Goal: Information Seeking & Learning: Learn about a topic

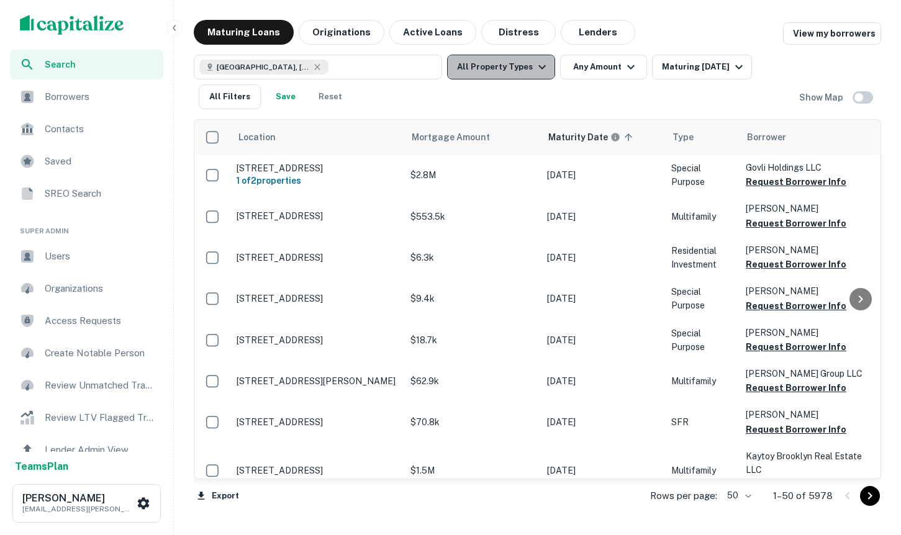
click at [525, 57] on button "All Property Types" at bounding box center [501, 67] width 108 height 25
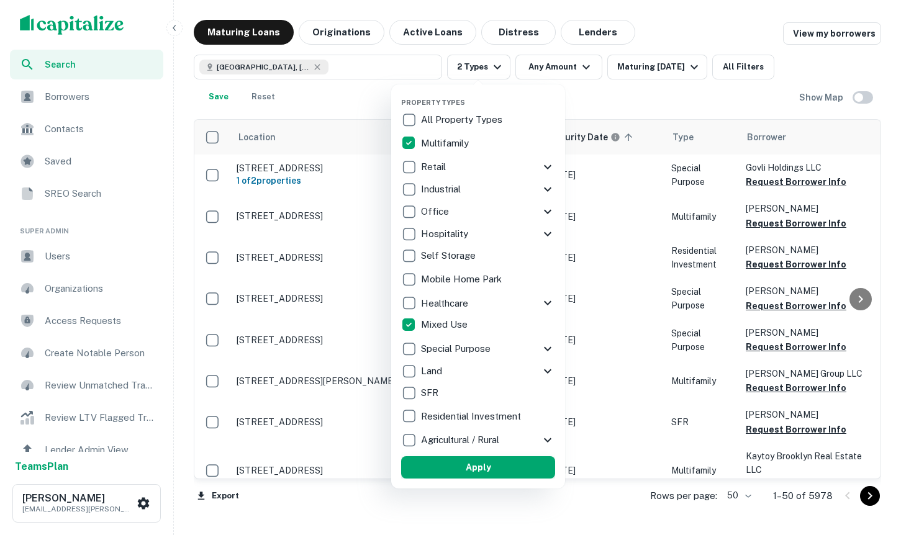
click at [469, 475] on button "Apply" at bounding box center [478, 467] width 154 height 22
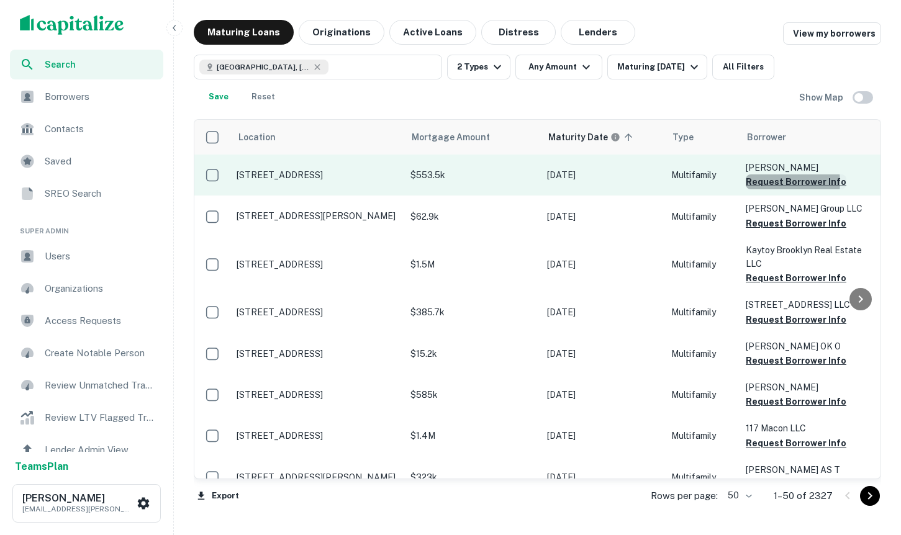
click at [778, 182] on button "Request Borrower Info" at bounding box center [796, 182] width 101 height 15
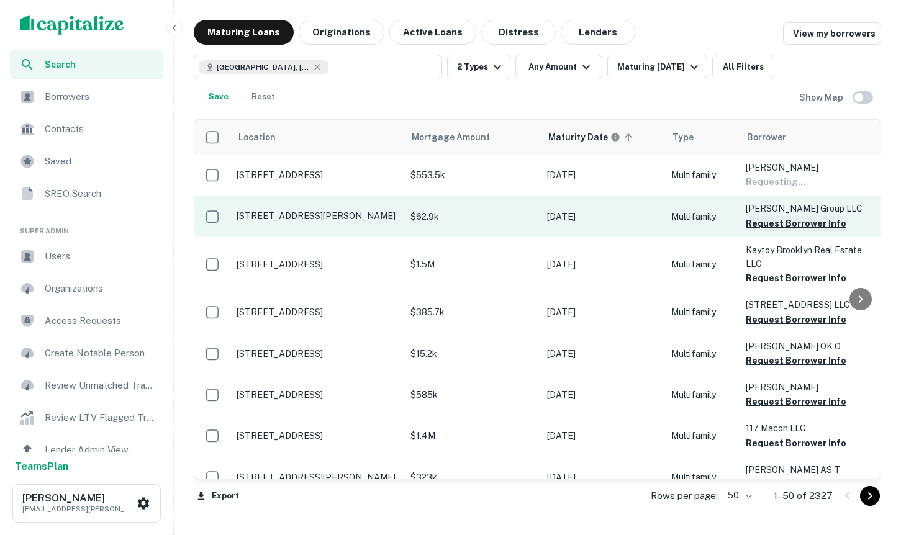
click at [785, 225] on button "Request Borrower Info" at bounding box center [796, 223] width 101 height 15
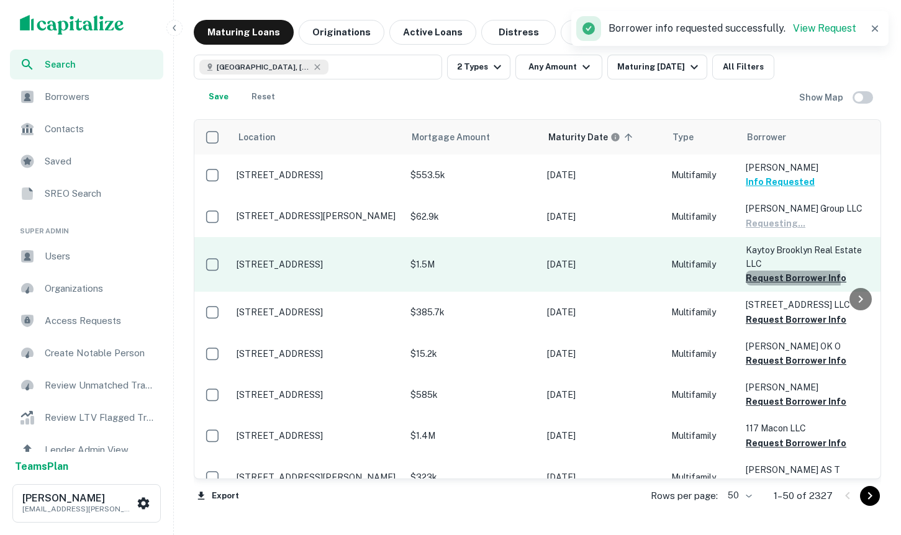
click at [783, 281] on button "Request Borrower Info" at bounding box center [796, 278] width 101 height 15
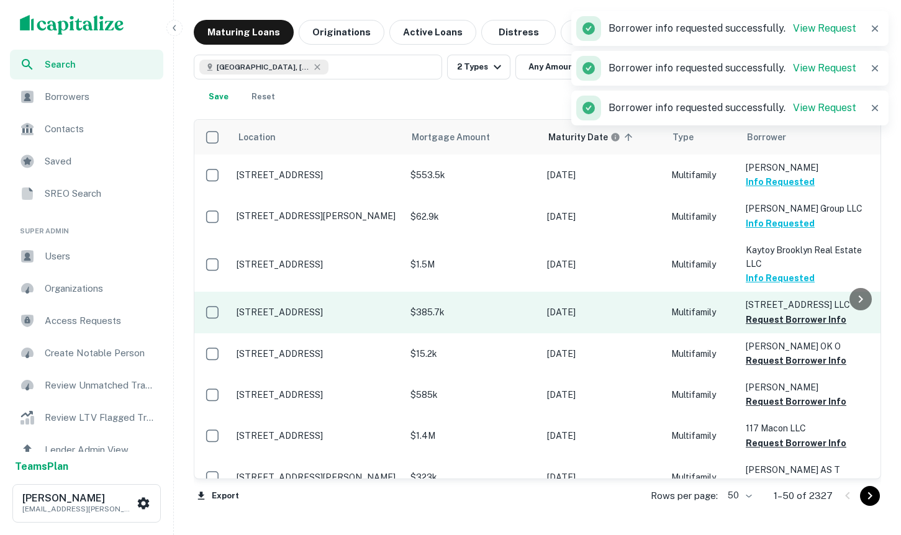
click at [755, 327] on td "180 Prospect Park West LLC Request Borrower Info" at bounding box center [808, 312] width 137 height 41
click at [756, 320] on button "Request Borrower Info" at bounding box center [796, 319] width 101 height 15
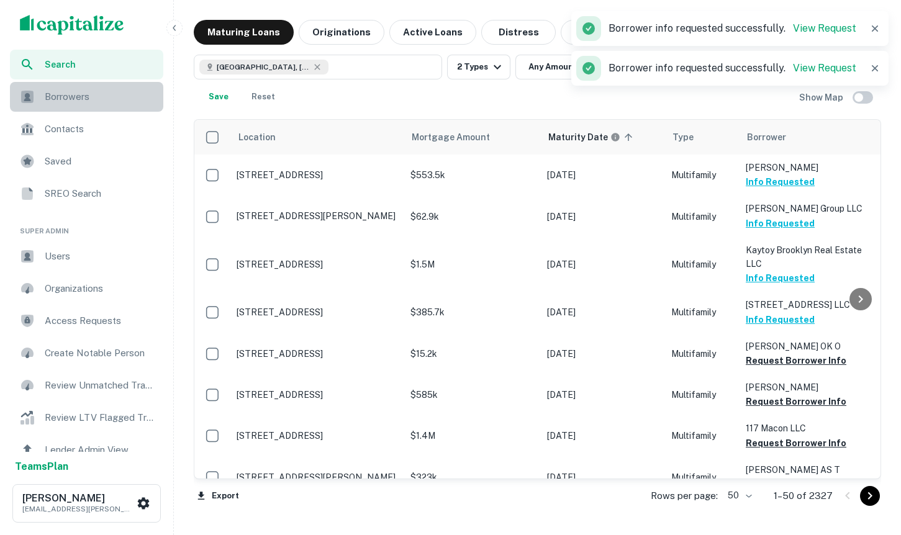
click at [84, 106] on div "Borrowers" at bounding box center [86, 97] width 153 height 30
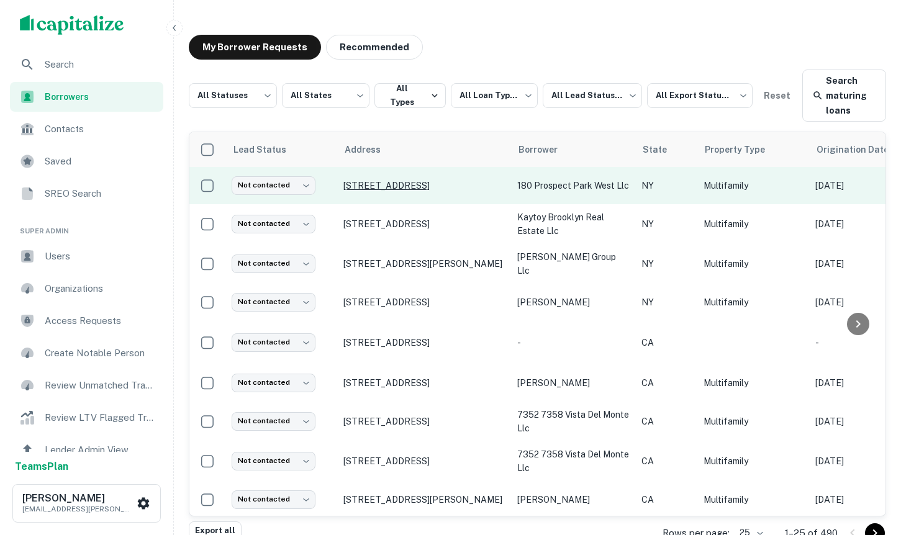
click at [411, 188] on p "180 Prospect Park W Brooklyn, NY 11215" at bounding box center [423, 185] width 161 height 11
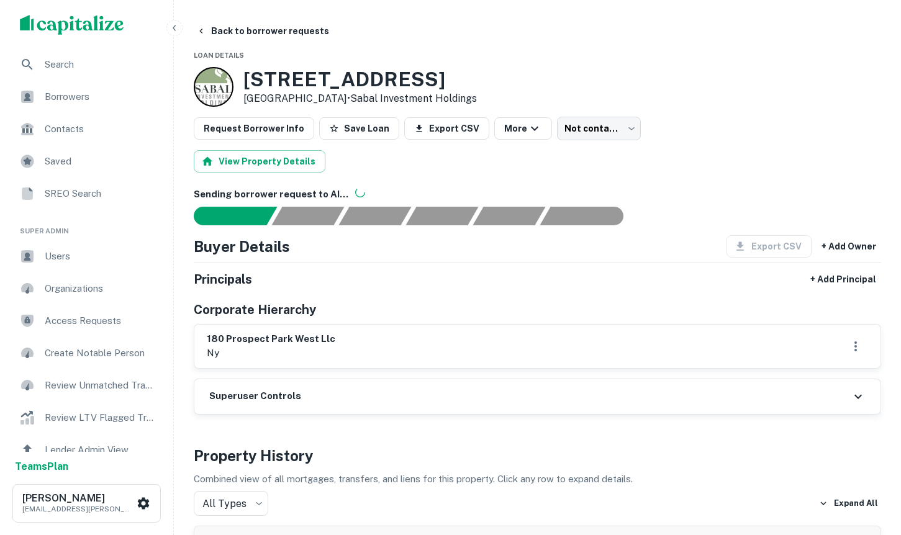
click at [84, 102] on span "Borrowers" at bounding box center [100, 96] width 111 height 15
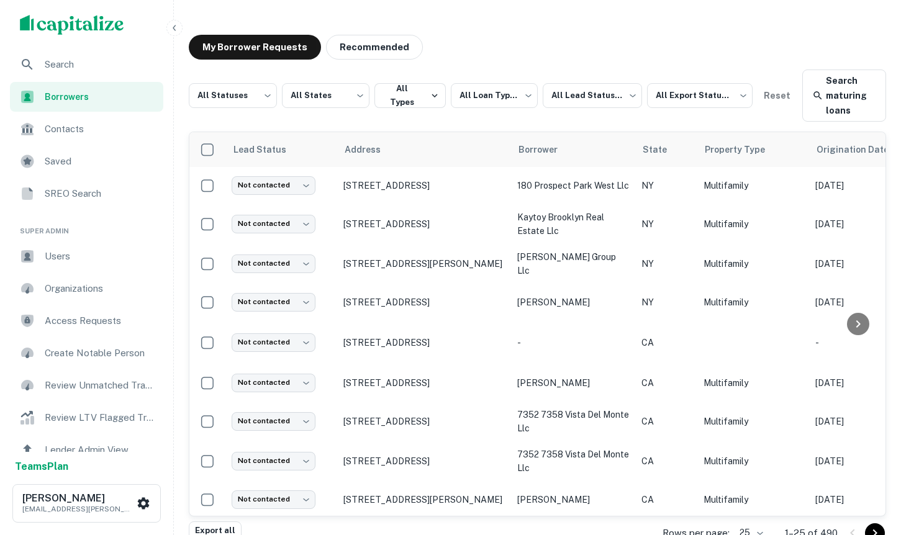
click at [171, 24] on icon "button" at bounding box center [175, 28] width 10 height 10
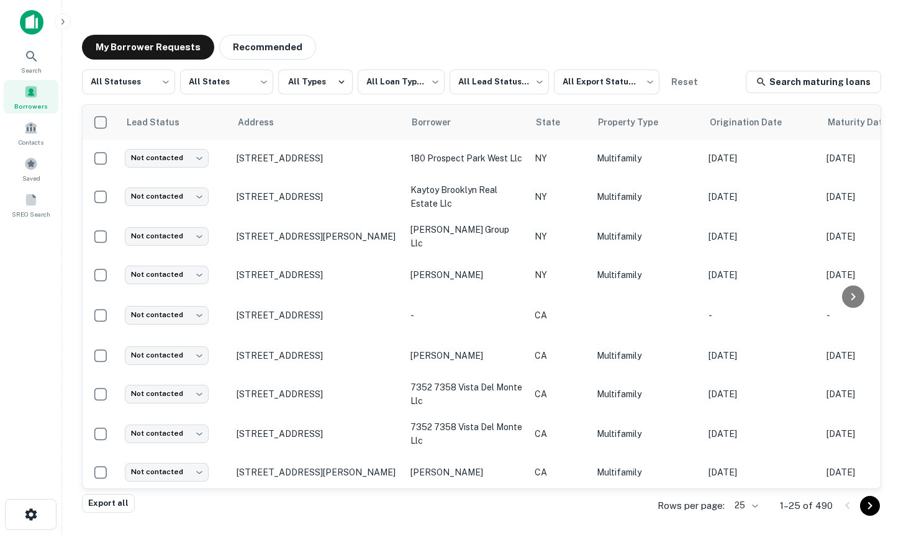
click at [30, 29] on img at bounding box center [32, 22] width 24 height 25
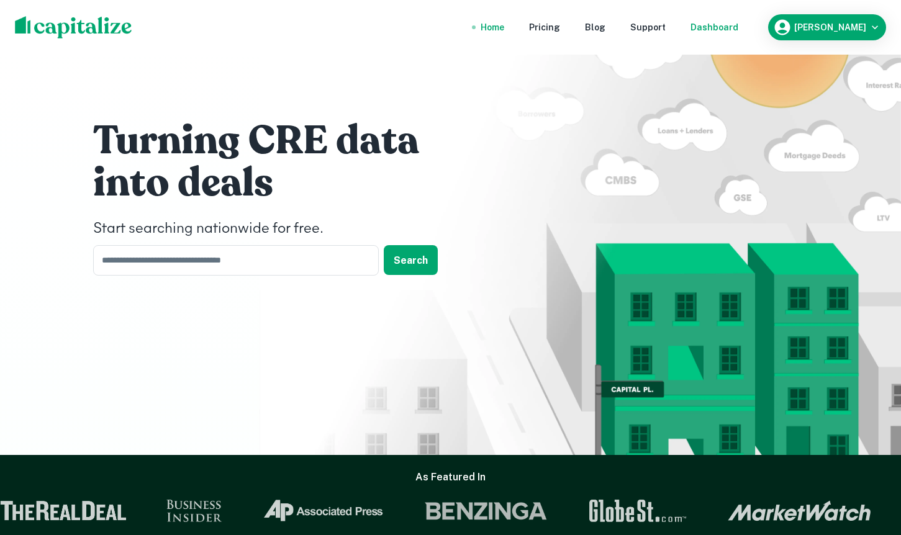
click at [738, 29] on div "Dashboard" at bounding box center [715, 27] width 48 height 14
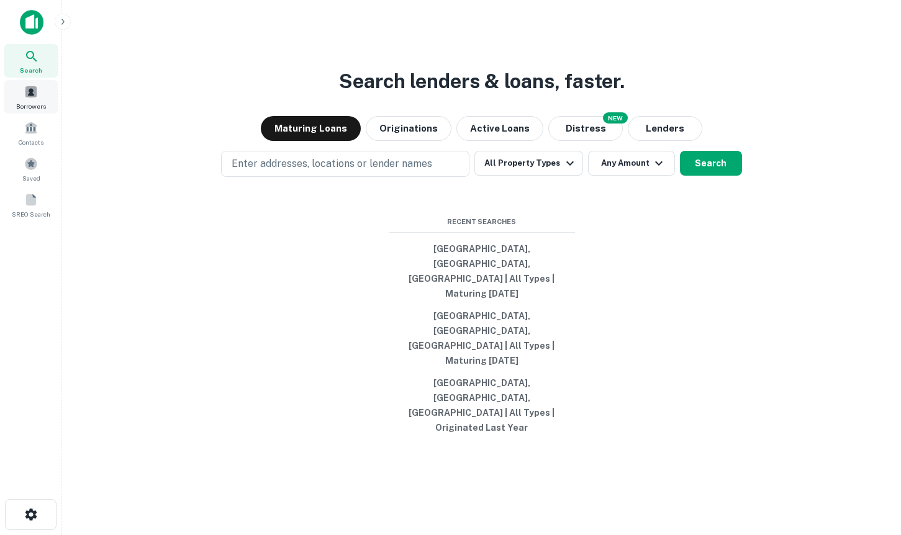
click at [24, 88] on span at bounding box center [31, 92] width 14 height 14
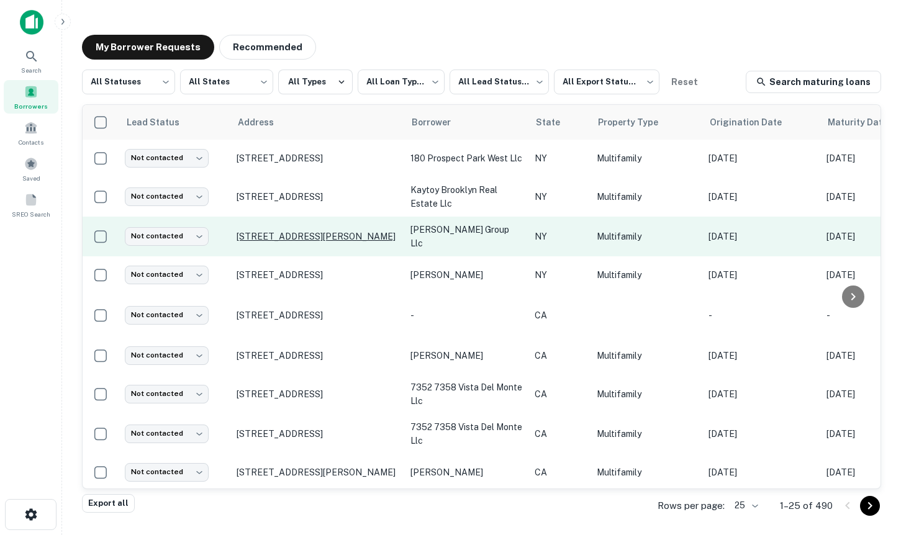
click at [288, 236] on p "[STREET_ADDRESS][PERSON_NAME]" at bounding box center [317, 236] width 161 height 11
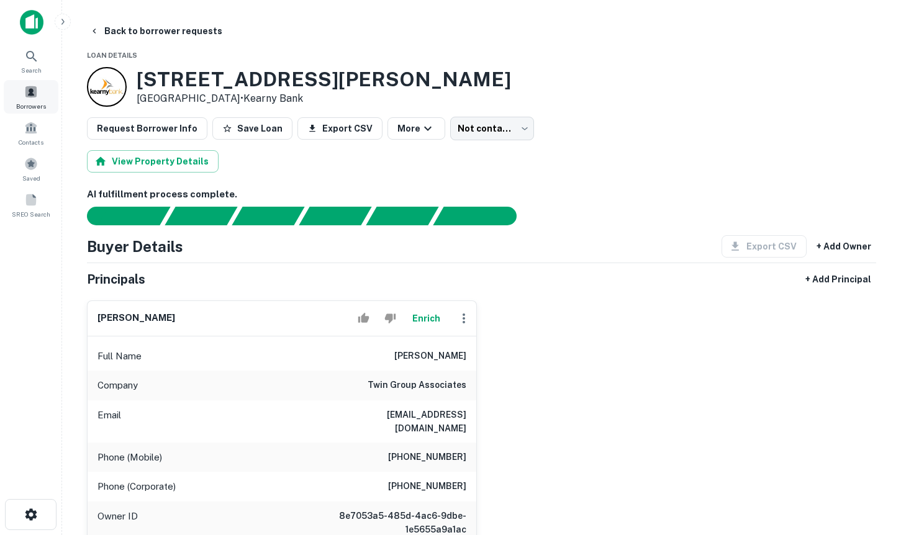
click at [40, 105] on span "Borrowers" at bounding box center [31, 106] width 30 height 10
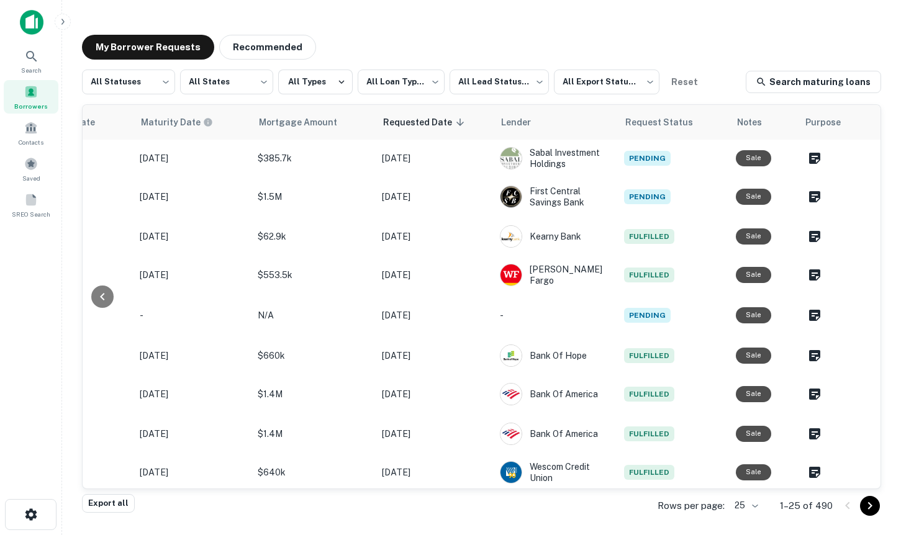
scroll to position [1, 0]
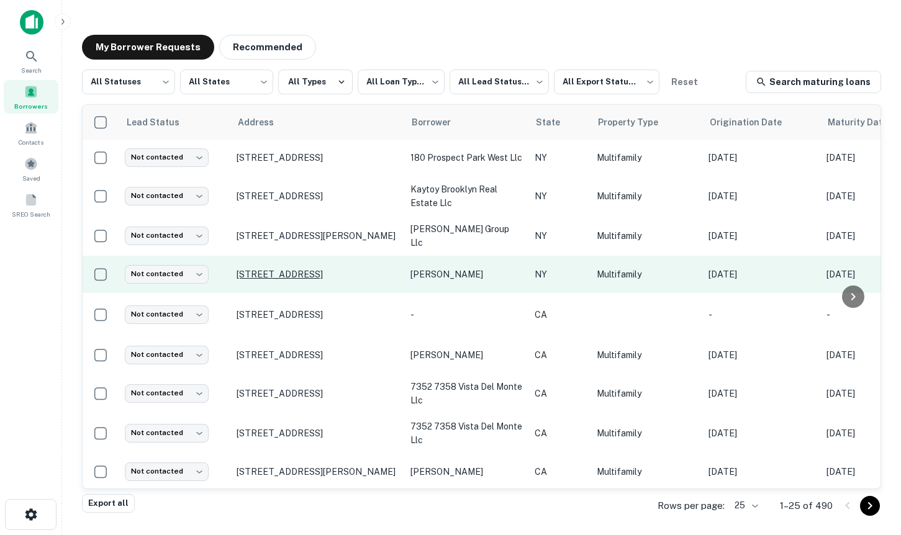
click at [345, 275] on p "[STREET_ADDRESS]" at bounding box center [317, 274] width 161 height 11
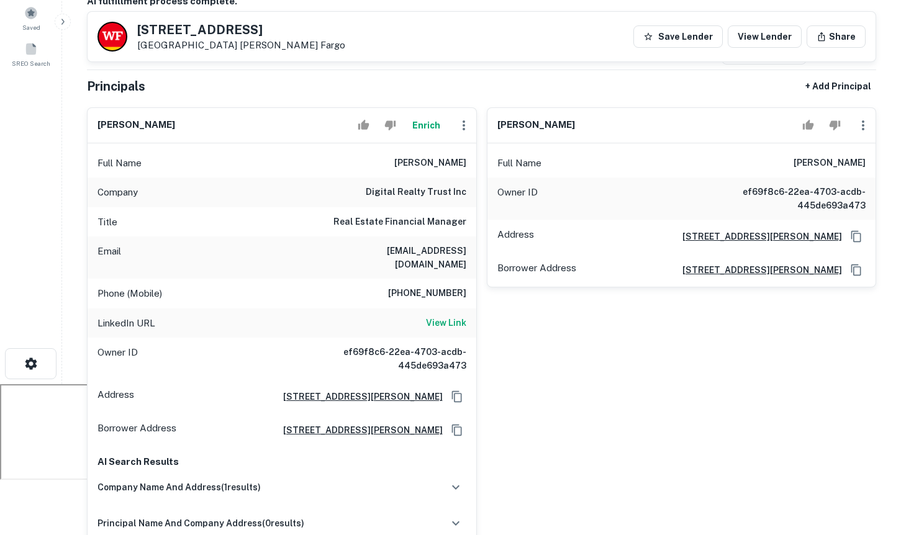
scroll to position [140, 0]
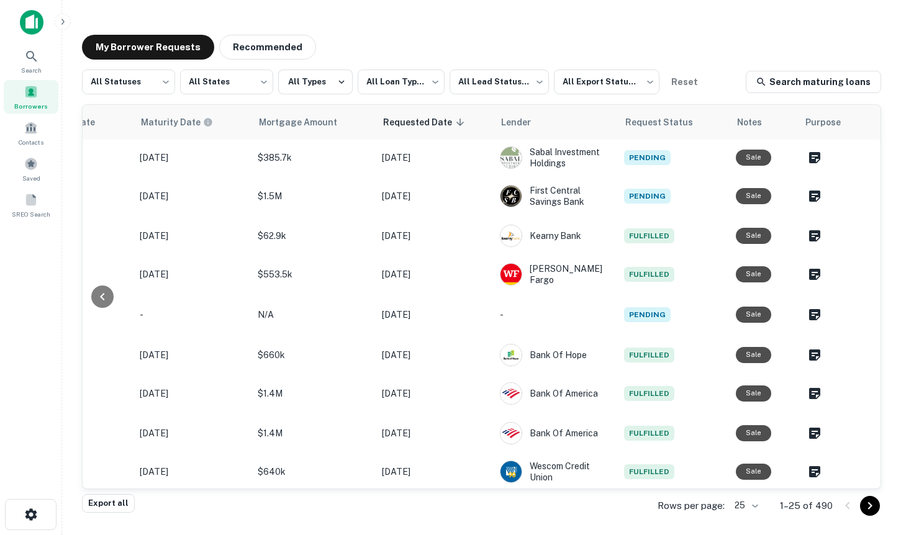
scroll to position [1, 0]
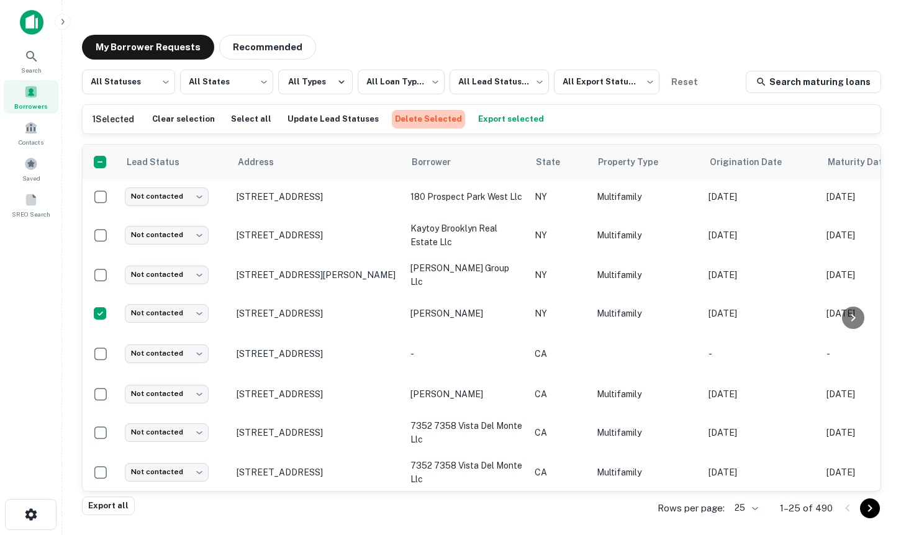
click at [414, 114] on button "Delete Selected" at bounding box center [428, 119] width 73 height 19
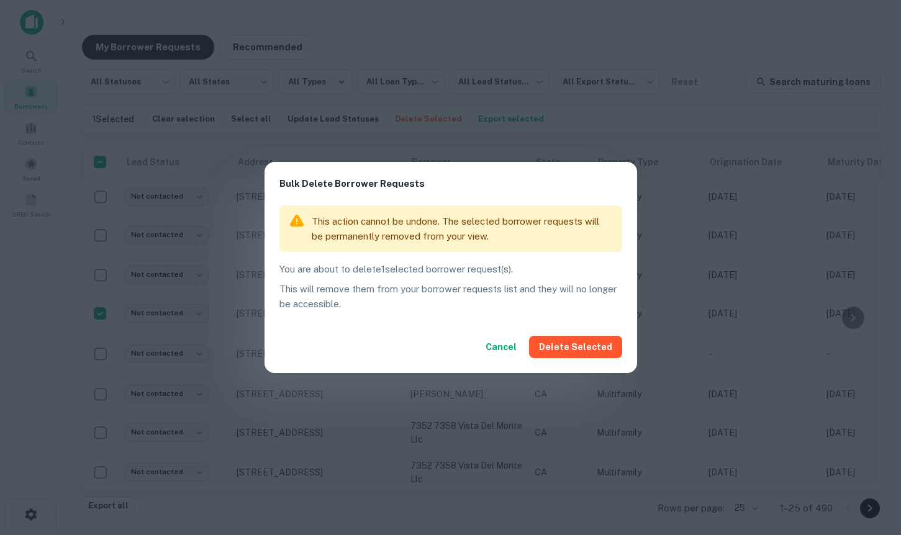
click at [583, 339] on button "Delete Selected" at bounding box center [575, 347] width 93 height 22
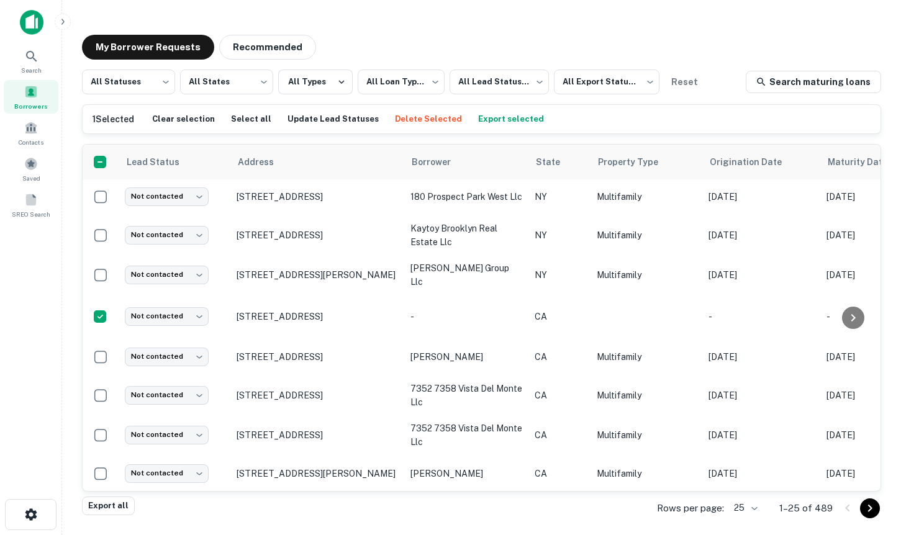
click at [406, 122] on button "Delete Selected" at bounding box center [428, 119] width 73 height 19
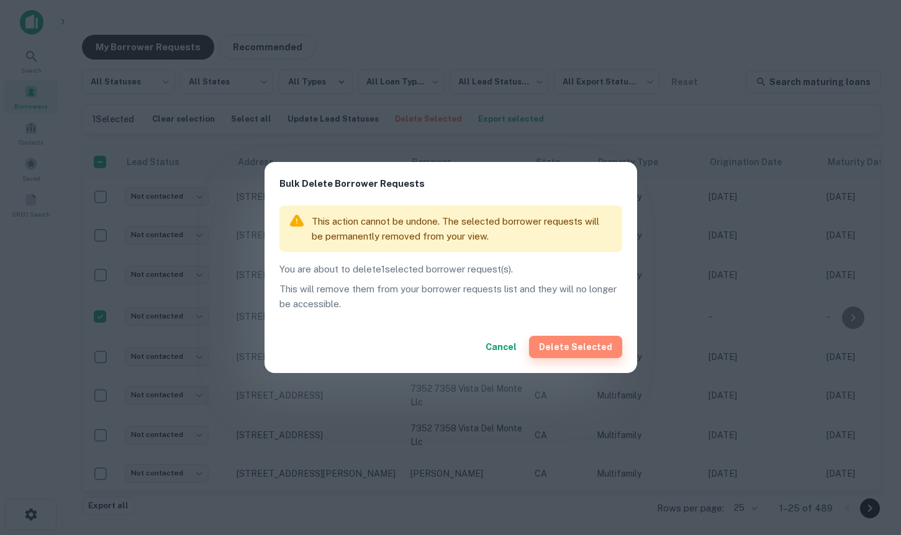
click at [620, 351] on button "Delete Selected" at bounding box center [575, 347] width 93 height 22
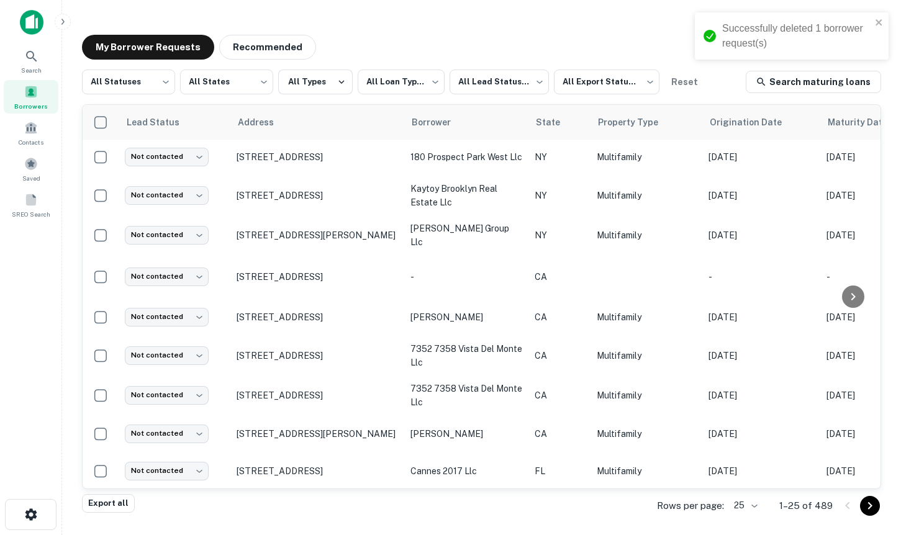
click at [259, 27] on div "**********" at bounding box center [481, 266] width 819 height 482
click at [265, 55] on button "Recommended" at bounding box center [267, 47] width 97 height 25
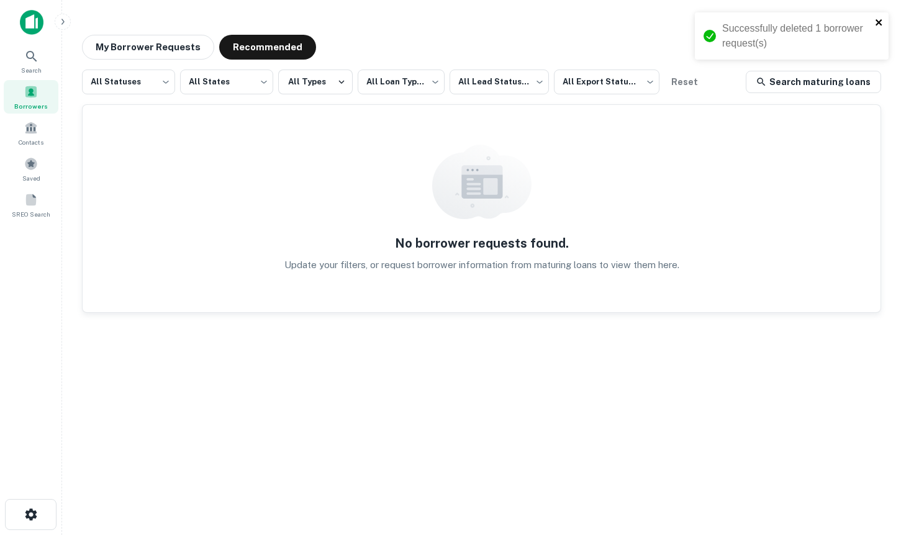
click at [878, 25] on icon "close" at bounding box center [879, 22] width 9 height 10
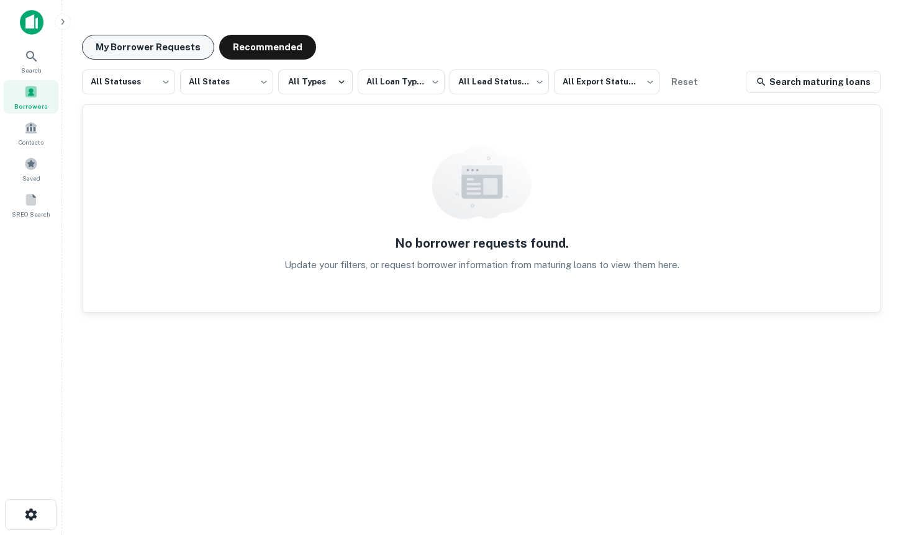
click at [102, 49] on button "My Borrower Requests" at bounding box center [148, 47] width 132 height 25
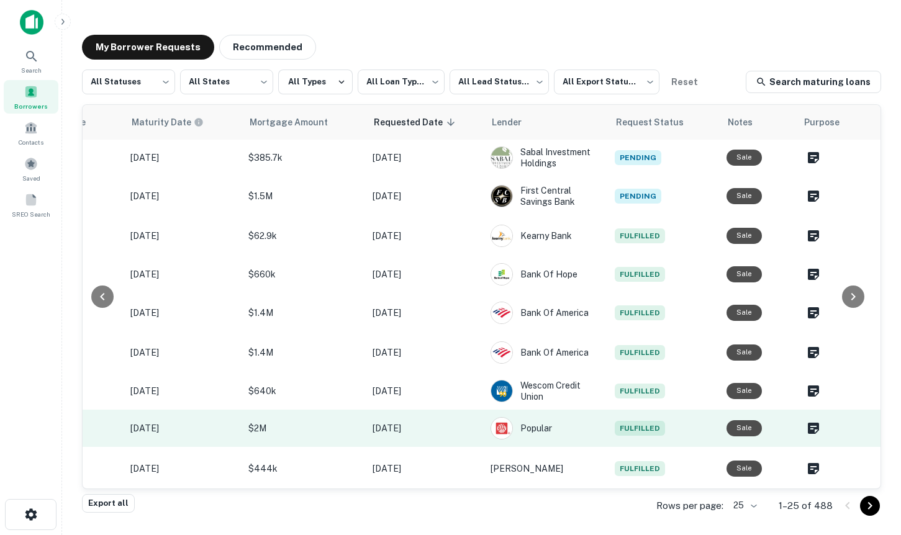
scroll to position [1, 0]
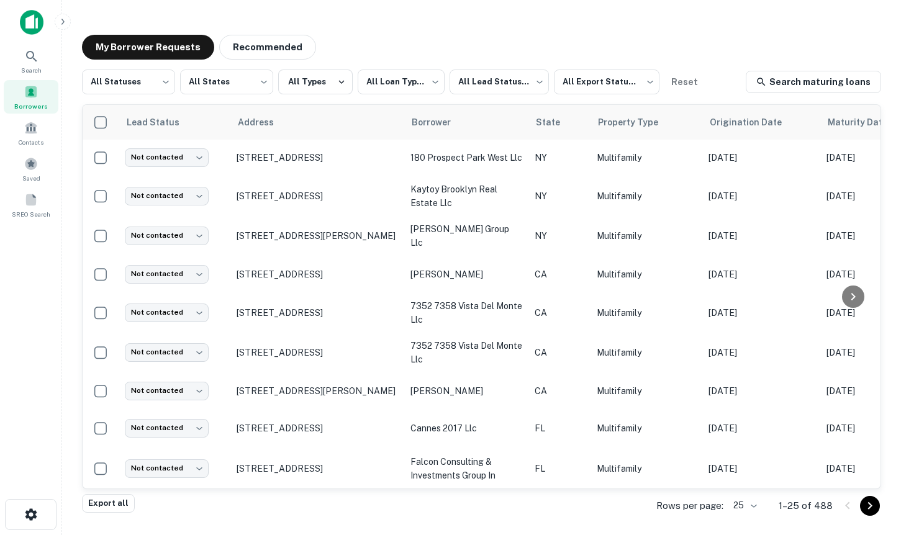
click at [29, 22] on img at bounding box center [32, 22] width 24 height 25
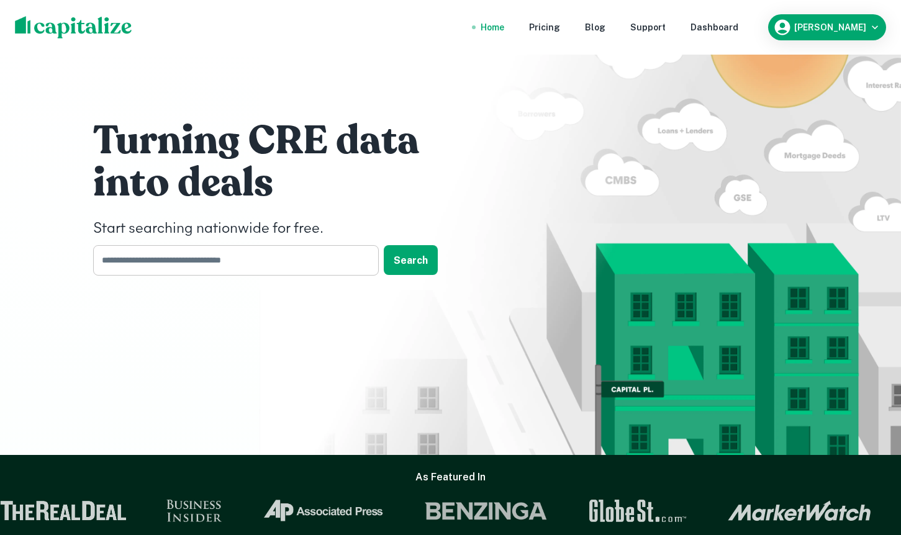
click at [197, 263] on input "text" at bounding box center [231, 260] width 277 height 30
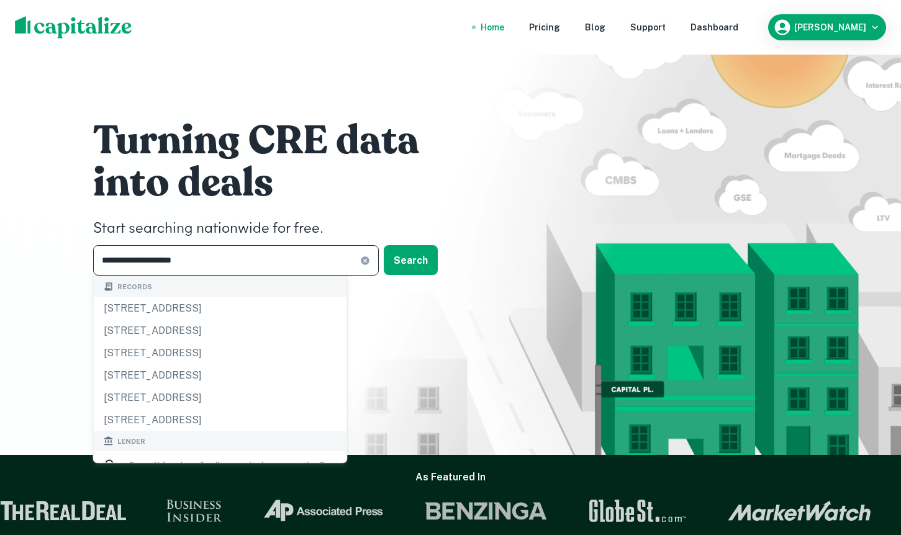
type input "**********"
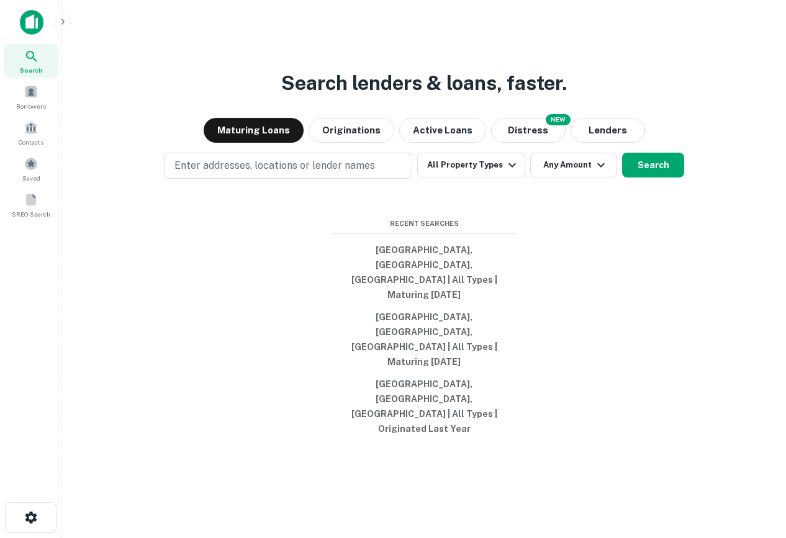
click at [524, 162] on div "Search lenders & loans, faster. Maturing Loans Originations Active Loans NEW Di…" at bounding box center [424, 299] width 704 height 538
click at [524, 143] on button "Distress" at bounding box center [528, 130] width 75 height 25
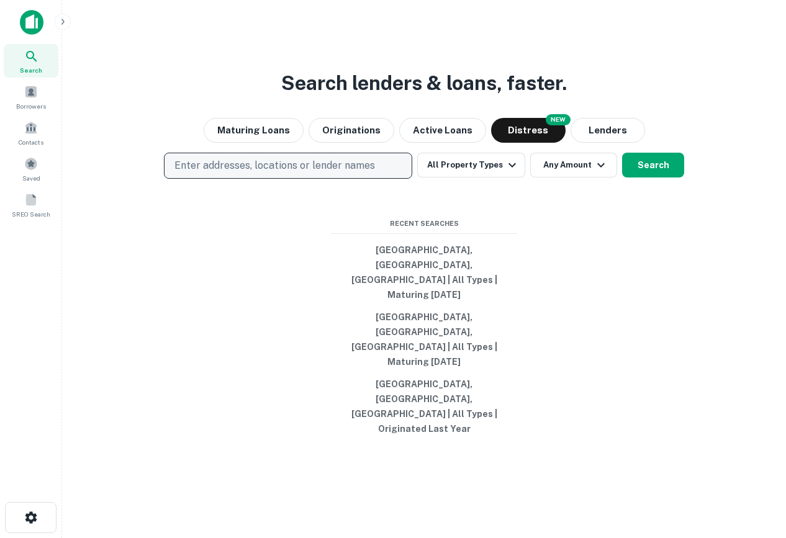
click at [294, 179] on button "Enter addresses, locations or lender names" at bounding box center [288, 166] width 248 height 26
type input "********"
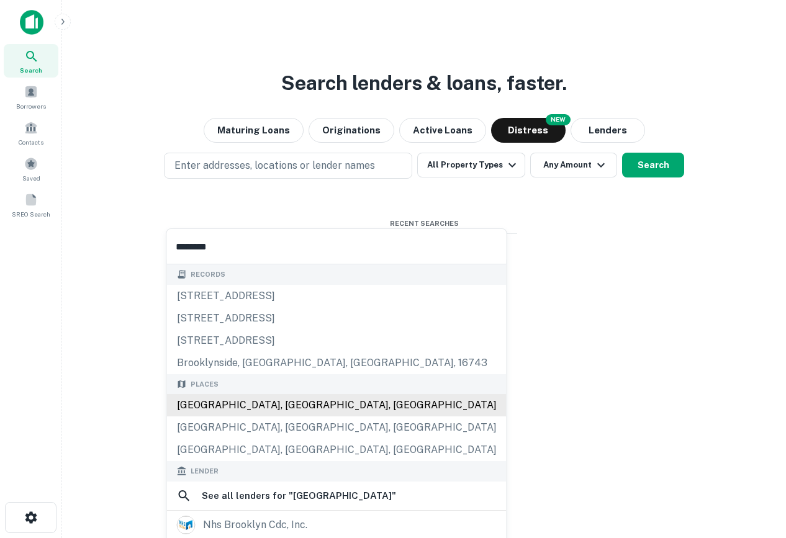
click at [222, 410] on div "Brooklyn, NY, USA" at bounding box center [337, 405] width 340 height 22
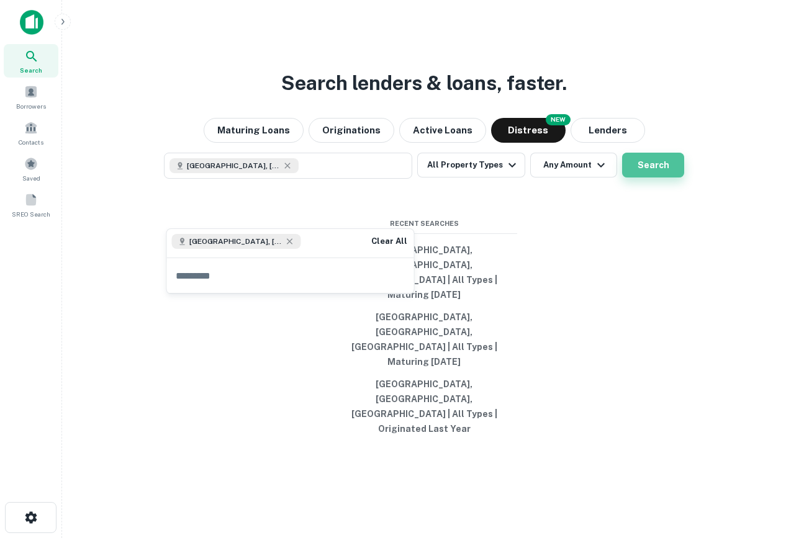
click at [524, 178] on button "Search" at bounding box center [653, 165] width 62 height 25
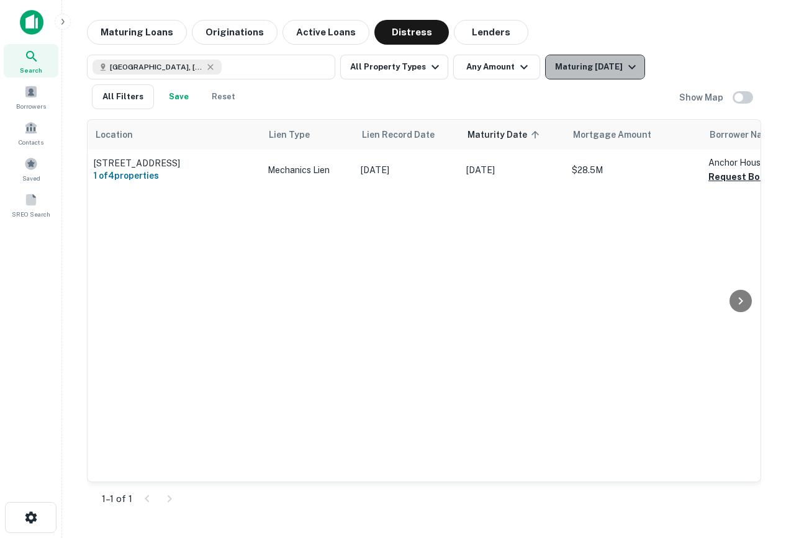
click at [524, 76] on button "Maturing In 1 Year" at bounding box center [595, 67] width 100 height 25
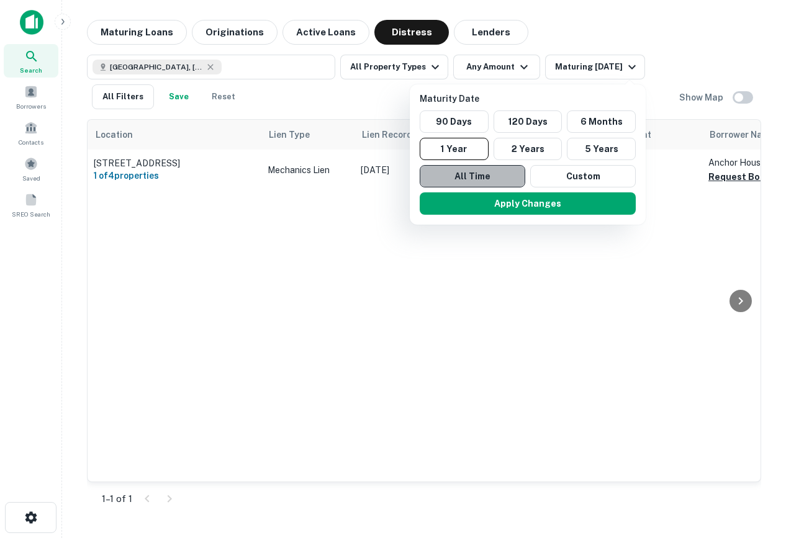
click at [478, 176] on button "All Time" at bounding box center [473, 176] width 106 height 22
click at [497, 202] on button "Apply Changes" at bounding box center [528, 204] width 216 height 22
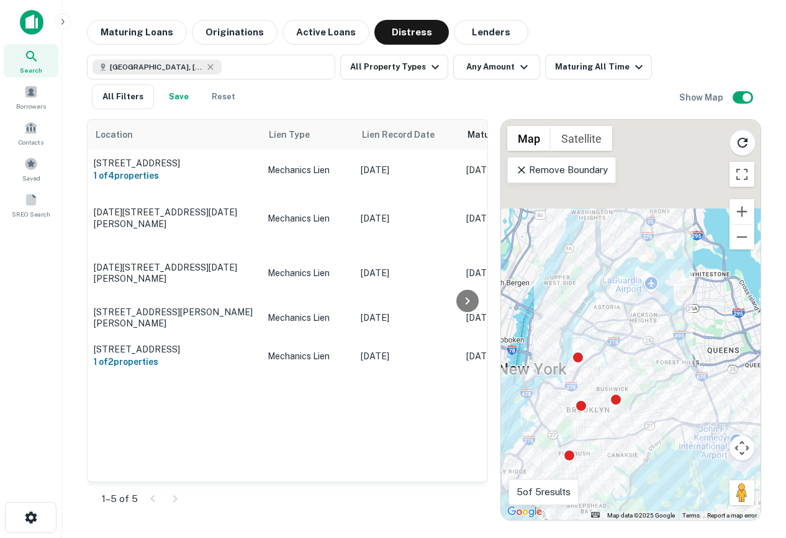
drag, startPoint x: 666, startPoint y: 200, endPoint x: 619, endPoint y: 336, distance: 144.2
click at [524, 336] on div "To activate drag with keyboard, press Alt + Enter. Once in keyboard drag state,…" at bounding box center [631, 320] width 260 height 401
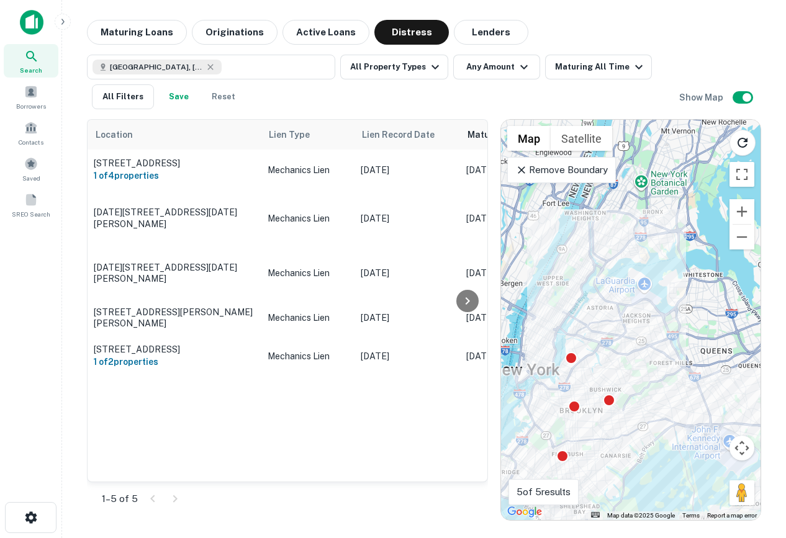
click at [524, 175] on p "Remove Boundary" at bounding box center [561, 170] width 93 height 15
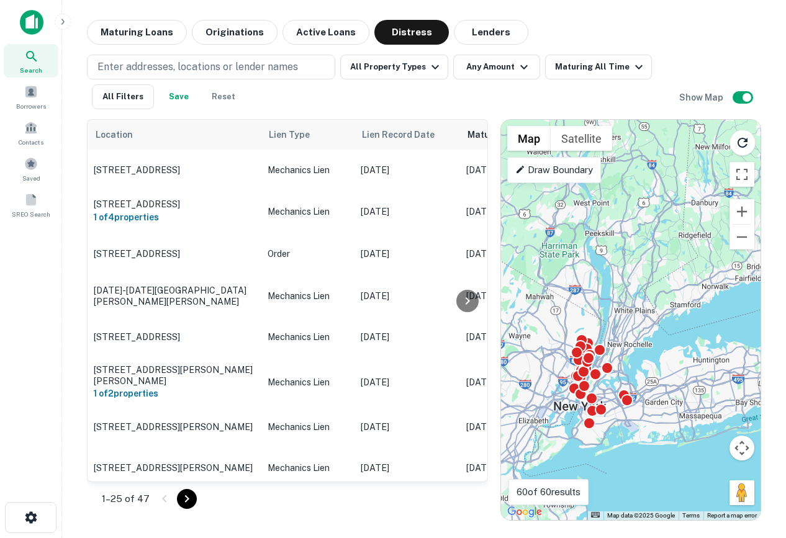
drag, startPoint x: 640, startPoint y: 281, endPoint x: 599, endPoint y: 394, distance: 120.2
click at [524, 395] on div "To activate drag with keyboard, press Alt + Enter. Once in keyboard drag state,…" at bounding box center [631, 320] width 260 height 401
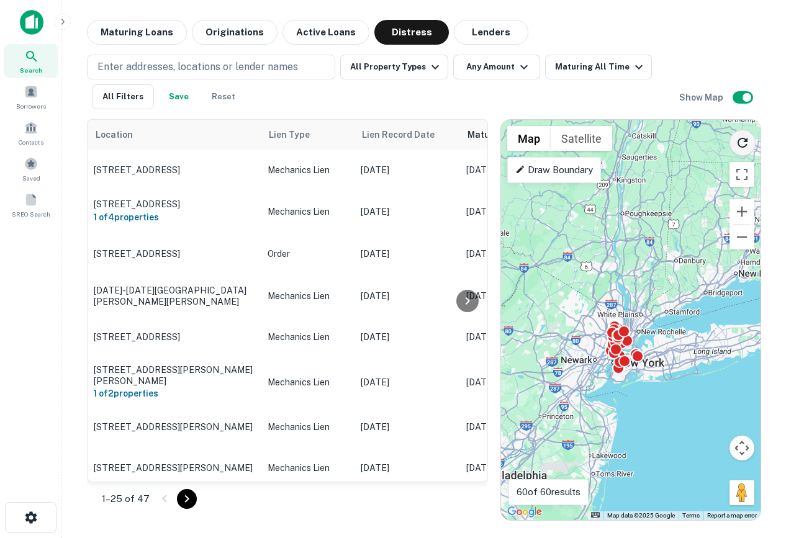
click at [524, 148] on icon "Reload search area" at bounding box center [742, 142] width 15 height 15
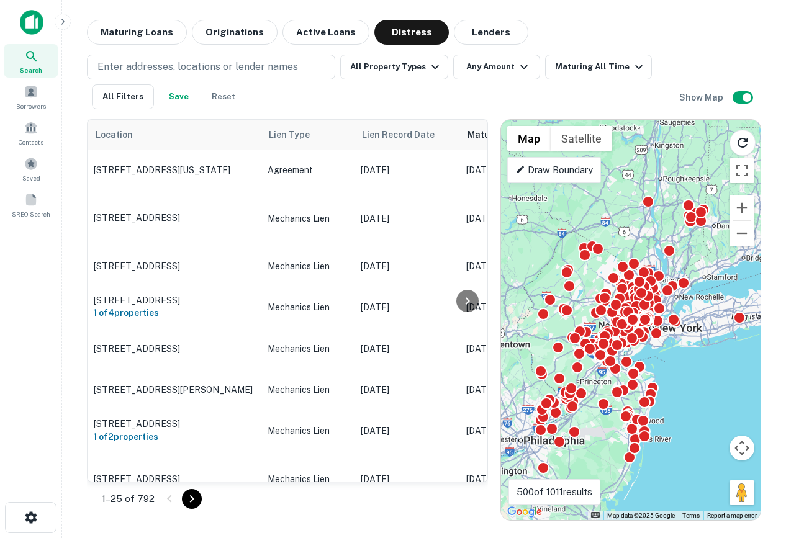
drag, startPoint x: 695, startPoint y: 381, endPoint x: 732, endPoint y: 348, distance: 49.7
click at [524, 348] on div "To activate drag with keyboard, press Alt + Enter. Once in keyboard drag state,…" at bounding box center [631, 320] width 260 height 401
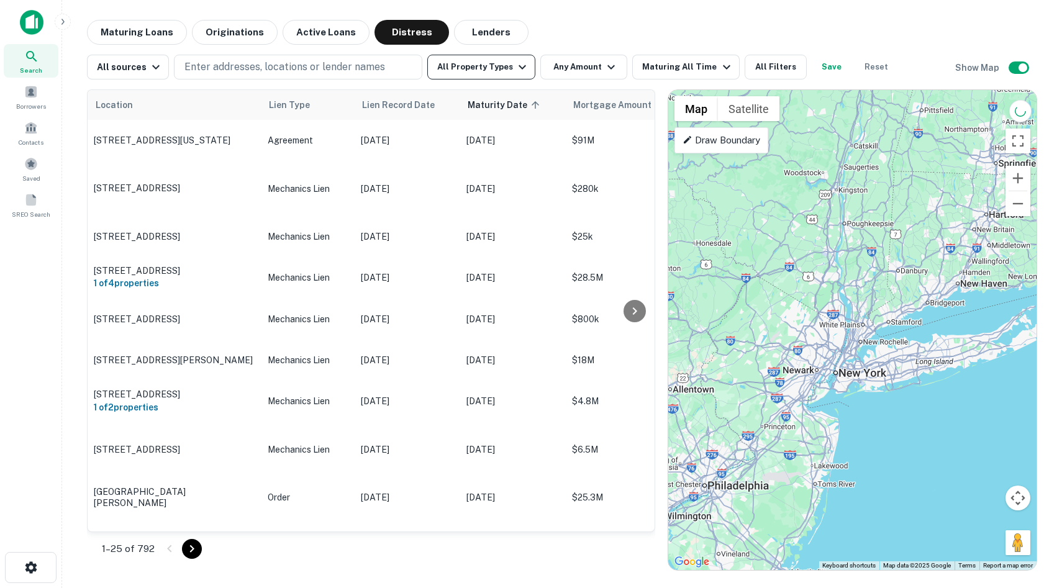
click at [501, 75] on button "All Property Types" at bounding box center [481, 67] width 108 height 25
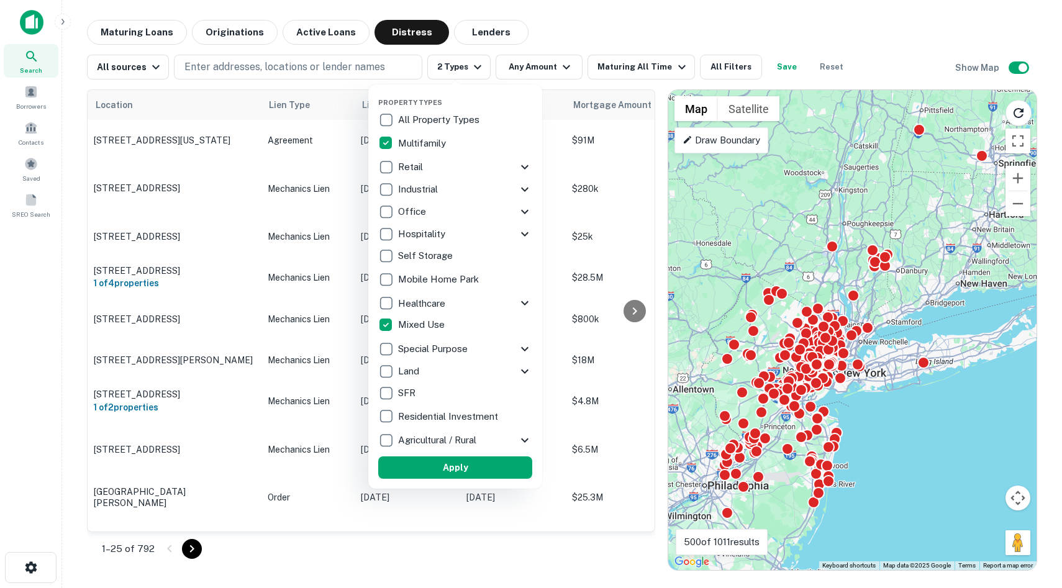
click at [447, 468] on button "Apply" at bounding box center [455, 467] width 154 height 22
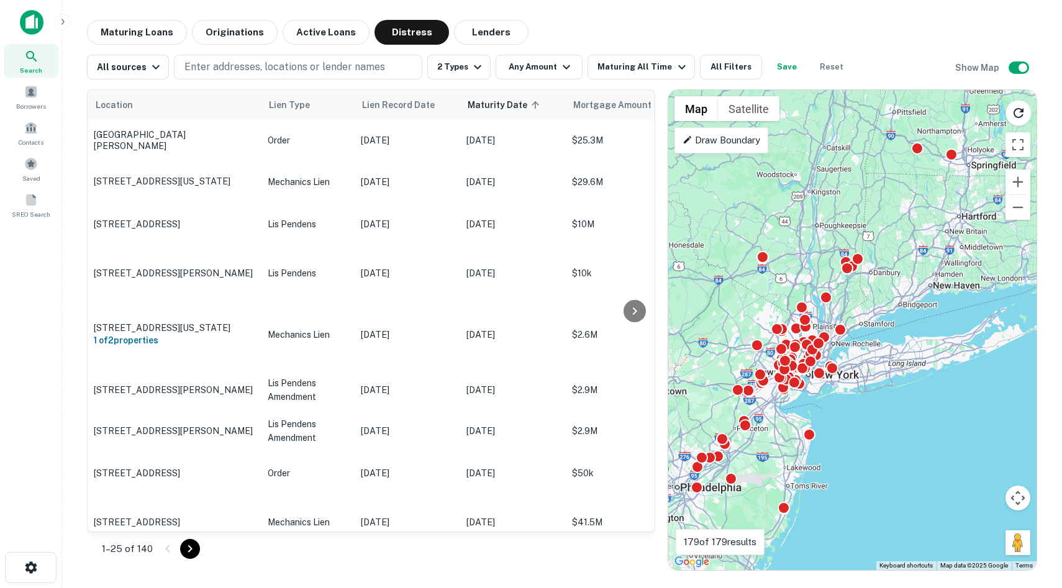
drag, startPoint x: 921, startPoint y: 406, endPoint x: 884, endPoint y: 408, distance: 36.7
click at [524, 408] on div "To activate drag with keyboard, press Alt + Enter. Once in keyboard drag state,…" at bounding box center [852, 330] width 368 height 480
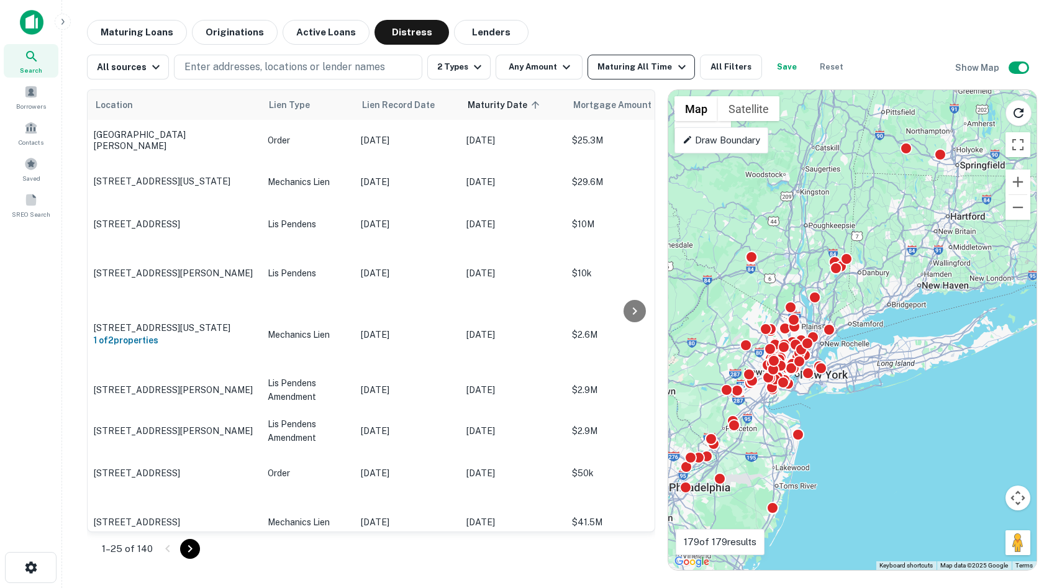
click at [524, 73] on div "Maturing All Time" at bounding box center [642, 67] width 91 height 15
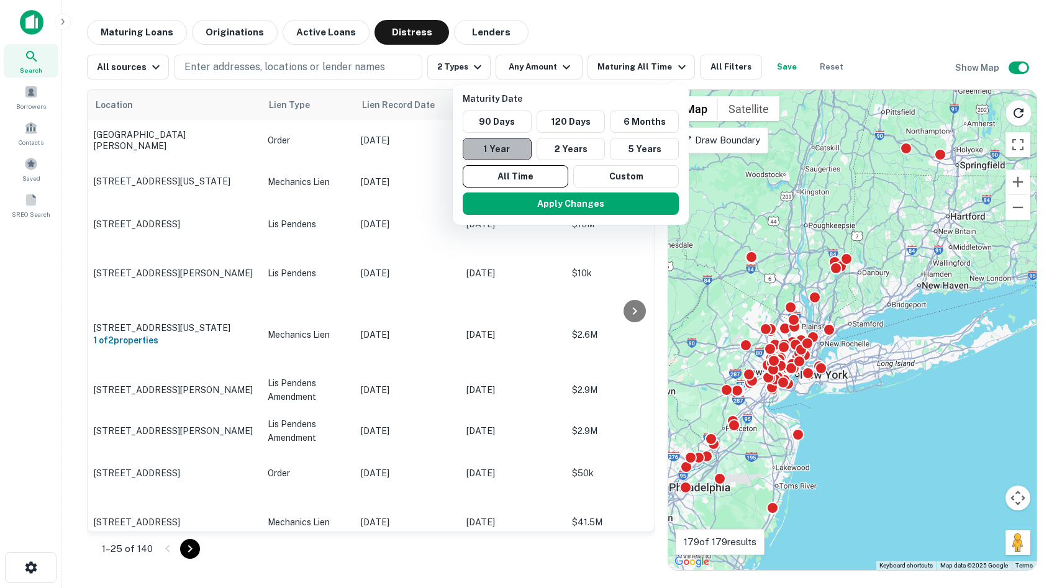
click at [520, 145] on button "1 Year" at bounding box center [497, 149] width 69 height 22
click at [524, 189] on div "Apply Changes" at bounding box center [570, 204] width 226 height 32
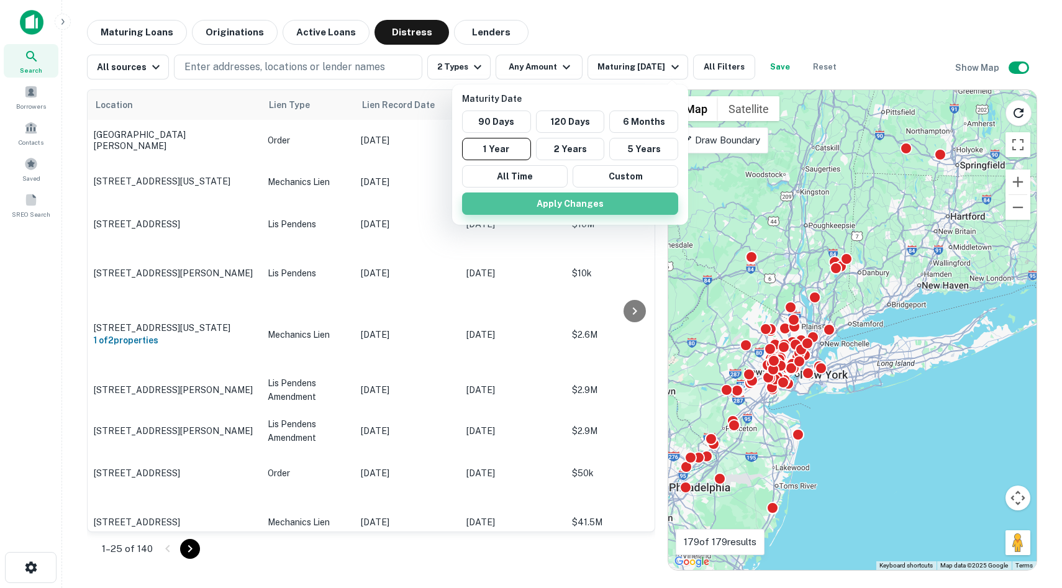
click at [524, 207] on button "Apply Changes" at bounding box center [570, 204] width 216 height 22
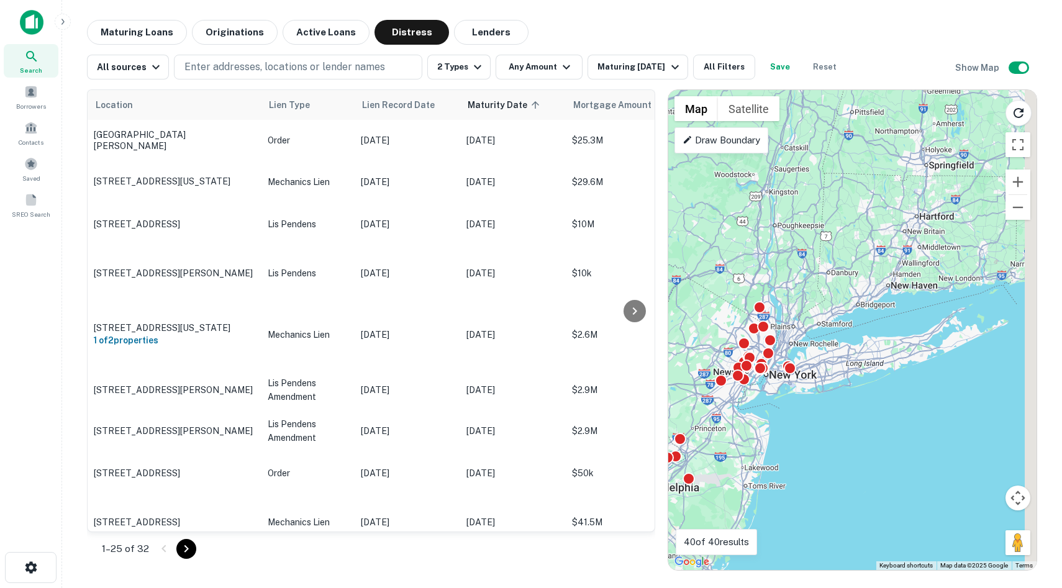
drag, startPoint x: 901, startPoint y: 337, endPoint x: 866, endPoint y: 337, distance: 34.2
click at [524, 337] on div "To activate drag with keyboard, press Alt + Enter. Once in keyboard drag state,…" at bounding box center [852, 330] width 368 height 480
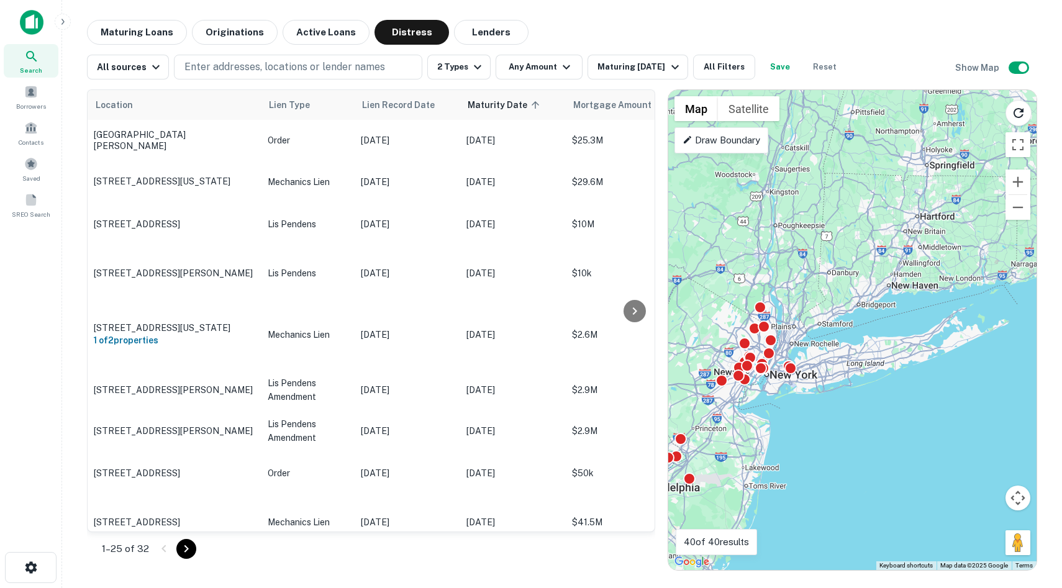
drag, startPoint x: 866, startPoint y: 337, endPoint x: 886, endPoint y: 334, distance: 19.6
click at [524, 334] on div "To activate drag with keyboard, press Alt + Enter. Once in keyboard drag state,…" at bounding box center [852, 330] width 368 height 480
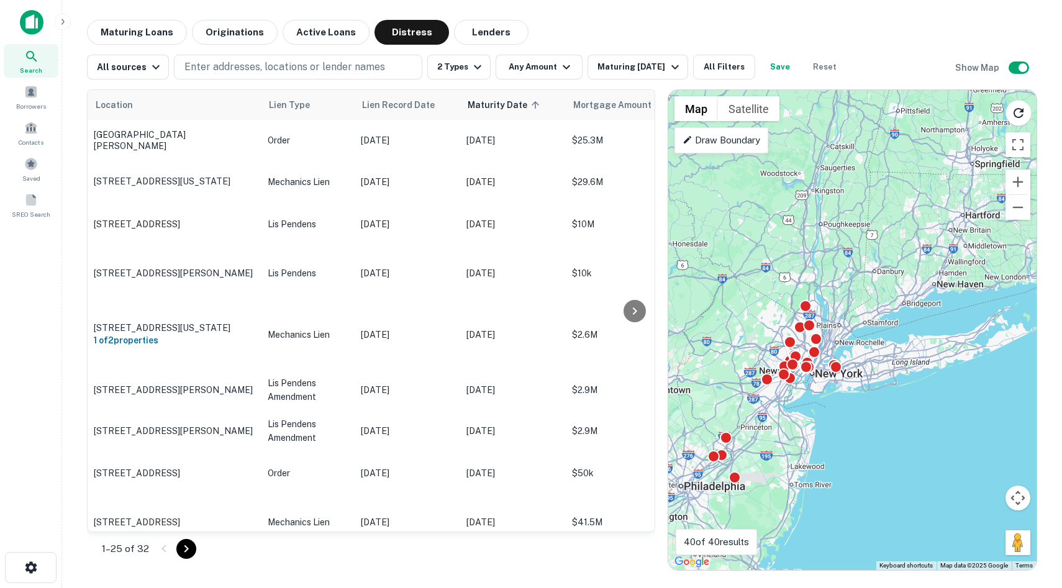
drag, startPoint x: 802, startPoint y: 330, endPoint x: 846, endPoint y: 330, distance: 43.5
click at [524, 330] on div "To activate drag with keyboard, press Alt + Enter. Once in keyboard drag state,…" at bounding box center [852, 330] width 368 height 480
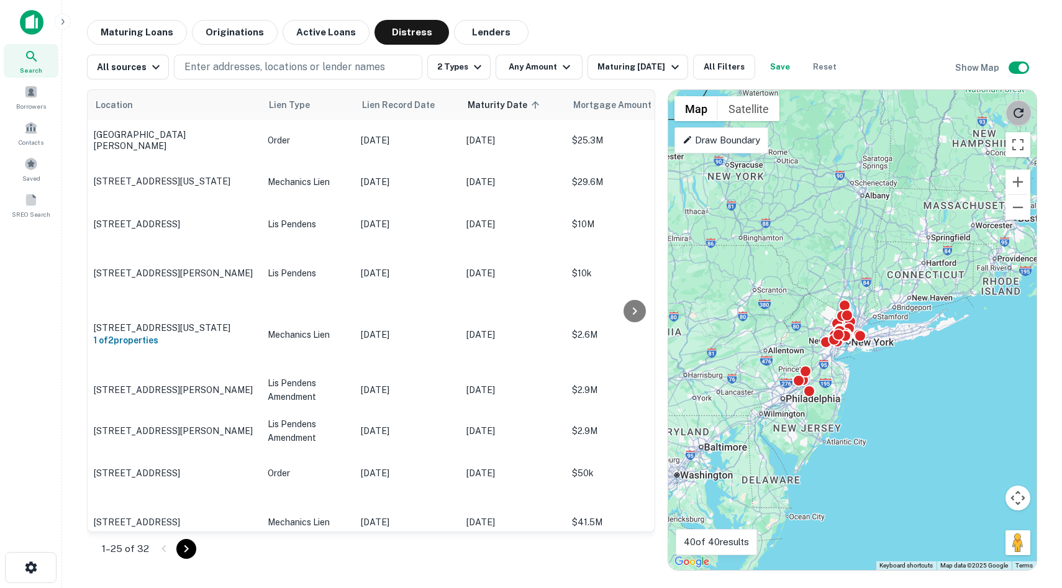
click at [524, 116] on icon "Reload search area" at bounding box center [1018, 113] width 15 height 15
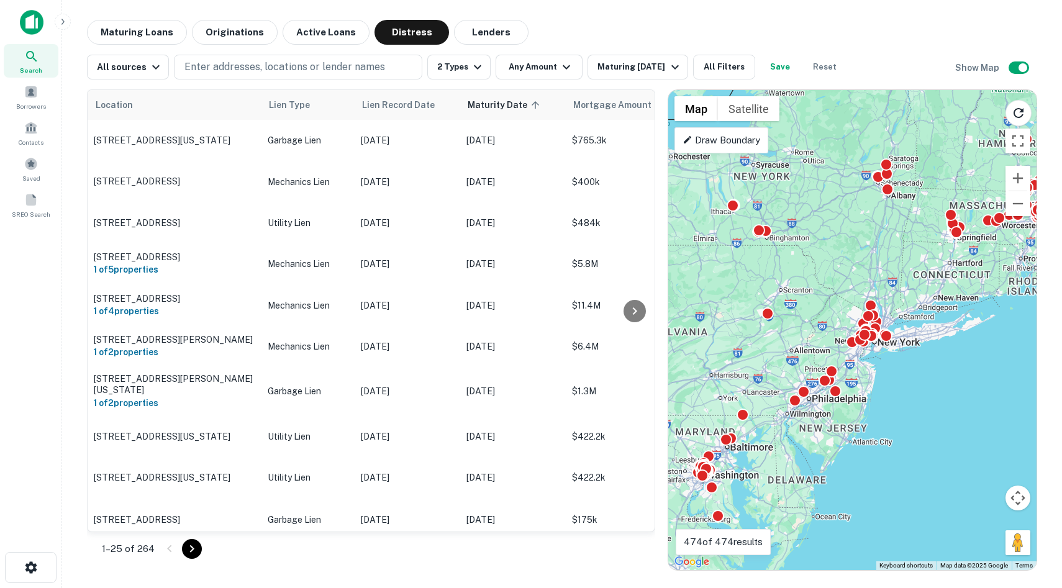
drag, startPoint x: 868, startPoint y: 257, endPoint x: 891, endPoint y: 258, distance: 23.0
click at [524, 258] on div "To activate drag with keyboard, press Alt + Enter. Once in keyboard drag state,…" at bounding box center [852, 330] width 368 height 480
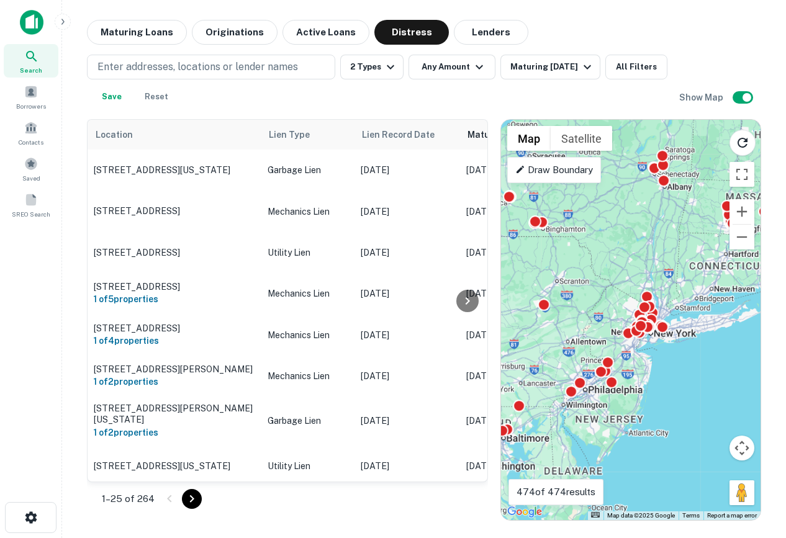
click at [34, 30] on img at bounding box center [32, 22] width 24 height 25
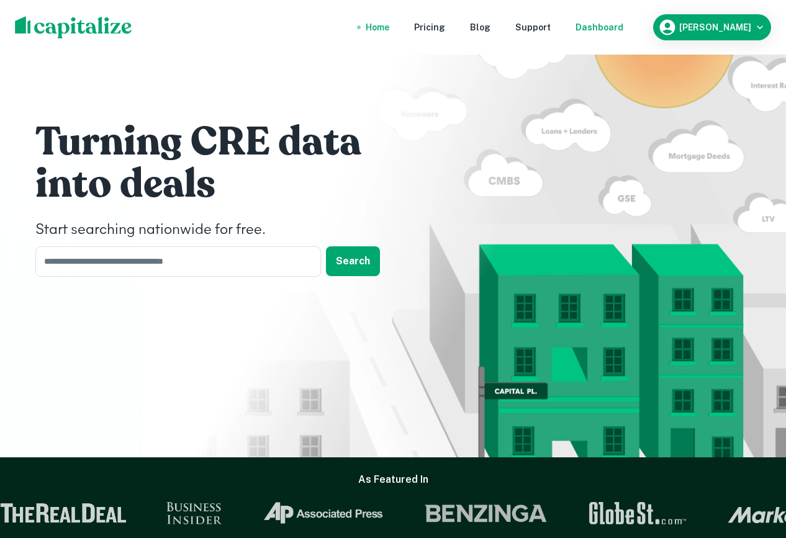
click at [524, 31] on div "Dashboard" at bounding box center [600, 27] width 48 height 14
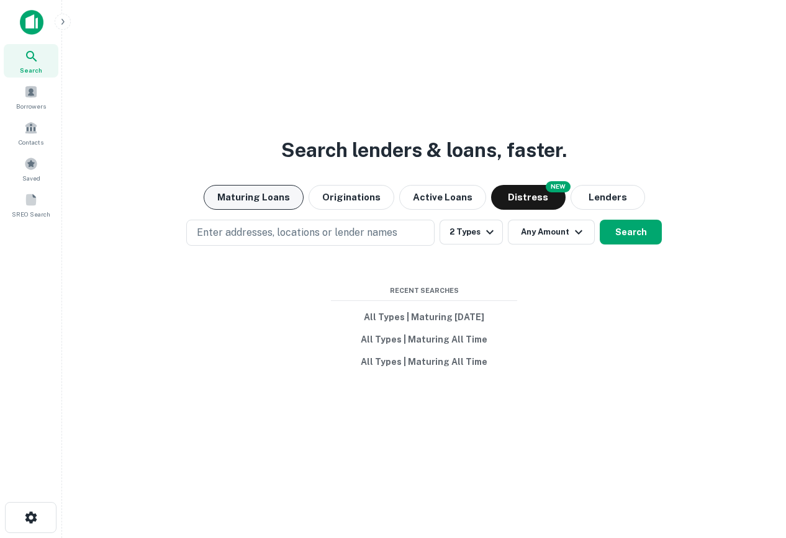
click at [268, 202] on button "Maturing Loans" at bounding box center [254, 197] width 100 height 25
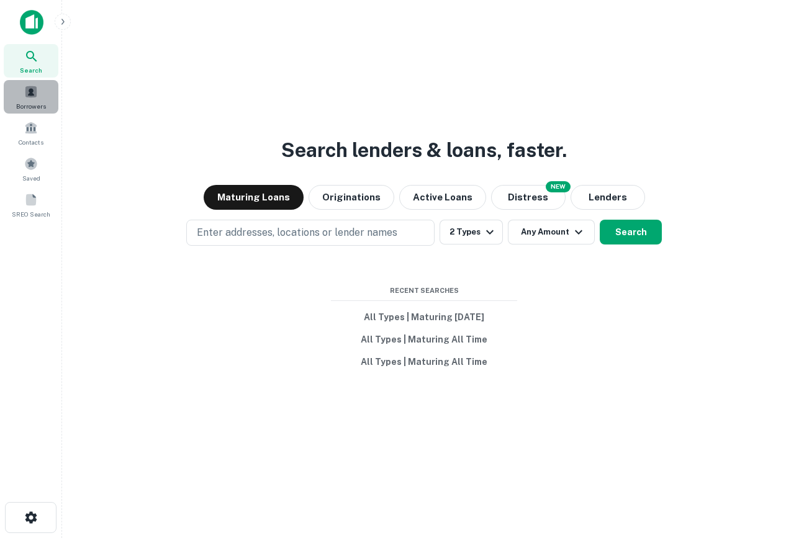
click at [30, 102] on span "Borrowers" at bounding box center [31, 106] width 30 height 10
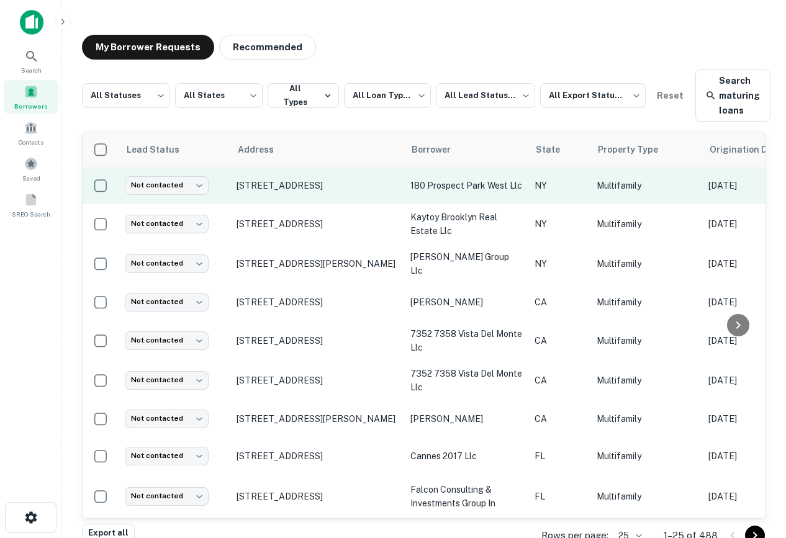
click at [336, 191] on td "[STREET_ADDRESS]" at bounding box center [317, 185] width 174 height 37
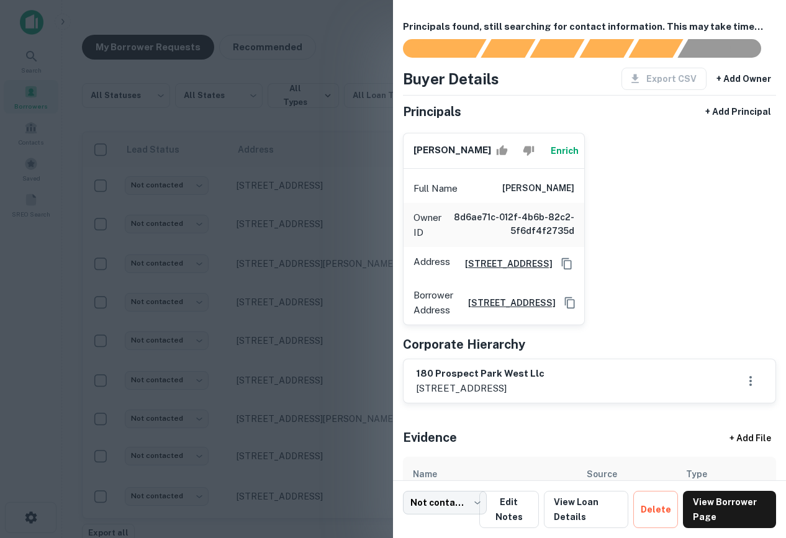
click at [361, 138] on div at bounding box center [393, 269] width 786 height 538
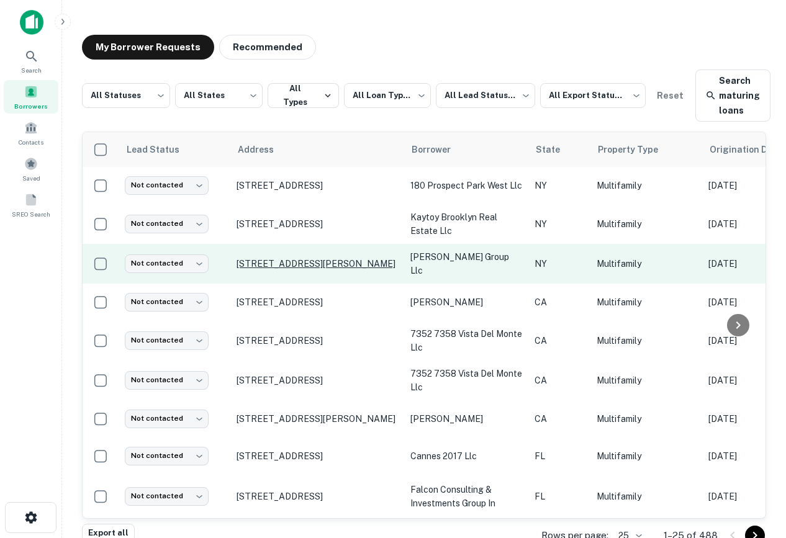
click at [283, 258] on p "[STREET_ADDRESS][PERSON_NAME]" at bounding box center [317, 263] width 161 height 11
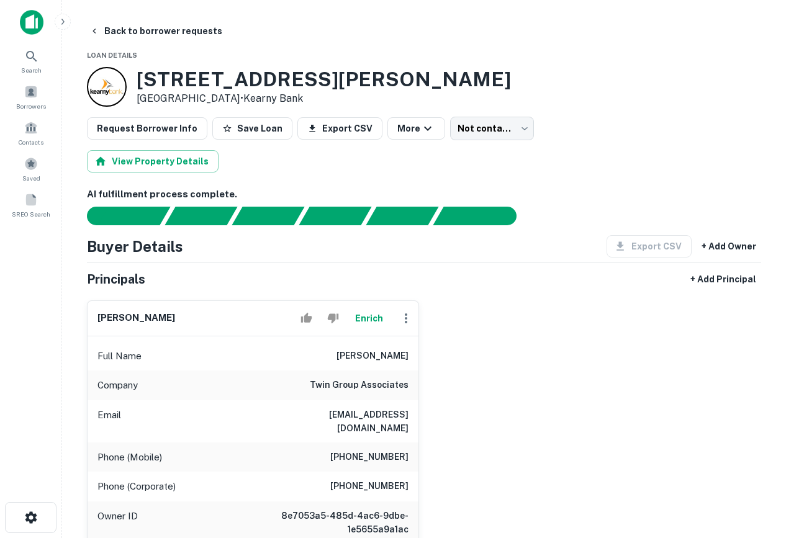
click at [30, 18] on img at bounding box center [32, 22] width 24 height 25
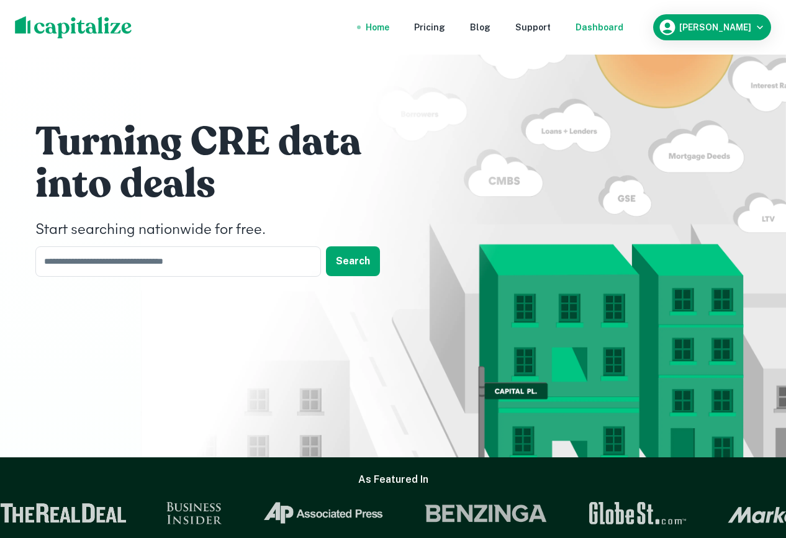
click at [612, 29] on div "Dashboard" at bounding box center [600, 27] width 48 height 14
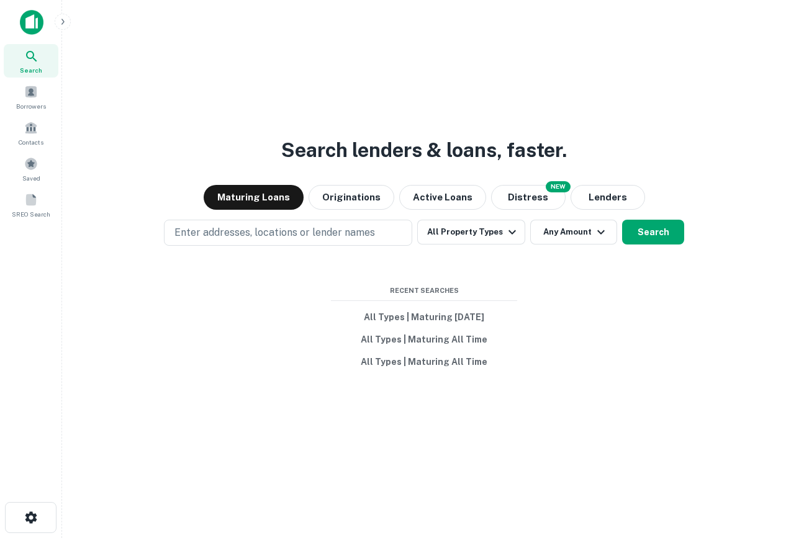
click at [519, 178] on div "Search lenders & loans, faster. Maturing Loans Originations Active Loans NEW Di…" at bounding box center [424, 299] width 704 height 538
click at [527, 196] on button "Distress" at bounding box center [528, 197] width 75 height 25
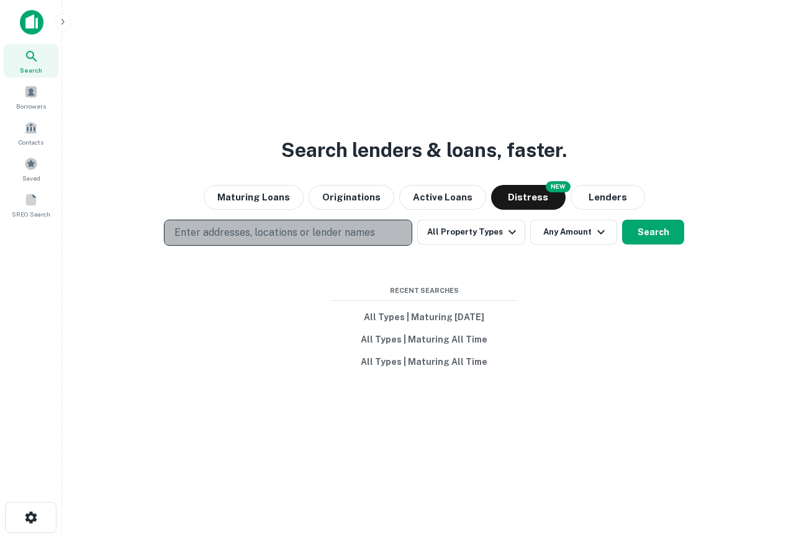
click at [347, 234] on p "Enter addresses, locations or lender names" at bounding box center [275, 232] width 201 height 15
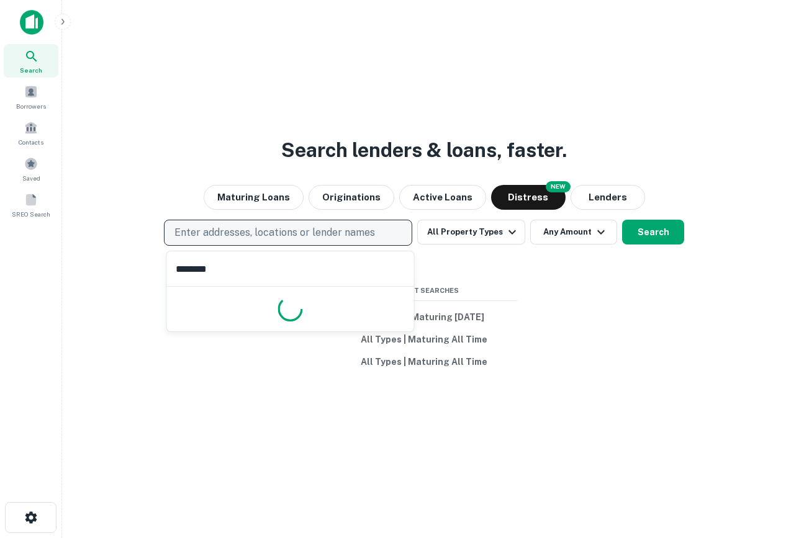
type input "*******"
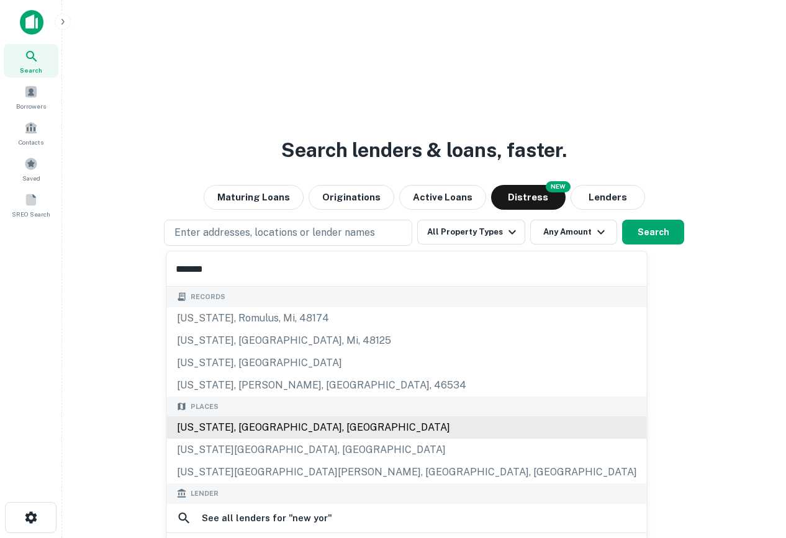
click at [277, 429] on div "[US_STATE], [GEOGRAPHIC_DATA], [GEOGRAPHIC_DATA]" at bounding box center [407, 428] width 480 height 22
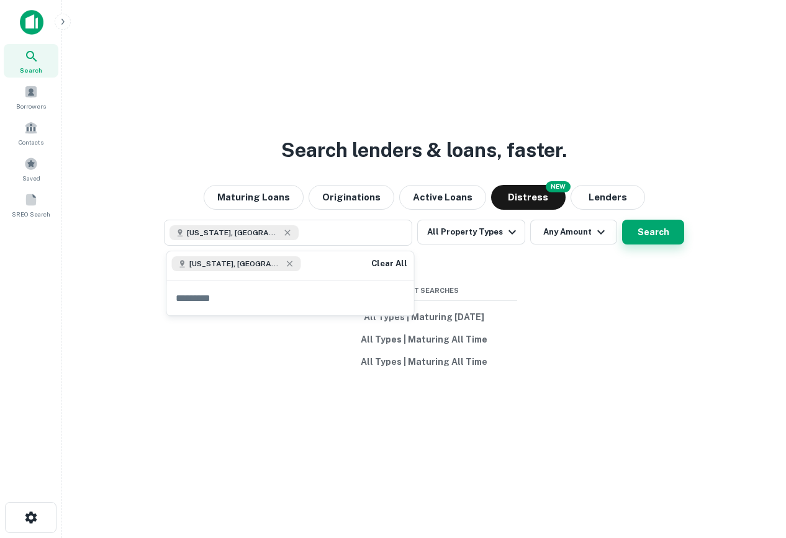
click at [635, 230] on button "Search" at bounding box center [653, 232] width 62 height 25
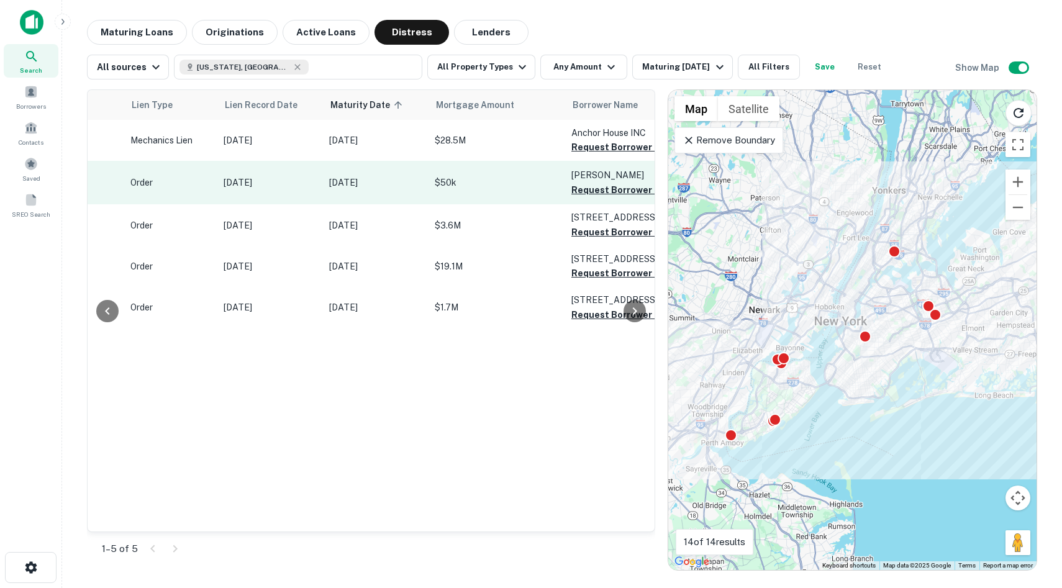
scroll to position [0, 138]
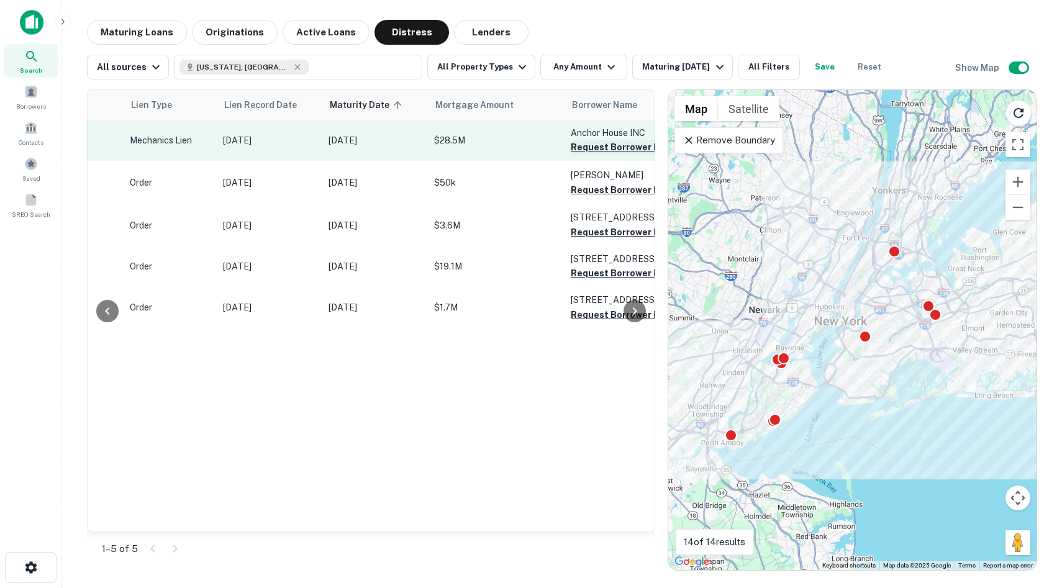
click at [608, 142] on button "Request Borrower Info" at bounding box center [621, 147] width 101 height 15
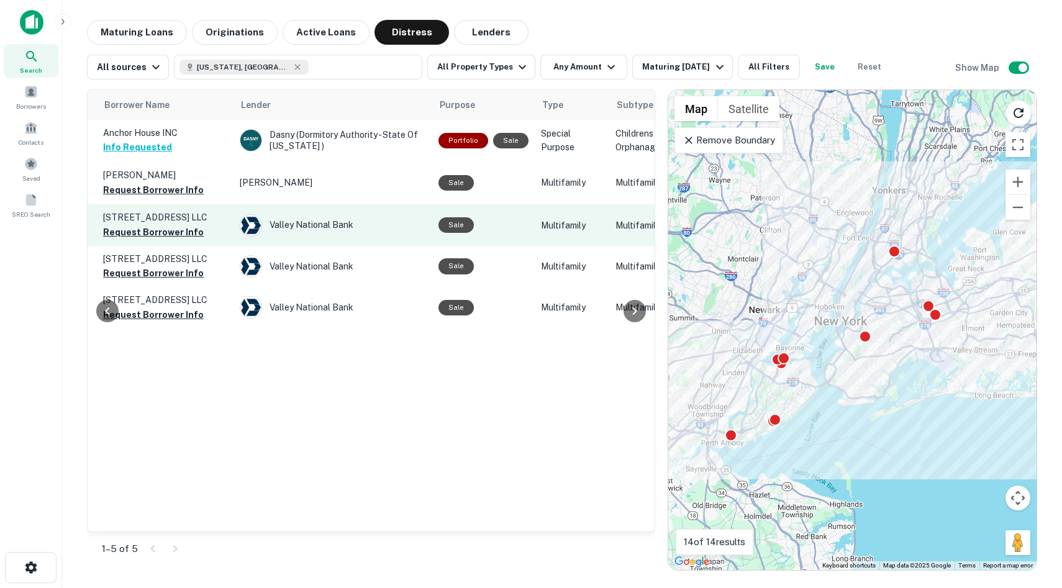
scroll to position [0, 592]
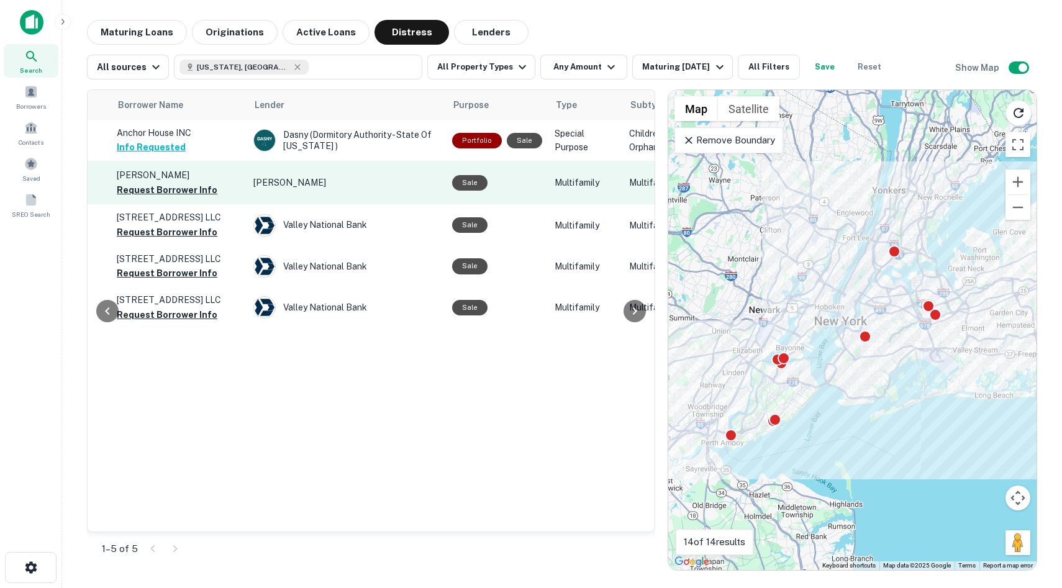
click at [189, 199] on td "Hossain Mohammed A Request Borrower Info" at bounding box center [179, 182] width 137 height 43
click at [183, 188] on button "Request Borrower Info" at bounding box center [167, 190] width 101 height 15
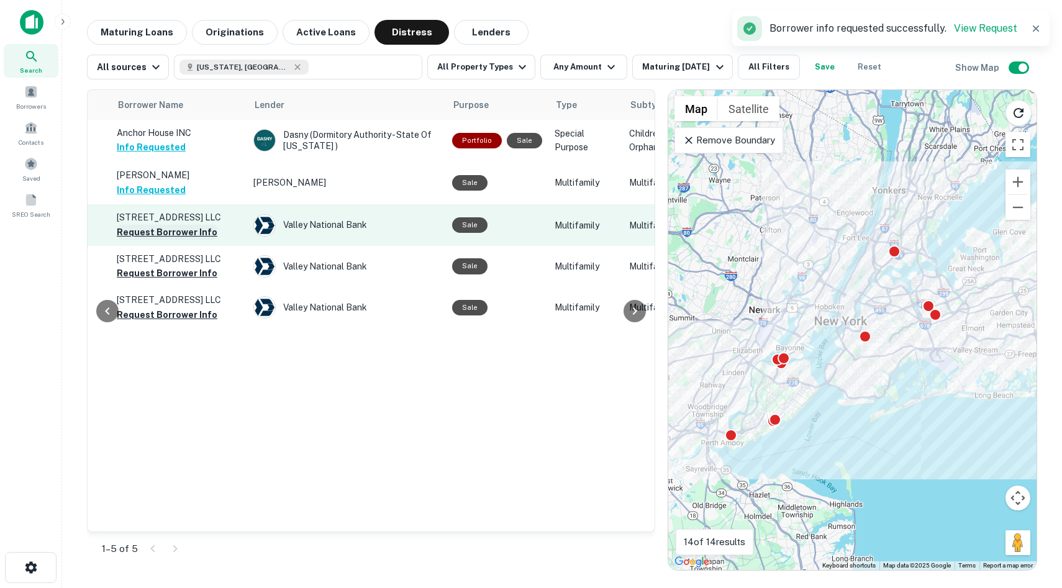
click at [179, 230] on button "Request Borrower Info" at bounding box center [167, 232] width 101 height 15
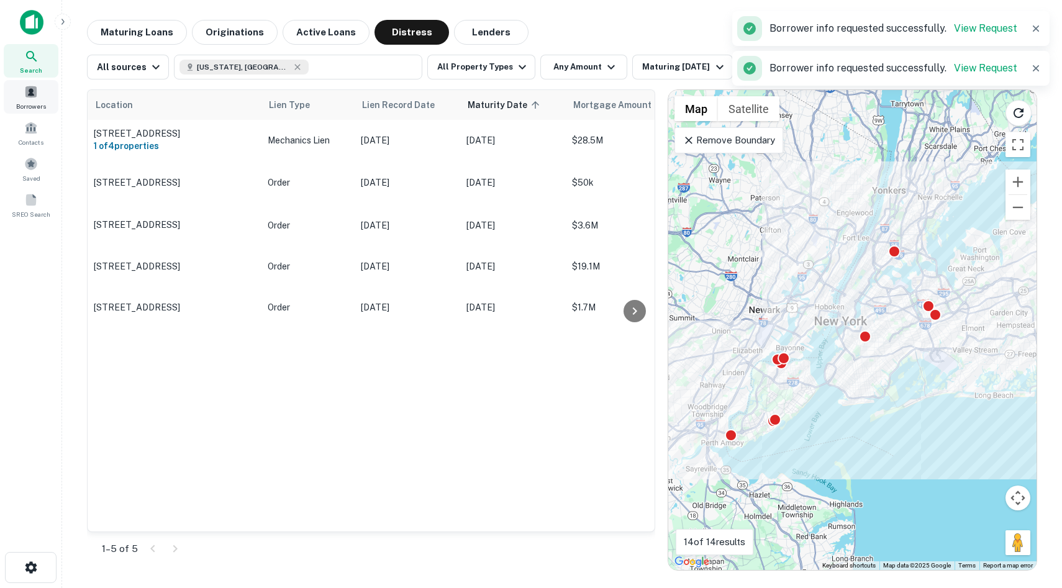
click at [37, 88] on span at bounding box center [31, 92] width 14 height 14
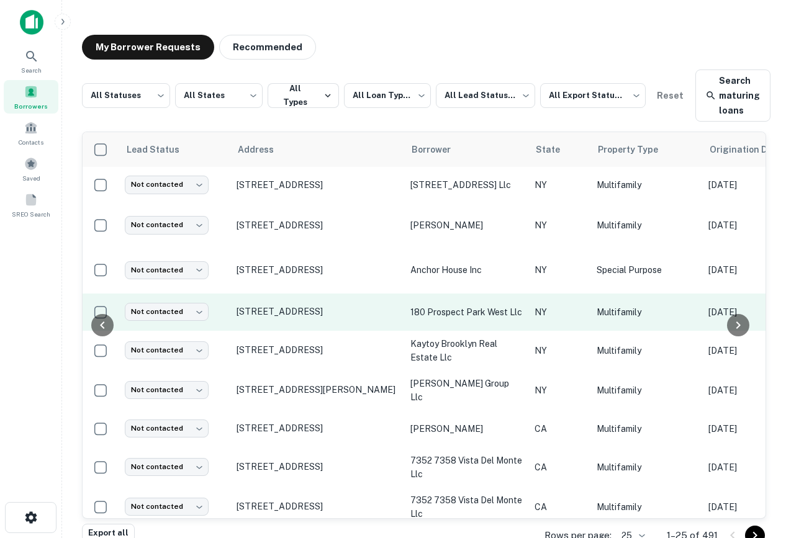
scroll to position [1, 802]
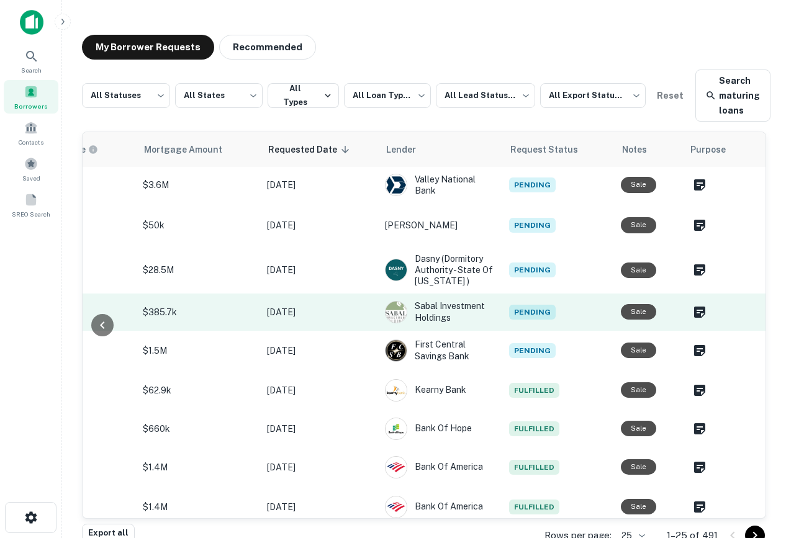
scroll to position [1, 0]
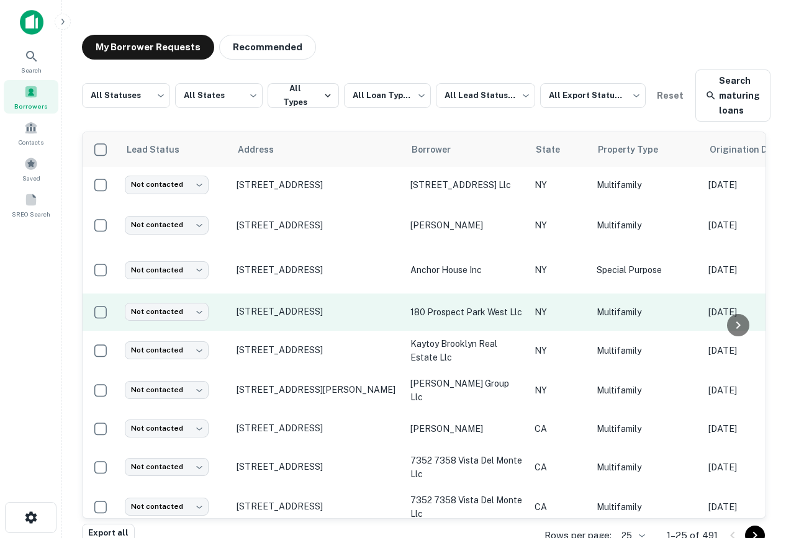
click at [273, 319] on td "[STREET_ADDRESS]" at bounding box center [317, 312] width 174 height 37
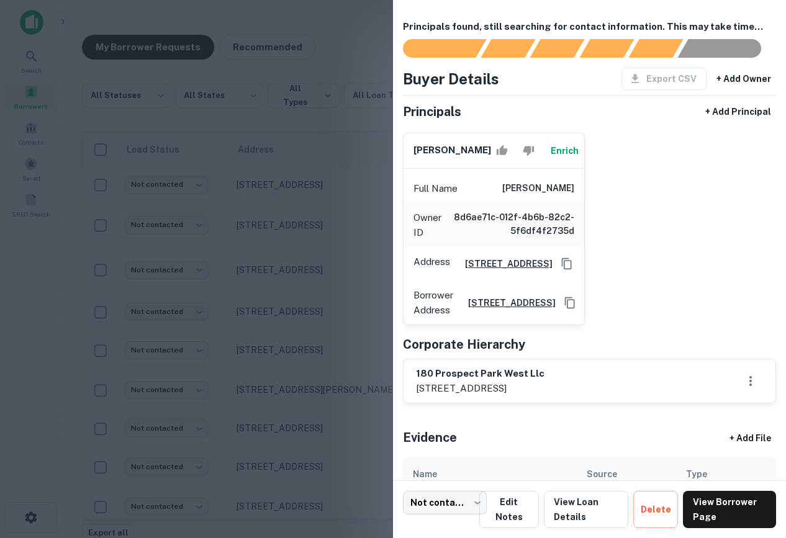
click at [283, 305] on div at bounding box center [393, 269] width 786 height 538
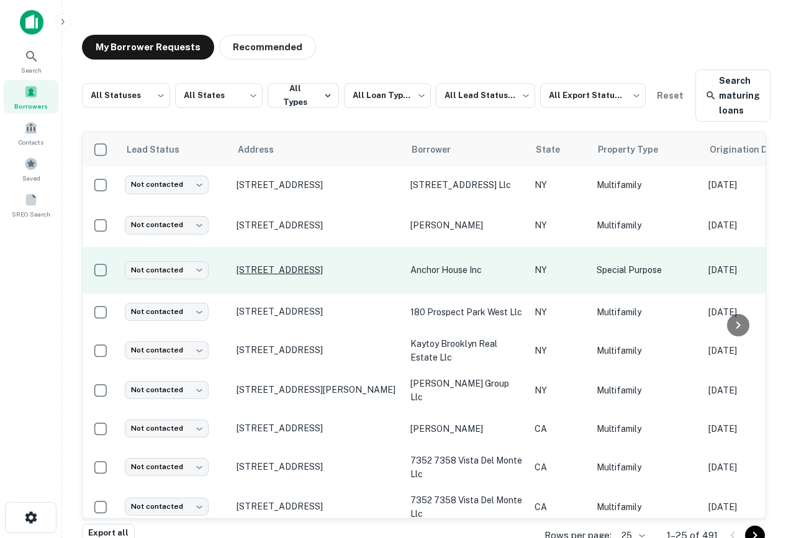
click at [278, 266] on p "[STREET_ADDRESS]" at bounding box center [317, 270] width 161 height 11
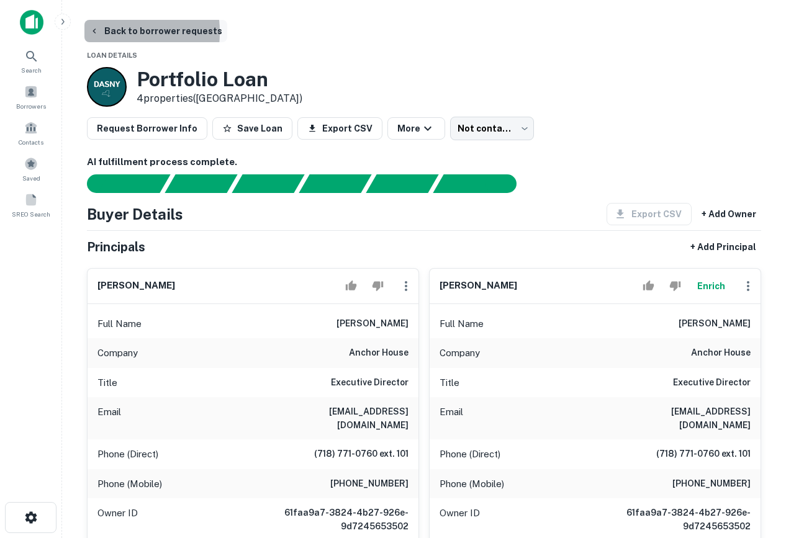
click at [94, 32] on icon "button" at bounding box center [94, 31] width 10 height 10
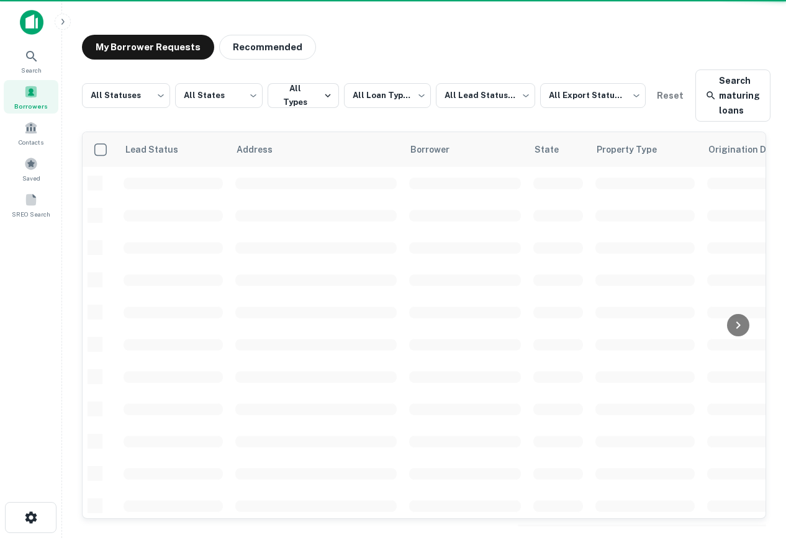
scroll to position [1, 0]
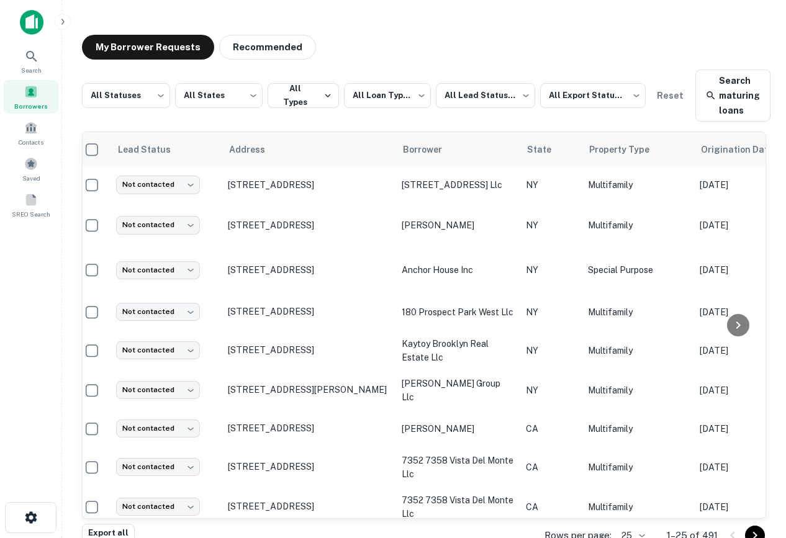
scroll to position [1, 0]
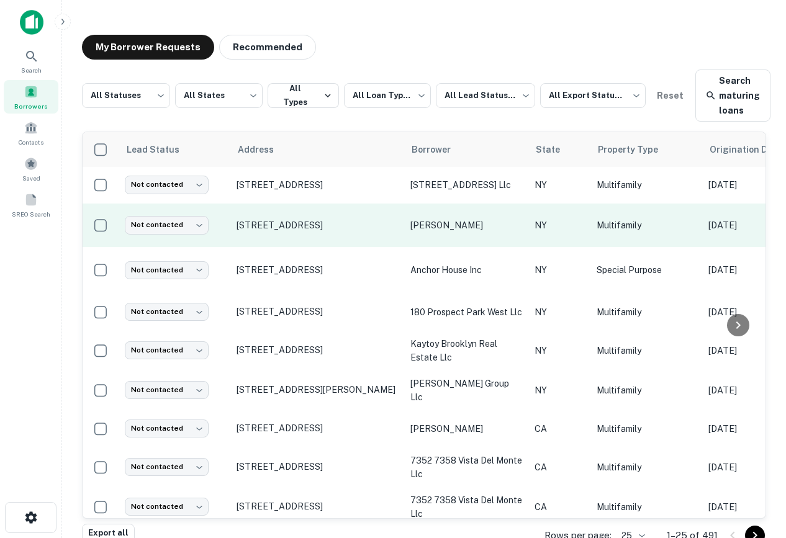
click at [449, 229] on p "[PERSON_NAME]" at bounding box center [467, 226] width 112 height 14
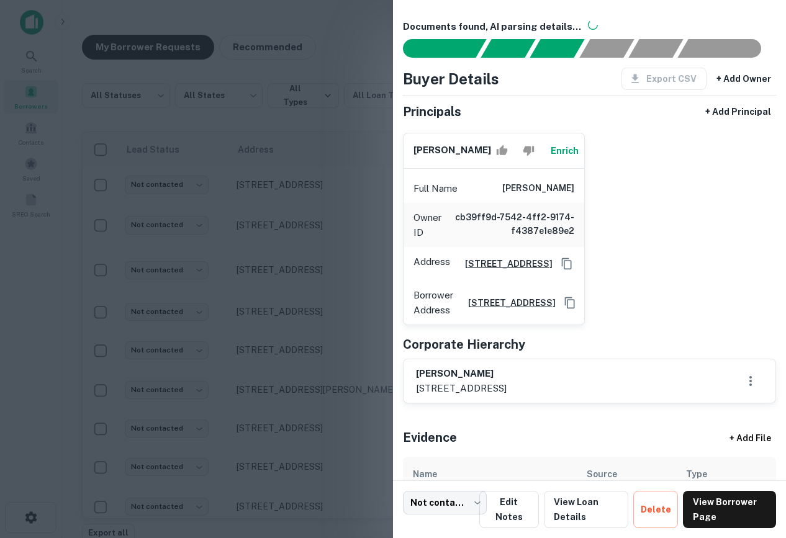
click at [356, 140] on div at bounding box center [393, 269] width 786 height 538
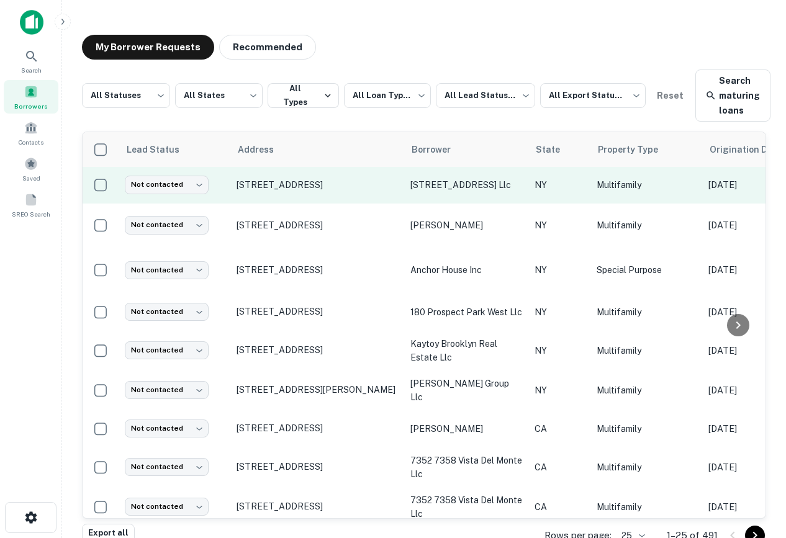
click at [438, 191] on p "[STREET_ADDRESS] llc" at bounding box center [467, 185] width 112 height 14
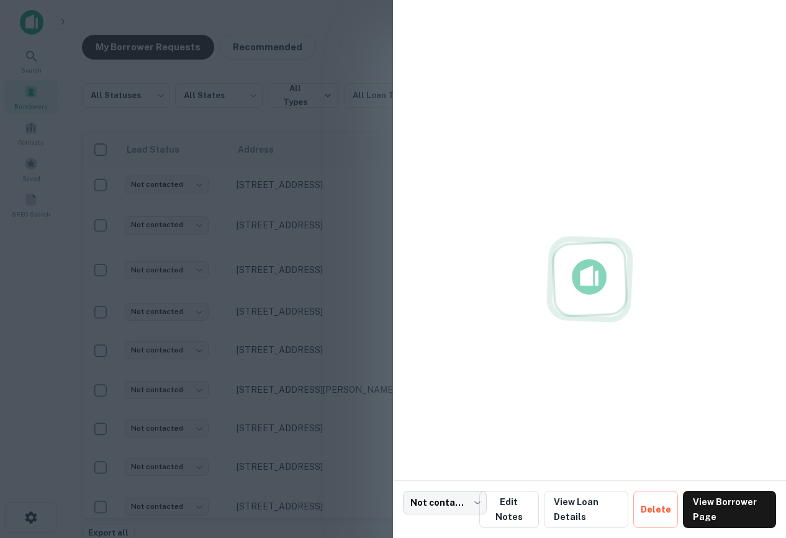
click at [339, 186] on div at bounding box center [393, 269] width 786 height 538
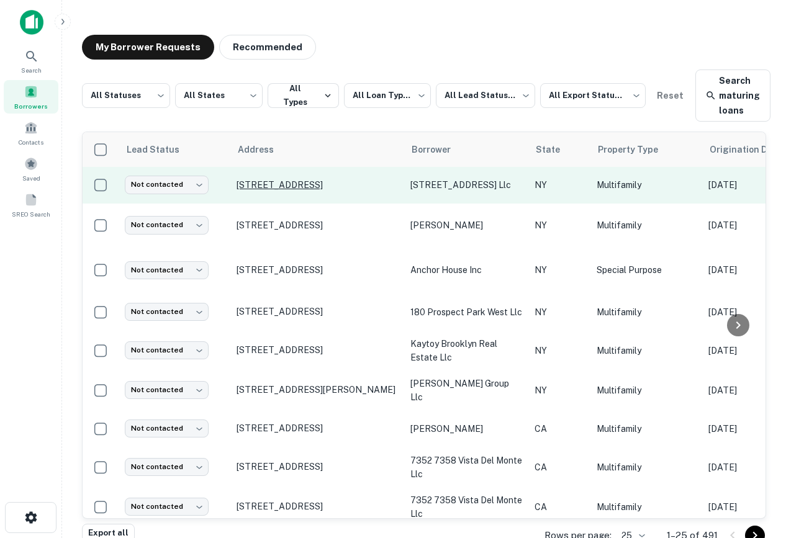
click at [327, 186] on p "[STREET_ADDRESS]" at bounding box center [317, 184] width 161 height 11
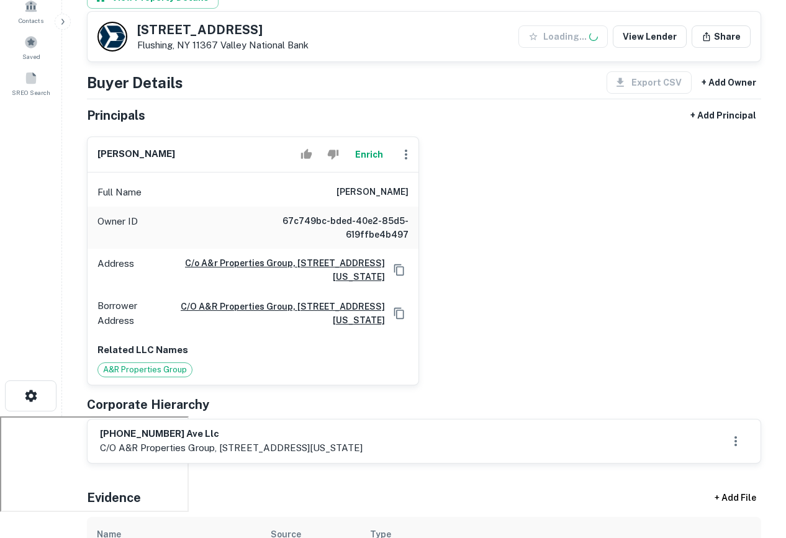
scroll to position [143, 0]
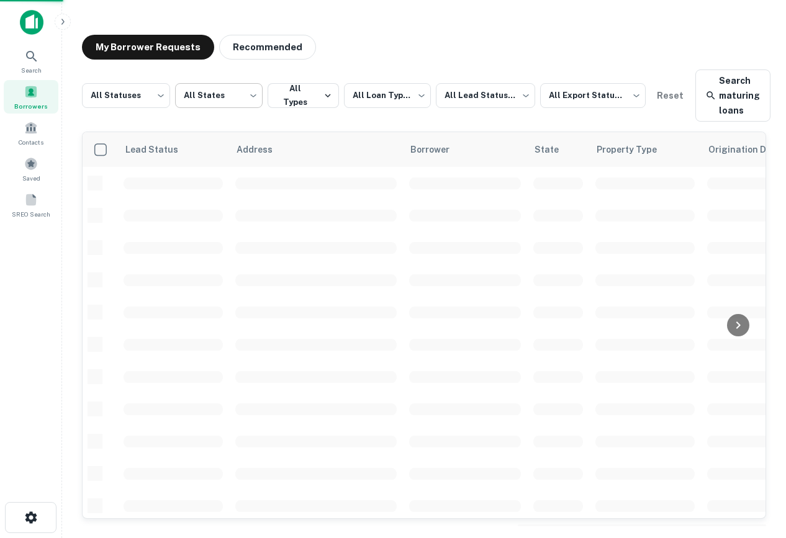
scroll to position [1, 0]
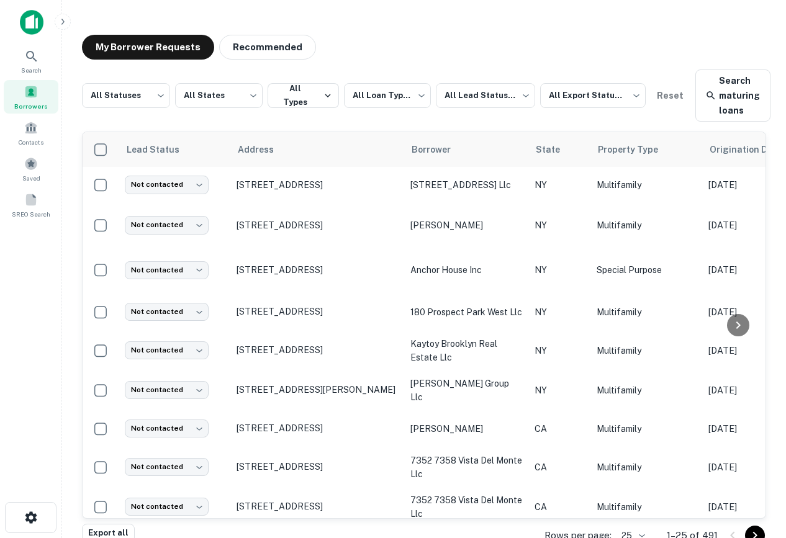
click at [32, 21] on img at bounding box center [32, 22] width 24 height 25
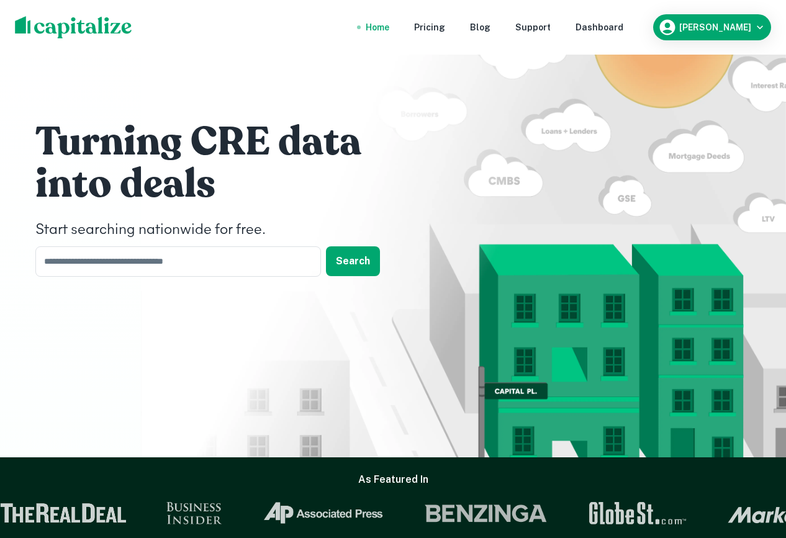
click at [615, 37] on nav "Home Pricing Blog Support Dashboard" at bounding box center [494, 27] width 297 height 27
click at [622, 27] on div "Dashboard" at bounding box center [600, 27] width 48 height 14
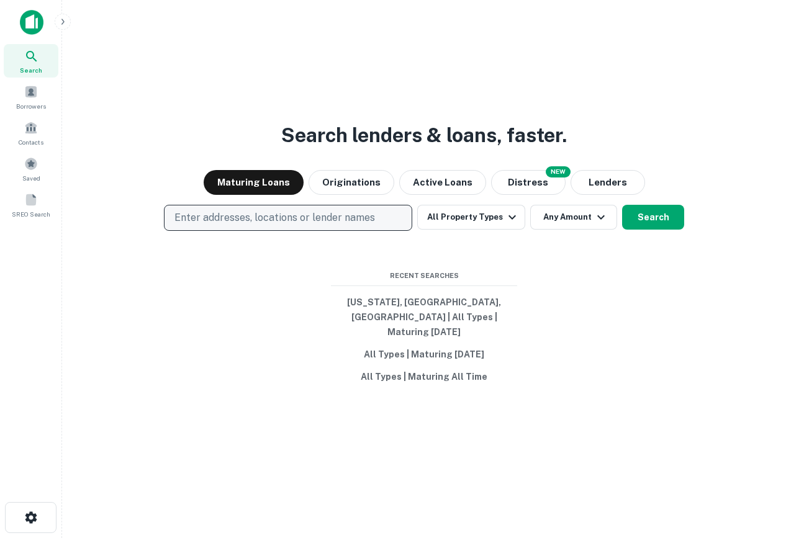
click at [318, 225] on p "Enter addresses, locations or lender names" at bounding box center [275, 218] width 201 height 15
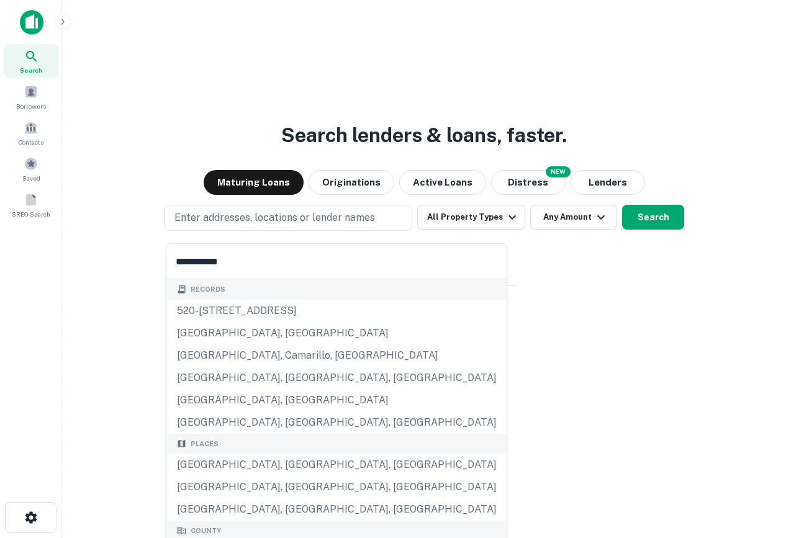
type input "**********"
click at [275, 452] on div "Places" at bounding box center [337, 444] width 340 height 20
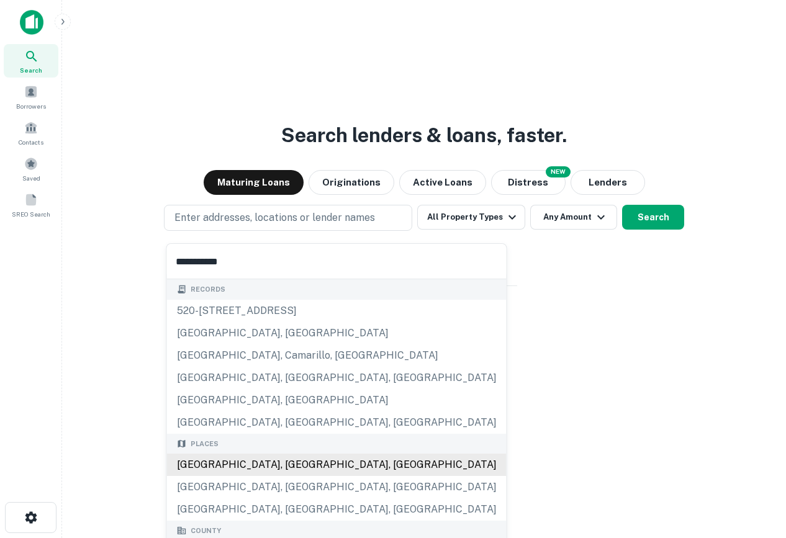
click at [294, 467] on div "Places Los Angeles, CA, USA Los Angeles County, CA, USA Hawaiian Gardens, CA, U…" at bounding box center [337, 478] width 340 height 88
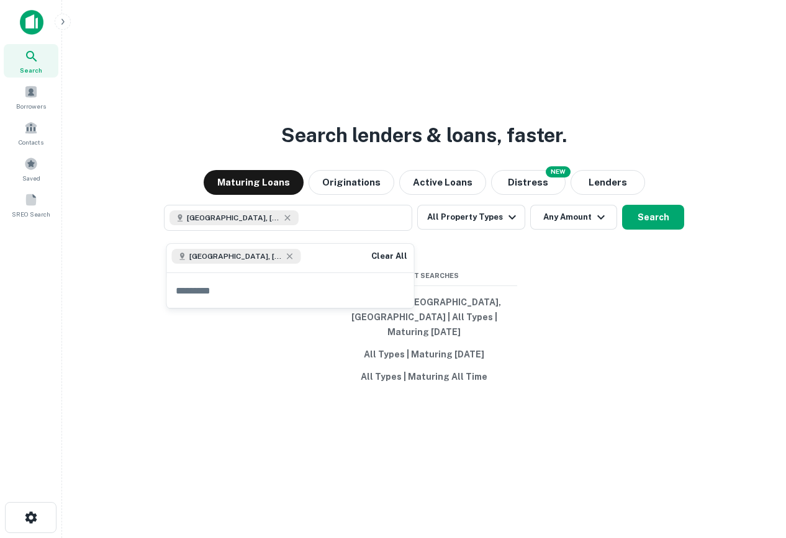
click at [658, 253] on div "Search lenders & loans, faster. Maturing Loans Originations Active Loans NEW Di…" at bounding box center [424, 299] width 704 height 538
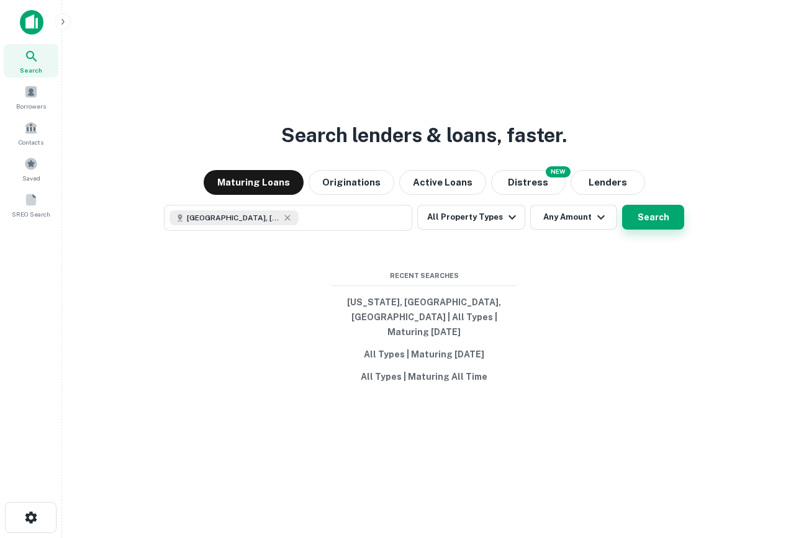
click at [653, 224] on button "Search" at bounding box center [653, 217] width 62 height 25
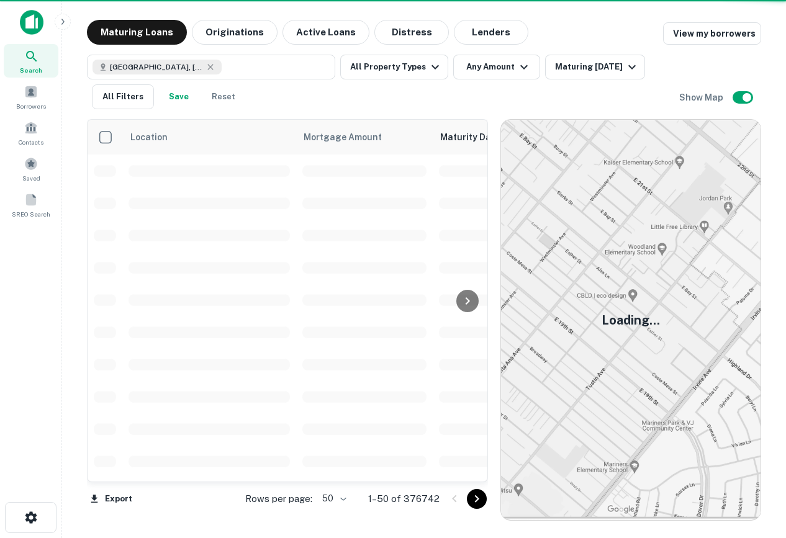
scroll to position [1, 0]
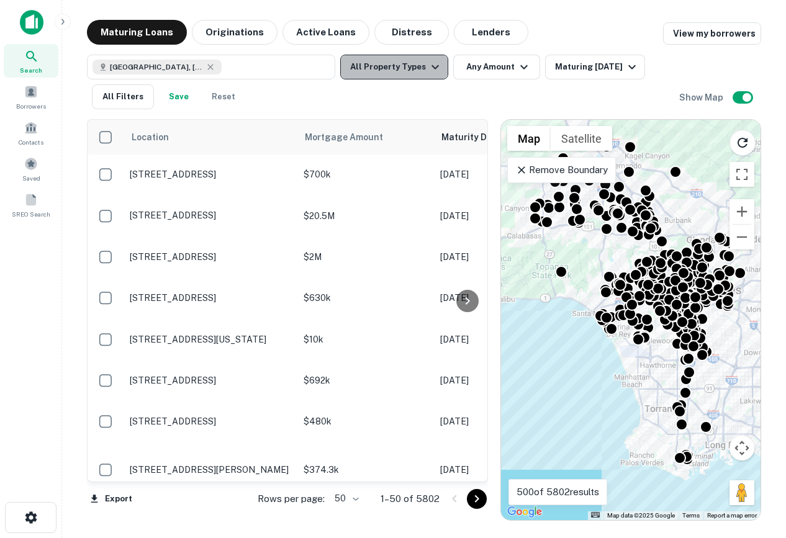
click at [405, 63] on button "All Property Types" at bounding box center [394, 67] width 108 height 25
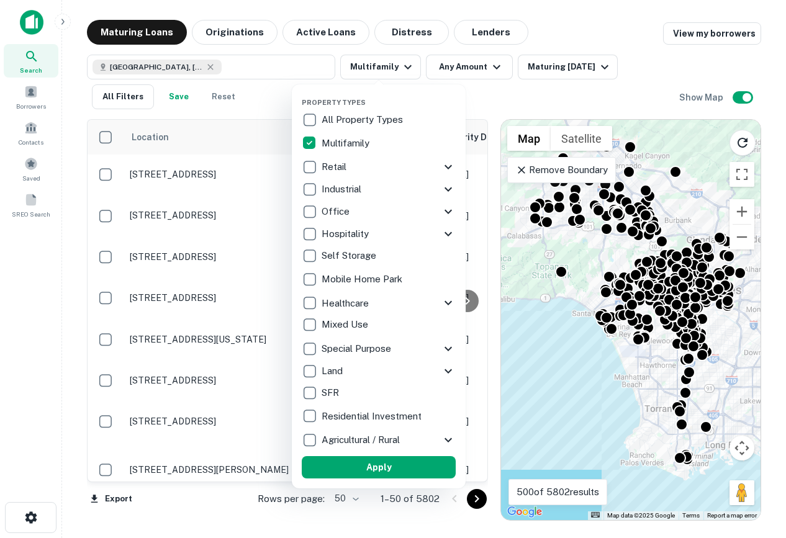
drag, startPoint x: 384, startPoint y: 466, endPoint x: 398, endPoint y: 240, distance: 227.1
click at [384, 466] on button "Apply" at bounding box center [379, 467] width 154 height 22
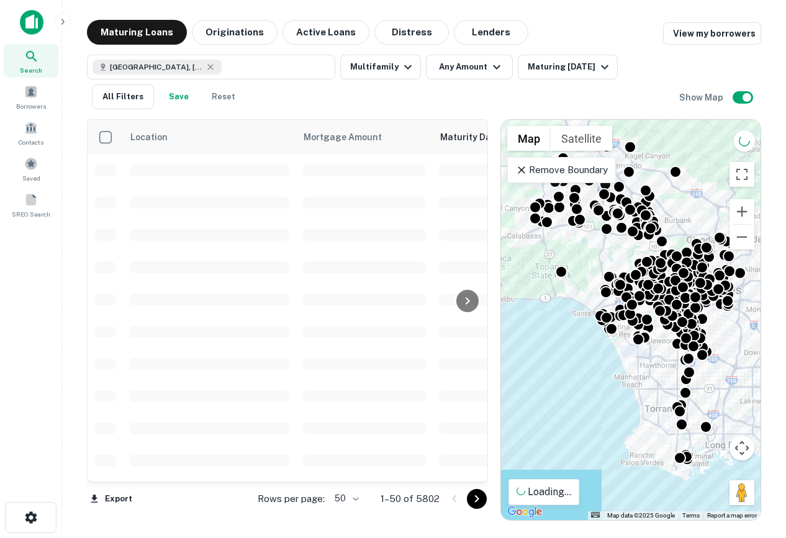
click at [377, 69] on div "Property Types All Property Types Multifamily Retail Storefront Auto Shop Bar S…" at bounding box center [393, 269] width 786 height 538
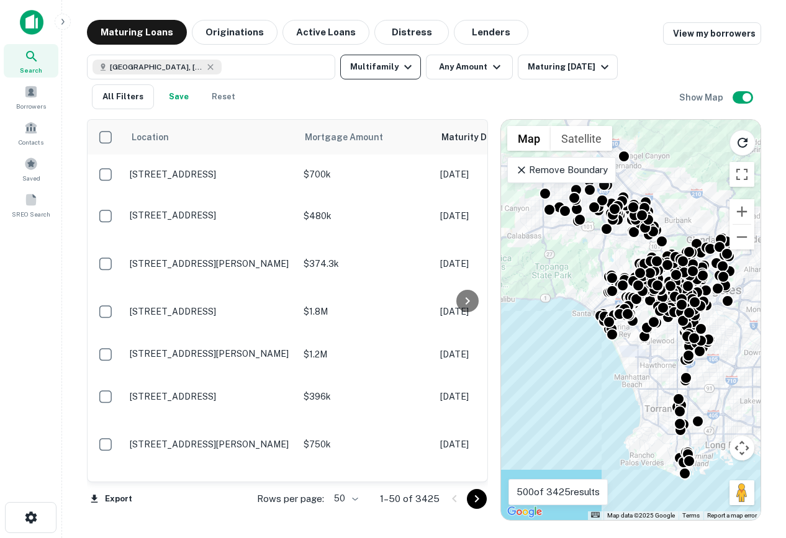
click at [396, 73] on button "Multifamily" at bounding box center [380, 67] width 81 height 25
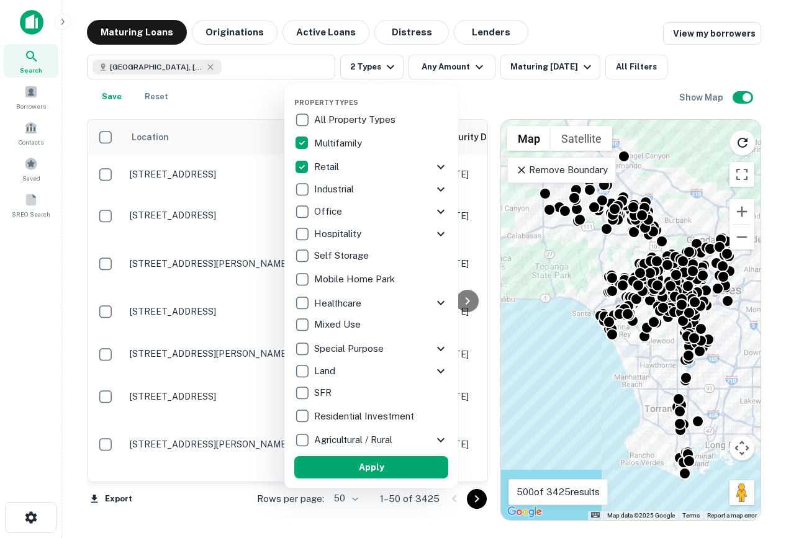
click at [356, 470] on button "Apply" at bounding box center [371, 467] width 154 height 22
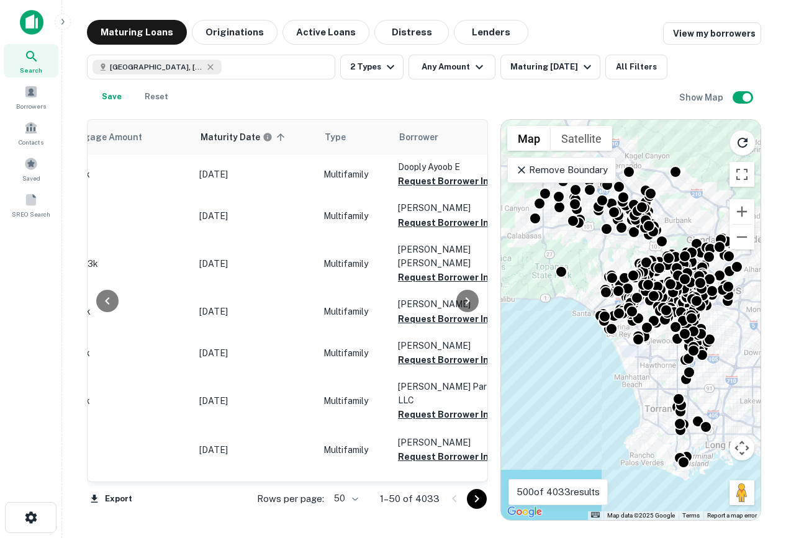
scroll to position [1, 251]
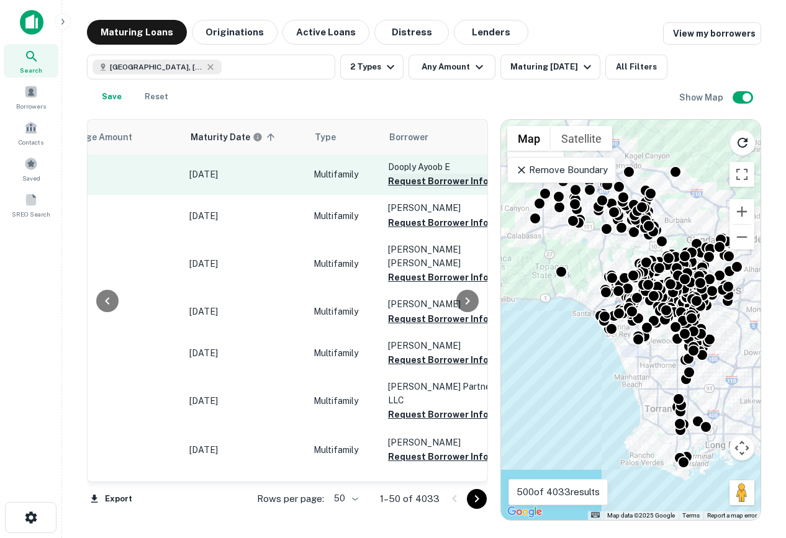
click at [416, 184] on button "Request Borrower Info" at bounding box center [438, 181] width 101 height 15
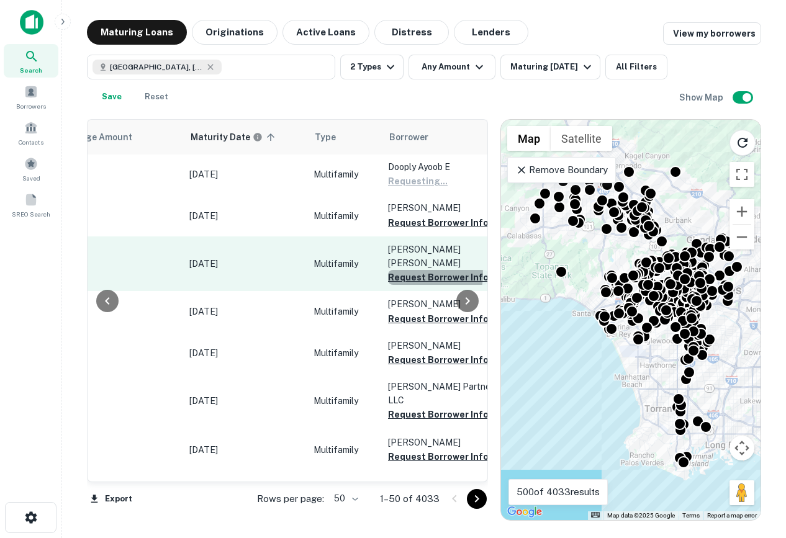
click at [419, 270] on button "Request Borrower Info" at bounding box center [438, 277] width 101 height 15
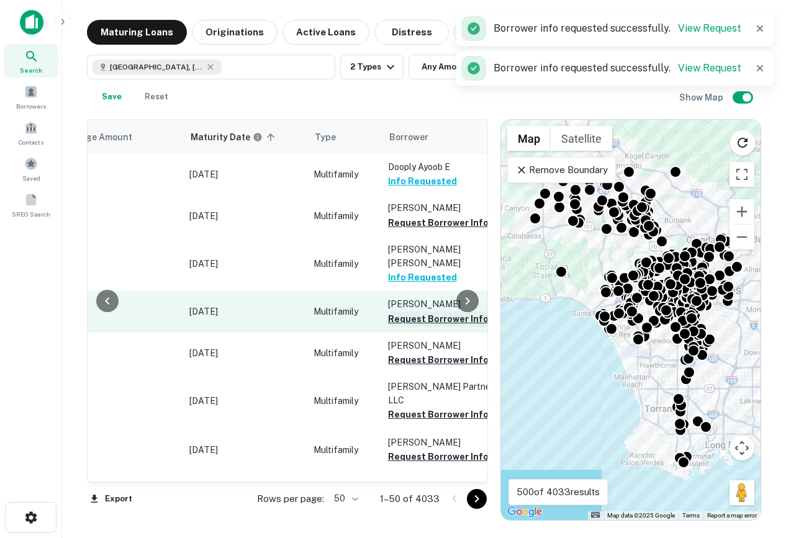
click at [427, 312] on button "Request Borrower Info" at bounding box center [438, 319] width 101 height 15
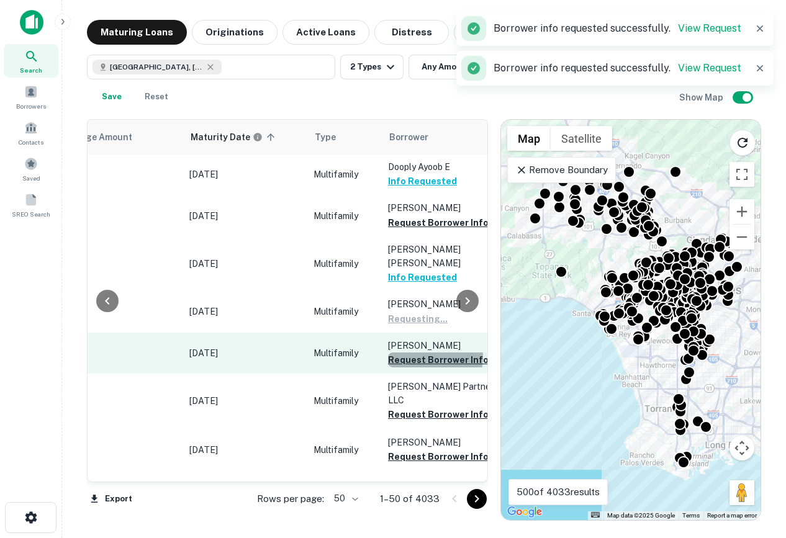
click at [424, 353] on button "Request Borrower Info" at bounding box center [438, 360] width 101 height 15
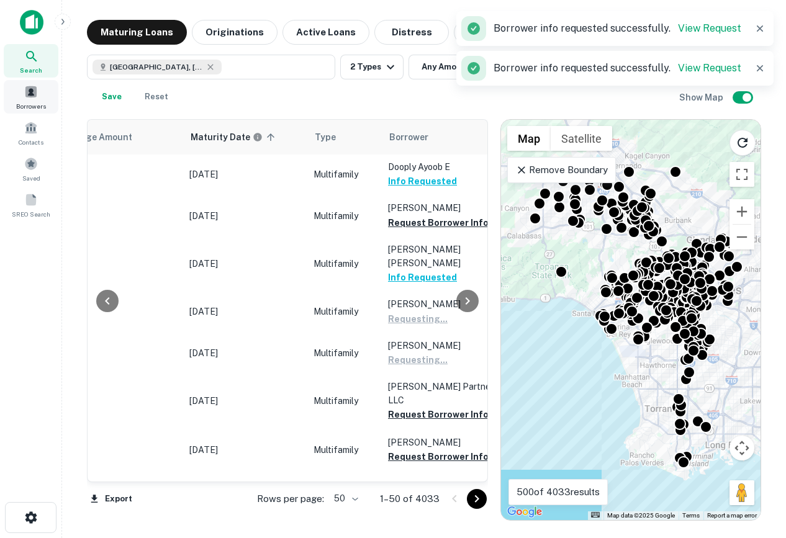
click at [24, 89] on span at bounding box center [31, 92] width 14 height 14
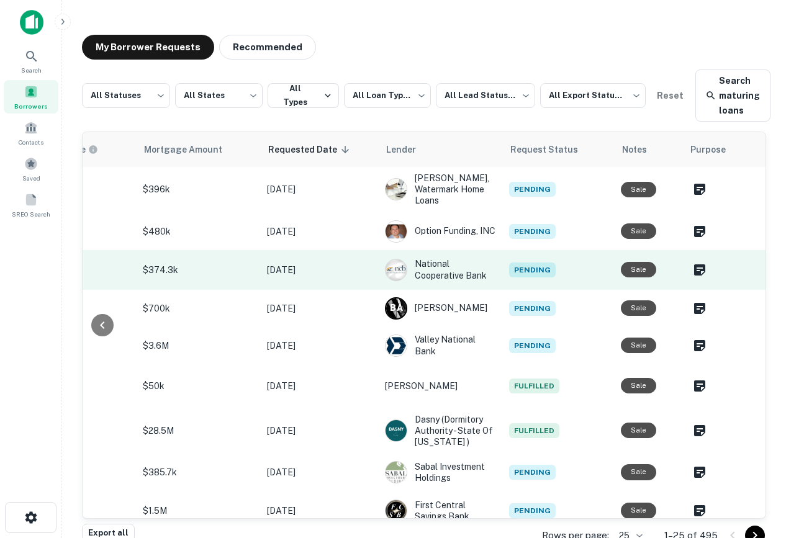
scroll to position [1, 0]
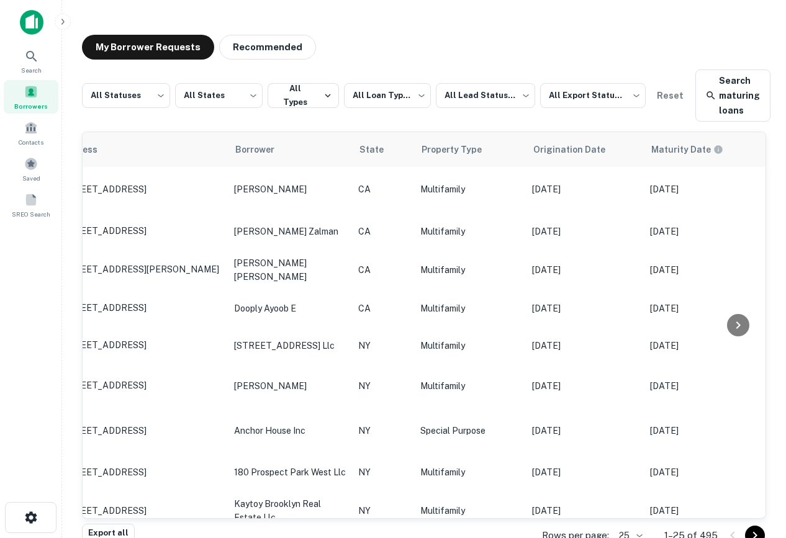
scroll to position [1, 0]
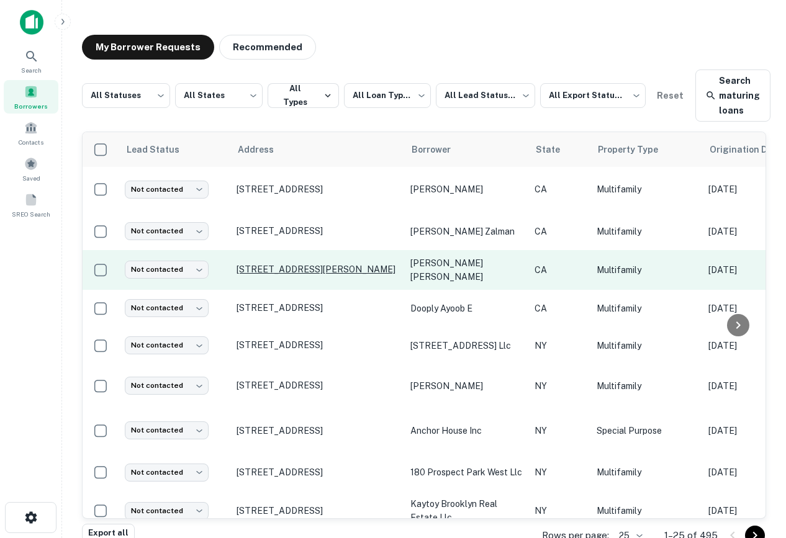
click at [350, 268] on p "[STREET_ADDRESS][PERSON_NAME]" at bounding box center [317, 269] width 161 height 11
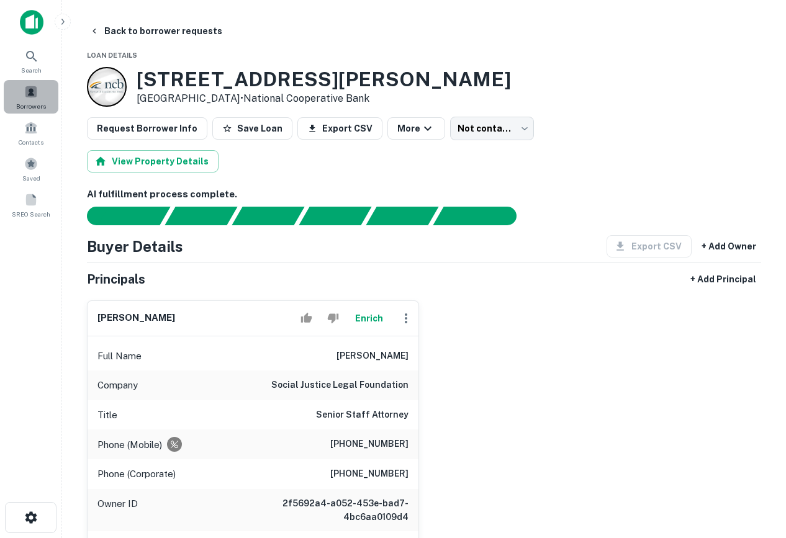
click at [24, 100] on div "Borrowers" at bounding box center [31, 97] width 55 height 34
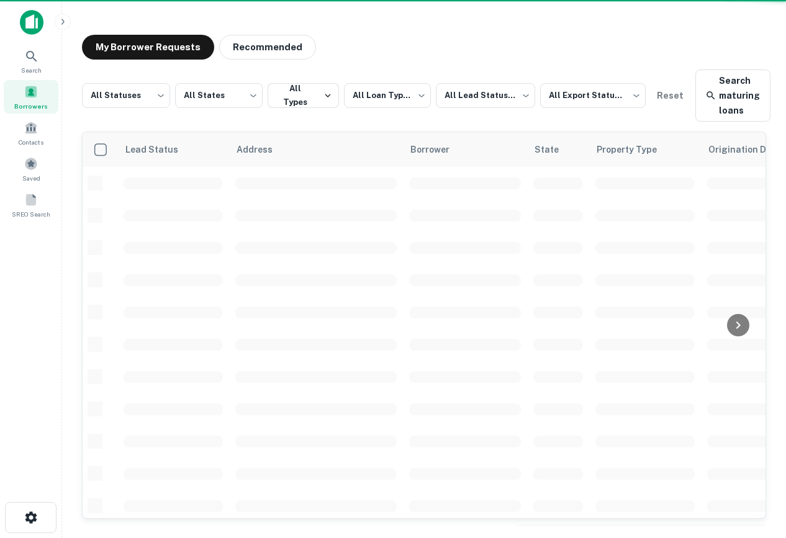
scroll to position [1, 0]
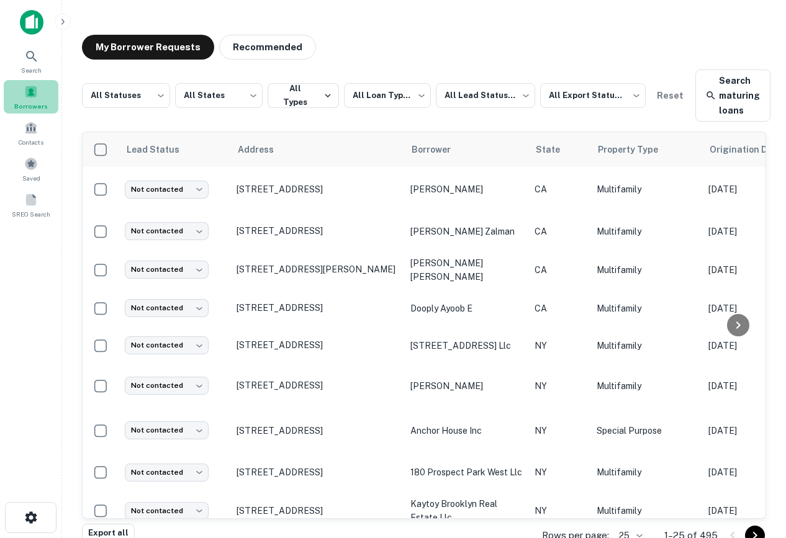
click at [33, 99] on div "Borrowers" at bounding box center [31, 97] width 55 height 34
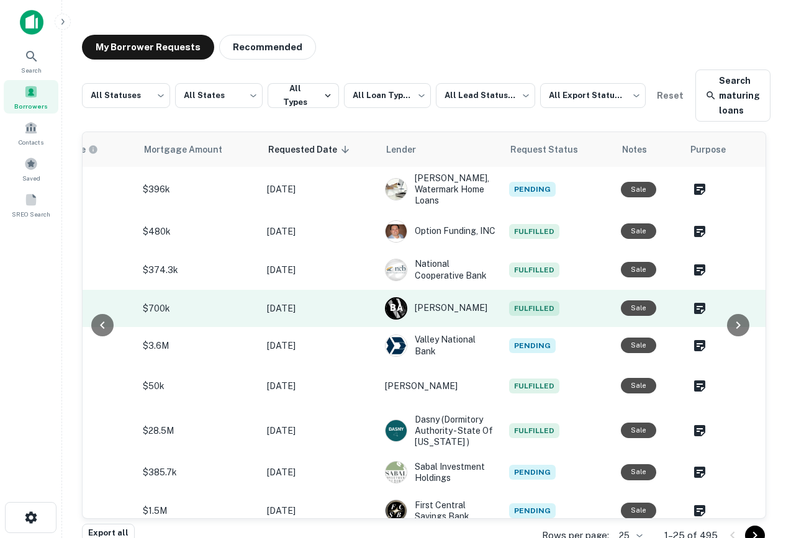
scroll to position [1, 0]
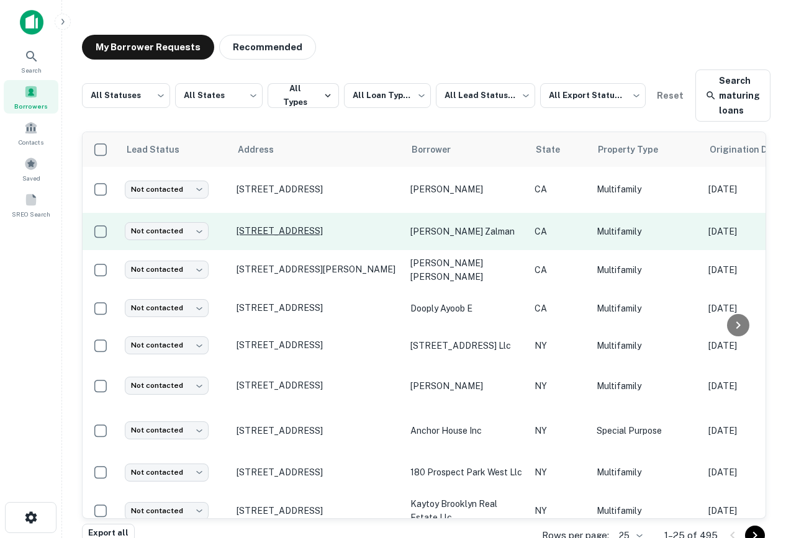
click at [285, 232] on p "[STREET_ADDRESS]" at bounding box center [317, 230] width 161 height 11
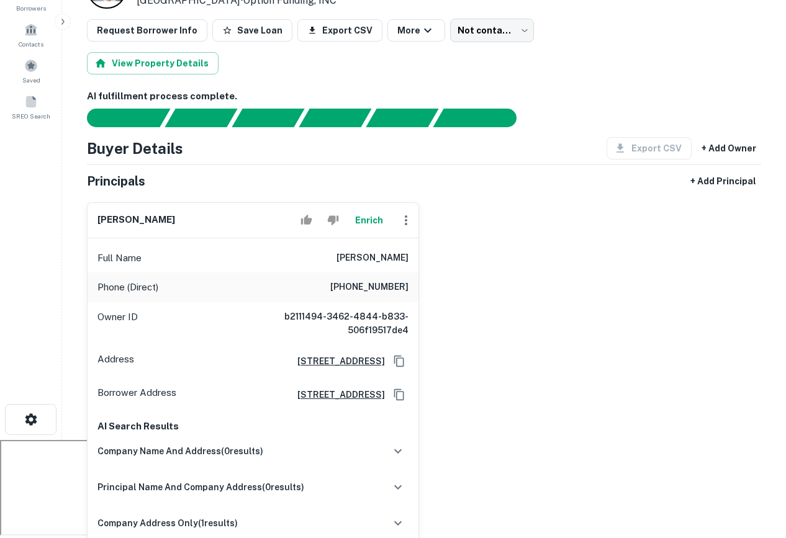
scroll to position [120, 0]
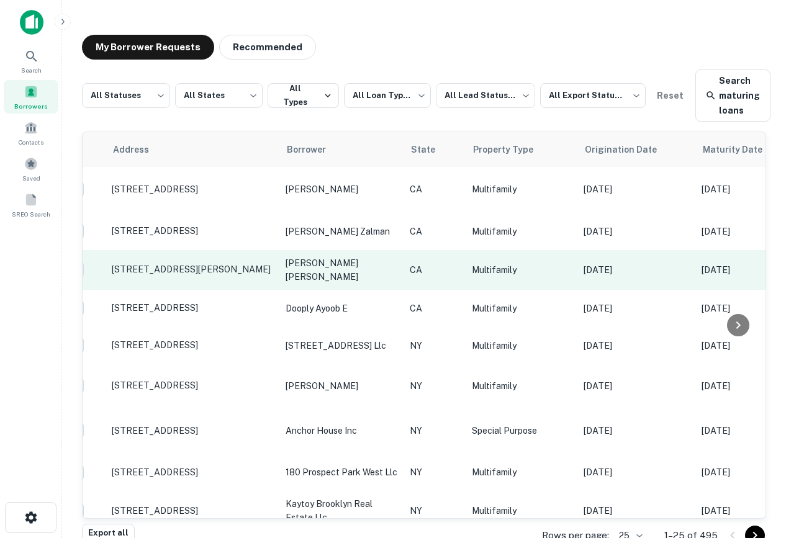
scroll to position [1, 0]
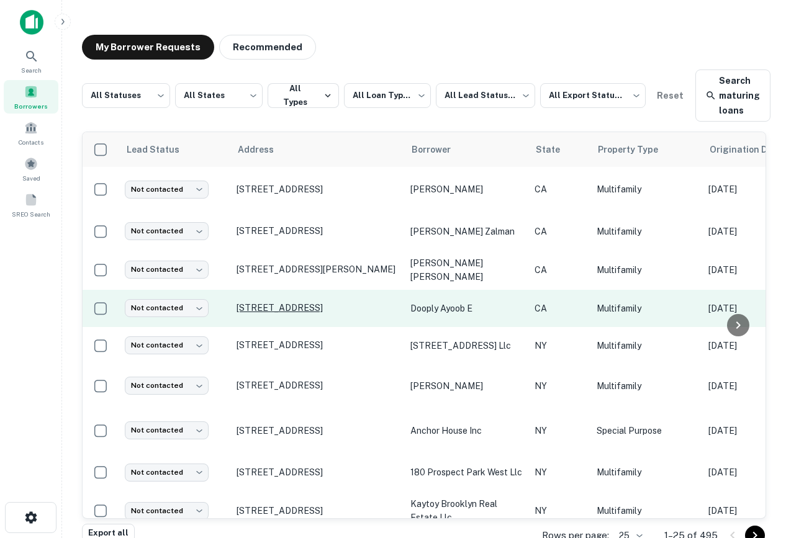
click at [272, 302] on p "[STREET_ADDRESS]" at bounding box center [317, 307] width 161 height 11
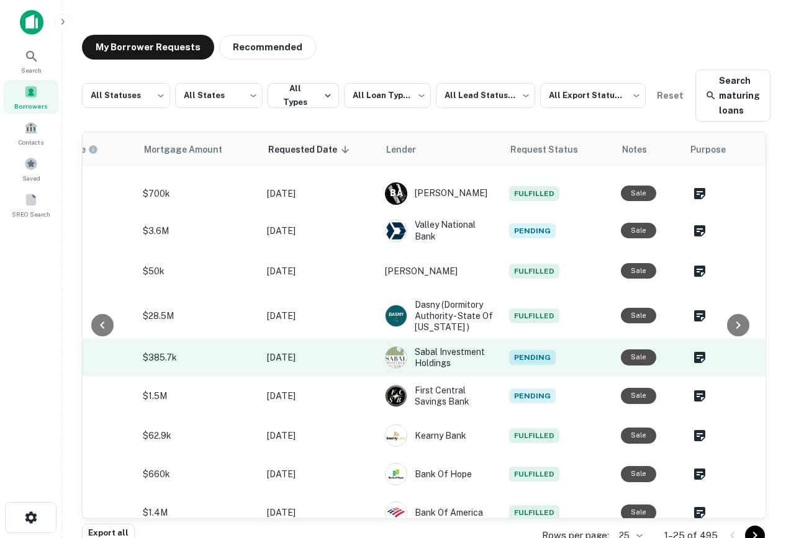
scroll to position [116, 0]
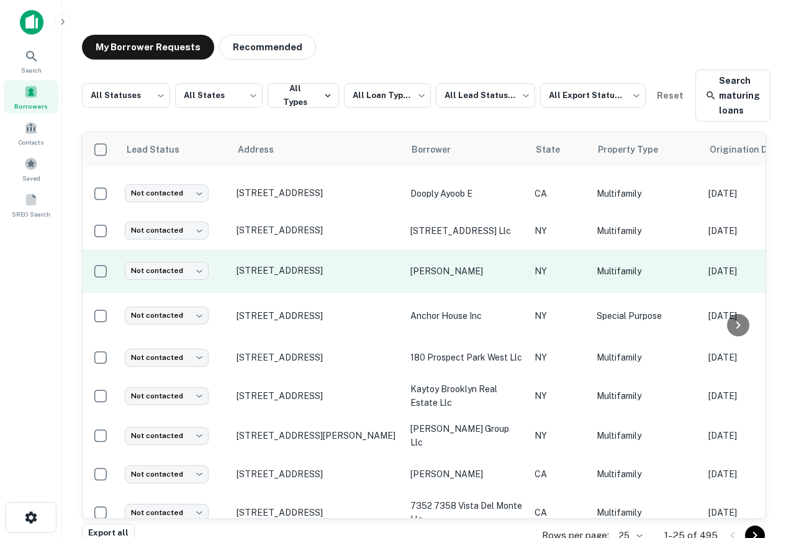
click at [284, 262] on td "[STREET_ADDRESS]" at bounding box center [317, 271] width 174 height 43
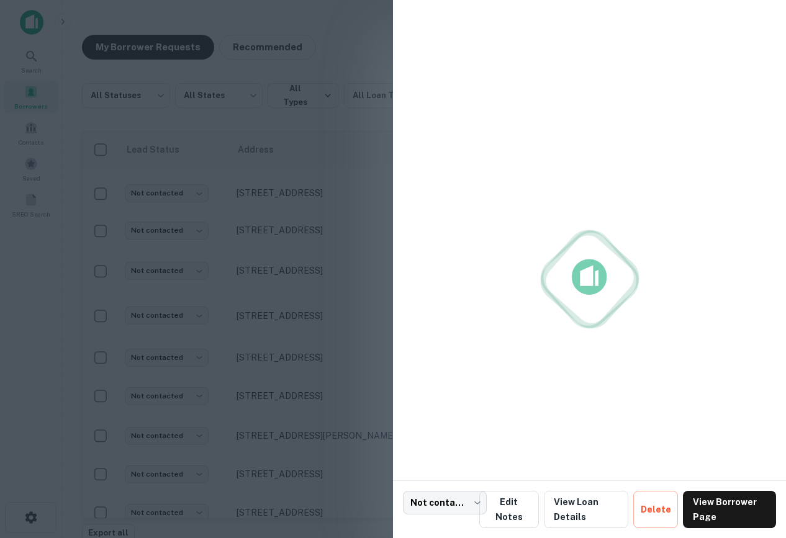
click at [291, 266] on div at bounding box center [393, 269] width 786 height 538
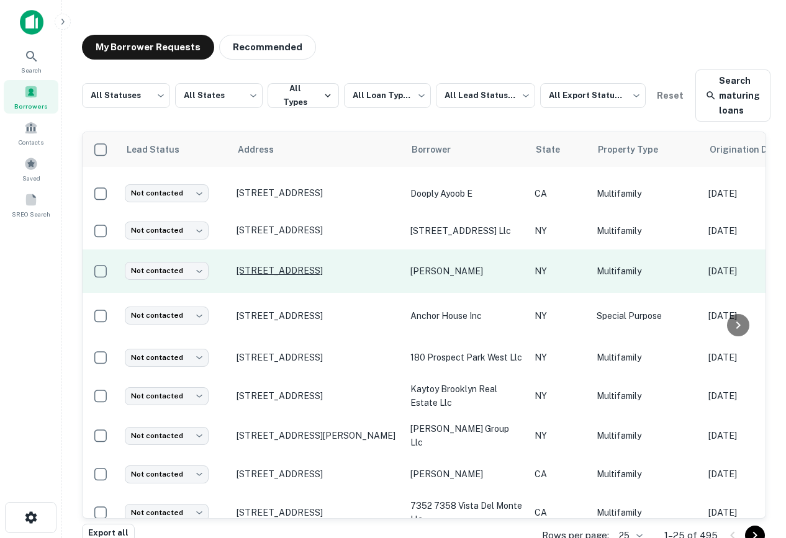
click at [295, 269] on p "[STREET_ADDRESS]" at bounding box center [317, 270] width 161 height 11
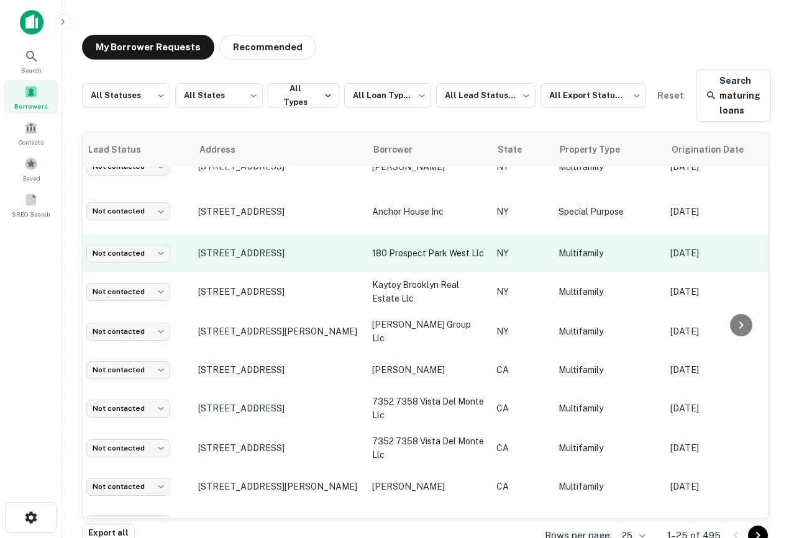
scroll to position [220, 0]
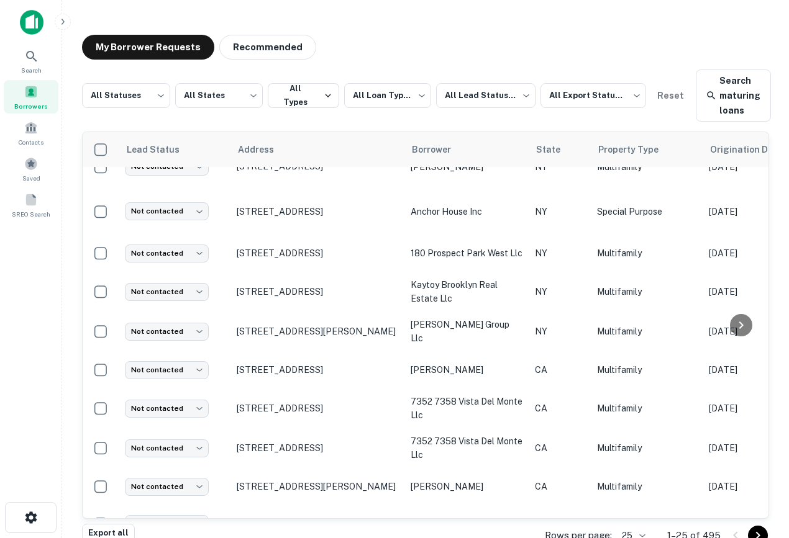
click at [28, 24] on img at bounding box center [32, 22] width 24 height 25
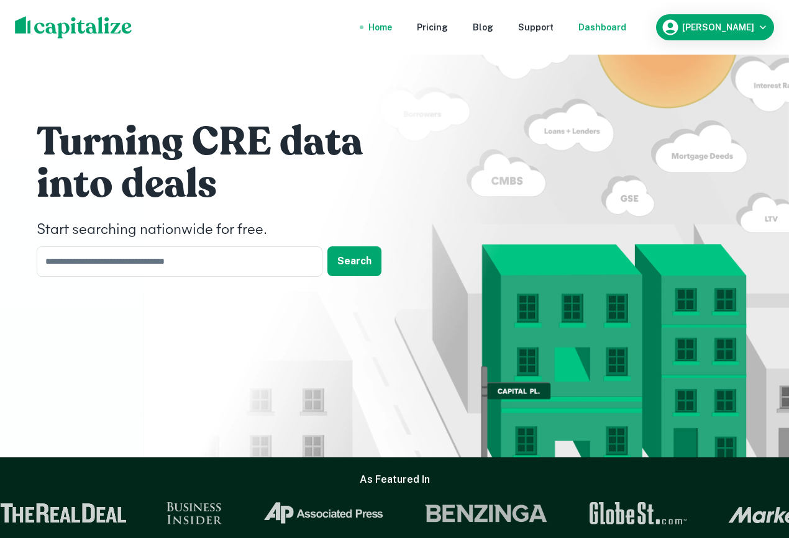
click at [626, 24] on div "Dashboard" at bounding box center [602, 27] width 48 height 14
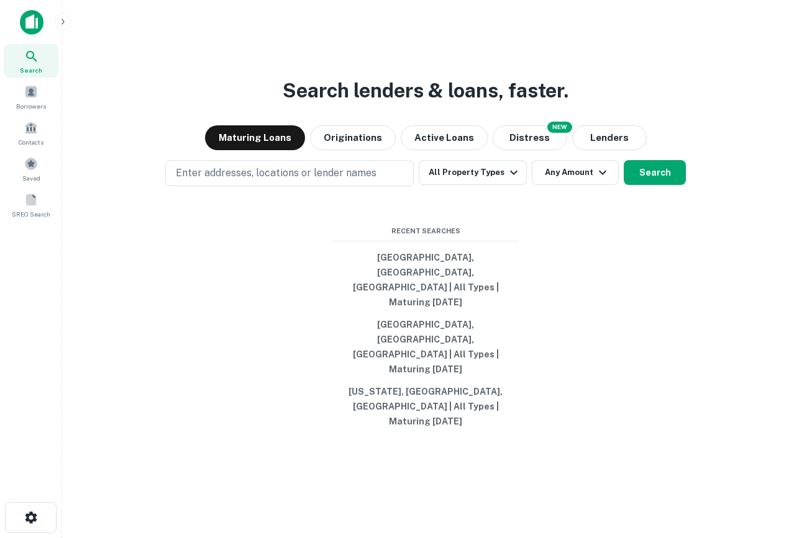
click at [57, 19] on button "button" at bounding box center [63, 22] width 16 height 16
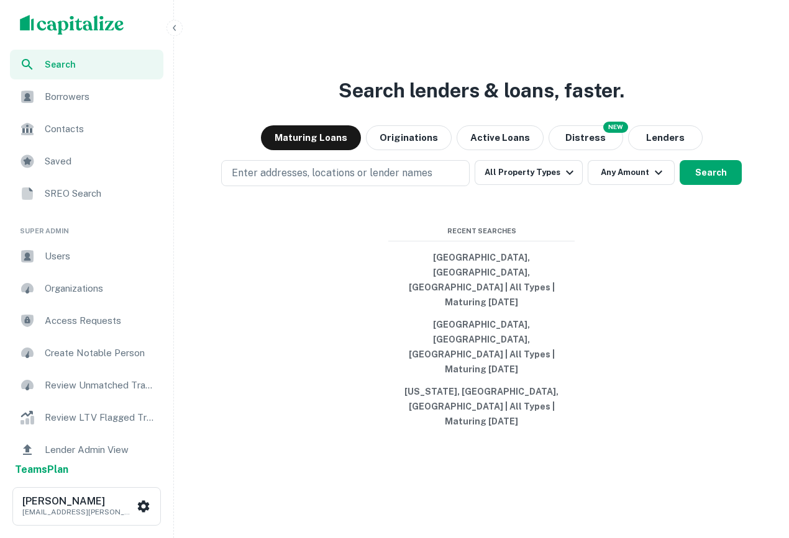
click at [74, 261] on span "Users" at bounding box center [100, 256] width 111 height 15
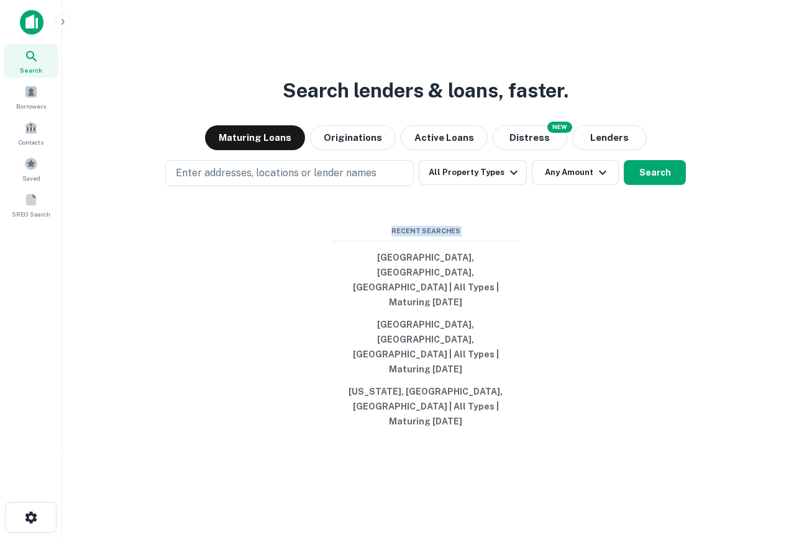
drag, startPoint x: 486, startPoint y: 473, endPoint x: 306, endPoint y: 282, distance: 262.7
click at [305, 281] on div "Search lenders & loans, faster. Maturing Loans Originations Active Loans NEW Di…" at bounding box center [425, 299] width 707 height 538
drag, startPoint x: 393, startPoint y: 273, endPoint x: 544, endPoint y: 304, distance: 154.0
click at [544, 304] on div "Search lenders & loans, faster. Maturing Loans Originations Active Loans NEW Di…" at bounding box center [425, 299] width 707 height 538
drag, startPoint x: 678, startPoint y: 152, endPoint x: 243, endPoint y: 147, distance: 434.8
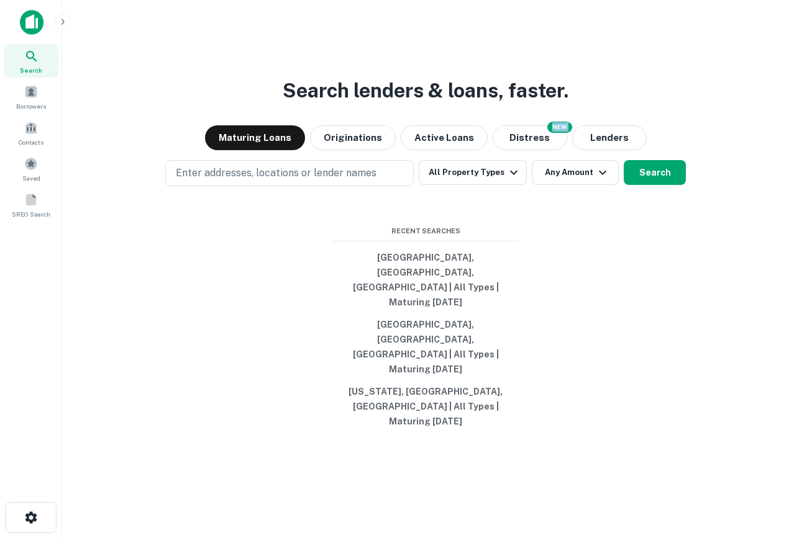
click at [243, 147] on div "Search lenders & loans, faster. Maturing Loans Originations Active Loans NEW Di…" at bounding box center [425, 299] width 707 height 538
click at [236, 123] on div "Search lenders & loans, faster. Maturing Loans Originations Active Loans NEW Di…" at bounding box center [425, 299] width 707 height 538
drag, startPoint x: 258, startPoint y: 122, endPoint x: 628, endPoint y: 101, distance: 370.7
click at [628, 101] on div "Search lenders & loans, faster. Maturing Loans Originations Active Loans NEW Di…" at bounding box center [425, 299] width 707 height 538
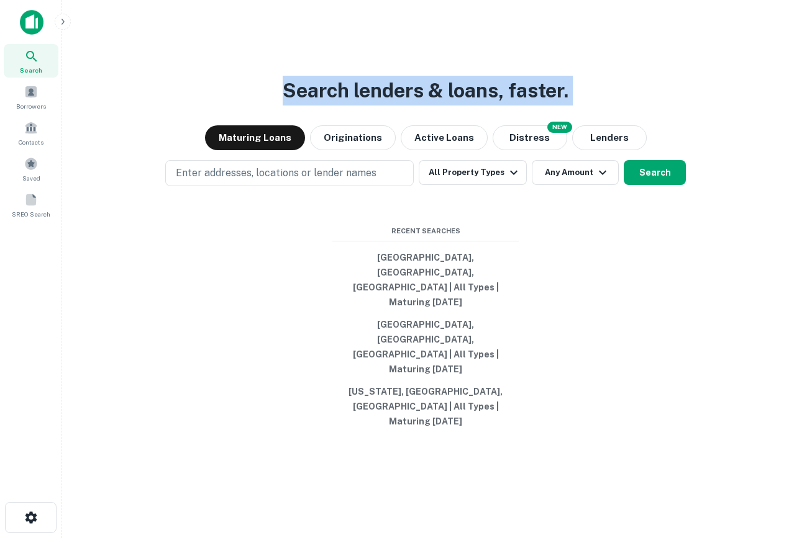
drag, startPoint x: 617, startPoint y: 110, endPoint x: 193, endPoint y: 102, distance: 424.3
click at [193, 102] on div "Search lenders & loans, faster. Maturing Loans Originations Active Loans NEW Di…" at bounding box center [425, 299] width 707 height 538
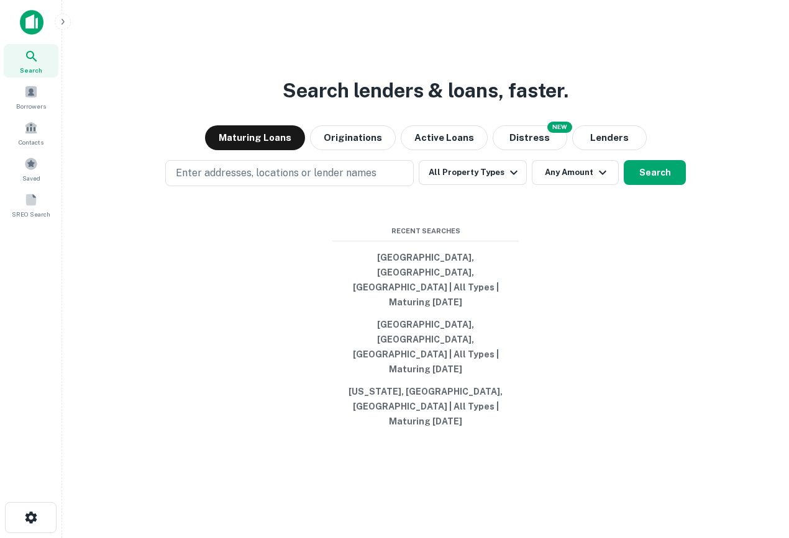
click at [251, 107] on div "Search lenders & loans, faster. Maturing Loans Originations Active Loans NEW Di…" at bounding box center [425, 299] width 707 height 538
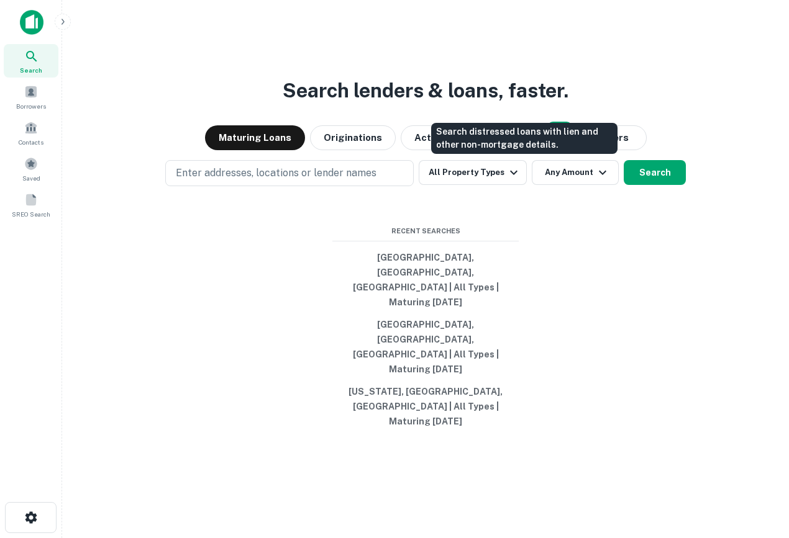
click at [524, 150] on button "Distress" at bounding box center [529, 137] width 75 height 25
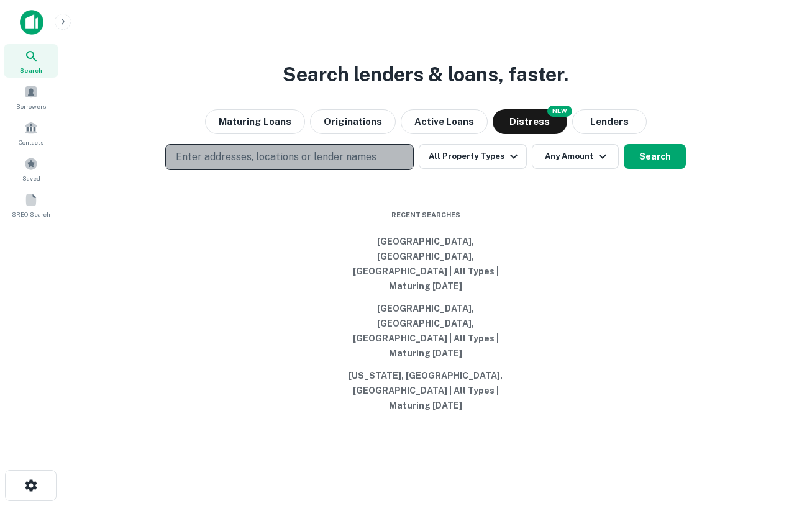
click at [315, 165] on p "Enter addresses, locations or lender names" at bounding box center [276, 157] width 201 height 15
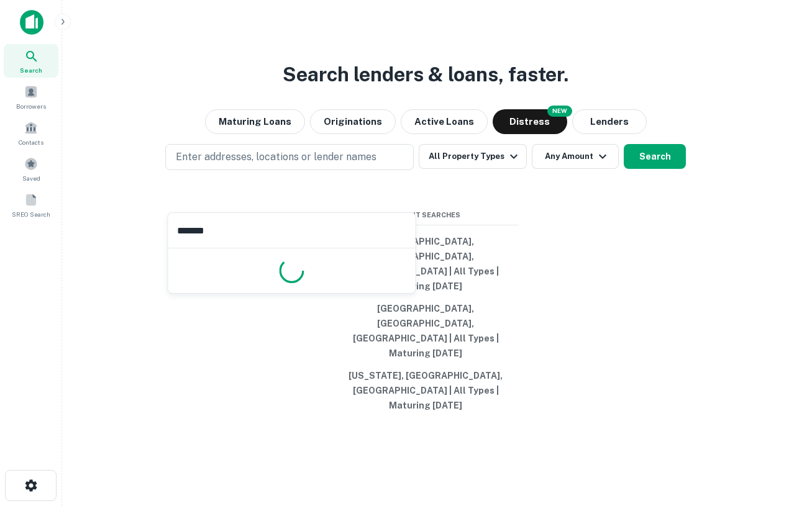
type input "********"
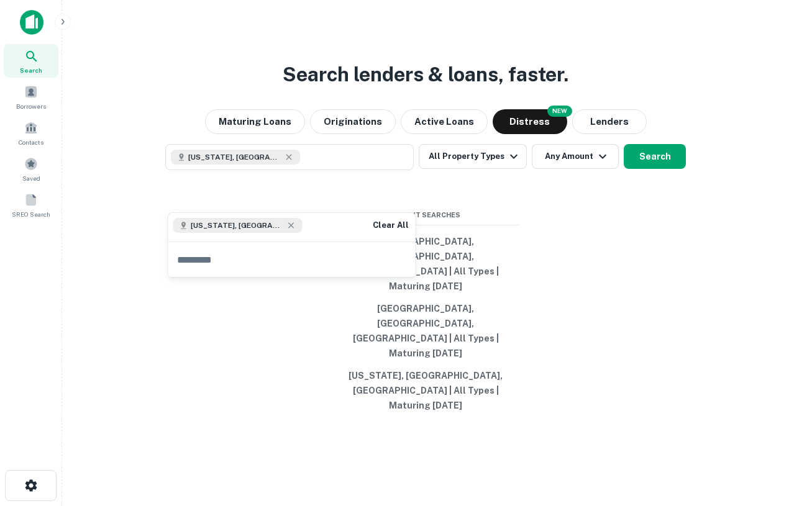
click at [622, 301] on div "Search lenders & loans, faster. Maturing Loans Originations Active Loans NEW Di…" at bounding box center [425, 283] width 707 height 506
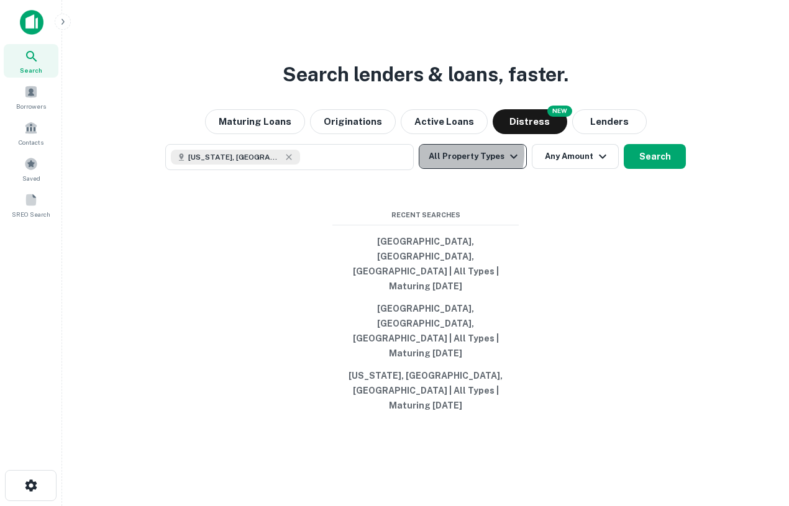
click at [458, 169] on button "All Property Types" at bounding box center [473, 156] width 108 height 25
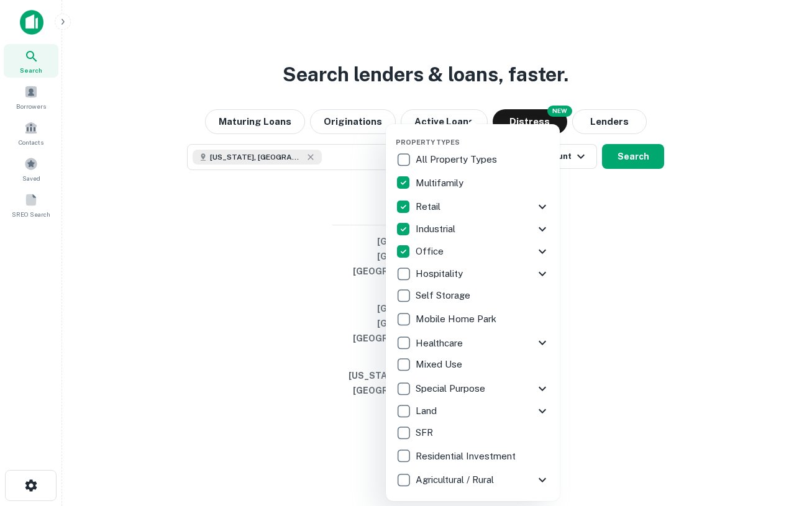
click at [640, 317] on div at bounding box center [394, 253] width 789 height 506
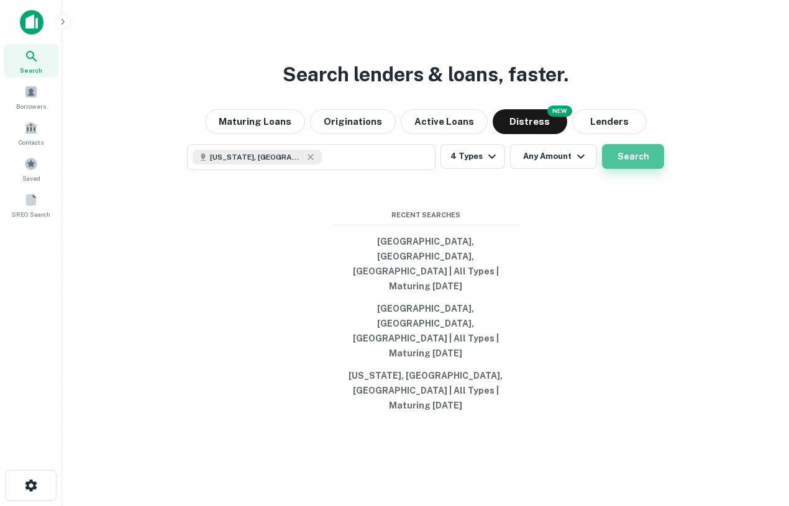
click at [633, 169] on button "Search" at bounding box center [633, 156] width 62 height 25
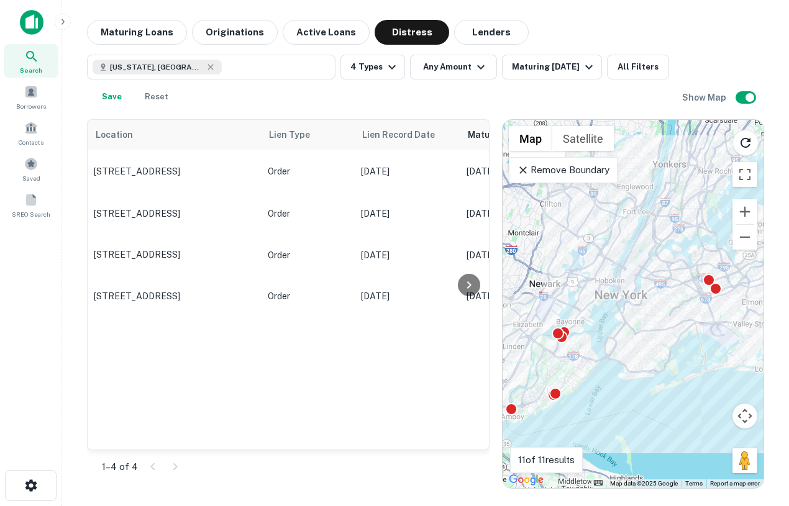
click at [545, 171] on p "Remove Boundary" at bounding box center [563, 170] width 93 height 15
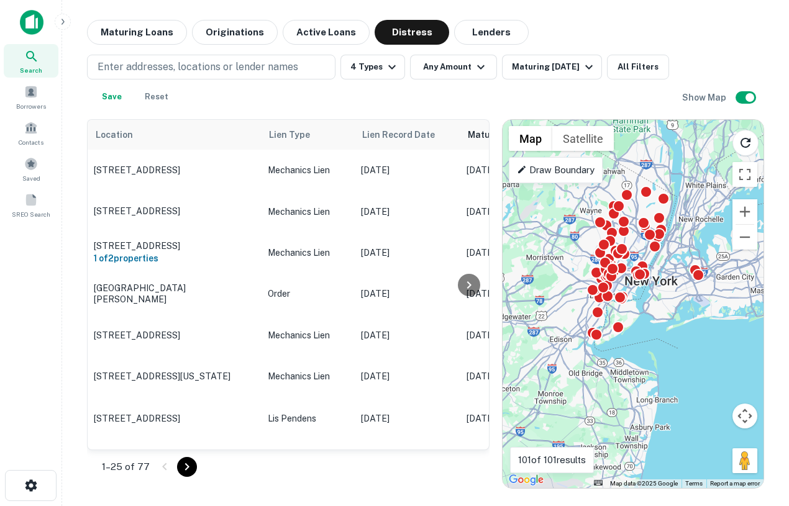
drag, startPoint x: 682, startPoint y: 202, endPoint x: 694, endPoint y: 241, distance: 40.5
click at [695, 242] on div "To activate drag with keyboard, press Alt + Enter. Once in keyboard drag state,…" at bounding box center [632, 304] width 261 height 368
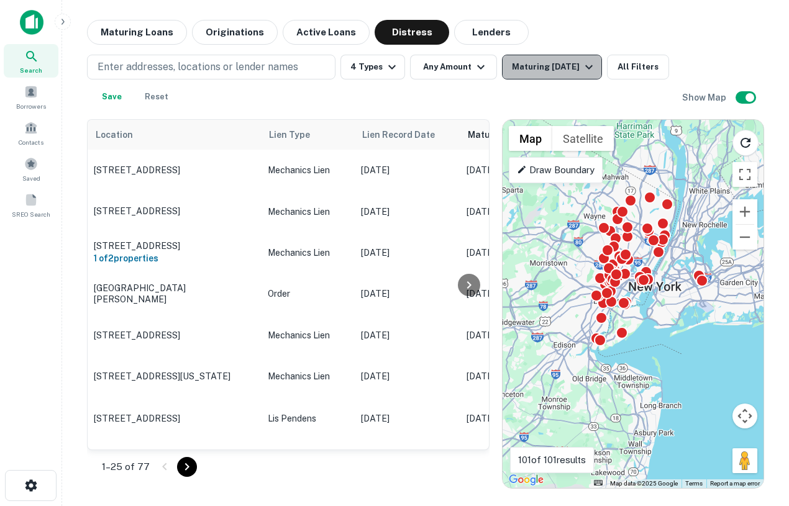
click at [586, 67] on icon "button" at bounding box center [588, 67] width 7 height 4
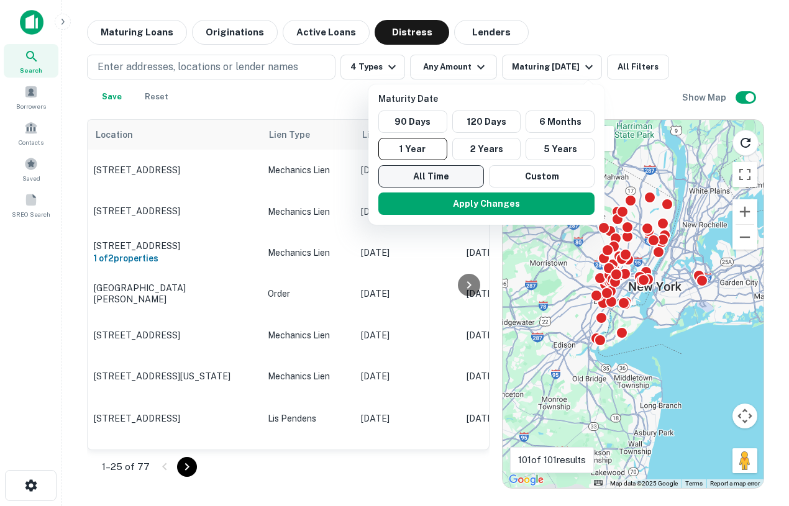
click at [448, 176] on button "All Time" at bounding box center [431, 176] width 106 height 22
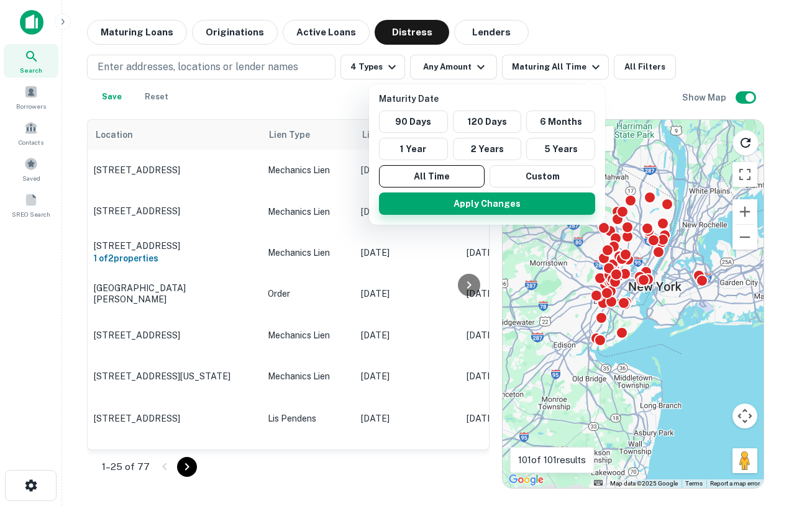
click at [491, 206] on button "Apply Changes" at bounding box center [487, 204] width 216 height 22
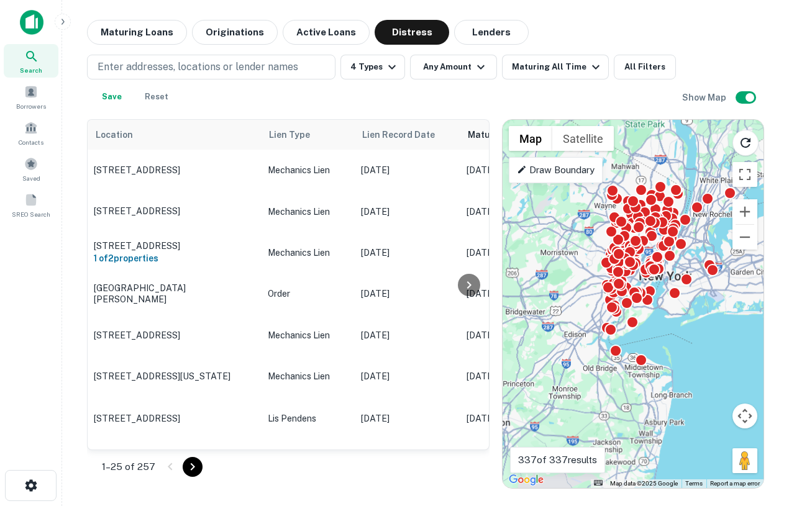
drag, startPoint x: 650, startPoint y: 244, endPoint x: 683, endPoint y: 250, distance: 32.8
click at [683, 250] on div "To activate drag with keyboard, press Alt + Enter. Once in keyboard drag state,…" at bounding box center [632, 304] width 261 height 368
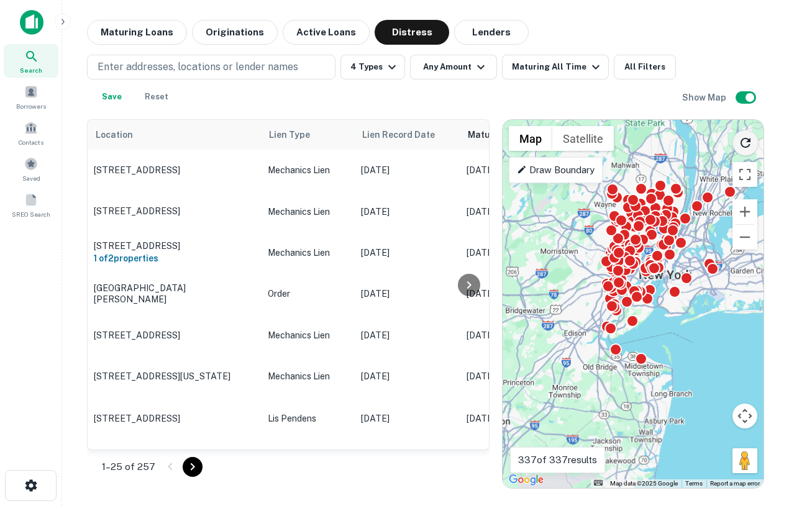
click at [744, 146] on icon "Reload search area" at bounding box center [745, 142] width 15 height 15
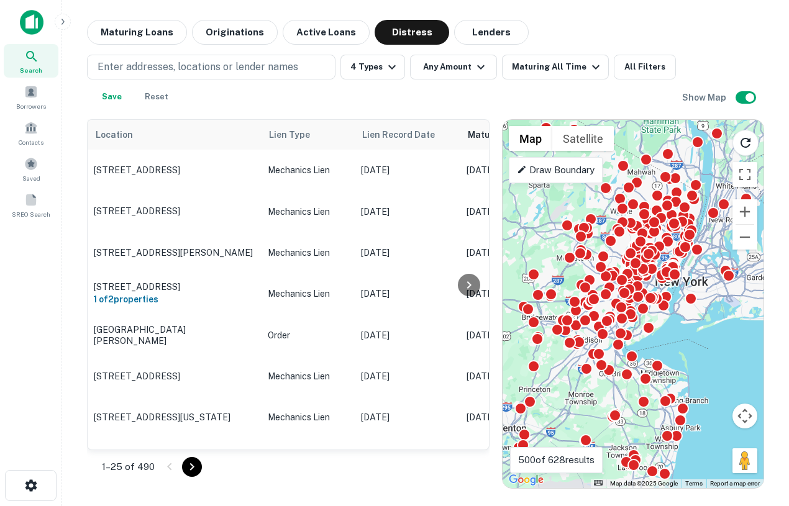
drag, startPoint x: 671, startPoint y: 319, endPoint x: 690, endPoint y: 328, distance: 21.4
click at [690, 328] on div "To activate drag with keyboard, press Alt + Enter. Once in keyboard drag state,…" at bounding box center [632, 304] width 261 height 368
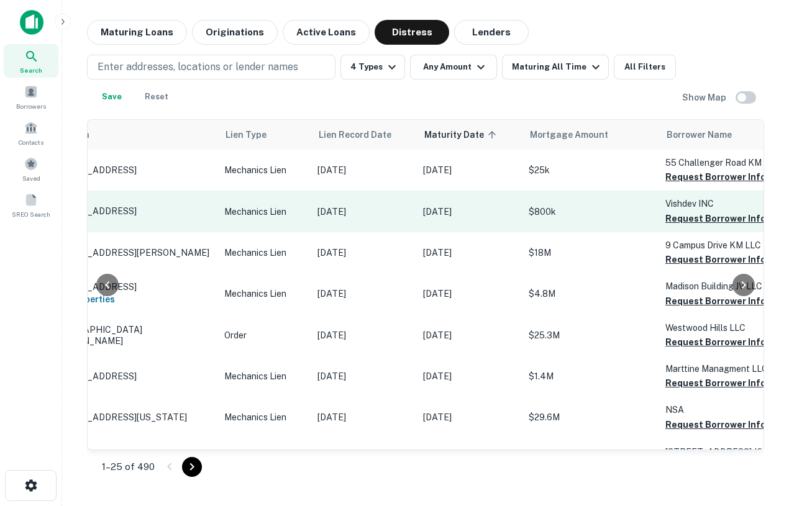
scroll to position [0, 52]
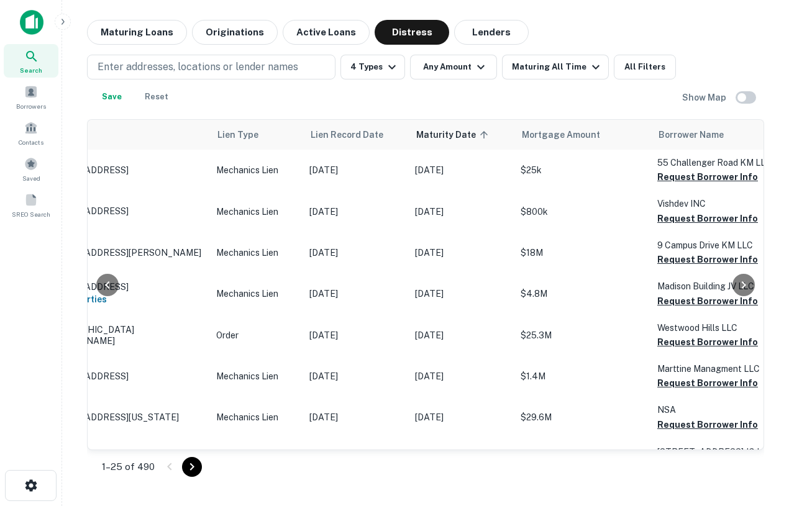
click at [578, 53] on div "Enter addresses, locations or lender names 4 Types Any Amount Maturing All Time…" at bounding box center [425, 77] width 677 height 65
click at [576, 74] on div "Maturing All Time" at bounding box center [557, 67] width 91 height 15
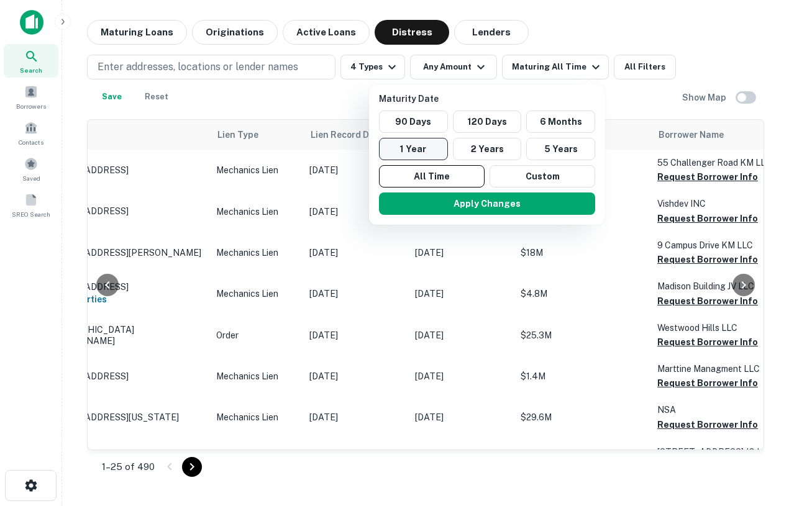
click at [416, 157] on button "1 Year" at bounding box center [413, 149] width 69 height 22
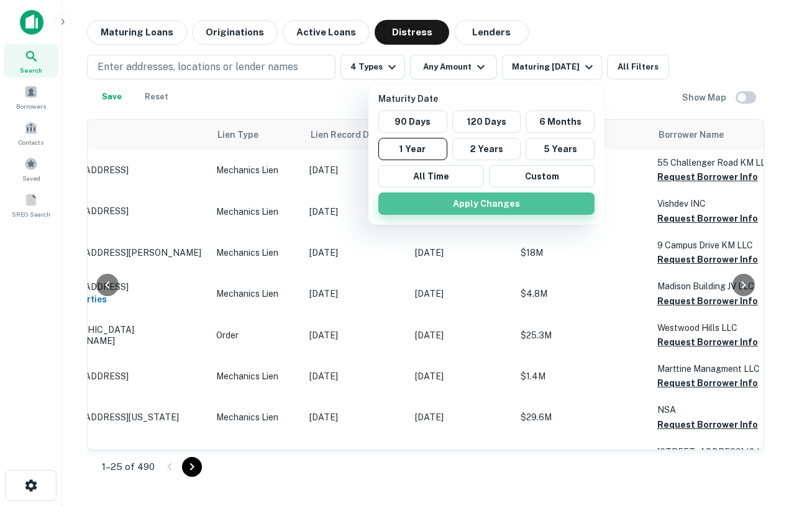
click at [445, 201] on button "Apply Changes" at bounding box center [486, 204] width 216 height 22
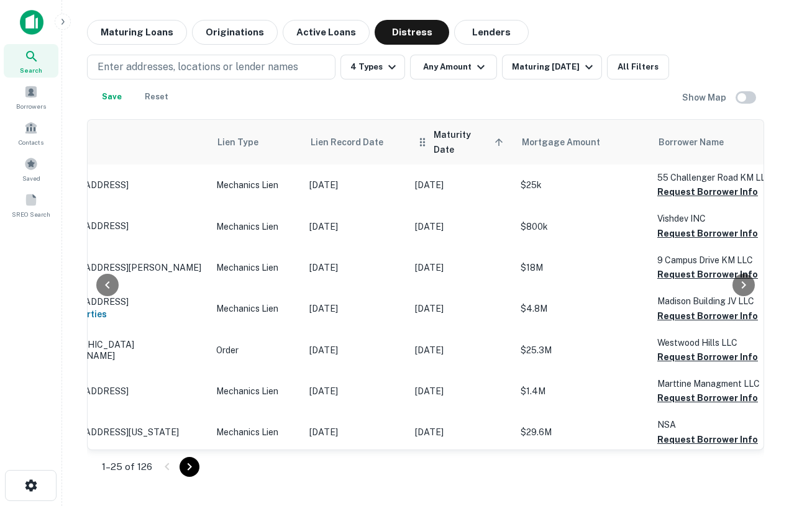
click at [464, 127] on th "Maturity Date sorted ascending" at bounding box center [462, 142] width 106 height 45
click at [488, 138] on span "Maturity Date sorted ascending" at bounding box center [469, 142] width 73 height 30
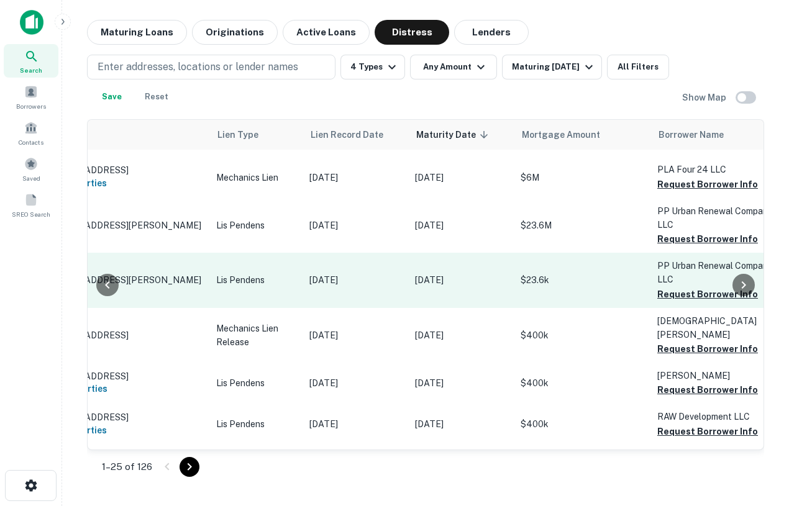
scroll to position [0, 52]
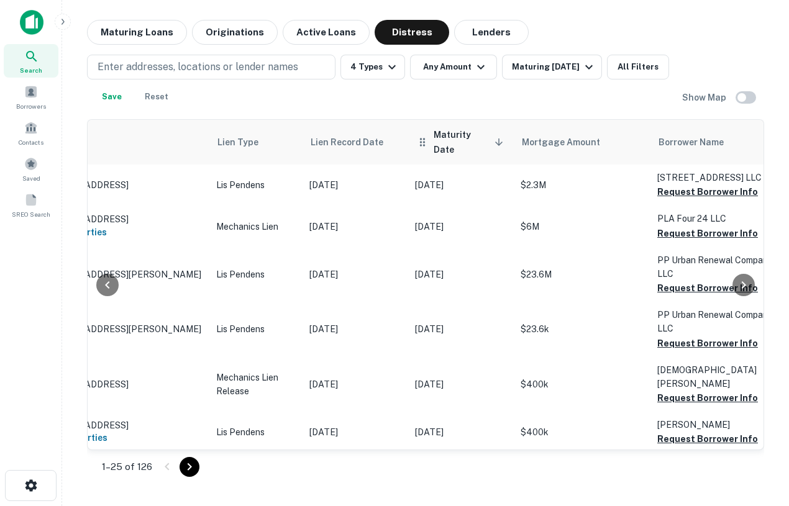
click at [483, 133] on span "Maturity Date sorted descending" at bounding box center [469, 142] width 73 height 30
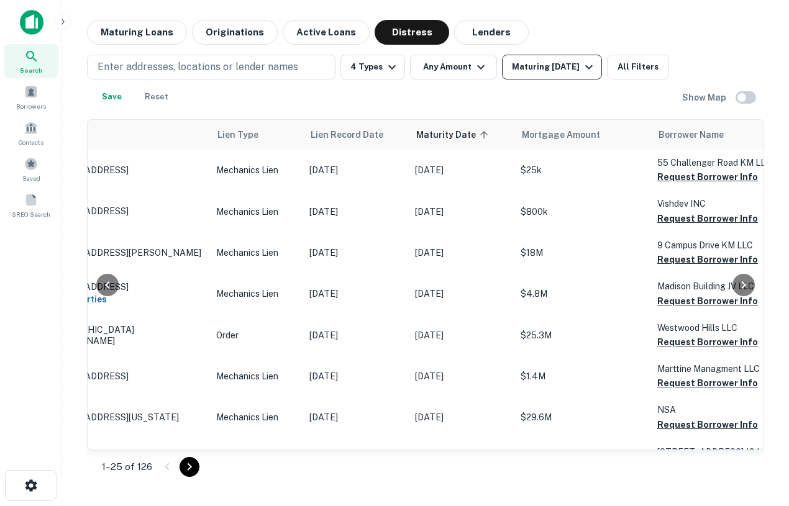
click at [561, 72] on div "Maturing In 1 Year" at bounding box center [554, 67] width 84 height 15
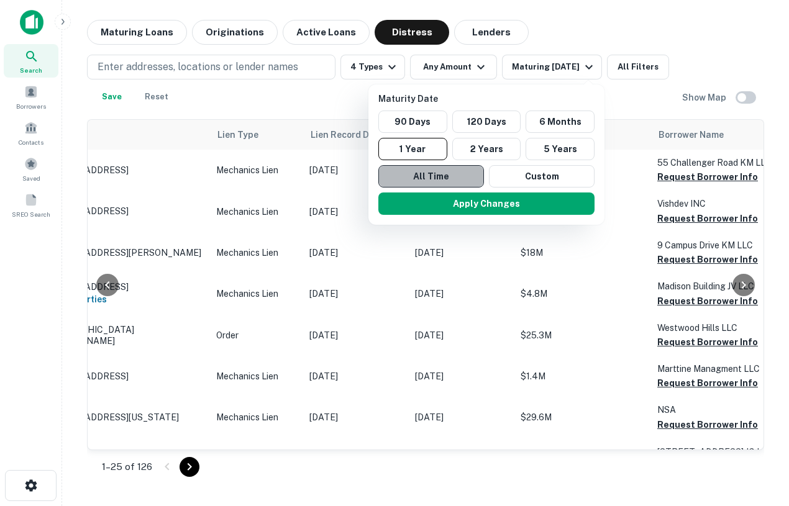
click at [435, 182] on button "All Time" at bounding box center [431, 176] width 106 height 22
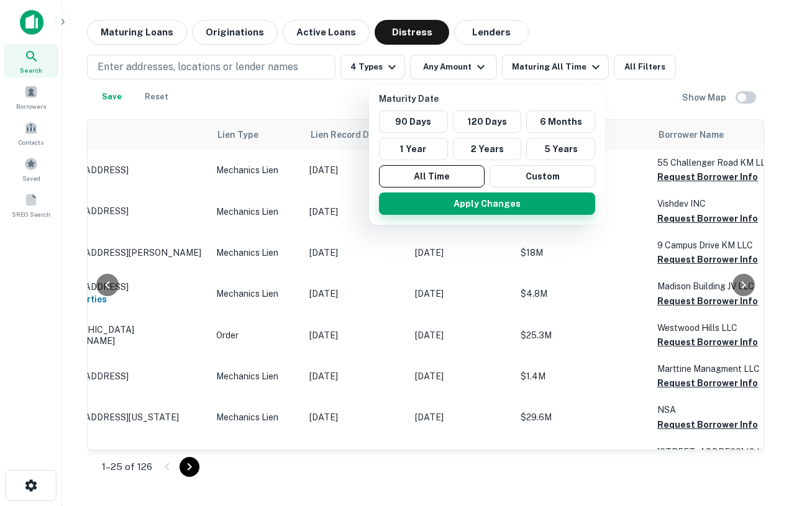
click at [454, 199] on button "Apply Changes" at bounding box center [487, 204] width 216 height 22
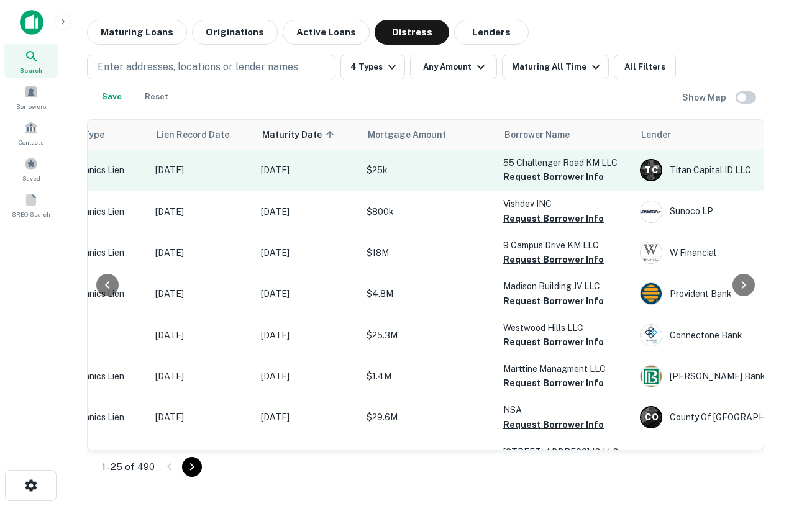
scroll to position [0, 222]
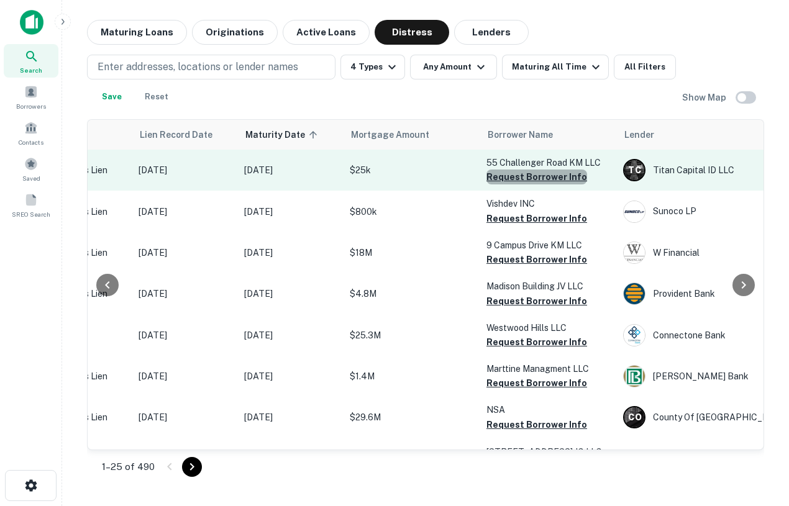
click at [542, 176] on button "Request Borrower Info" at bounding box center [536, 177] width 101 height 15
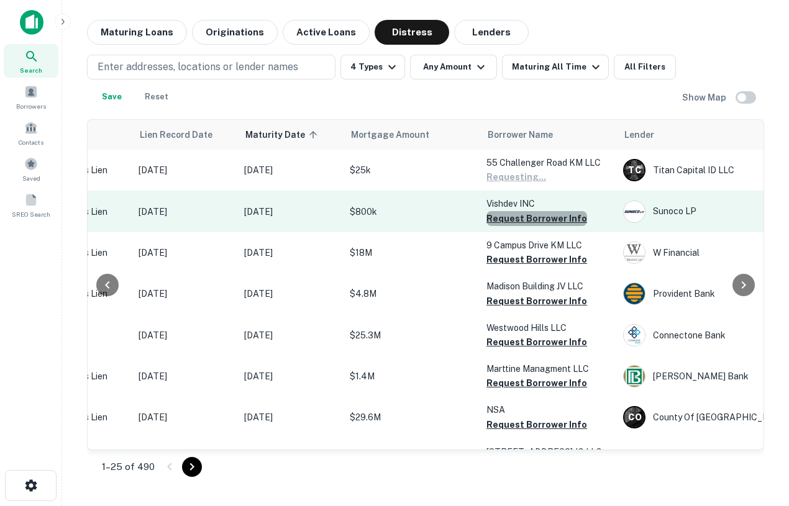
click at [542, 221] on button "Request Borrower Info" at bounding box center [536, 218] width 101 height 15
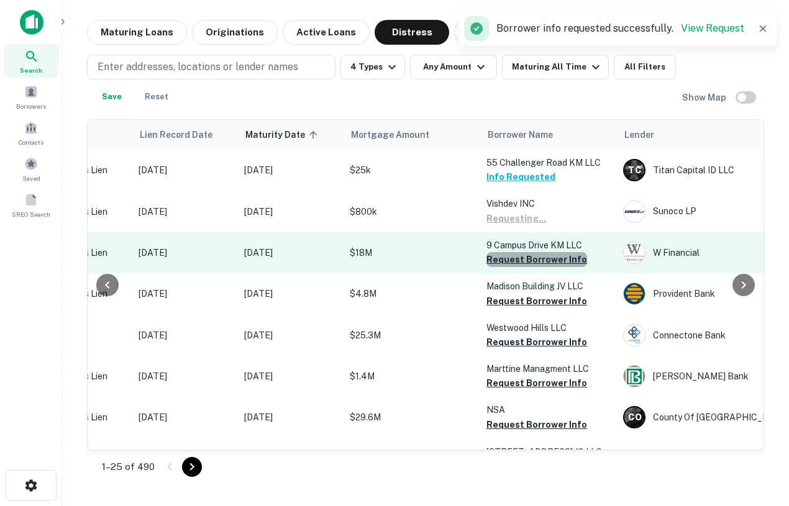
click at [538, 261] on button "Request Borrower Info" at bounding box center [536, 259] width 101 height 15
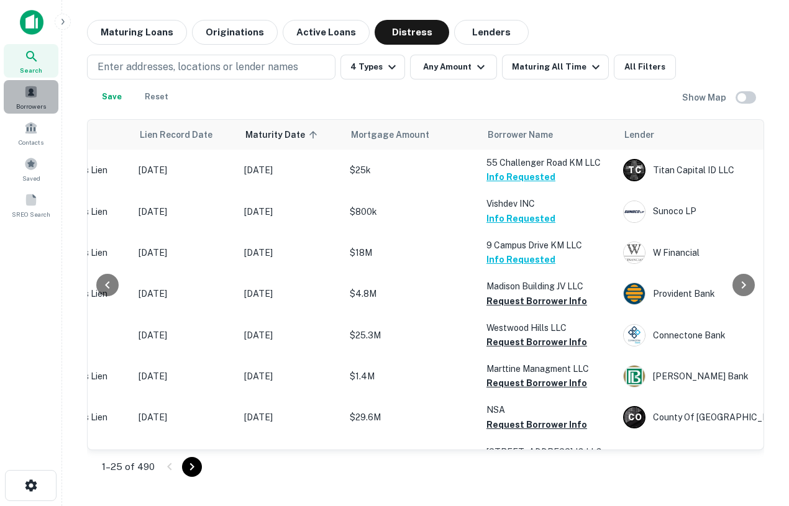
click at [42, 89] on div "Borrowers" at bounding box center [31, 97] width 55 height 34
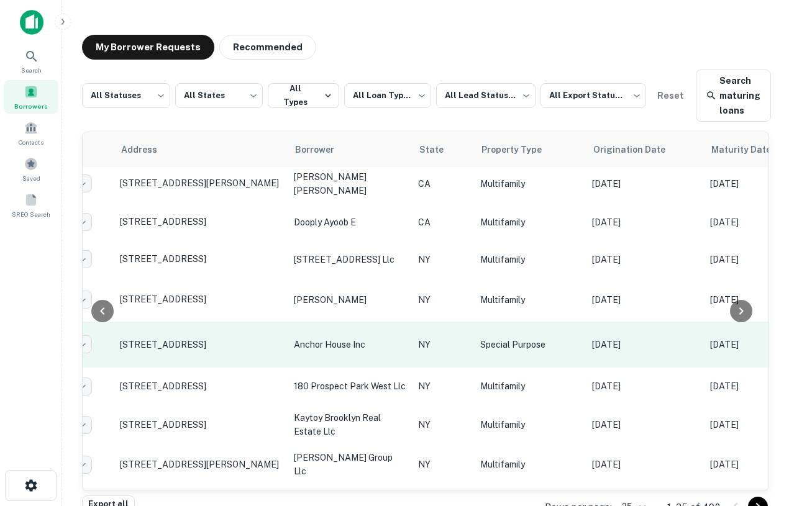
scroll to position [201, 116]
click at [314, 343] on p "anchor house inc" at bounding box center [350, 345] width 112 height 14
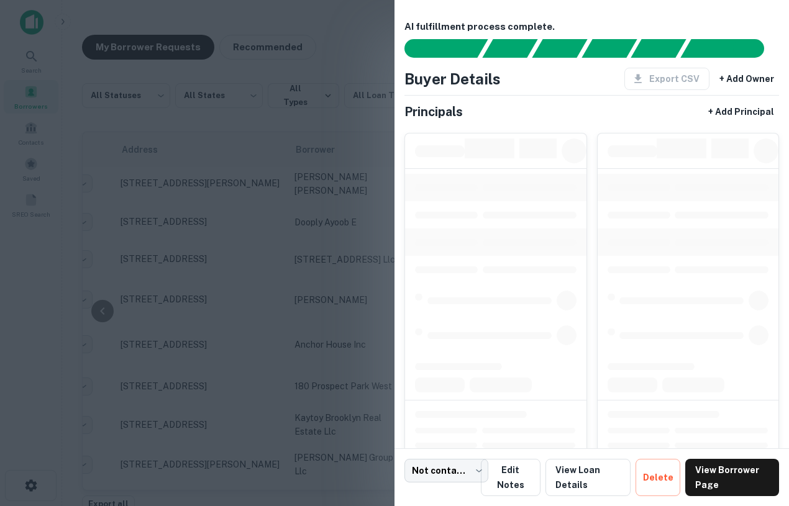
click at [314, 374] on div at bounding box center [394, 253] width 789 height 506
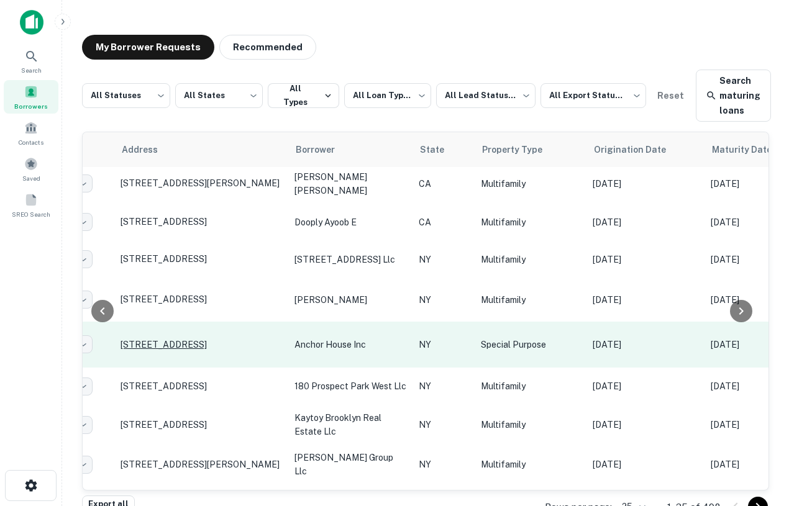
click at [201, 340] on p "1041 Bergen St Brooklyn, NY 11216" at bounding box center [200, 344] width 161 height 11
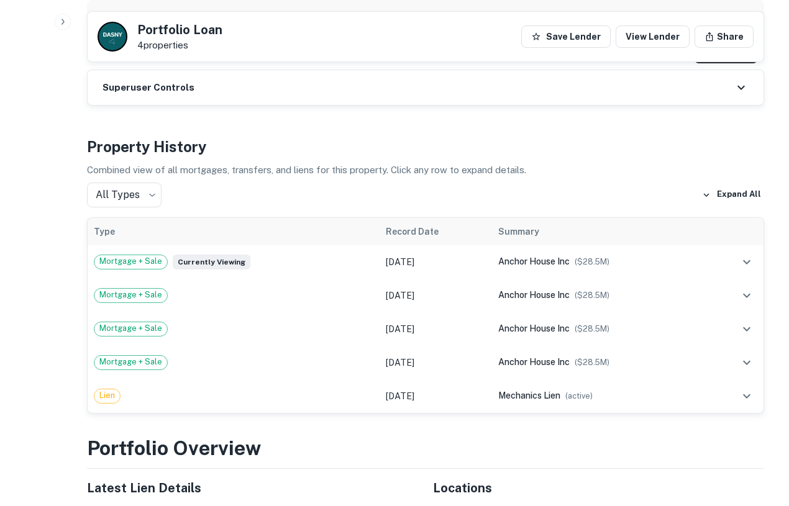
scroll to position [843, 0]
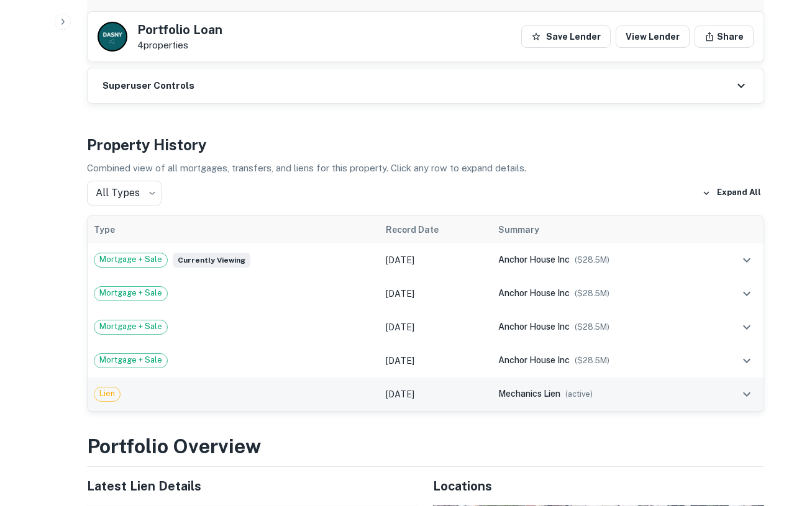
click at [522, 389] on span "mechanics lien" at bounding box center [529, 394] width 62 height 10
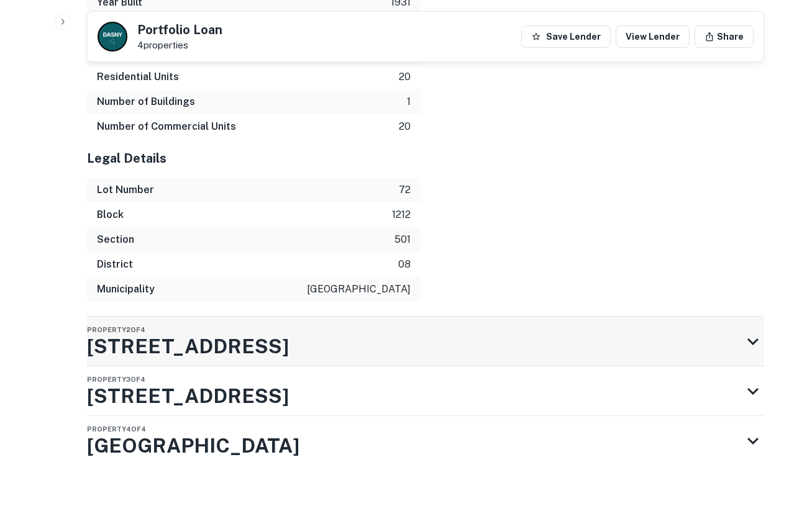
scroll to position [2854, 0]
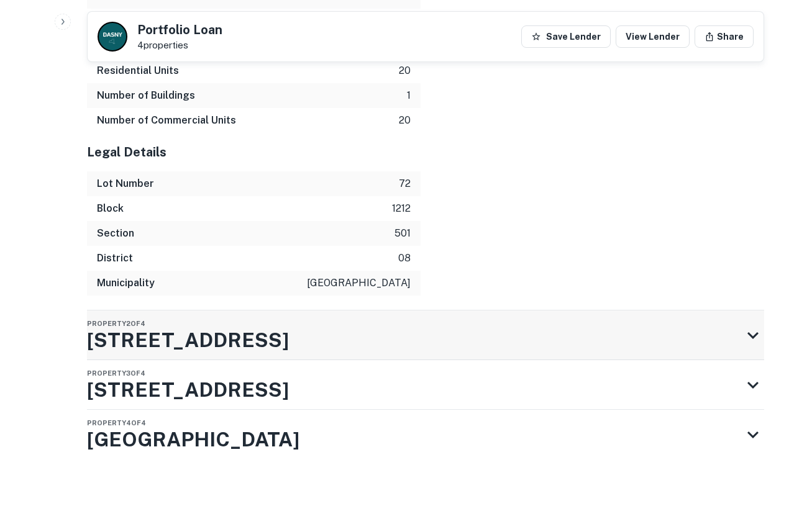
click at [235, 320] on div "Property 2 of 4 1043 Bergen St" at bounding box center [414, 336] width 655 height 50
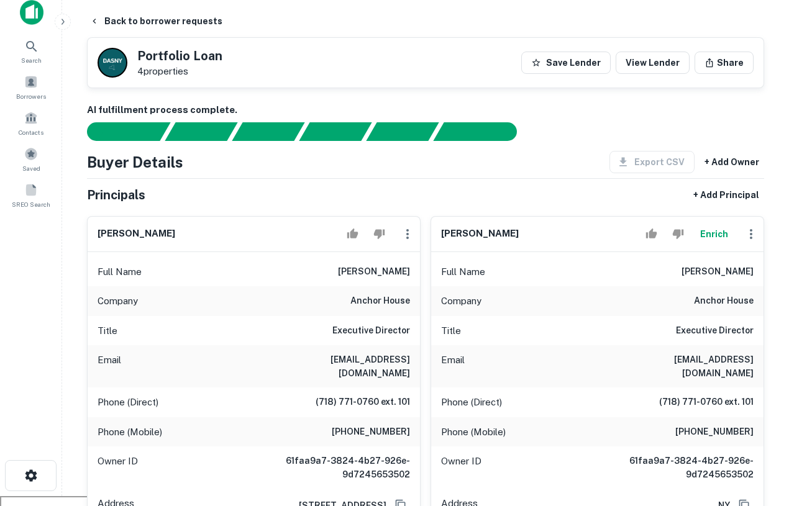
scroll to position [0, 0]
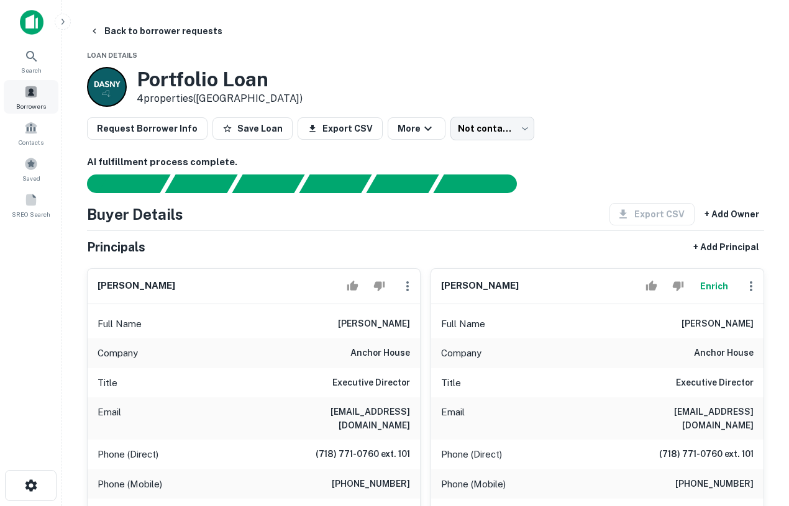
click at [40, 98] on div "Borrowers" at bounding box center [31, 97] width 55 height 34
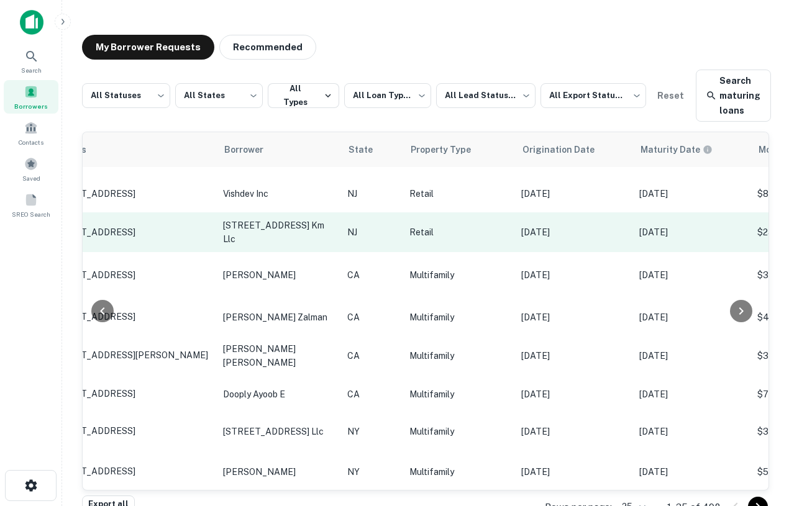
scroll to position [29, 0]
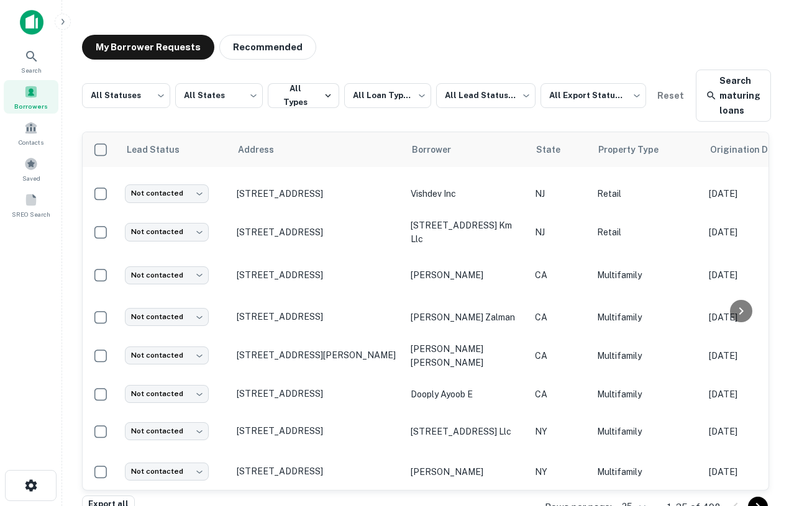
click at [27, 28] on img at bounding box center [32, 22] width 24 height 25
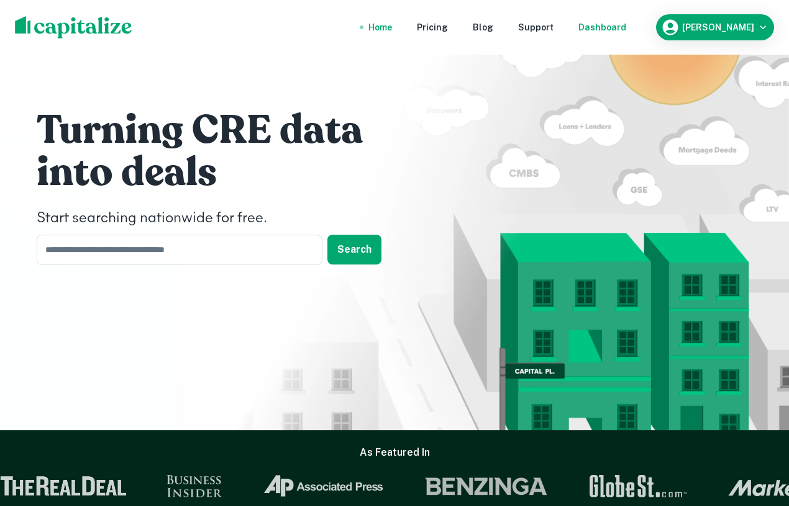
click at [622, 27] on div "Dashboard" at bounding box center [602, 27] width 48 height 14
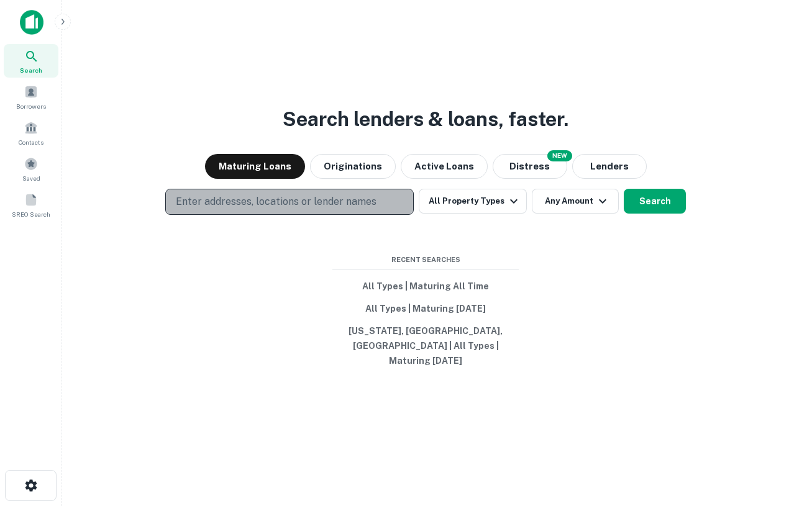
click at [246, 209] on p "Enter addresses, locations or lender names" at bounding box center [276, 201] width 201 height 15
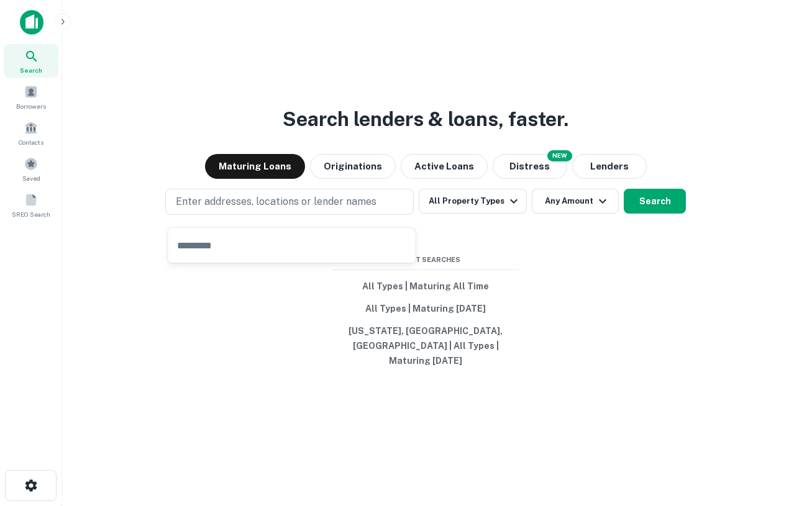
click at [209, 234] on input "text" at bounding box center [291, 245] width 247 height 35
click at [425, 165] on button "Active Loans" at bounding box center [444, 166] width 87 height 25
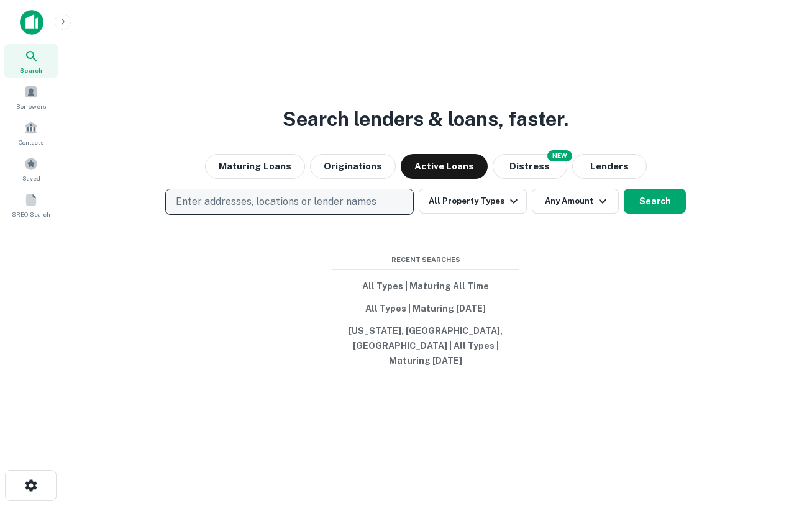
click at [294, 208] on p "Enter addresses, locations or lender names" at bounding box center [276, 201] width 201 height 15
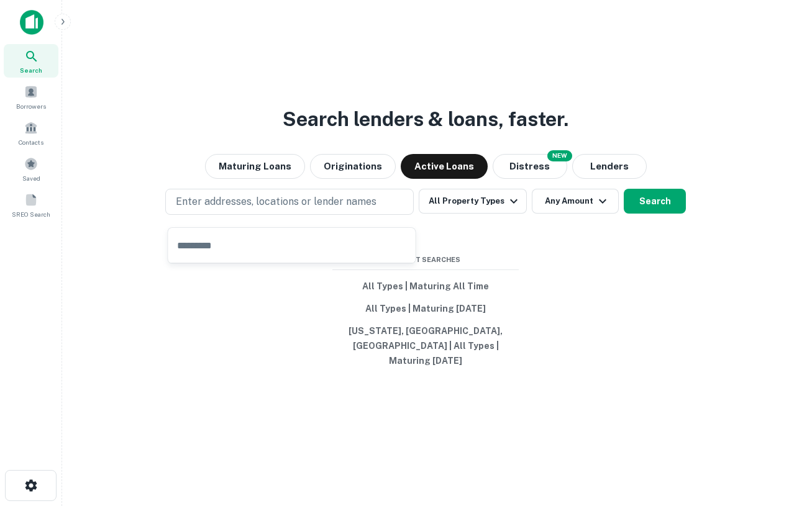
click at [275, 114] on div "Search lenders & loans, faster. Maturing Loans Originations Active Loans NEW Di…" at bounding box center [425, 283] width 707 height 506
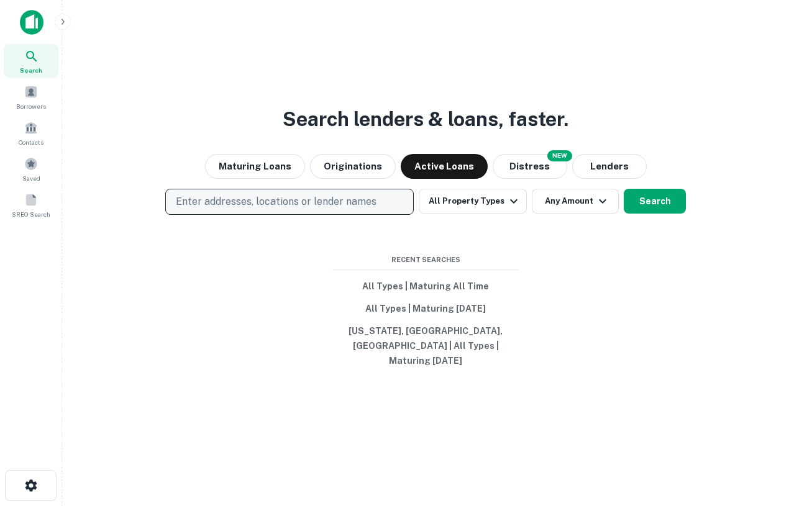
click at [250, 206] on p "Enter addresses, locations or lender names" at bounding box center [276, 201] width 201 height 15
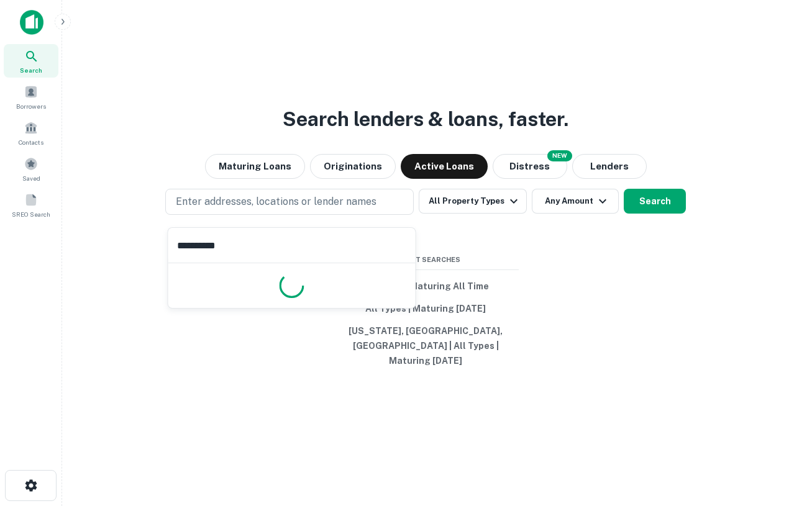
type input "**********"
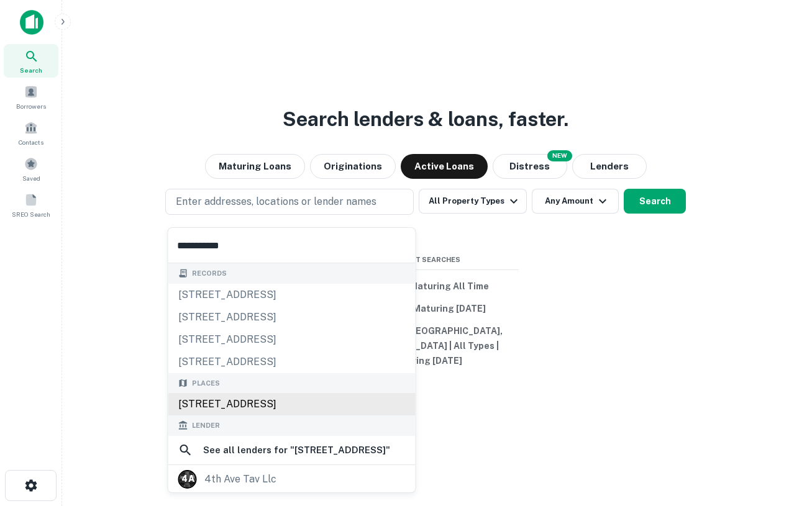
click at [320, 403] on div "Places [STREET_ADDRESS]" at bounding box center [291, 394] width 247 height 43
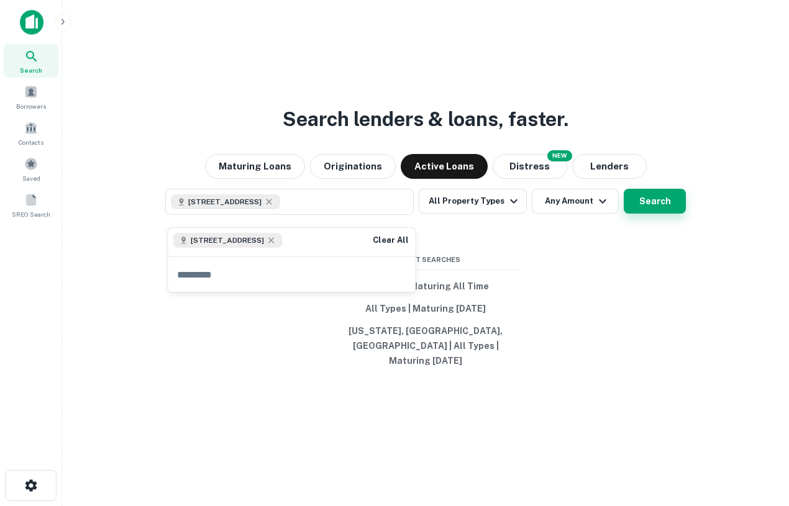
click at [630, 197] on button "Search" at bounding box center [655, 201] width 62 height 25
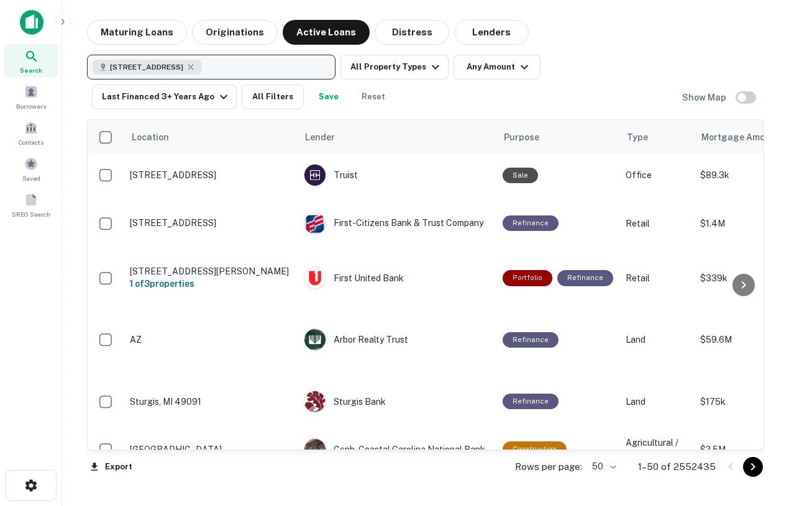
click at [202, 72] on div "[STREET_ADDRESS]" at bounding box center [147, 67] width 109 height 15
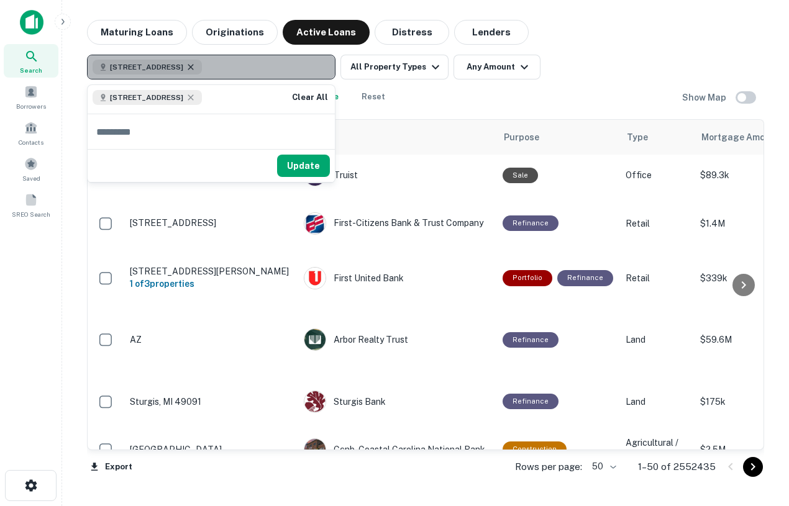
click at [193, 67] on icon "button" at bounding box center [191, 67] width 6 height 6
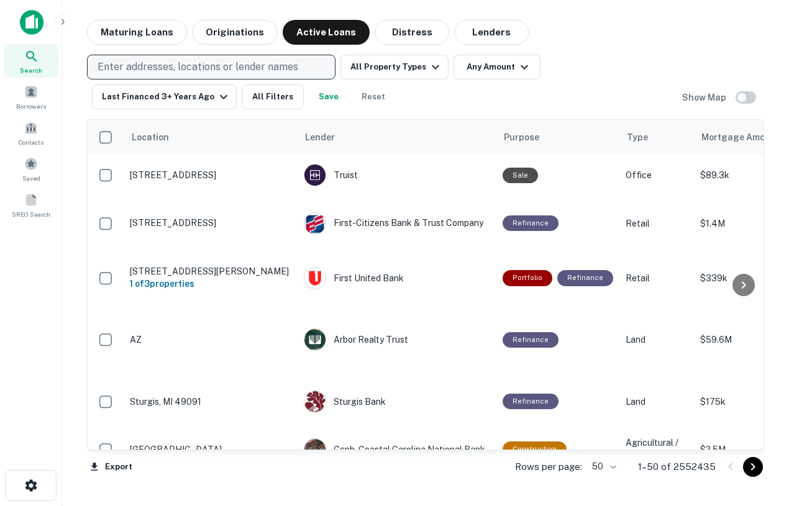
click at [211, 67] on p "Enter addresses, locations or lender names" at bounding box center [198, 67] width 201 height 15
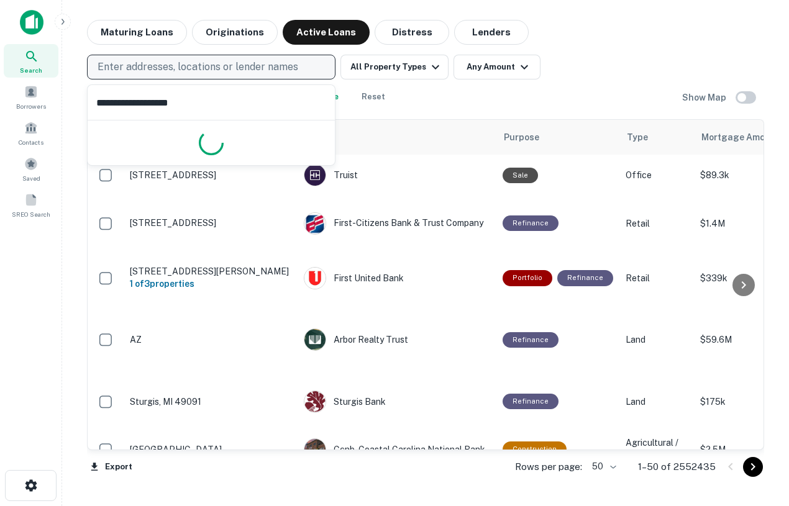
type input "**********"
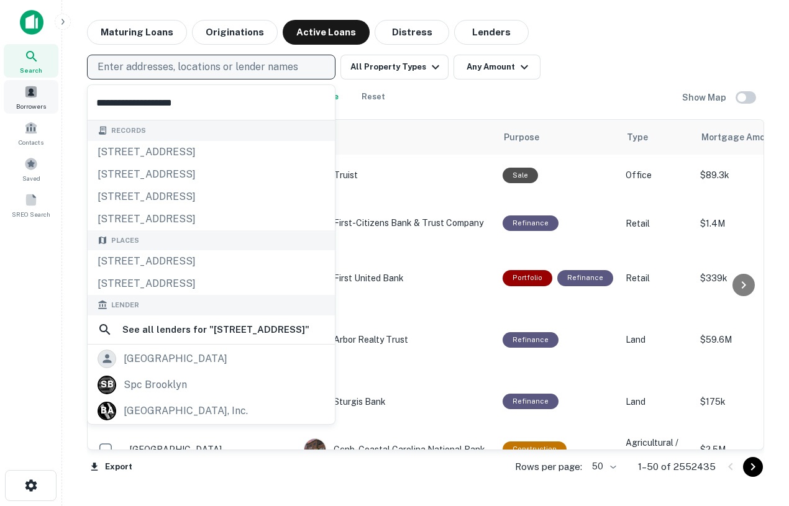
drag, startPoint x: 213, startPoint y: 101, endPoint x: 59, endPoint y: 89, distance: 154.5
click at [52, 88] on body "Search Borrowers Contacts Saved SREO Search Maturing Loans Originations Active …" at bounding box center [394, 253] width 789 height 506
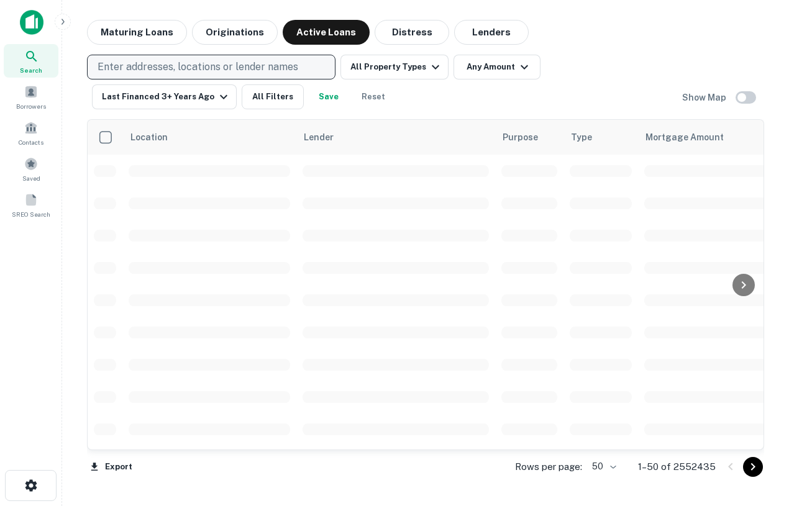
click at [215, 66] on p "Enter addresses, locations or lender names" at bounding box center [198, 67] width 201 height 15
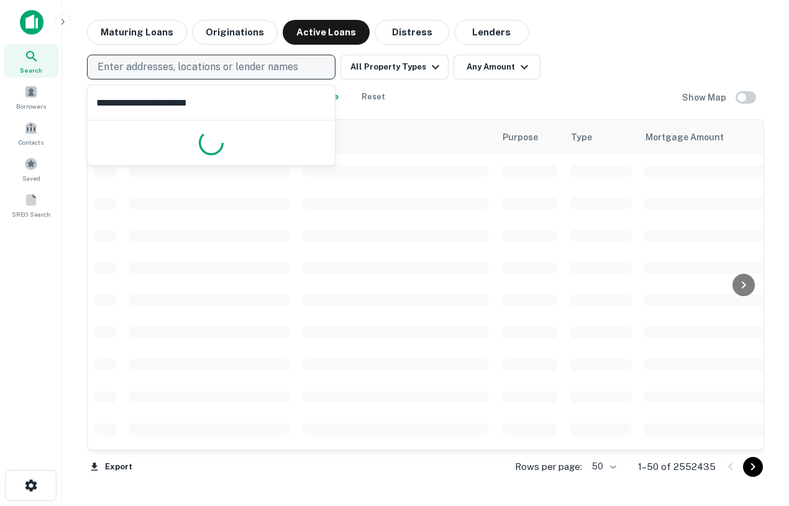
type input "**********"
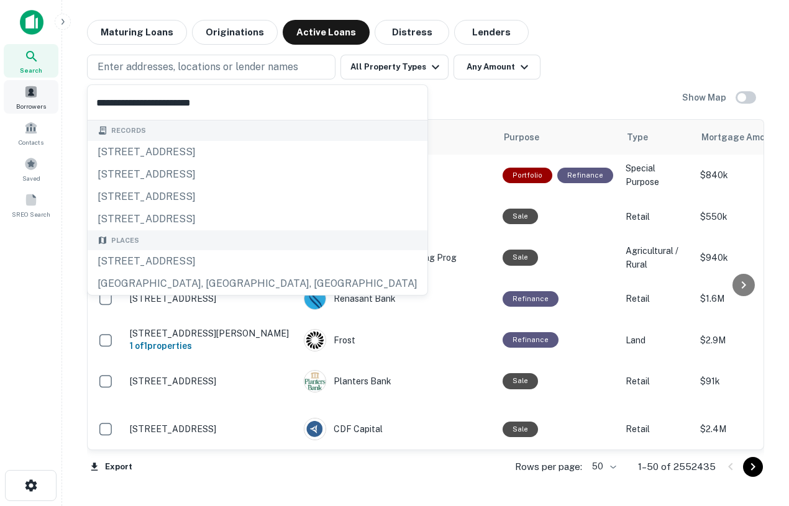
drag, startPoint x: 294, startPoint y: 106, endPoint x: 29, endPoint y: 103, distance: 265.2
click at [29, 103] on body "Search Borrowers Contacts Saved SREO Search Maturing Loans Originations Active …" at bounding box center [394, 253] width 789 height 506
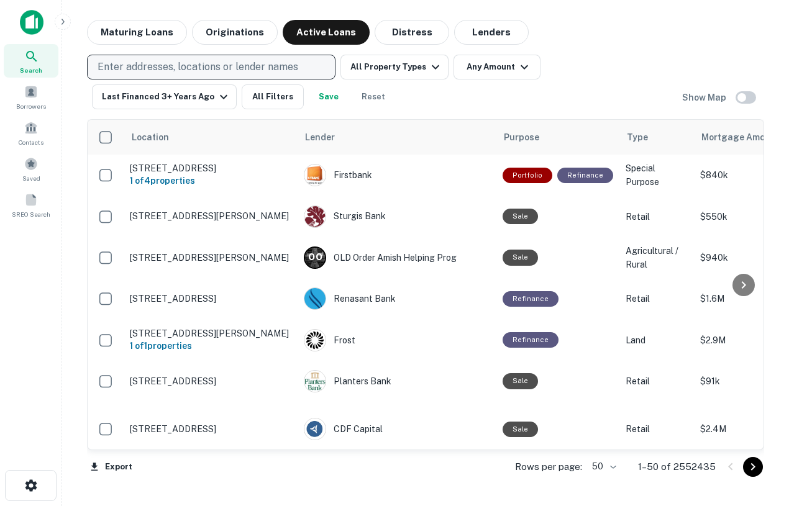
click at [157, 63] on p "Enter addresses, locations or lender names" at bounding box center [198, 67] width 201 height 15
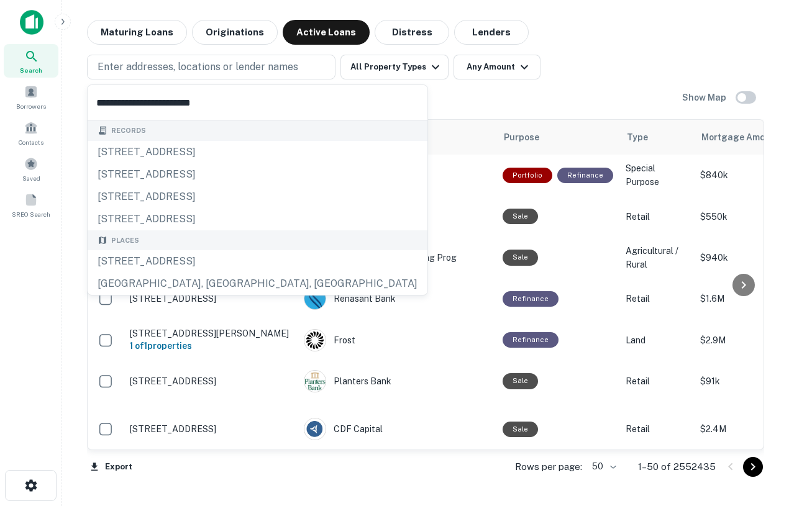
click at [160, 97] on input "**********" at bounding box center [258, 102] width 340 height 35
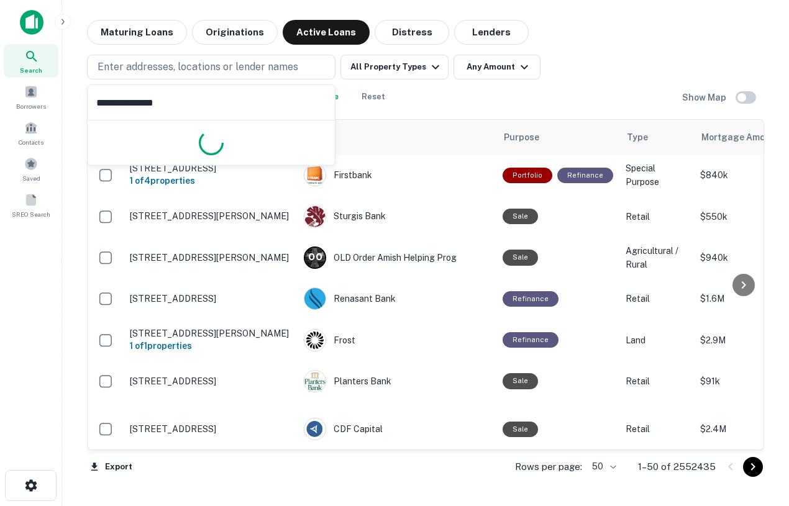
type input "**********"
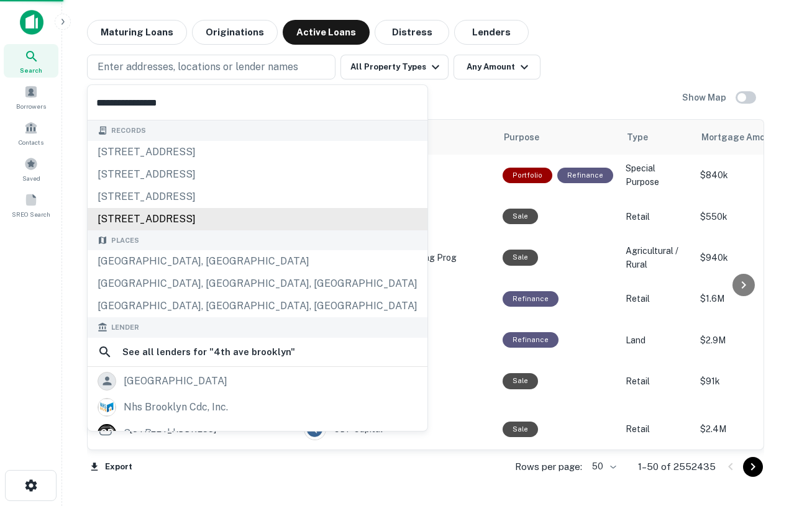
click at [190, 218] on div "[STREET_ADDRESS]" at bounding box center [258, 219] width 340 height 22
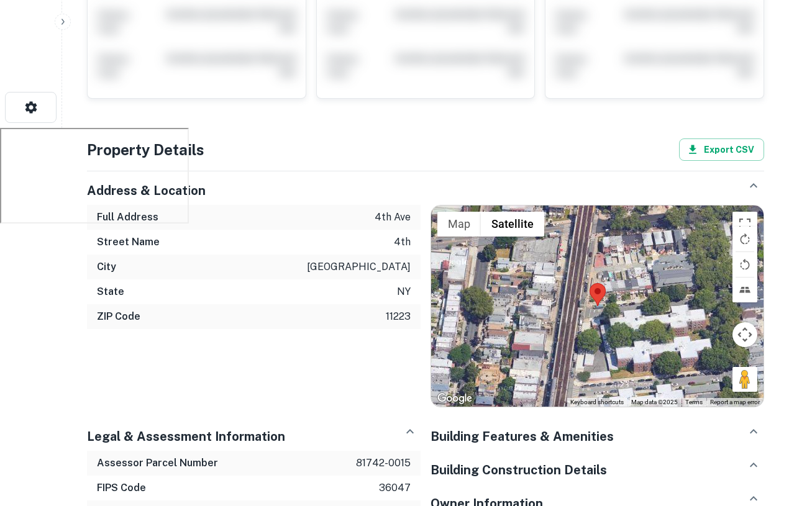
scroll to position [378, 0]
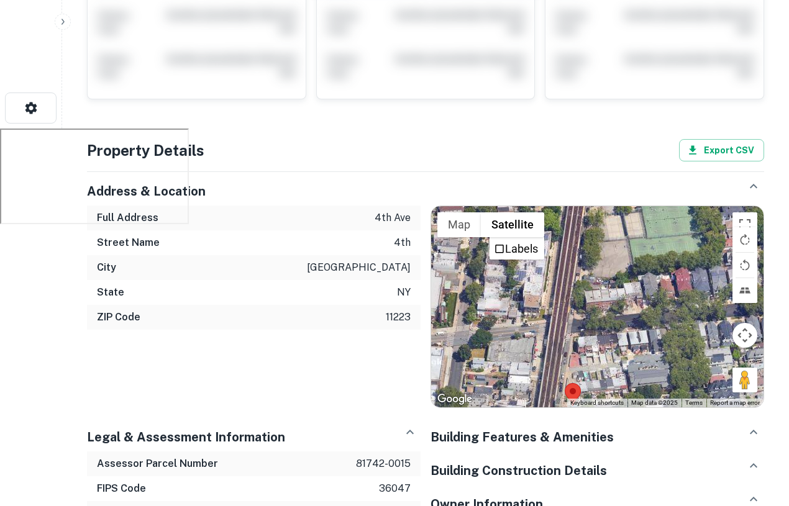
drag, startPoint x: 625, startPoint y: 329, endPoint x: 610, endPoint y: 407, distance: 79.5
click at [599, 431] on div "Address & Location Full Address [STREET_ADDRESS] ← Move left → Move right ↑ Mov…" at bounding box center [420, 441] width 687 height 558
click at [744, 218] on button "Toggle fullscreen view" at bounding box center [744, 224] width 25 height 25
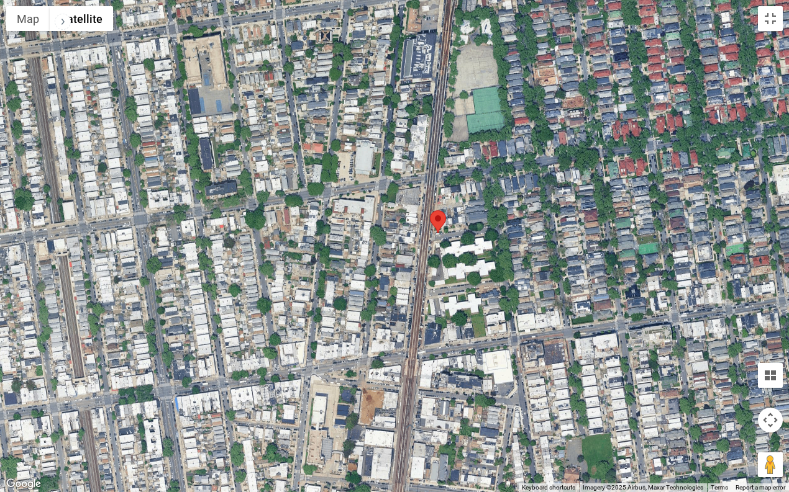
drag, startPoint x: 424, startPoint y: 354, endPoint x: 429, endPoint y: 257, distance: 97.0
click at [429, 257] on div at bounding box center [394, 246] width 789 height 492
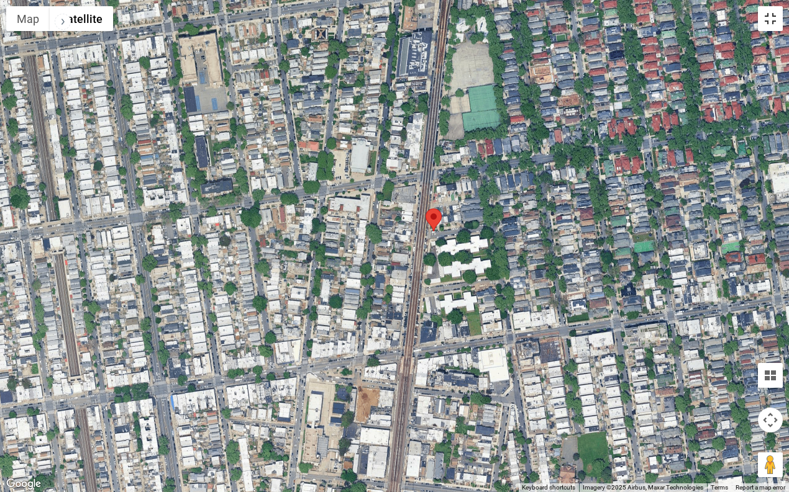
click at [766, 20] on button "Toggle fullscreen view" at bounding box center [770, 18] width 25 height 25
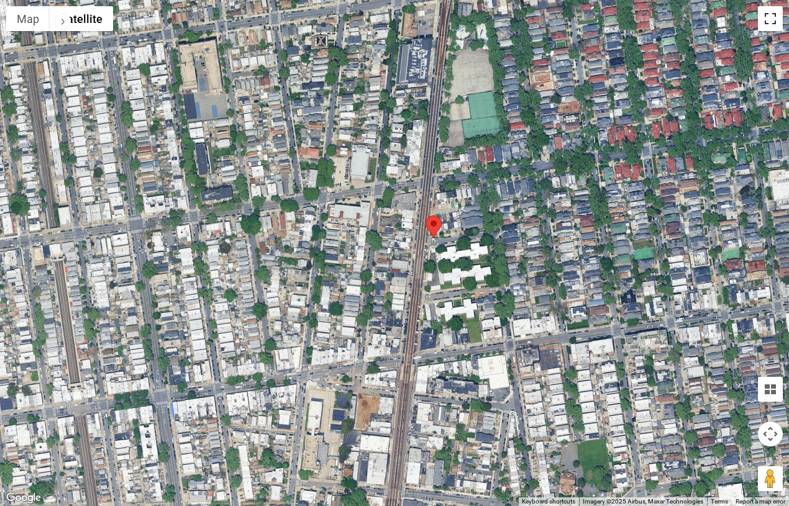
scroll to position [0, 0]
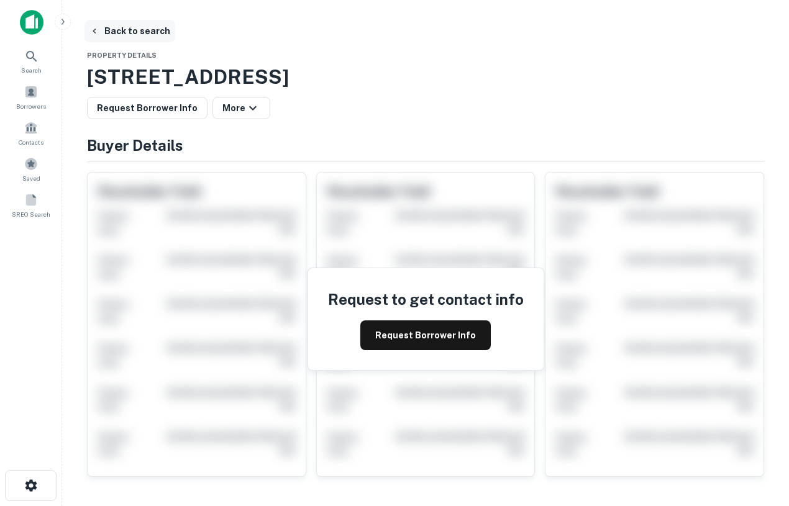
click at [119, 33] on button "Back to search" at bounding box center [129, 31] width 91 height 22
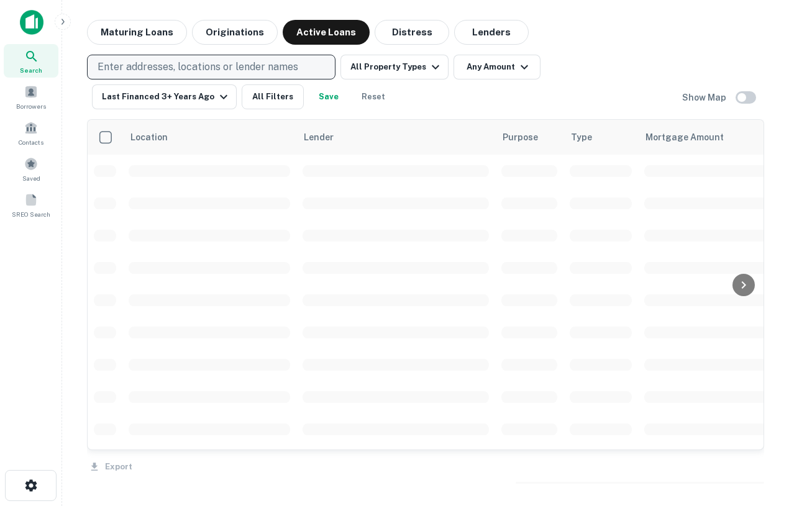
click at [152, 65] on p "Enter addresses, locations or lender names" at bounding box center [198, 67] width 201 height 15
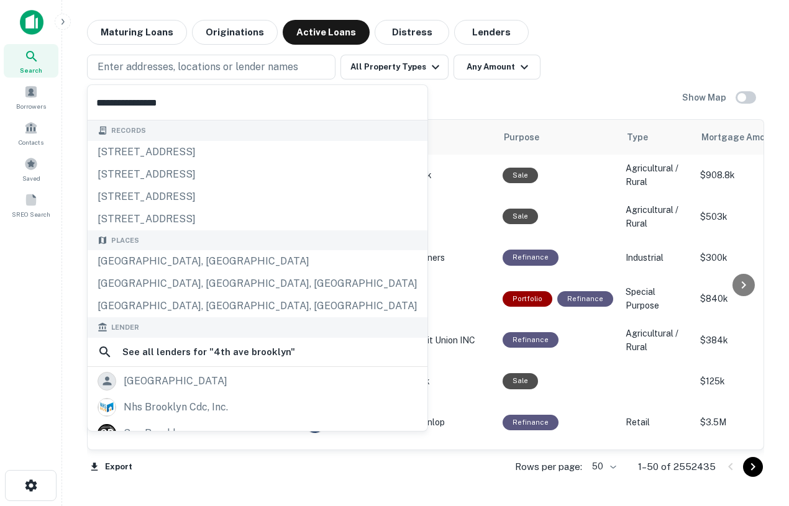
click at [95, 106] on input "**********" at bounding box center [258, 102] width 340 height 35
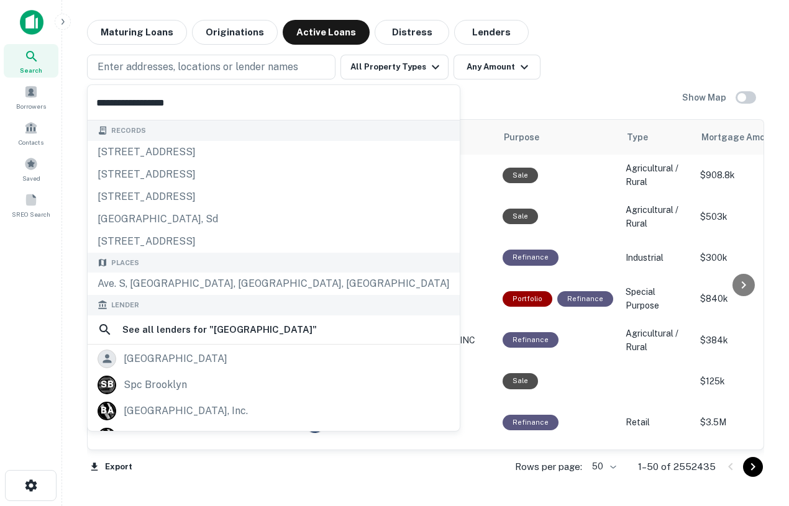
type input "**********"
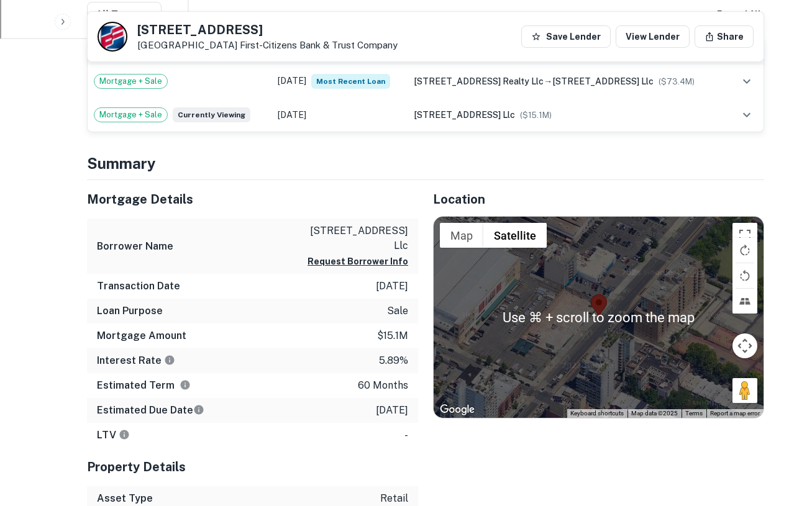
scroll to position [569, 0]
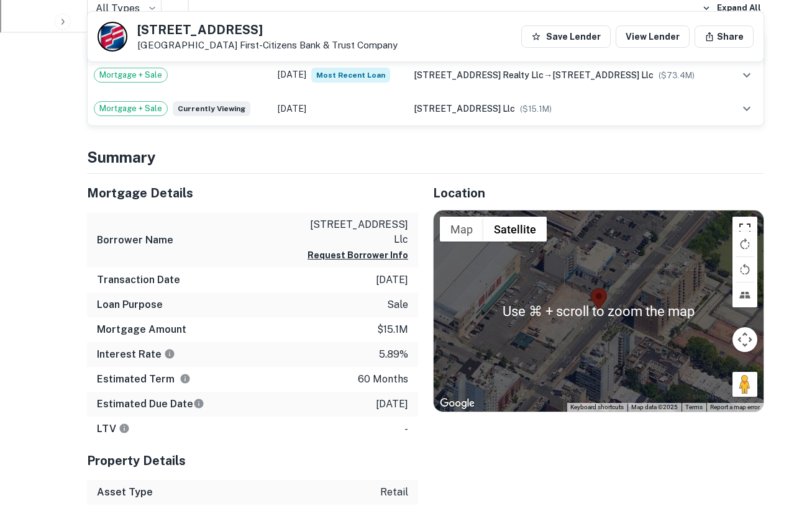
click at [747, 226] on button "Toggle fullscreen view" at bounding box center [744, 229] width 25 height 25
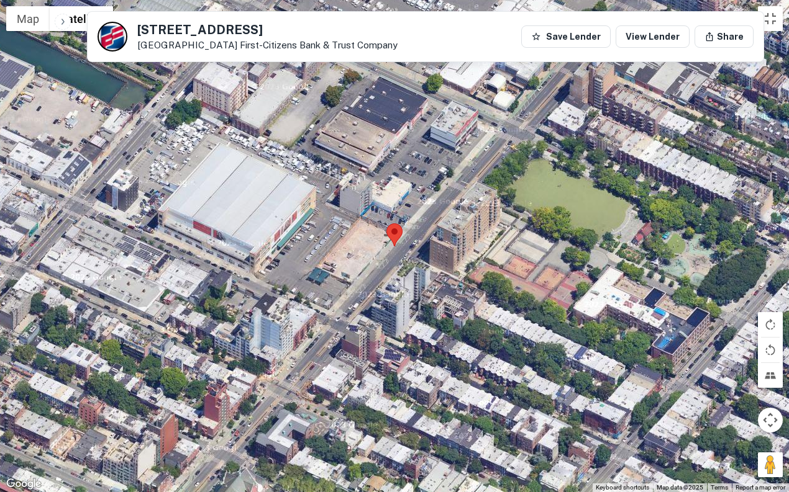
click at [386, 250] on div at bounding box center [394, 246] width 789 height 492
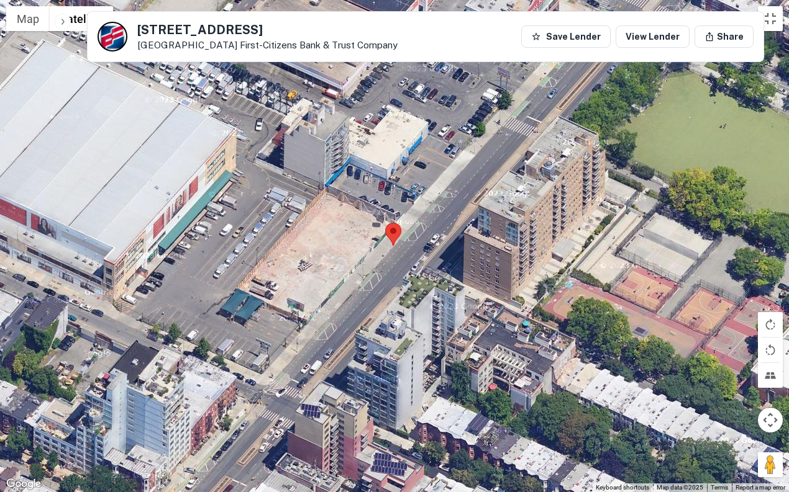
drag, startPoint x: 387, startPoint y: 261, endPoint x: 374, endPoint y: 266, distance: 13.7
click at [374, 266] on div at bounding box center [394, 246] width 789 height 492
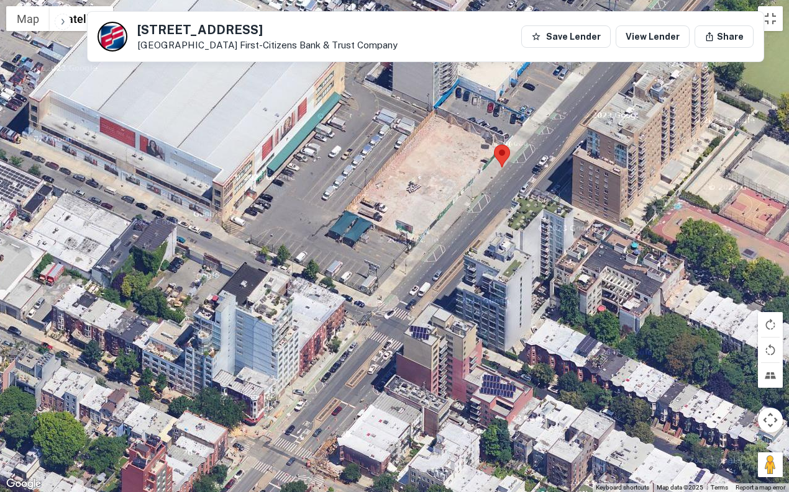
drag, startPoint x: 476, startPoint y: 96, endPoint x: 586, endPoint y: 19, distance: 134.6
click at [586, 19] on div at bounding box center [394, 246] width 789 height 492
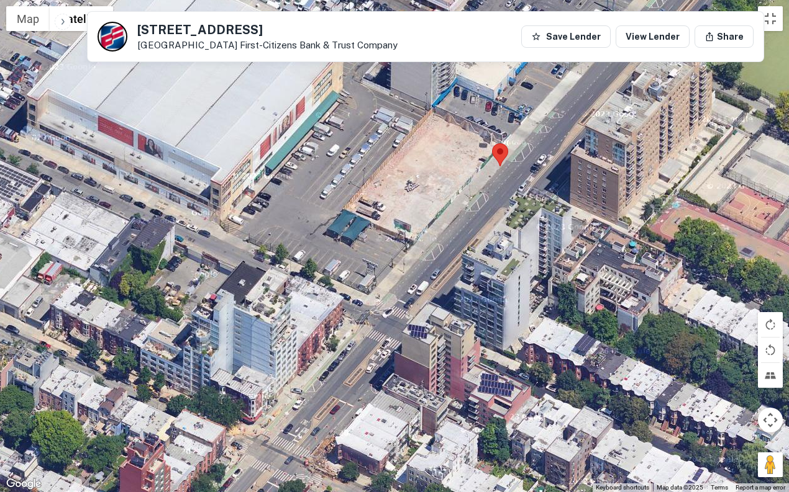
click at [463, 161] on div at bounding box center [394, 246] width 789 height 492
click at [457, 161] on div at bounding box center [394, 246] width 789 height 492
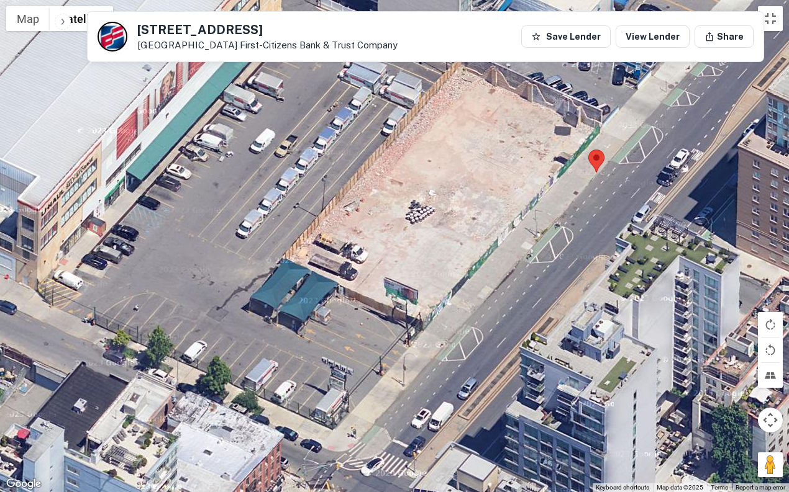
drag, startPoint x: 527, startPoint y: 164, endPoint x: 582, endPoint y: 166, distance: 54.7
click at [582, 166] on div at bounding box center [394, 246] width 789 height 492
click at [765, 12] on button "Toggle fullscreen view" at bounding box center [770, 18] width 25 height 25
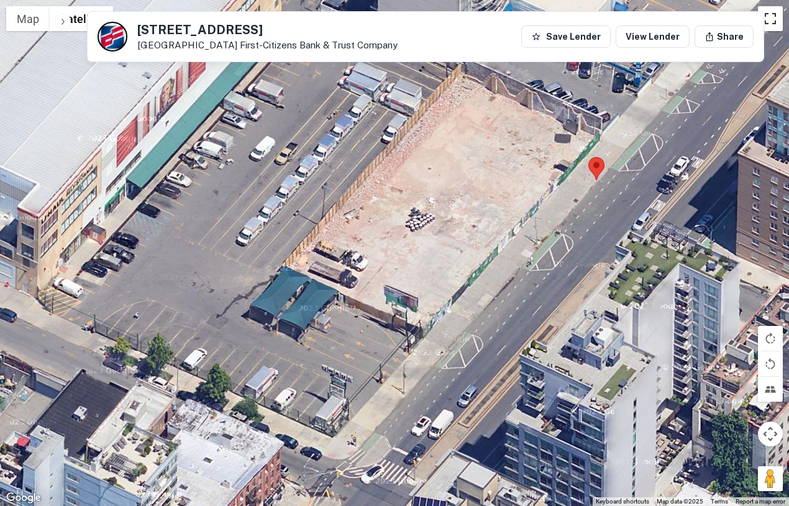
scroll to position [415, 0]
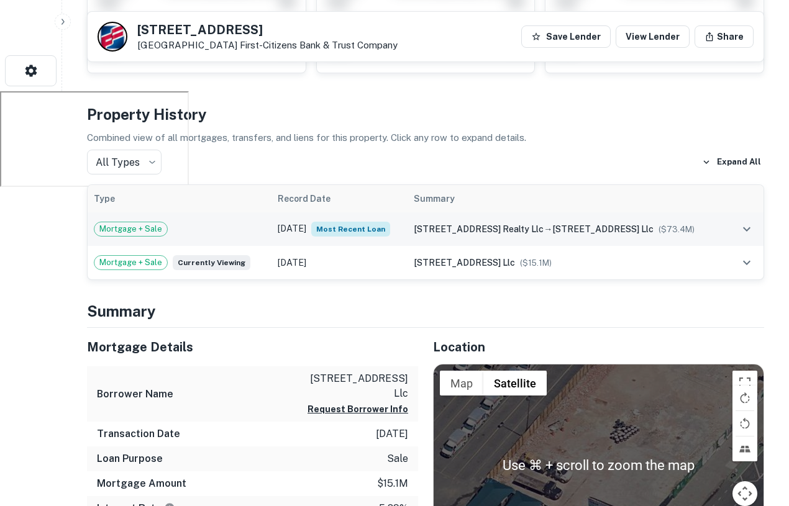
click at [506, 240] on td "[STREET_ADDRESS] realty llc → [STREET_ADDRESS] llc ($ 73.4M )" at bounding box center [566, 229] width 319 height 34
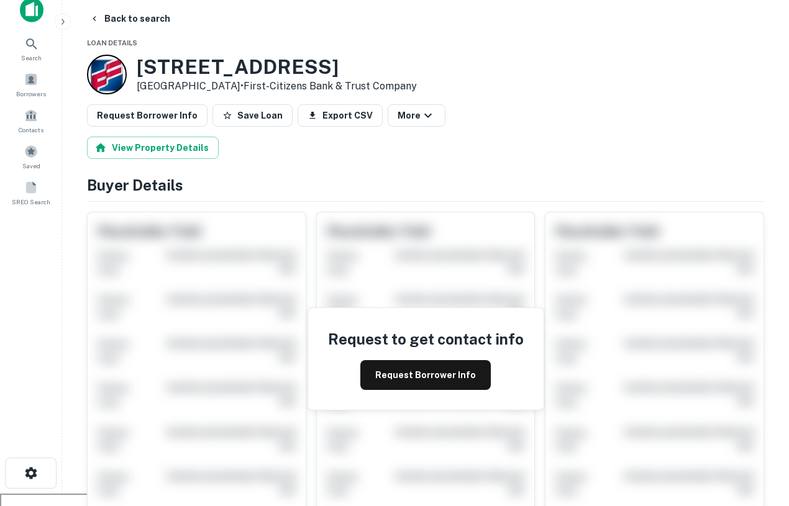
scroll to position [4, 0]
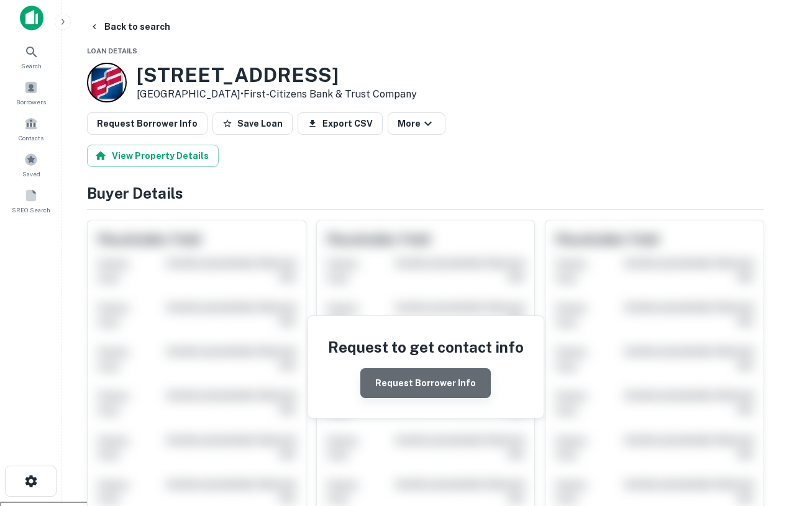
click at [429, 379] on button "Request Borrower Info" at bounding box center [425, 383] width 130 height 30
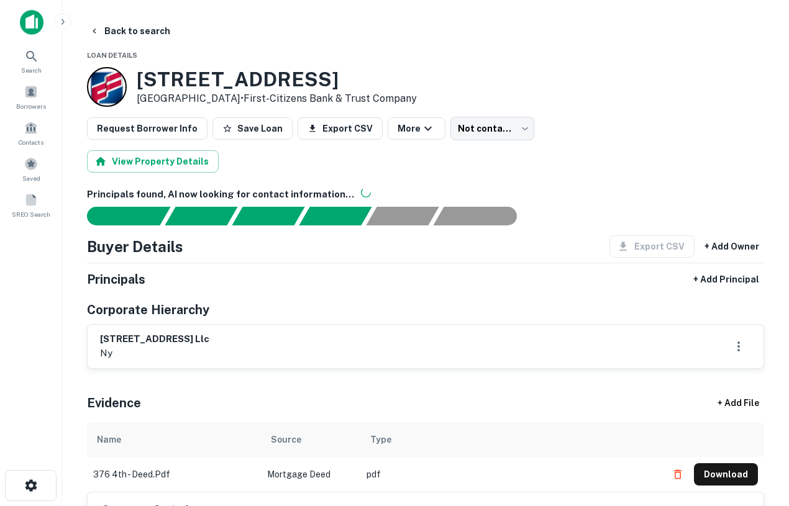
scroll to position [30, 0]
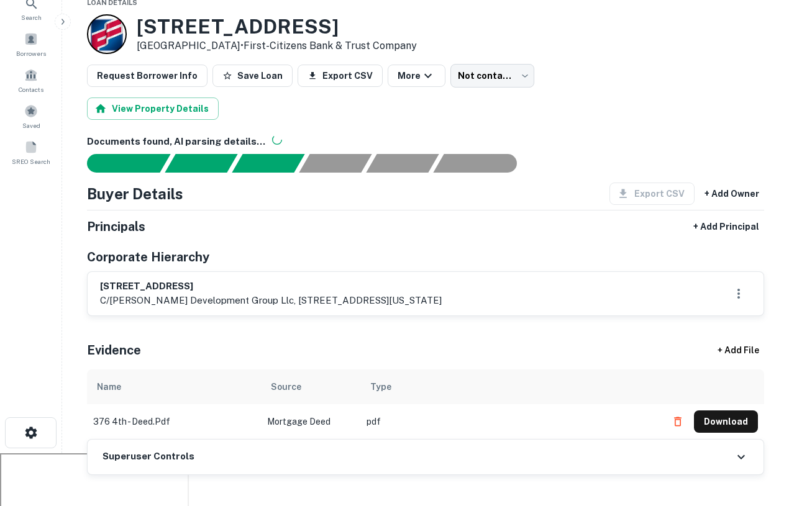
scroll to position [52, 0]
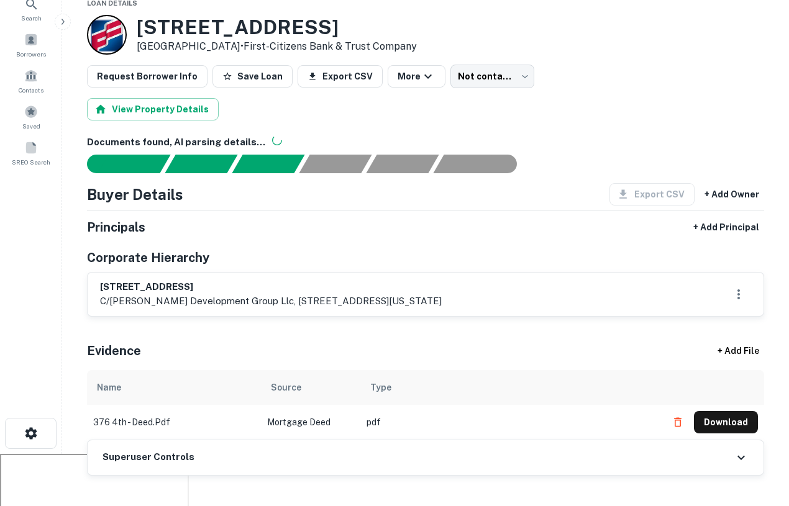
click at [706, 104] on div "View Property Details" at bounding box center [425, 109] width 677 height 22
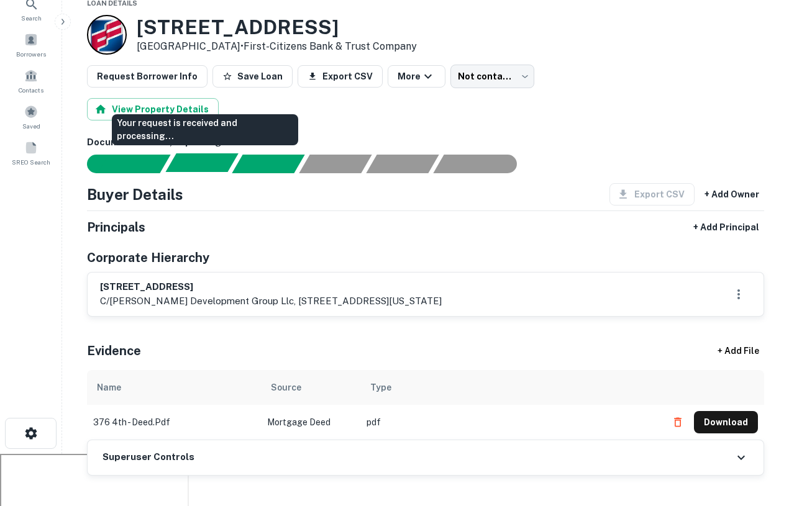
scroll to position [0, 0]
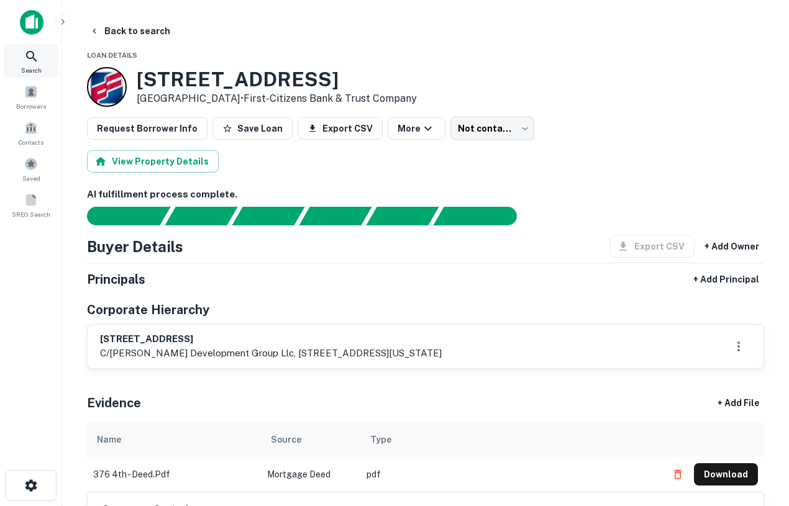
click at [27, 49] on icon at bounding box center [31, 56] width 15 height 15
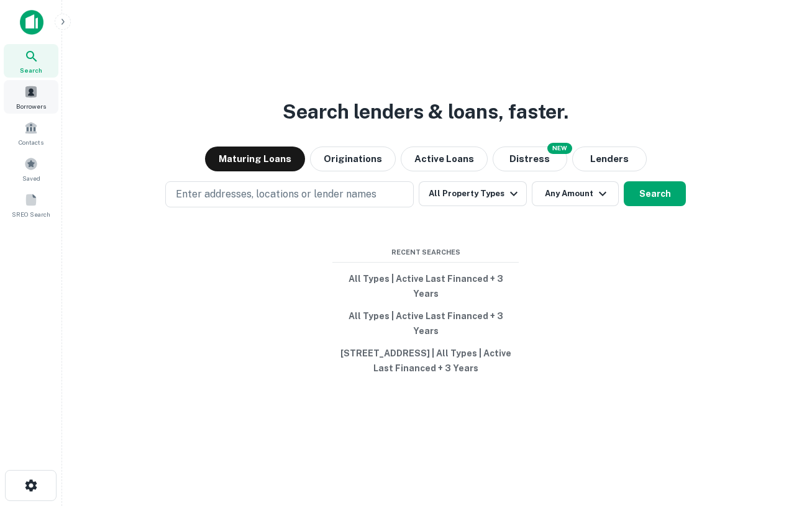
click at [27, 104] on span "Borrowers" at bounding box center [31, 106] width 30 height 10
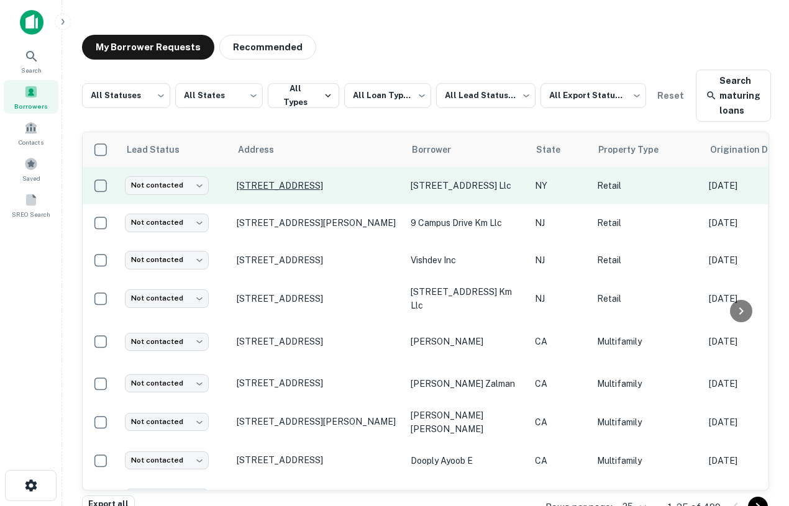
click at [325, 181] on p "[STREET_ADDRESS]" at bounding box center [317, 185] width 161 height 11
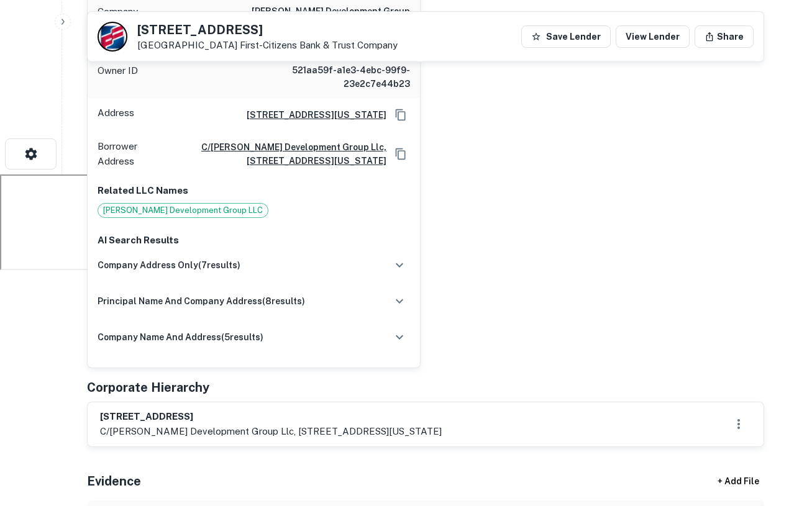
scroll to position [333, 0]
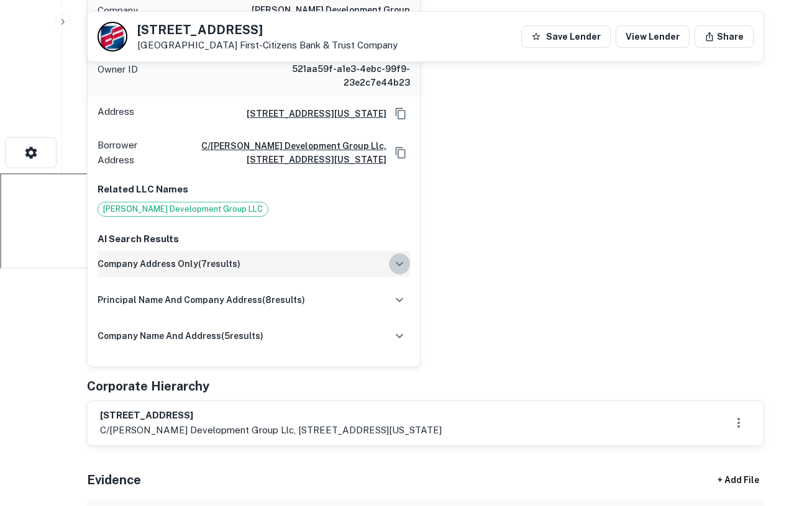
click at [406, 263] on icon "button" at bounding box center [399, 263] width 15 height 15
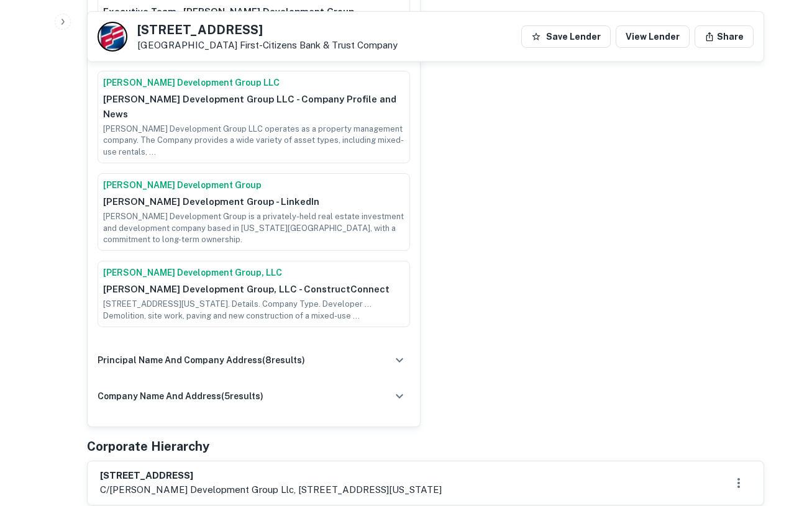
scroll to position [925, 0]
click at [353, 347] on div "principal name and company address ( 8 results)" at bounding box center [254, 360] width 312 height 26
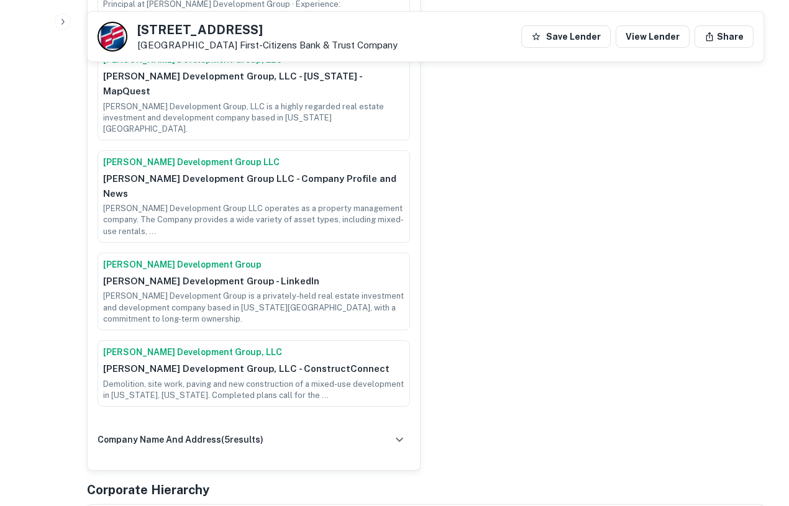
scroll to position [1635, 0]
click at [353, 426] on div "company name and address ( 5 results)" at bounding box center [254, 439] width 312 height 26
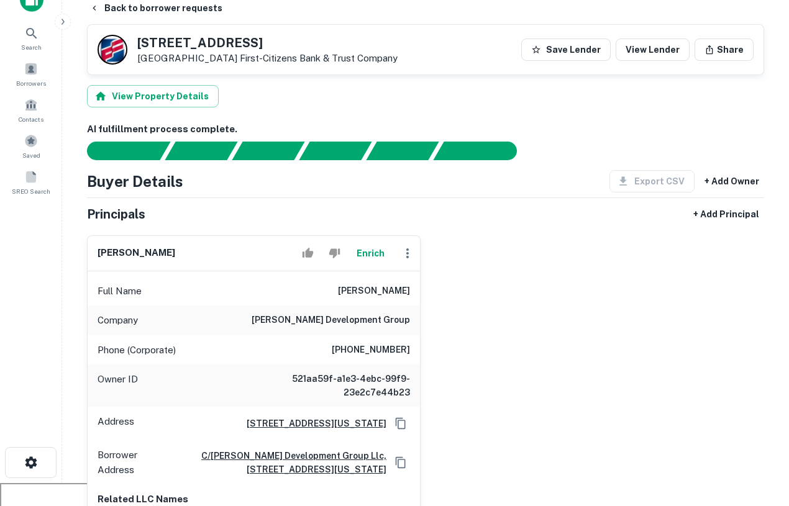
scroll to position [0, 0]
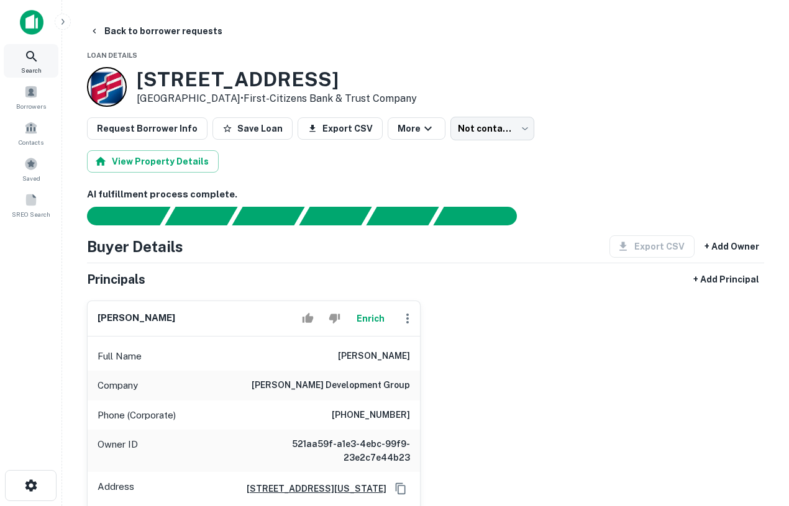
click at [31, 51] on icon at bounding box center [31, 56] width 11 height 11
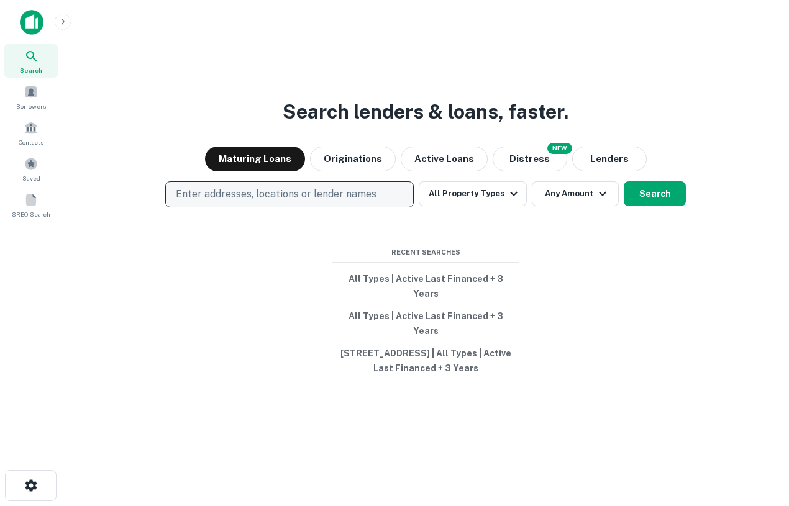
click at [288, 202] on p "Enter addresses, locations or lender names" at bounding box center [276, 194] width 201 height 15
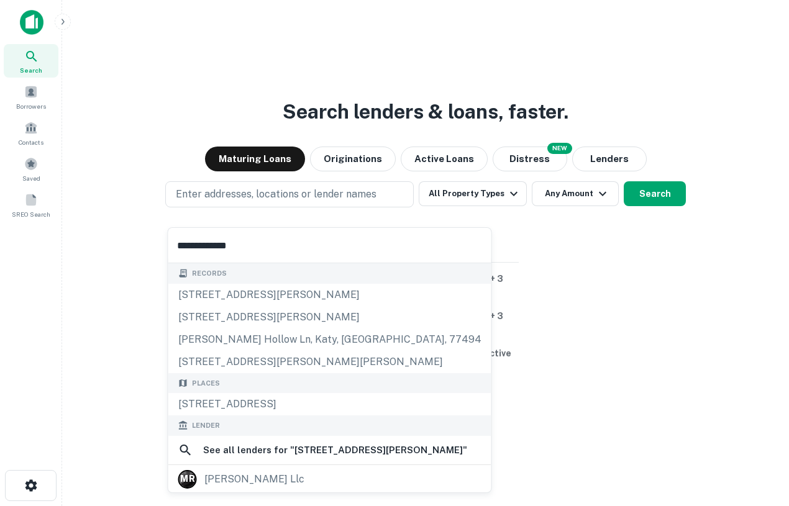
click at [229, 243] on input "**********" at bounding box center [329, 245] width 323 height 35
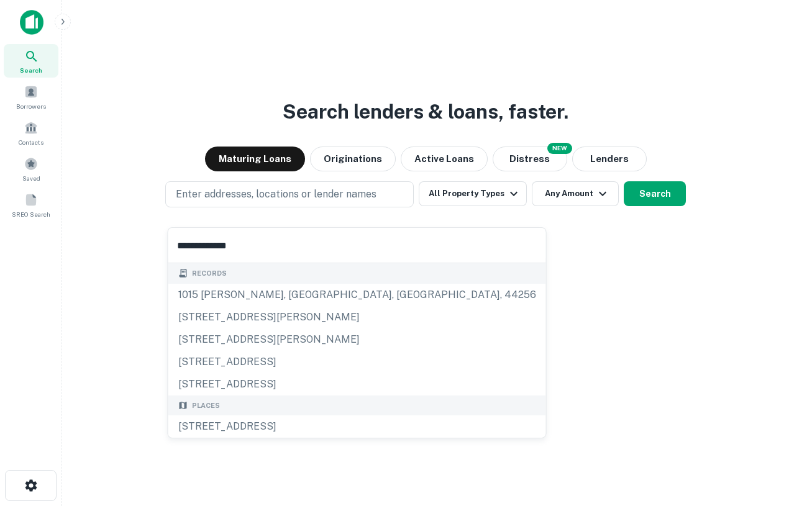
click at [194, 247] on input "**********" at bounding box center [357, 245] width 378 height 35
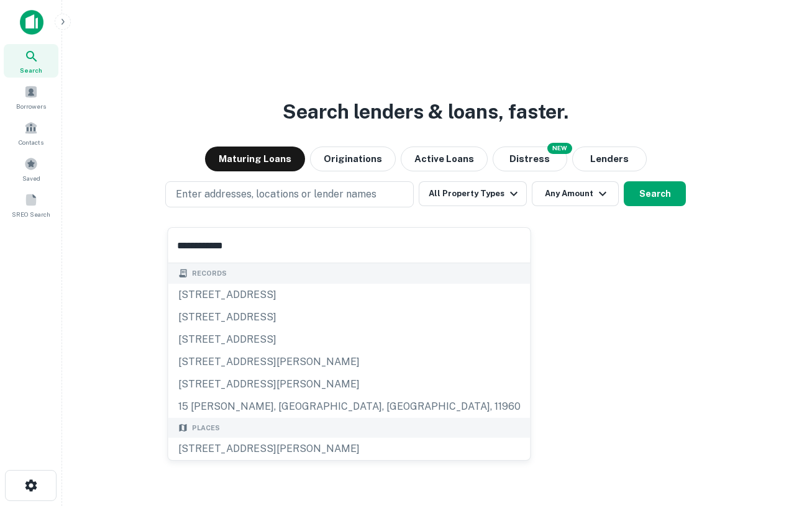
click at [244, 247] on input "**********" at bounding box center [349, 245] width 362 height 35
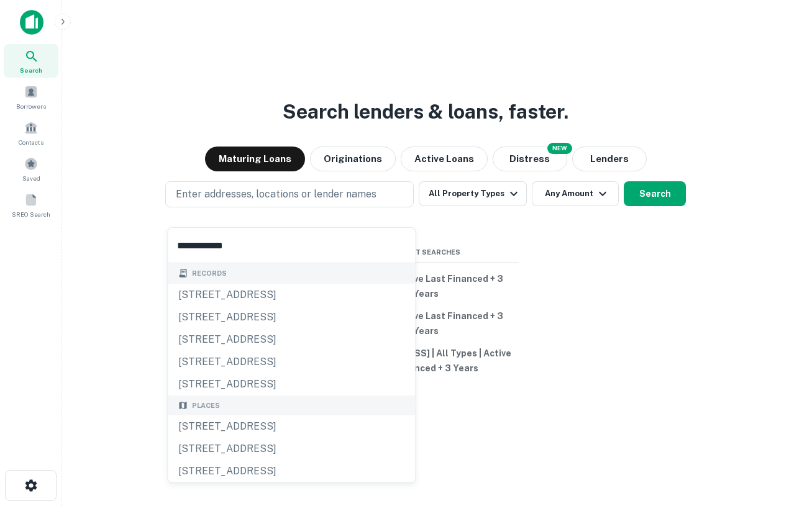
click at [186, 250] on input "**********" at bounding box center [291, 245] width 247 height 35
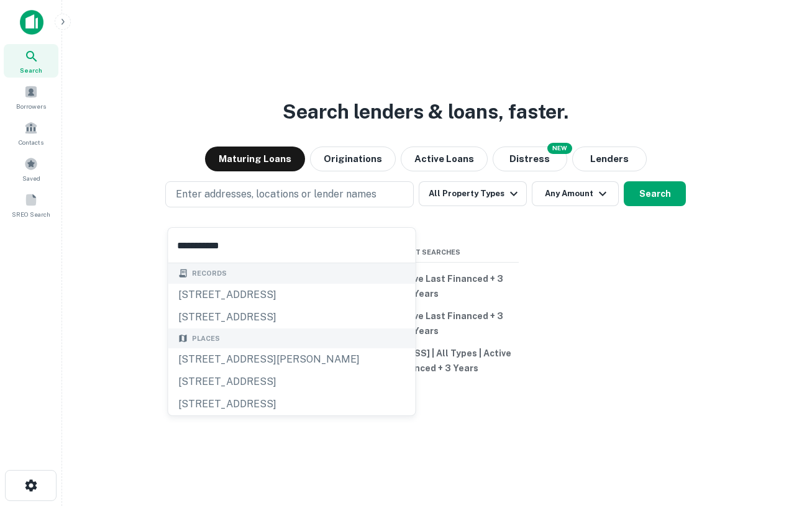
type input "**********"
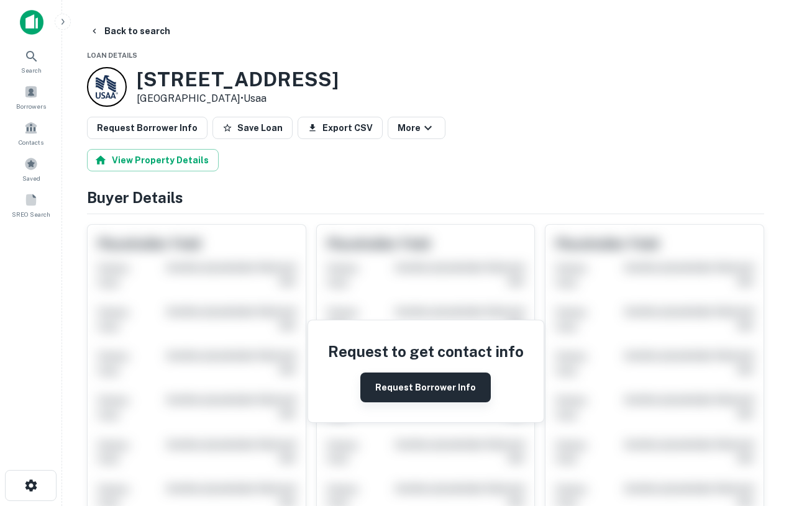
click at [383, 381] on button "Request Borrower Info" at bounding box center [425, 388] width 130 height 30
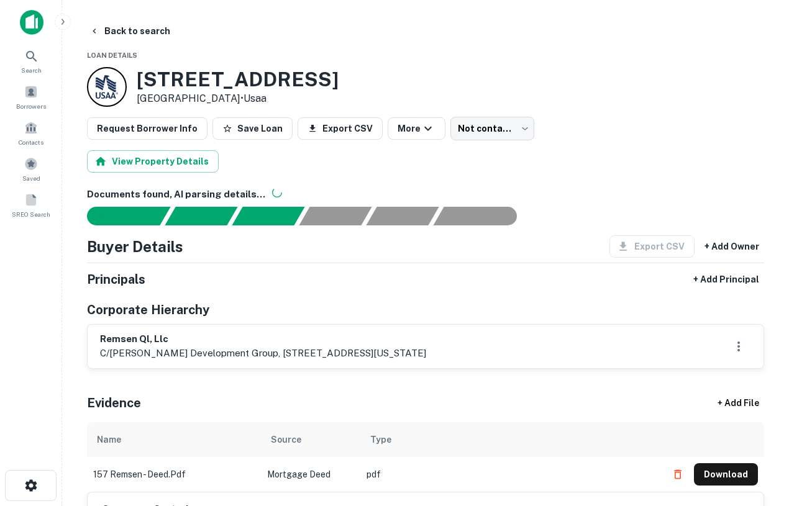
click at [668, 191] on h6 "Documents found, AI parsing details..." at bounding box center [425, 195] width 677 height 14
click at [34, 51] on icon at bounding box center [31, 56] width 15 height 15
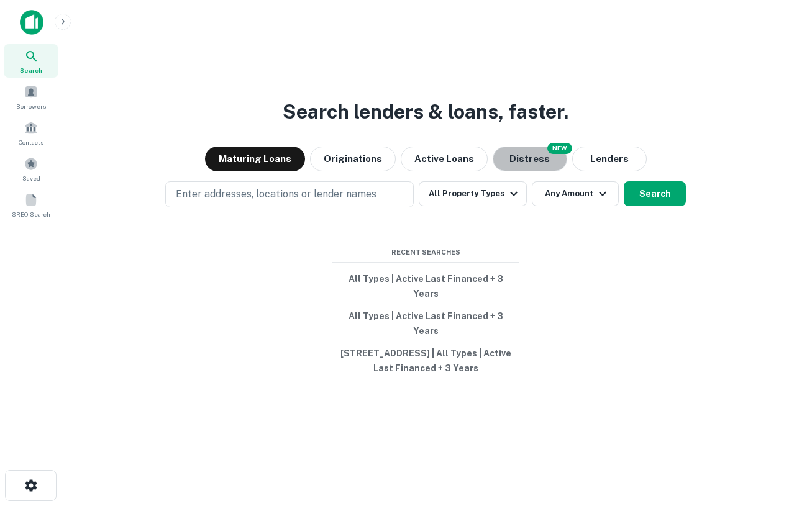
click at [535, 166] on button "Distress" at bounding box center [529, 159] width 75 height 25
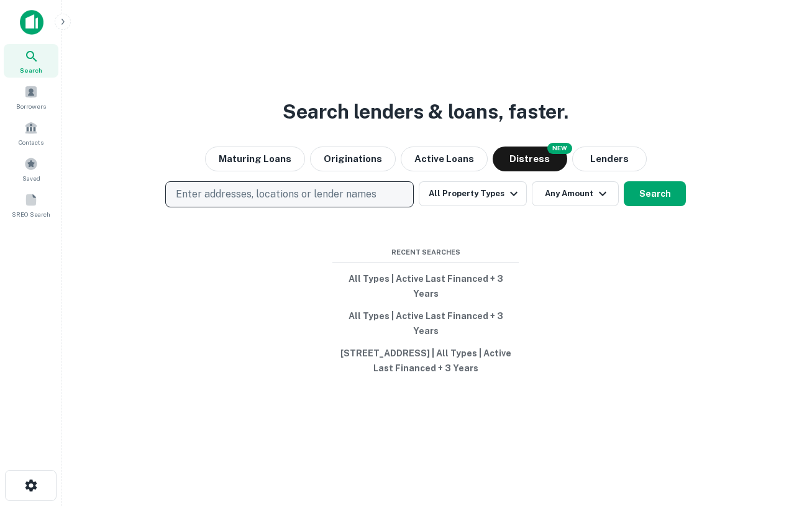
click at [371, 202] on p "Enter addresses, locations or lender names" at bounding box center [276, 194] width 201 height 15
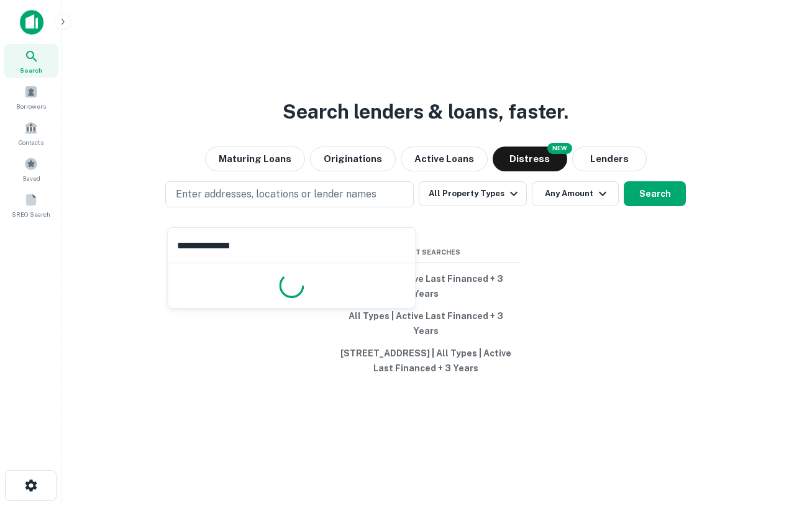
type input "**********"
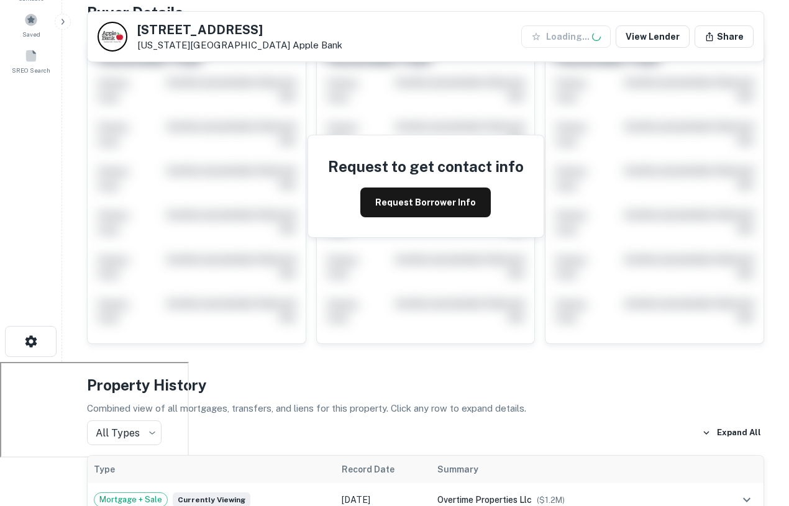
scroll to position [165, 0]
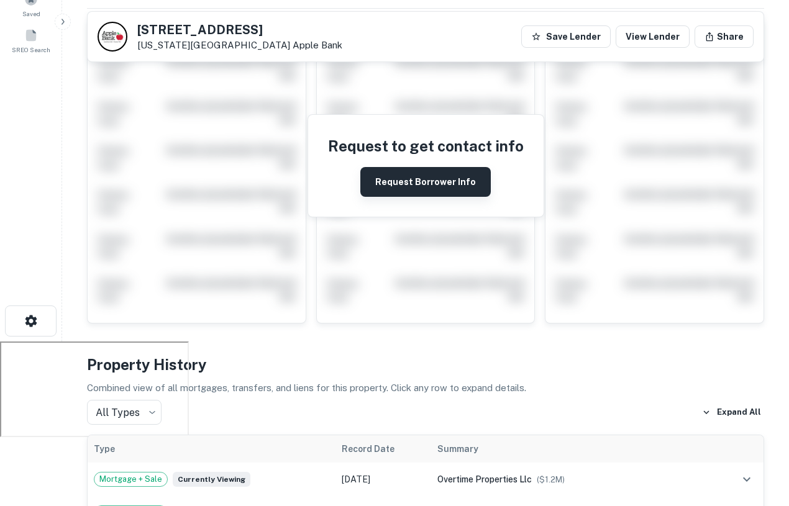
click at [422, 180] on button "Request Borrower Info" at bounding box center [425, 182] width 130 height 30
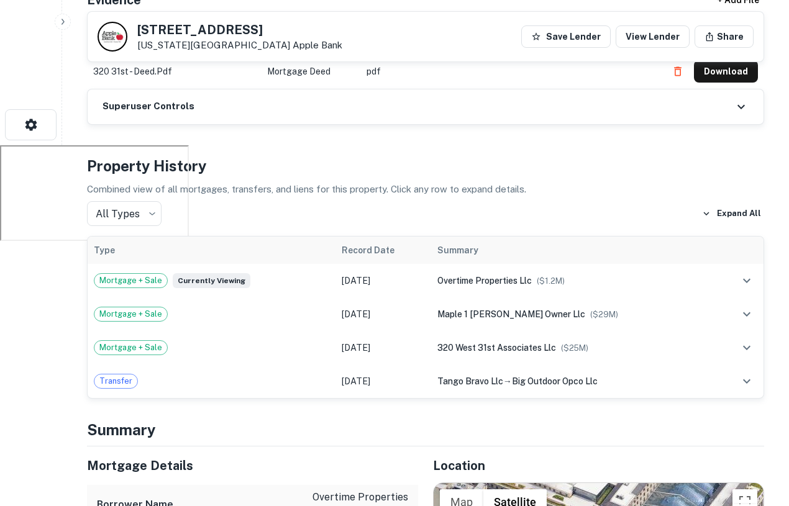
scroll to position [376, 0]
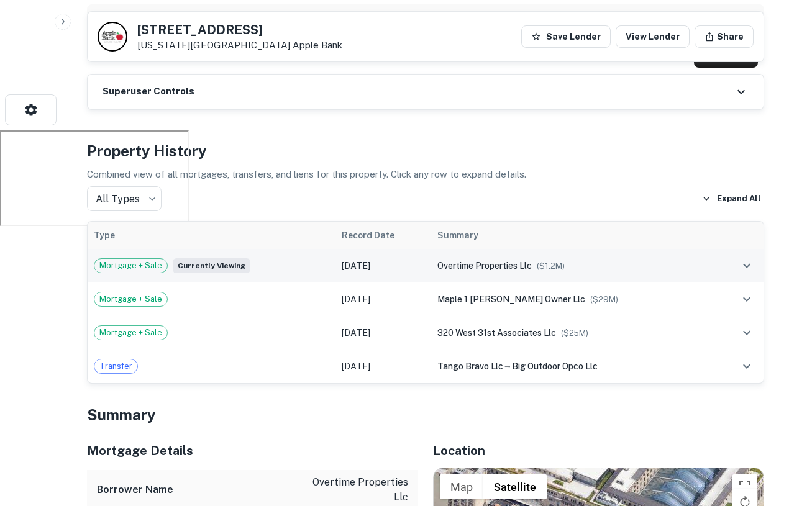
click at [532, 266] on span "overtime properties llc" at bounding box center [484, 266] width 94 height 10
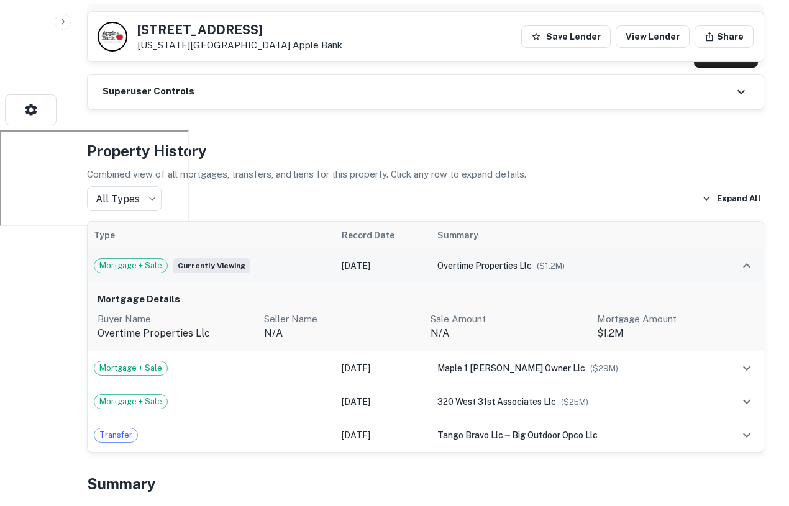
click at [532, 266] on span "overtime properties llc" at bounding box center [484, 266] width 94 height 10
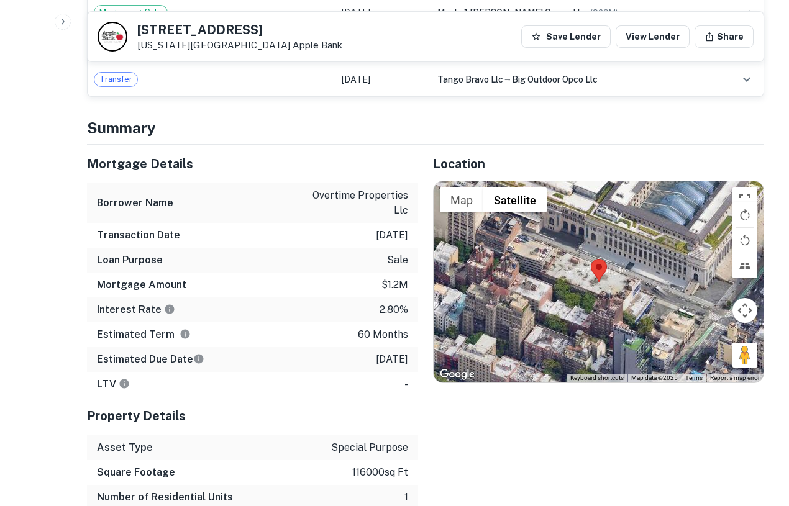
scroll to position [0, 0]
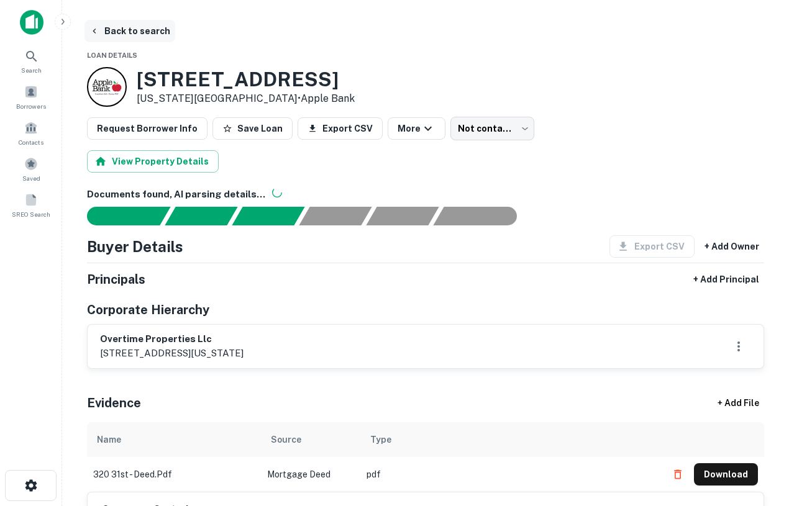
click at [118, 30] on button "Back to search" at bounding box center [129, 31] width 91 height 22
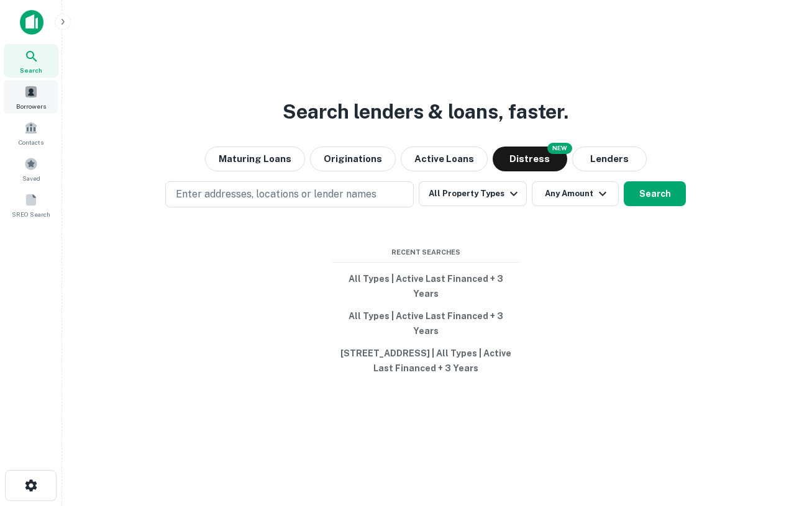
click at [50, 104] on div "Borrowers" at bounding box center [31, 97] width 55 height 34
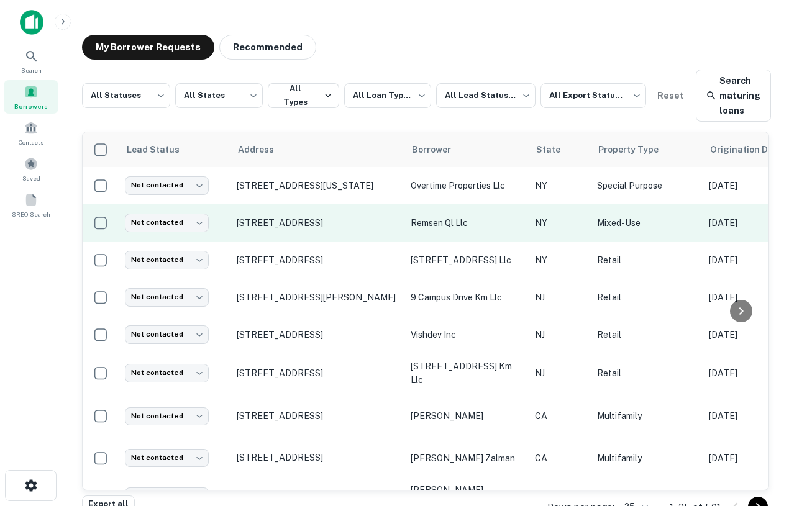
click at [307, 228] on p "[STREET_ADDRESS]" at bounding box center [317, 222] width 161 height 11
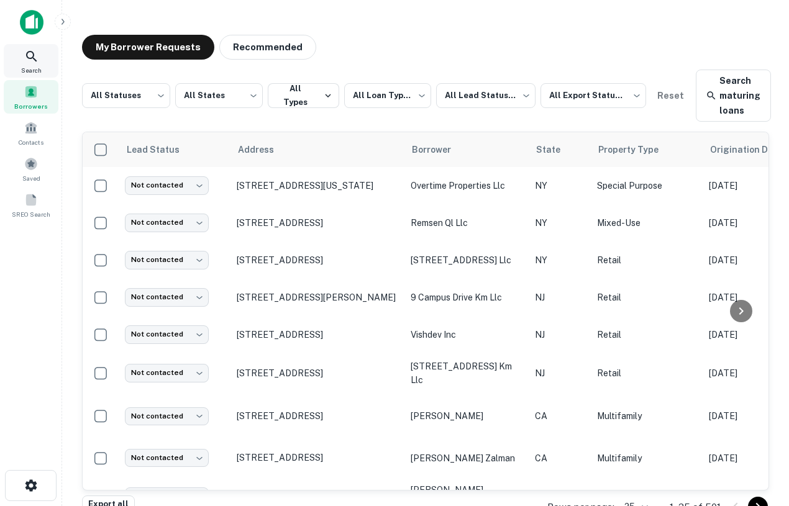
click at [25, 45] on div "Search" at bounding box center [31, 61] width 55 height 34
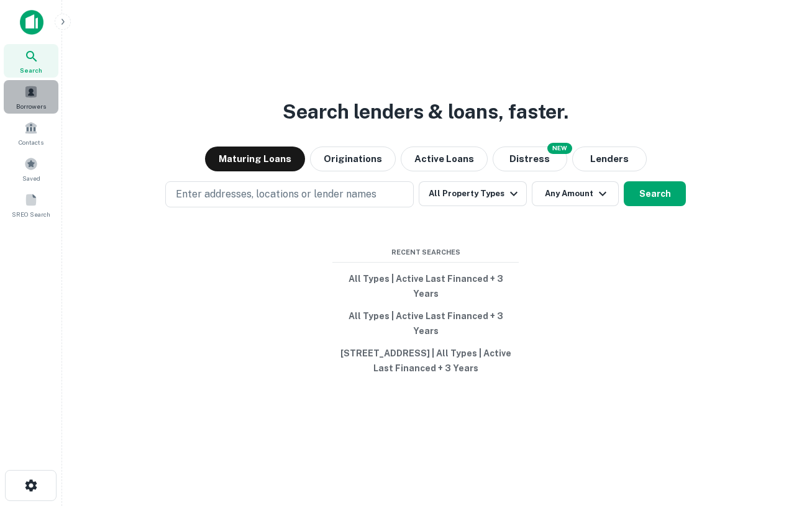
click at [34, 106] on span "Borrowers" at bounding box center [31, 106] width 30 height 10
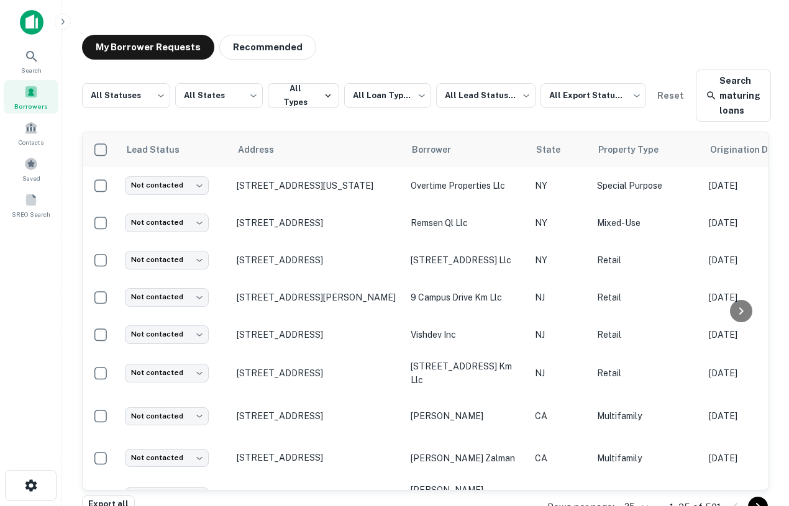
click at [31, 10] on img at bounding box center [32, 22] width 24 height 25
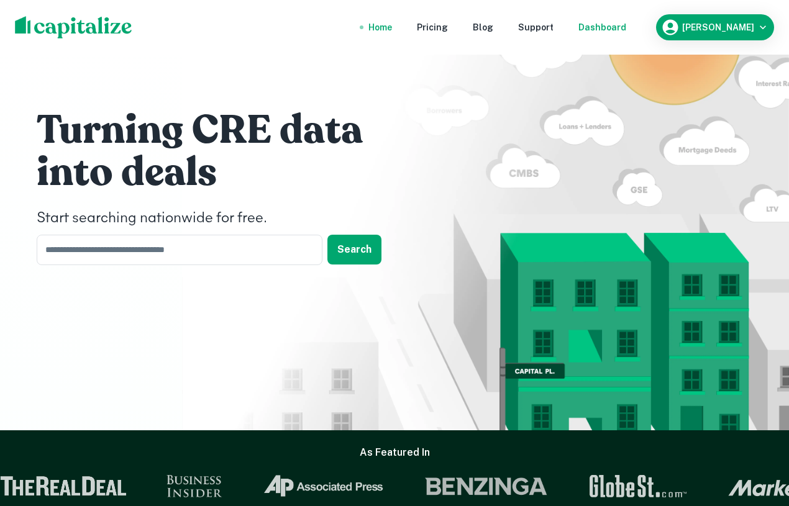
click at [625, 31] on div "Dashboard" at bounding box center [602, 27] width 48 height 14
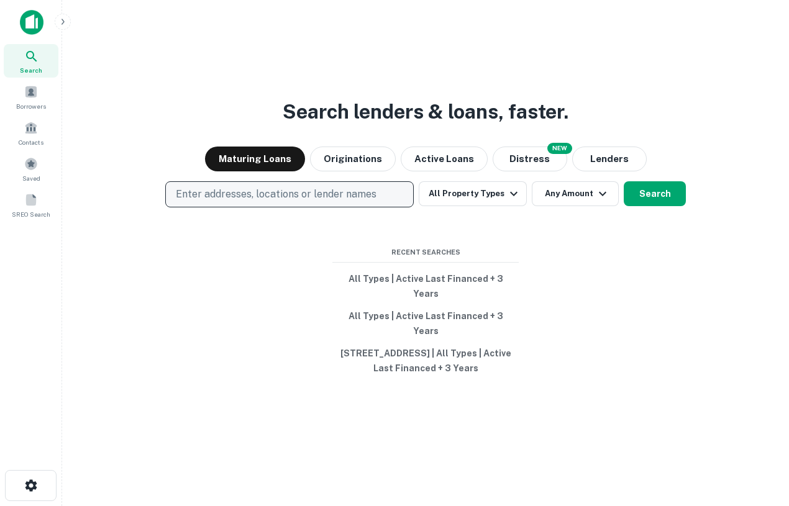
click at [320, 202] on p "Enter addresses, locations or lender names" at bounding box center [276, 194] width 201 height 15
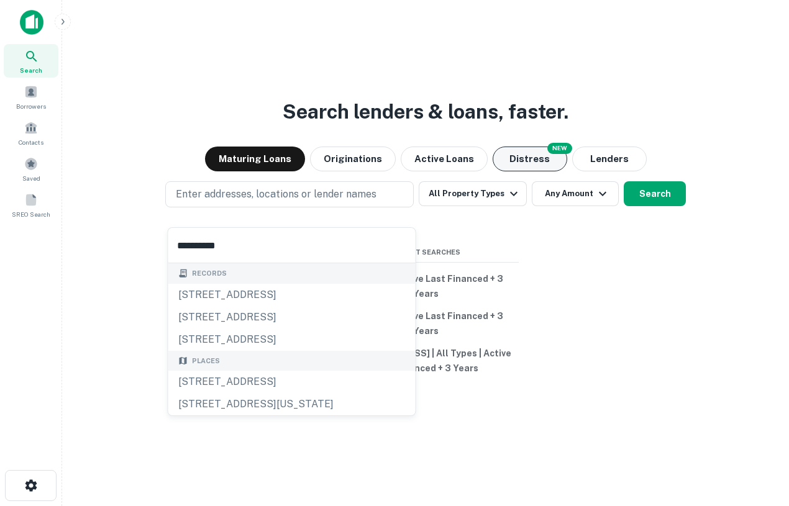
type input "**********"
click at [500, 171] on button "Distress" at bounding box center [529, 159] width 75 height 25
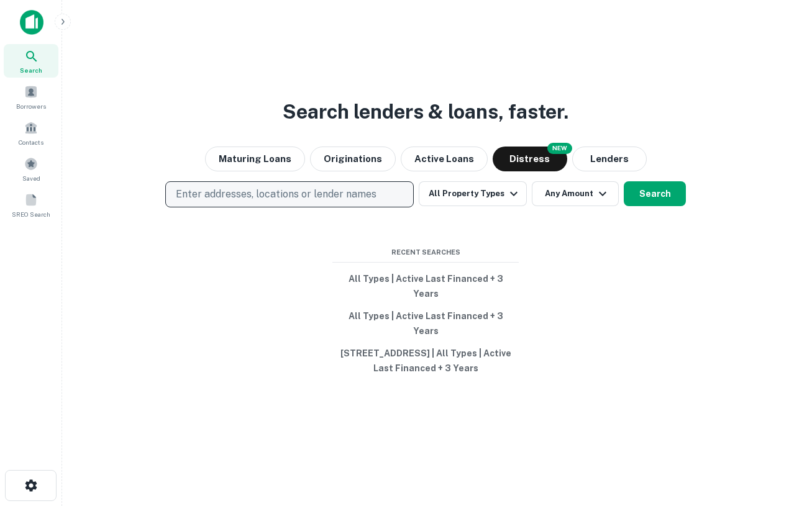
click at [248, 202] on p "Enter addresses, locations or lender names" at bounding box center [276, 194] width 201 height 15
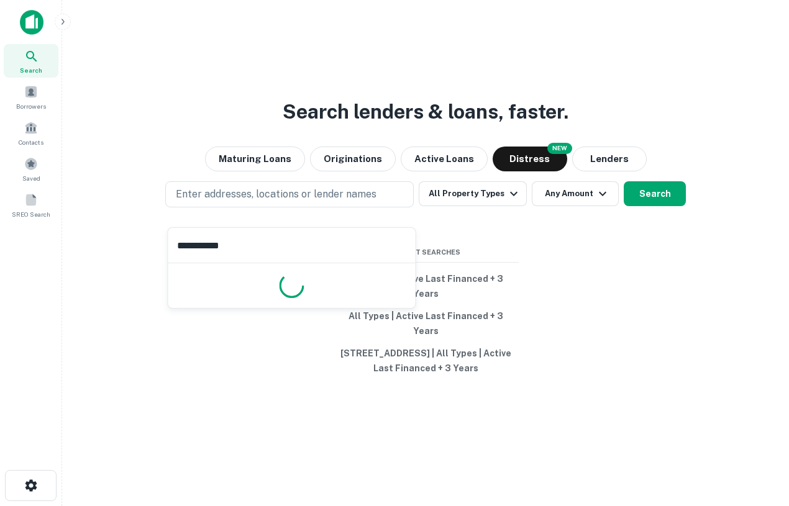
type input "**********"
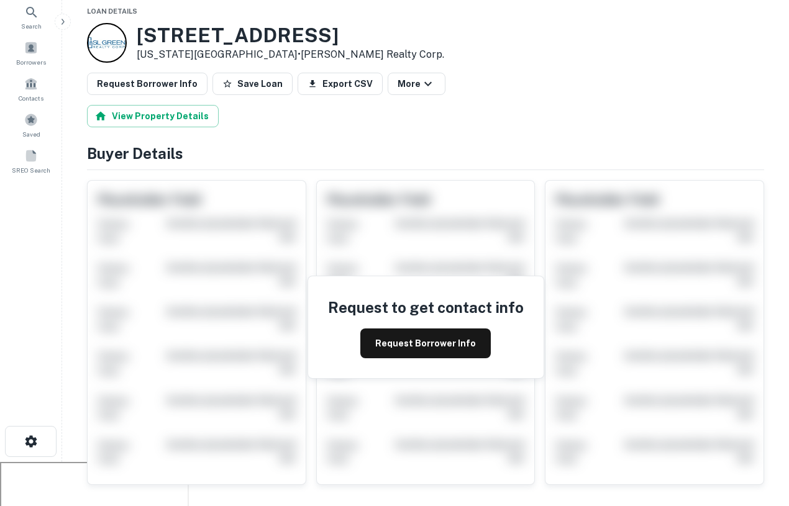
scroll to position [53, 0]
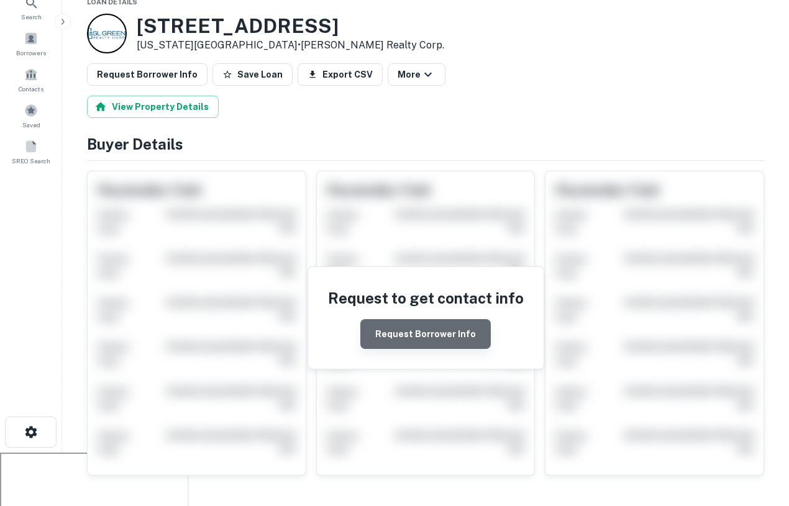
click at [437, 342] on button "Request Borrower Info" at bounding box center [425, 334] width 130 height 30
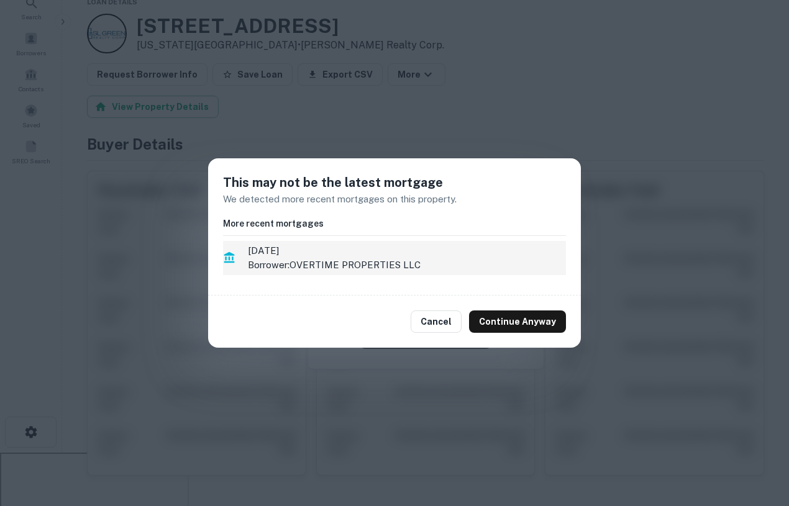
click at [400, 262] on p "Borrower: OVERTIME PROPERTIES LLC" at bounding box center [407, 265] width 318 height 15
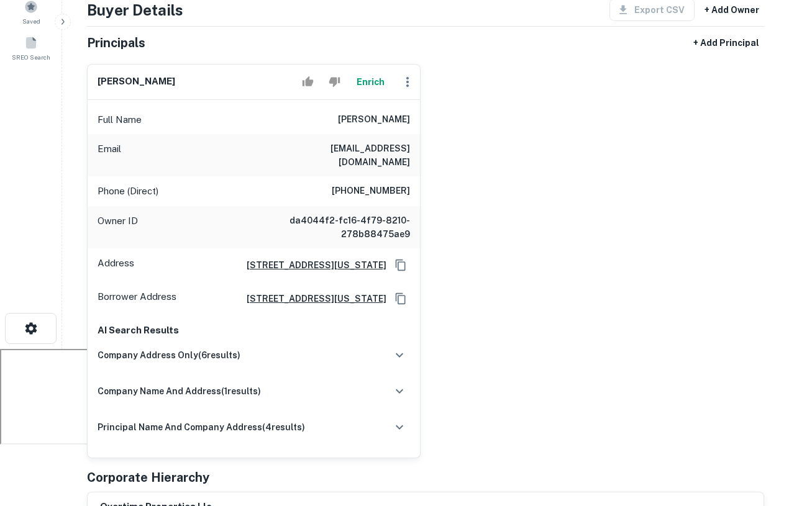
scroll to position [159, 0]
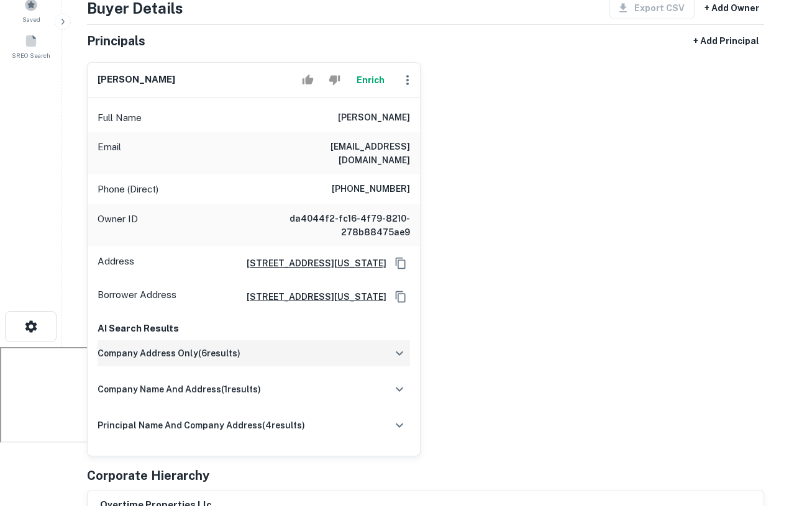
click at [304, 340] on div "company address only ( 6 results)" at bounding box center [254, 353] width 312 height 26
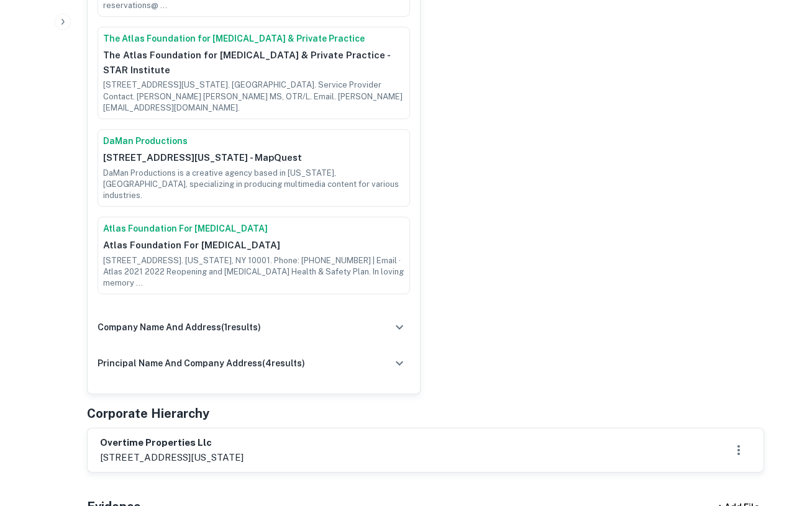
scroll to position [750, 0]
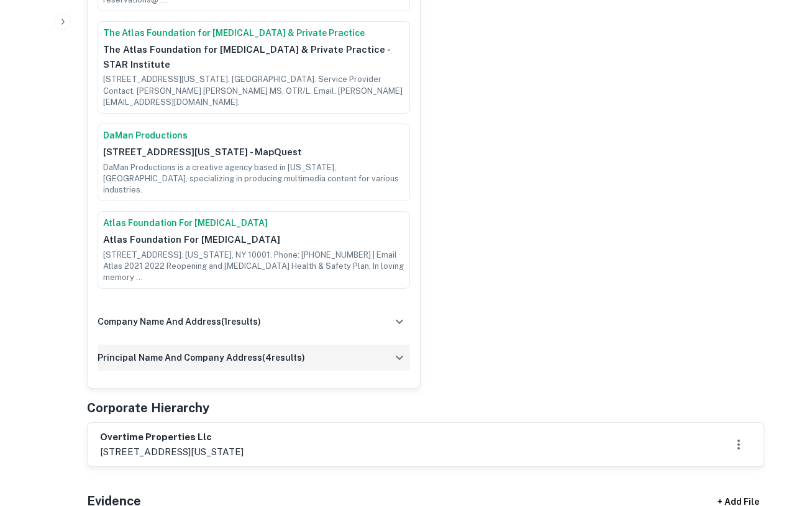
click at [232, 351] on h6 "principal name and company address ( 4 results)" at bounding box center [201, 358] width 207 height 14
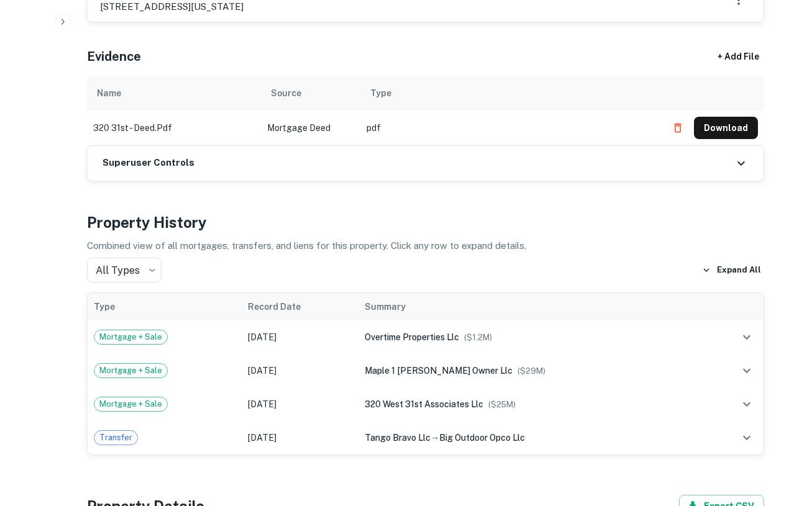
scroll to position [1556, 0]
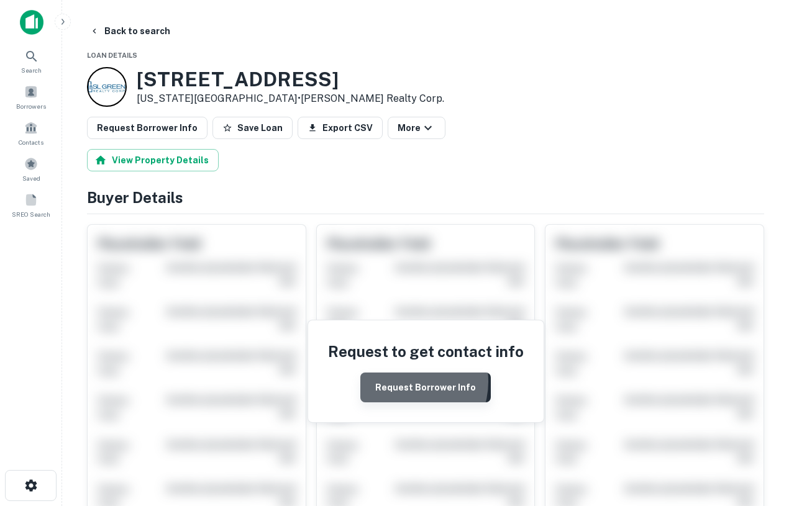
click at [406, 381] on button "Request Borrower Info" at bounding box center [425, 388] width 130 height 30
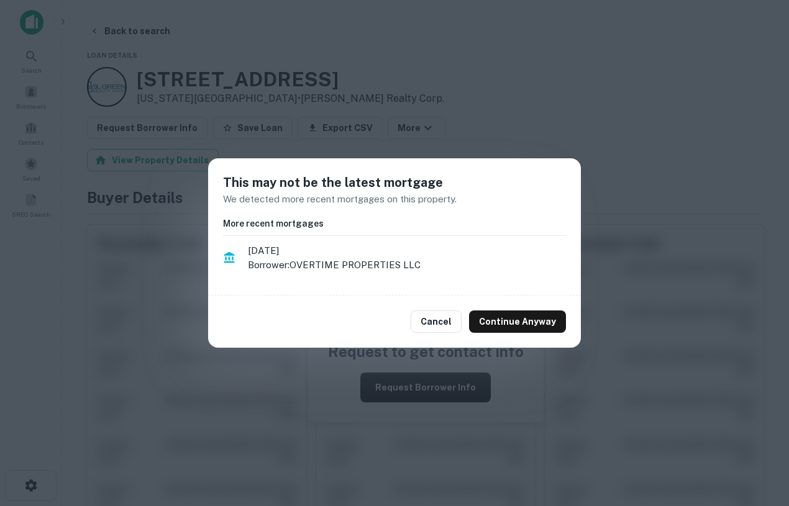
click at [525, 334] on div "Cancel Continue Anyway" at bounding box center [394, 322] width 373 height 52
click at [520, 324] on button "Continue Anyway" at bounding box center [517, 322] width 97 height 22
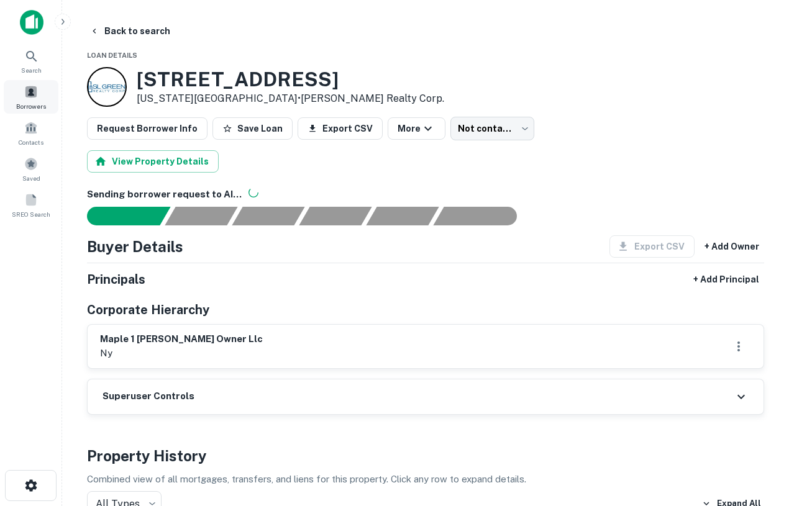
click at [36, 90] on span at bounding box center [31, 92] width 14 height 14
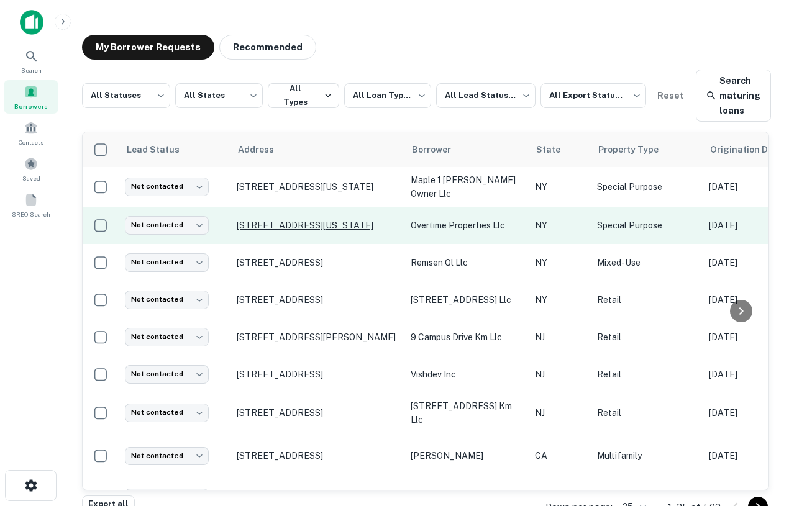
click at [306, 220] on p "[STREET_ADDRESS][US_STATE]" at bounding box center [317, 225] width 161 height 11
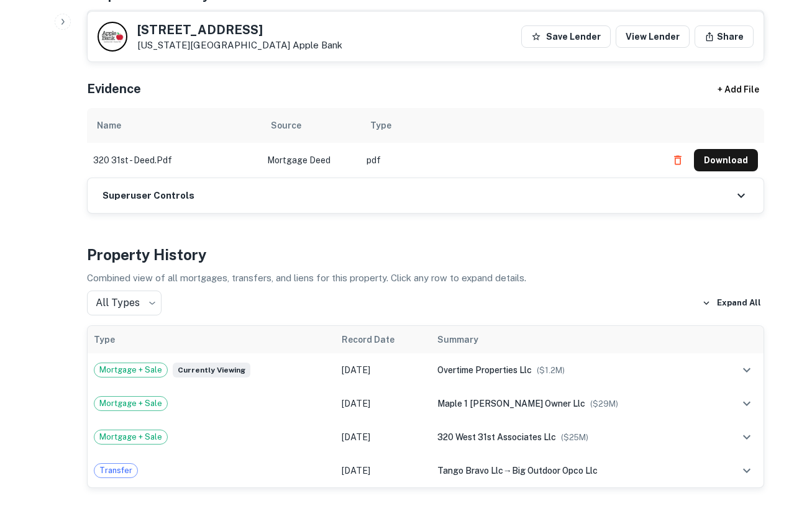
scroll to position [676, 0]
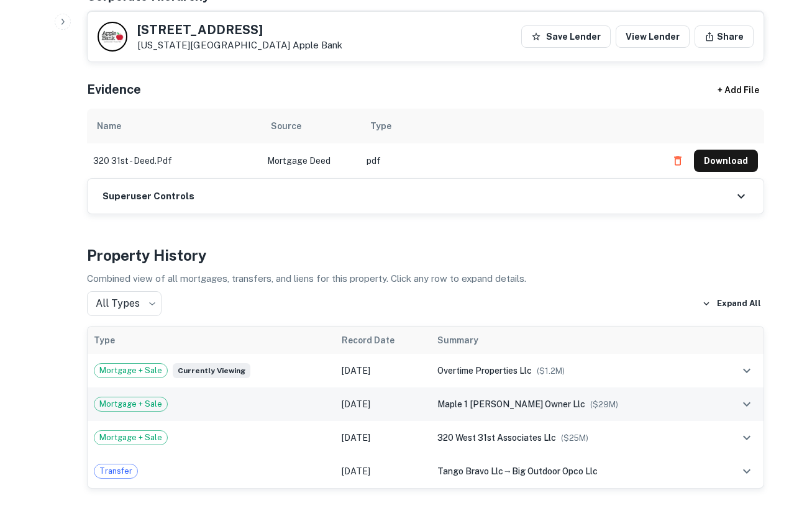
click at [478, 398] on div "maple 1 [PERSON_NAME] owner llc ($ 29M )" at bounding box center [572, 404] width 271 height 14
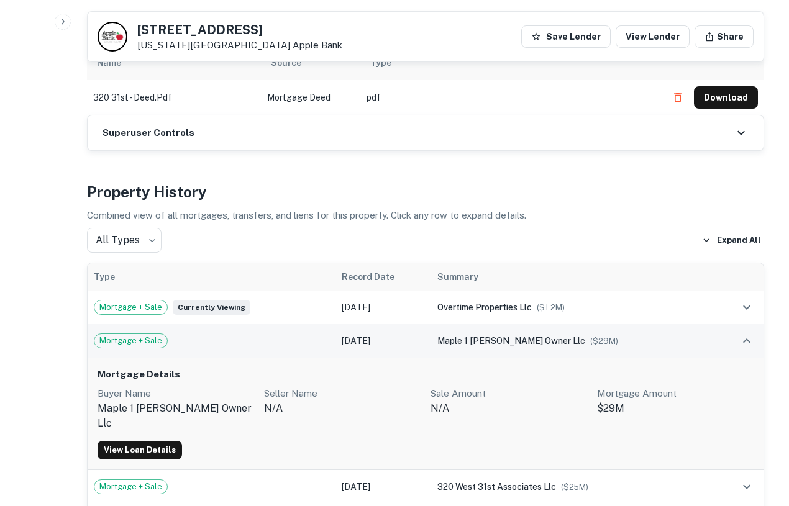
scroll to position [740, 0]
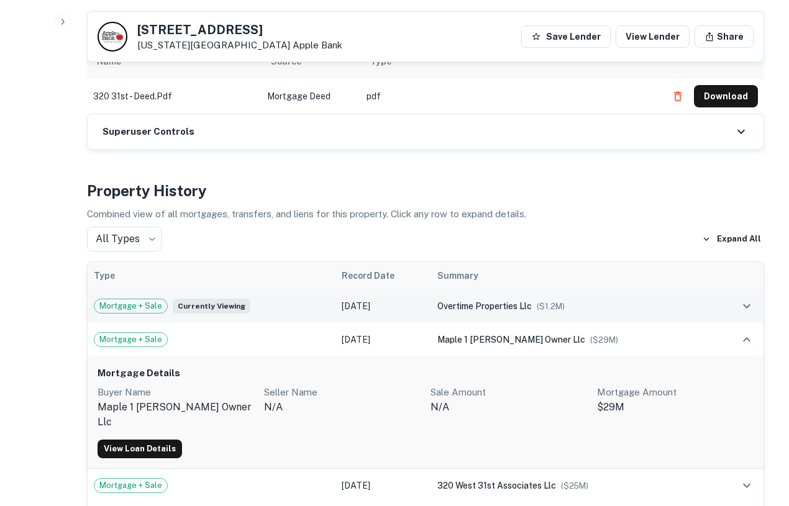
click at [486, 289] on td "overtime properties llc ($ 1.2M )" at bounding box center [572, 306] width 283 height 34
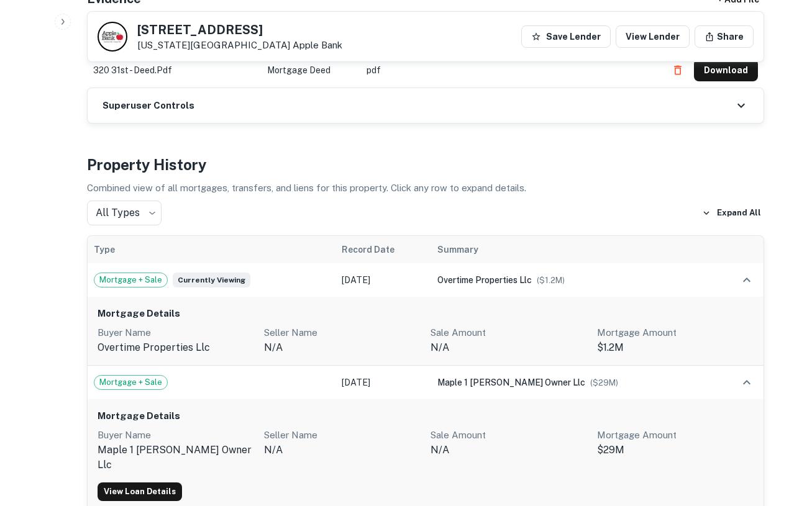
scroll to position [793, 0]
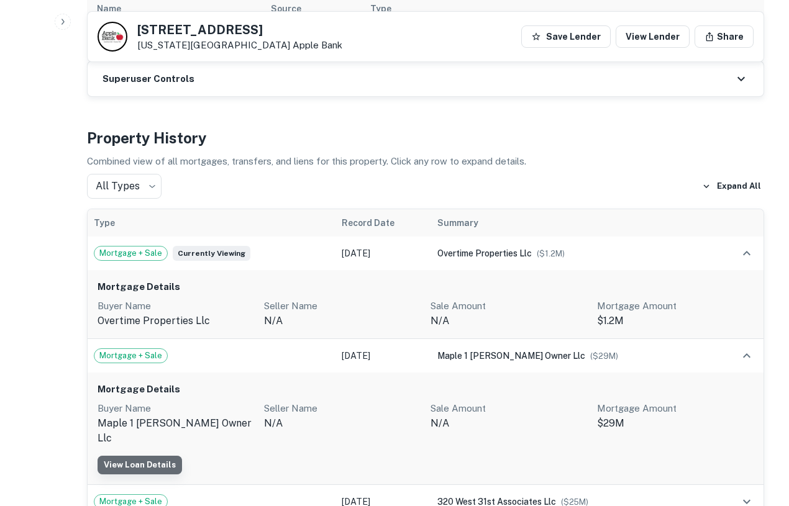
click at [142, 456] on link "View Loan Details" at bounding box center [140, 465] width 84 height 19
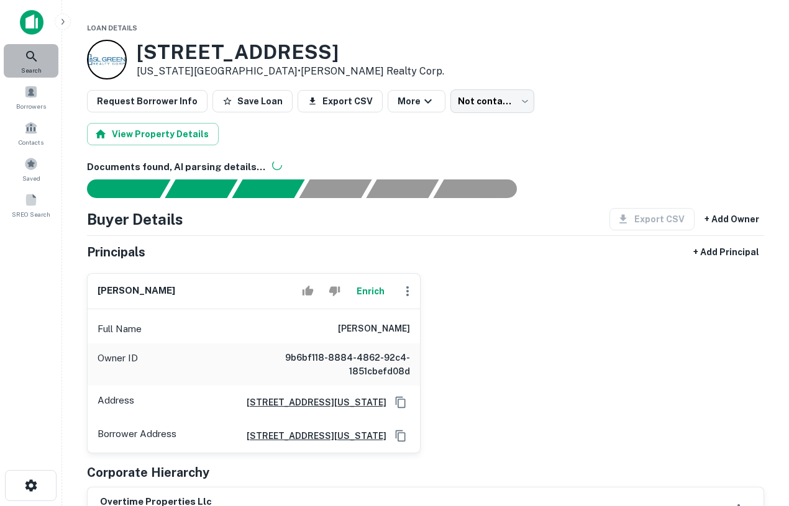
click at [39, 65] on span "Search" at bounding box center [31, 70] width 20 height 10
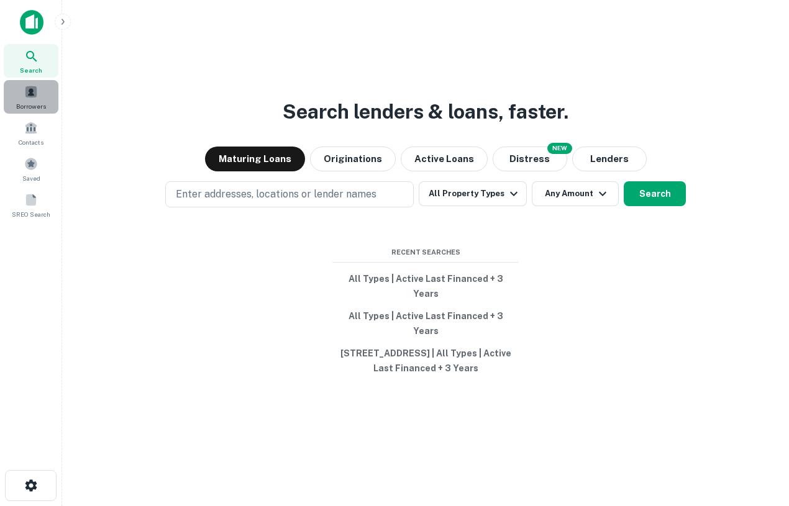
click at [39, 94] on div "Borrowers" at bounding box center [31, 97] width 55 height 34
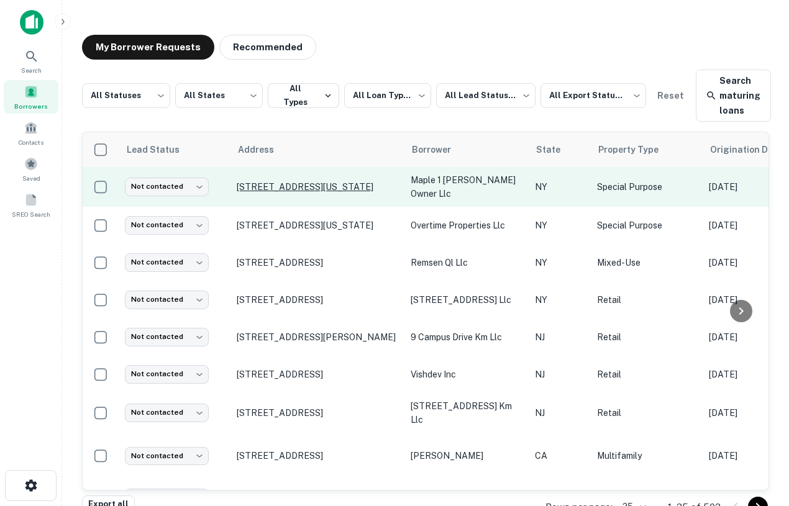
click at [310, 187] on p "[STREET_ADDRESS][US_STATE]" at bounding box center [317, 186] width 161 height 11
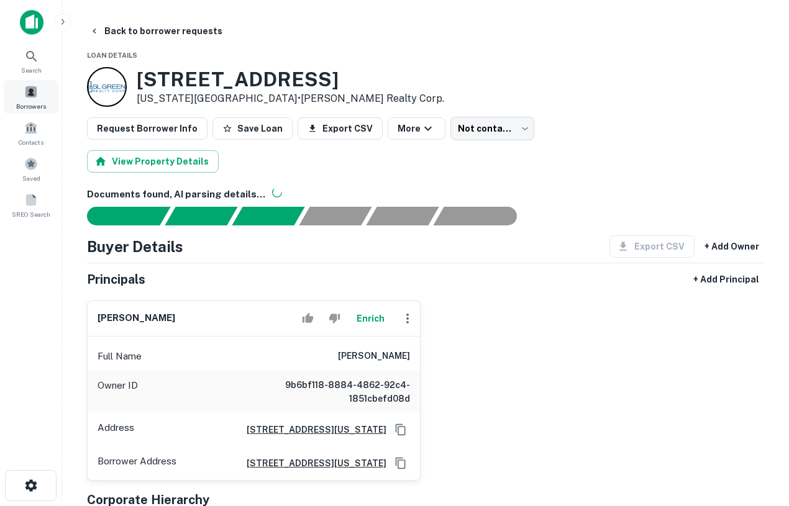
click at [35, 93] on span at bounding box center [31, 92] width 14 height 14
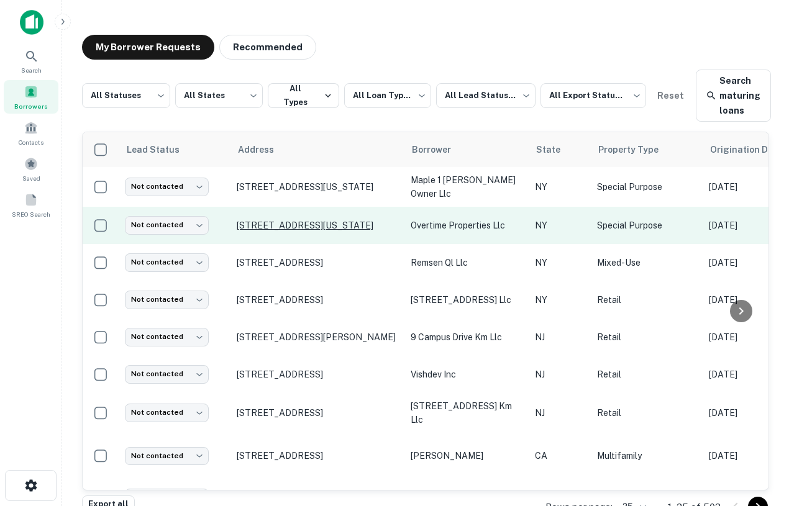
click at [268, 222] on p "[STREET_ADDRESS][US_STATE]" at bounding box center [317, 225] width 161 height 11
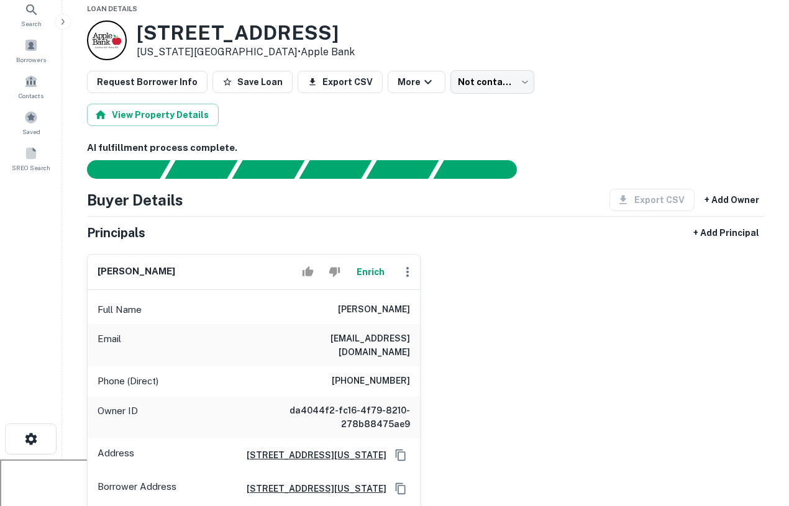
scroll to position [55, 0]
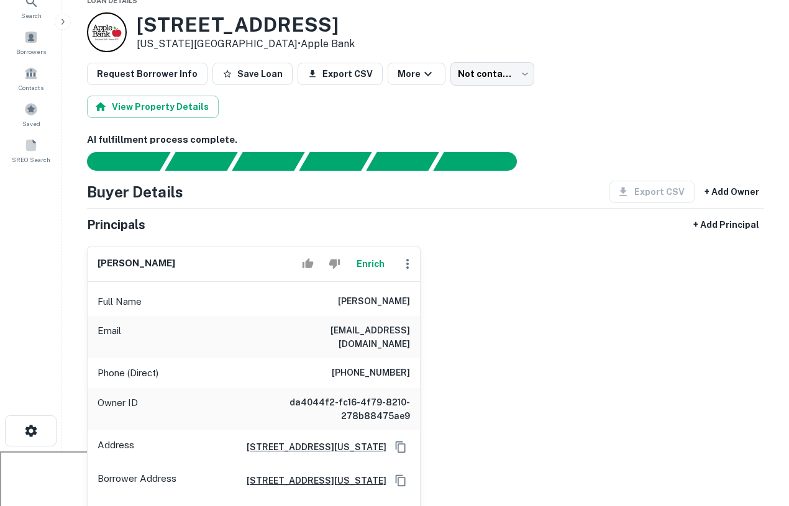
click at [89, 32] on div at bounding box center [107, 32] width 40 height 40
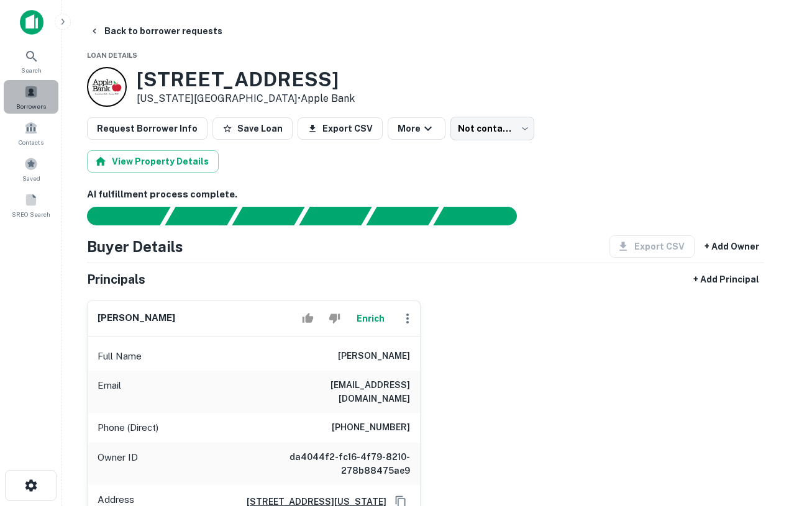
click at [29, 101] on span "Borrowers" at bounding box center [31, 106] width 30 height 10
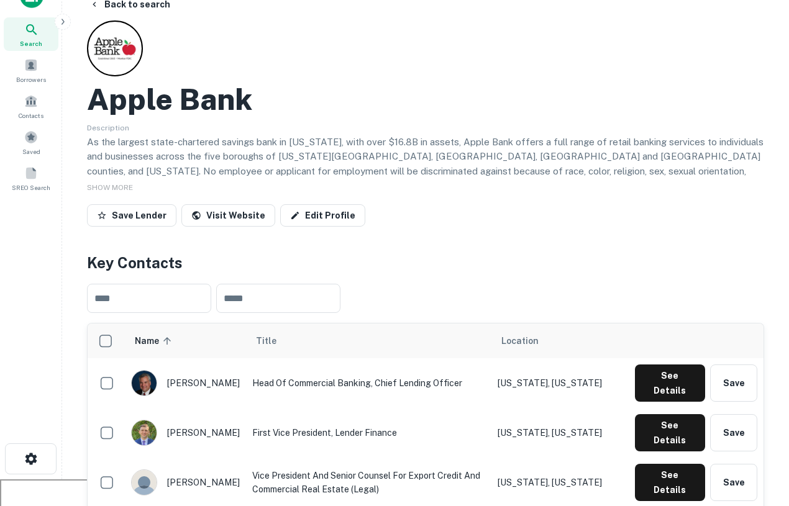
scroll to position [28, 0]
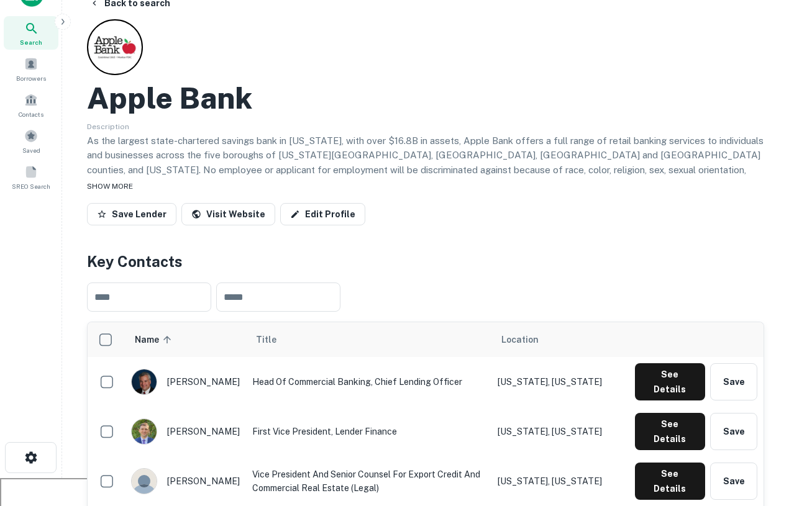
click at [119, 179] on div "SHOW MORE" at bounding box center [425, 185] width 677 height 15
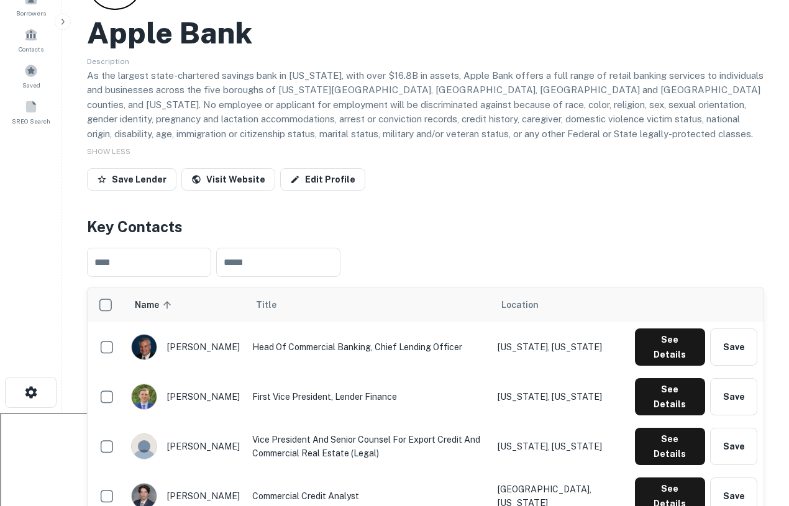
scroll to position [0, 0]
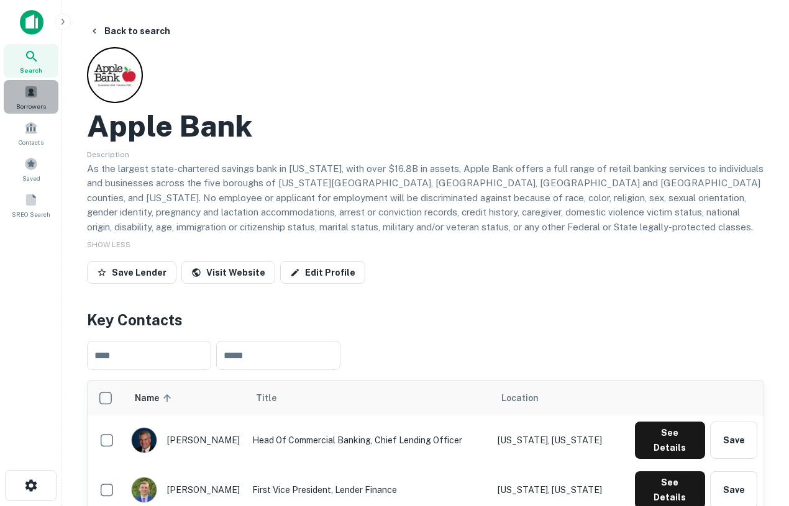
click at [39, 98] on div "Borrowers" at bounding box center [31, 97] width 55 height 34
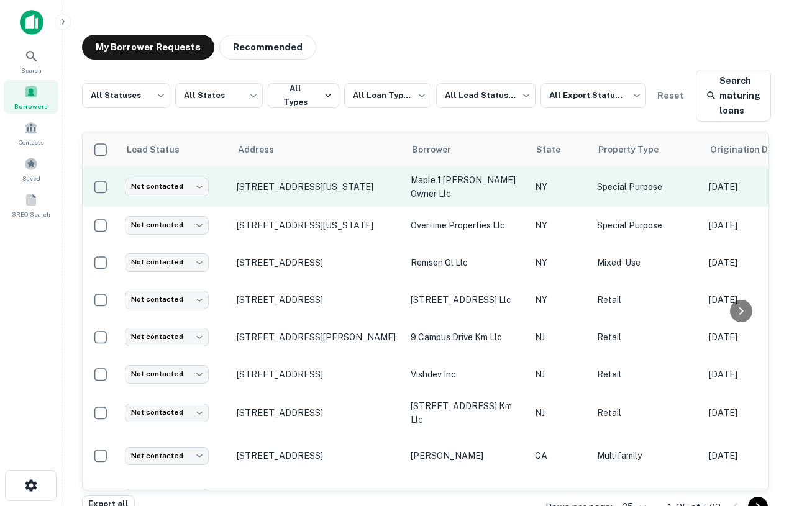
click at [299, 183] on p "[STREET_ADDRESS][US_STATE]" at bounding box center [317, 186] width 161 height 11
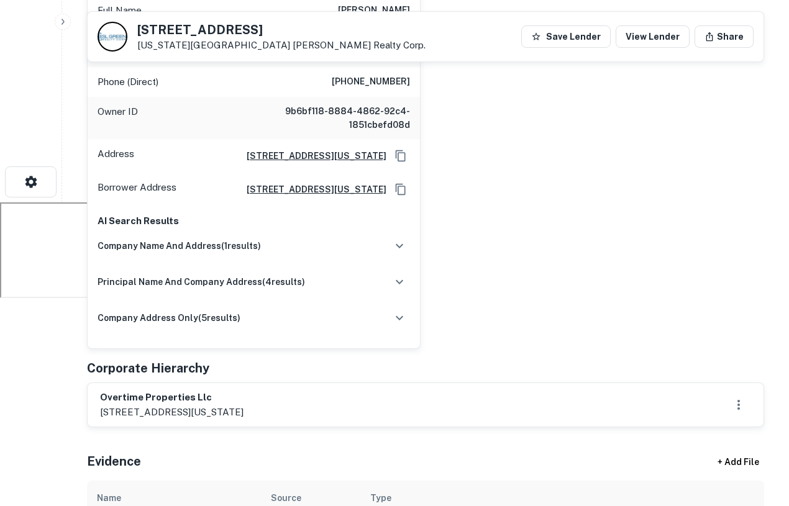
scroll to position [305, 0]
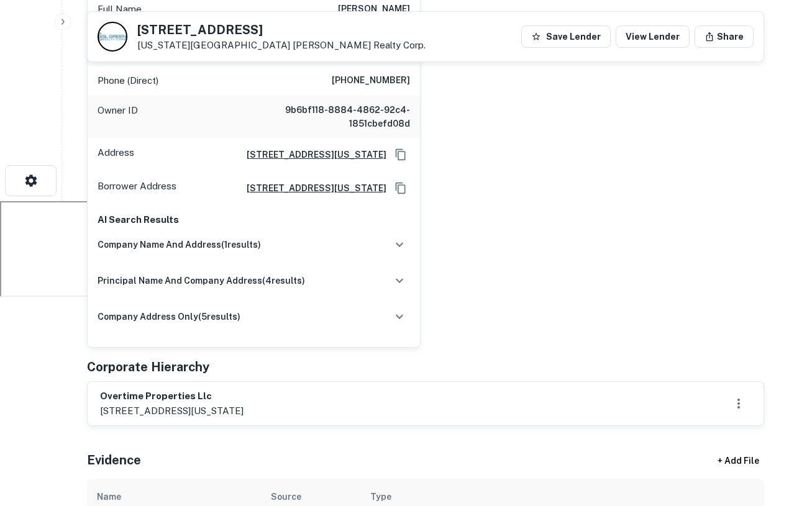
click at [312, 245] on div "company name and address ( 1 results) The [PERSON_NAME] Group [STREET_ADDRESS] …" at bounding box center [254, 286] width 312 height 108
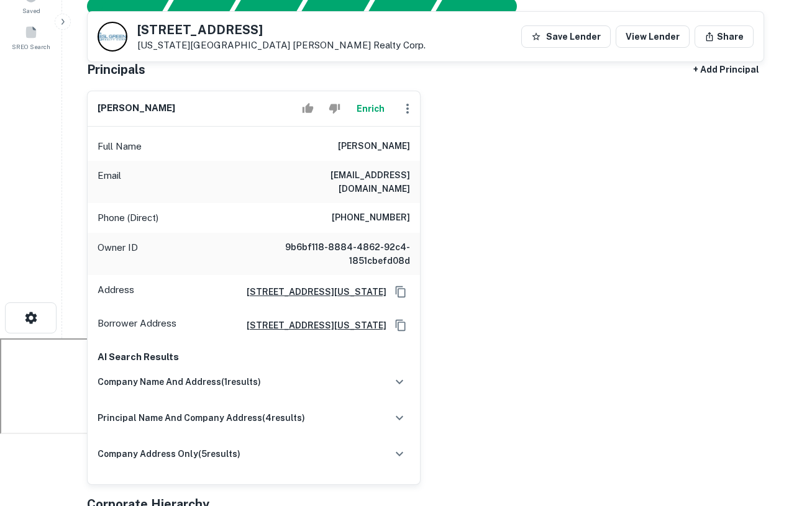
scroll to position [0, 0]
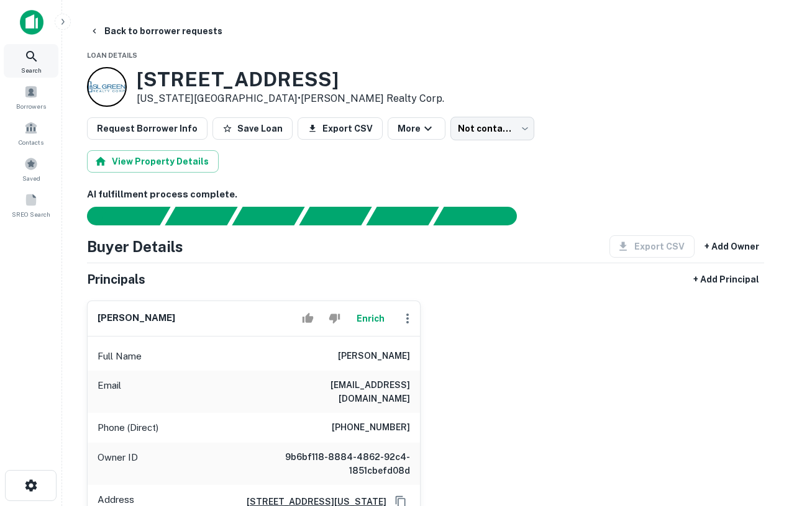
click at [36, 50] on icon at bounding box center [31, 56] width 15 height 15
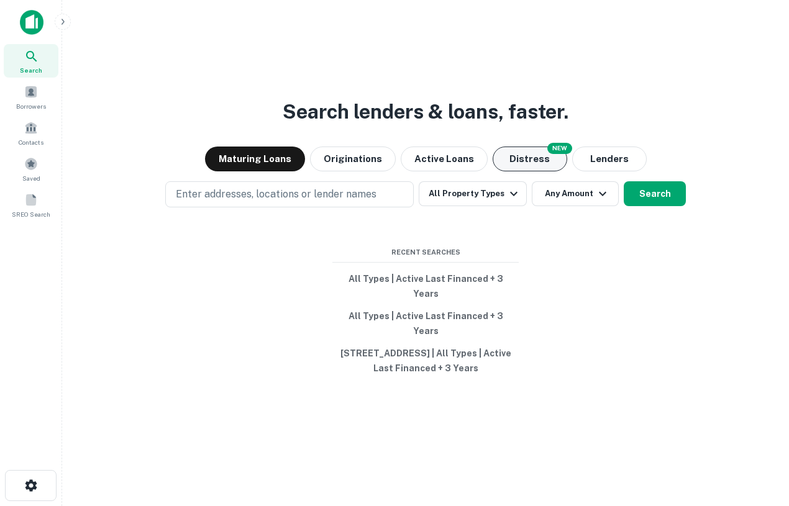
click at [532, 171] on button "Distress" at bounding box center [529, 159] width 75 height 25
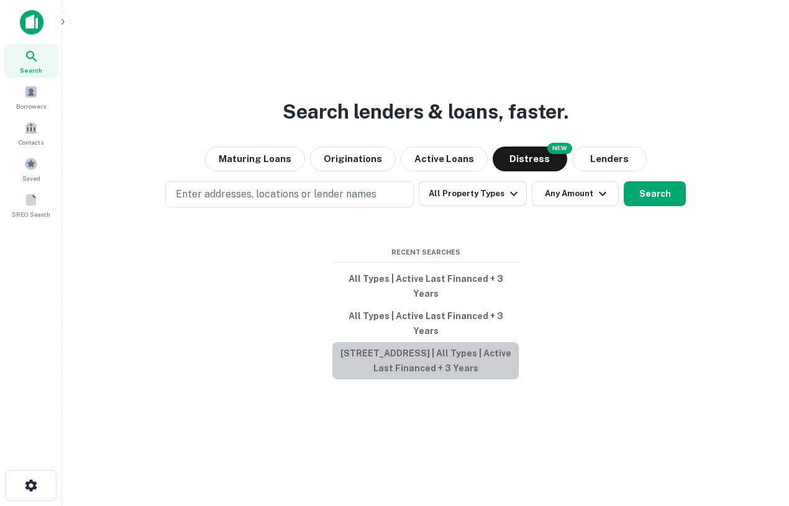
click at [407, 347] on button "[STREET_ADDRESS] | All Types | Active Last Financed + 3 Years" at bounding box center [425, 360] width 186 height 37
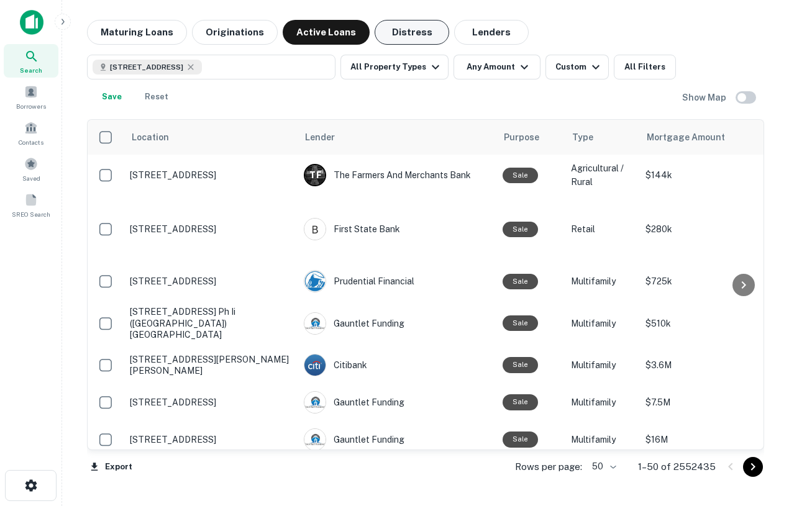
click at [397, 40] on button "Distress" at bounding box center [411, 32] width 75 height 25
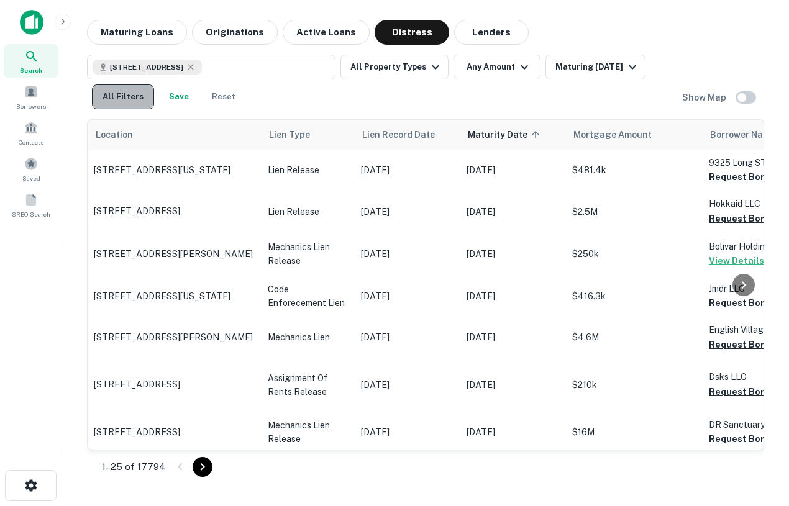
click at [129, 92] on button "All Filters" at bounding box center [123, 96] width 62 height 25
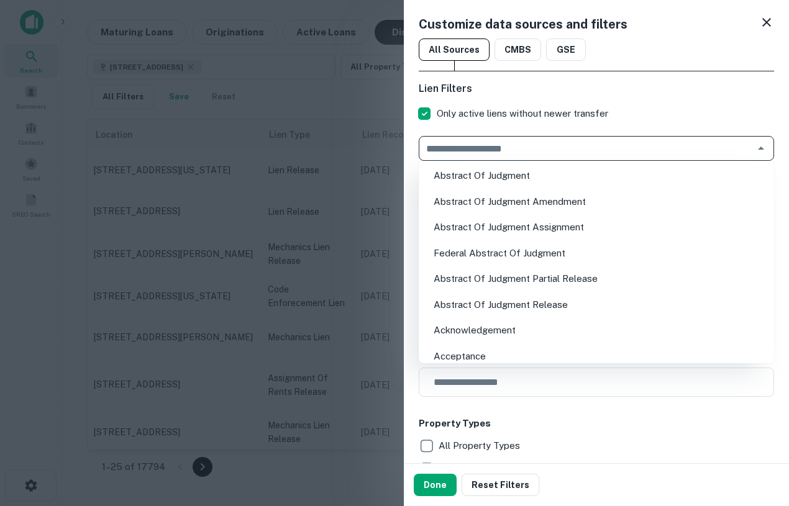
click at [554, 155] on input "text" at bounding box center [585, 148] width 327 height 17
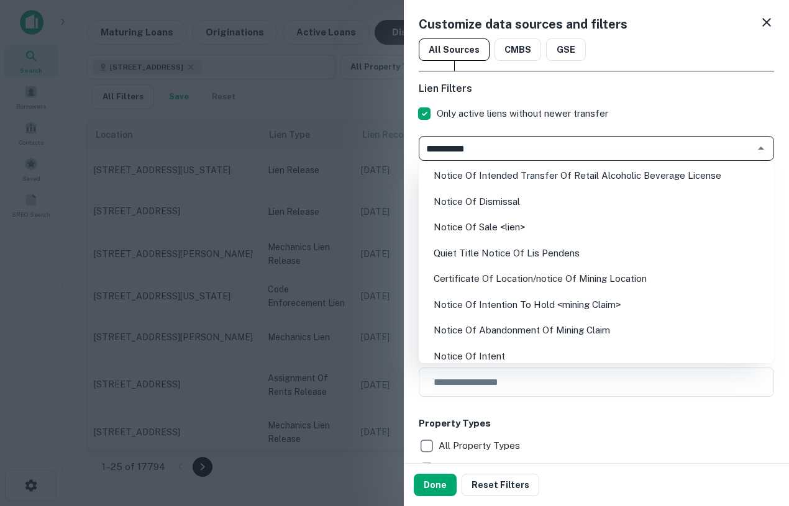
type input "**********"
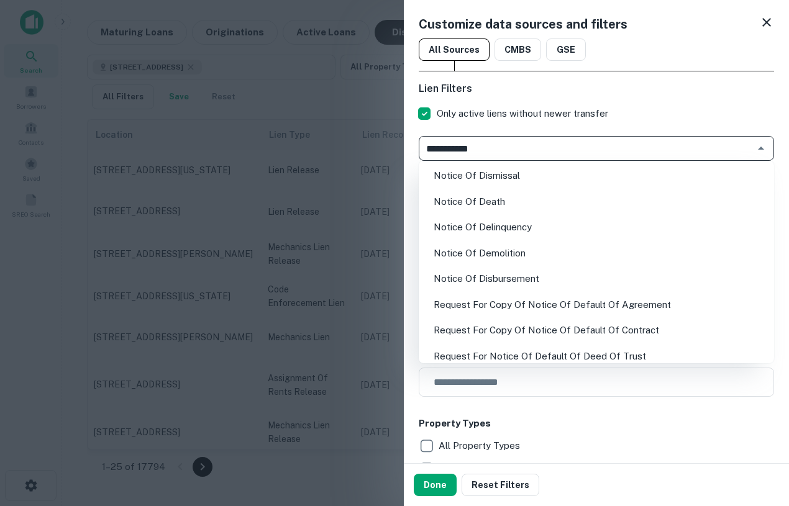
click at [542, 234] on li "Notice Of Delinquency" at bounding box center [596, 227] width 345 height 22
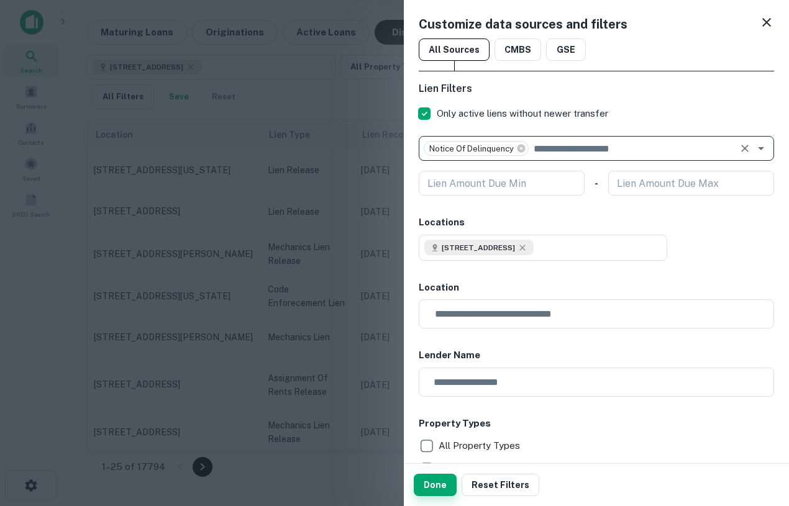
click at [422, 481] on button "Done" at bounding box center [435, 485] width 43 height 22
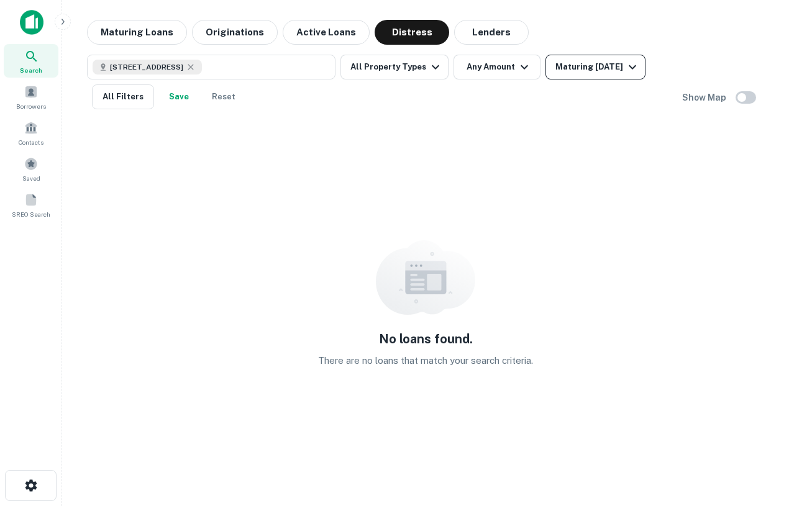
click at [587, 75] on button "Maturing In 1 Year" at bounding box center [595, 67] width 100 height 25
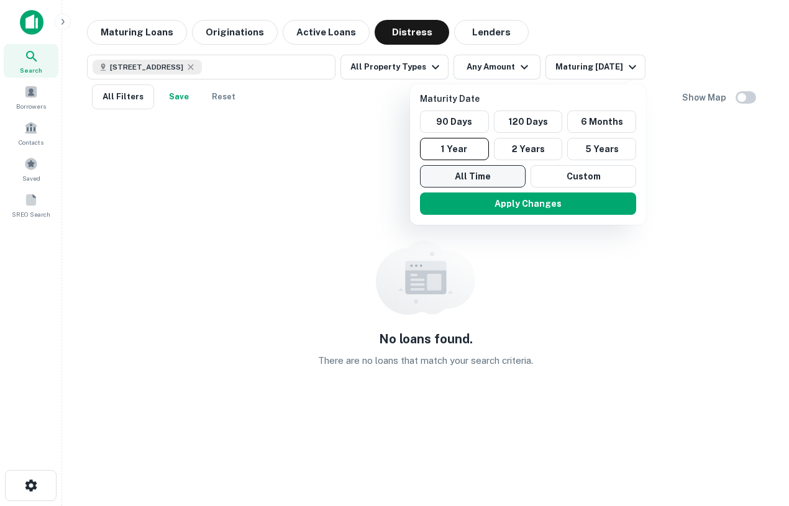
click at [474, 173] on button "All Time" at bounding box center [473, 176] width 106 height 22
click at [273, 68] on div at bounding box center [394, 253] width 789 height 506
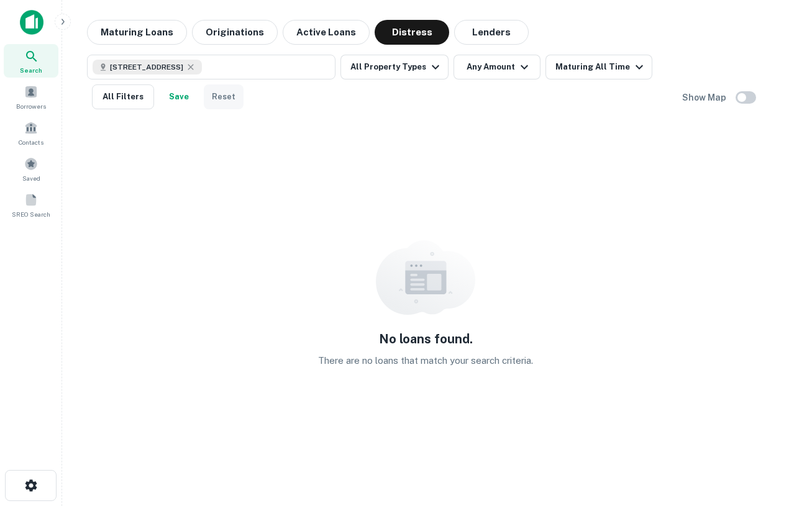
click at [224, 94] on button "Reset" at bounding box center [224, 96] width 40 height 25
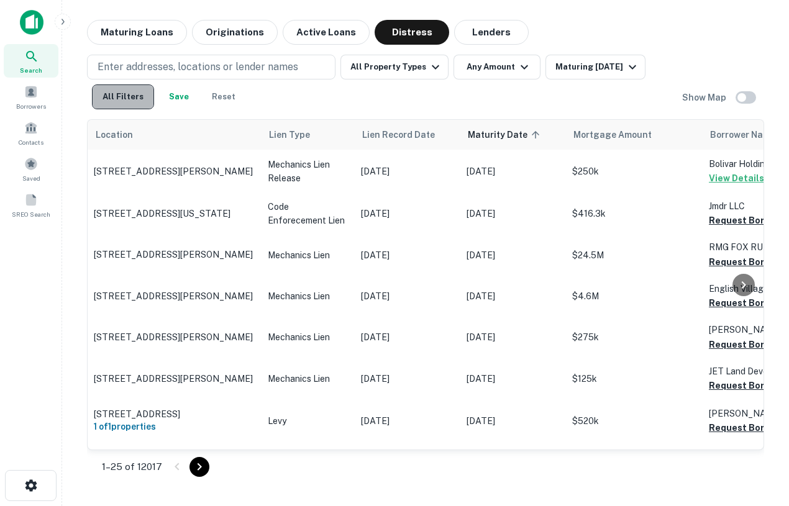
click at [110, 106] on button "All Filters" at bounding box center [123, 96] width 62 height 25
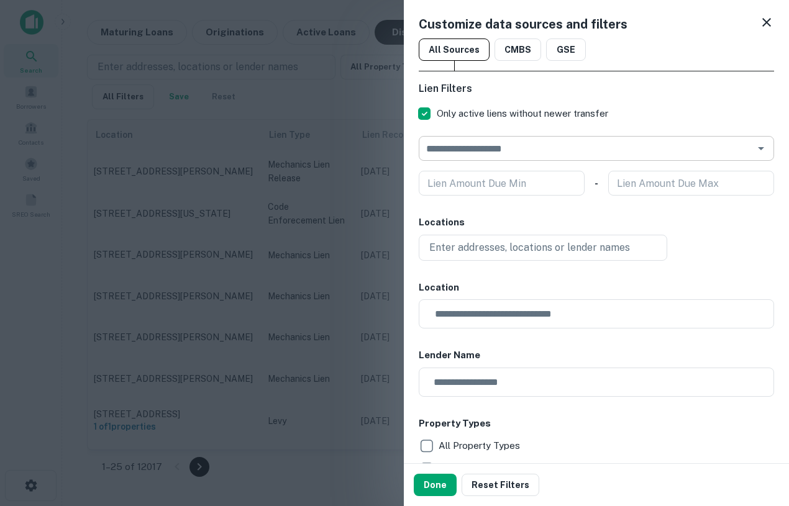
click at [498, 149] on input "text" at bounding box center [585, 148] width 327 height 17
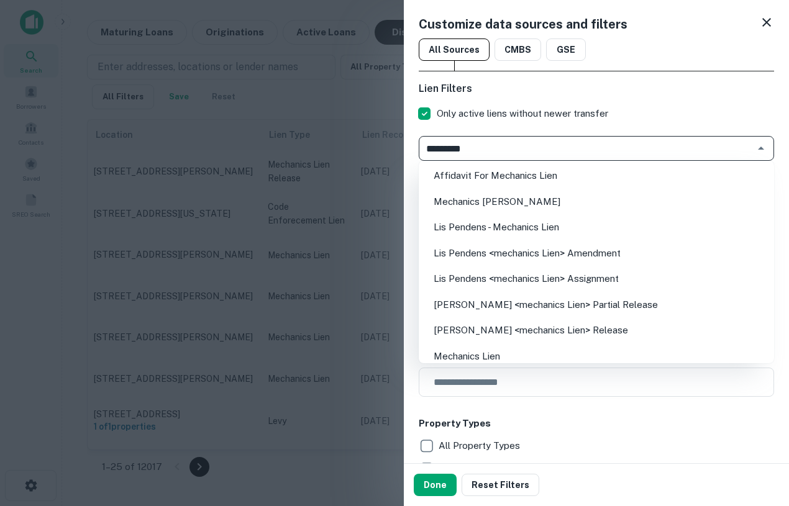
type input "*********"
click at [487, 357] on li "Mechanics Lien" at bounding box center [596, 356] width 345 height 22
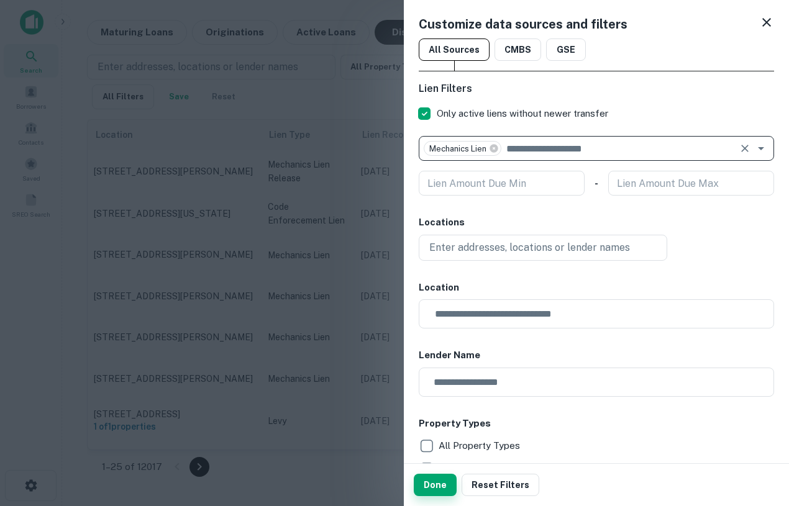
click at [441, 477] on button "Done" at bounding box center [435, 485] width 43 height 22
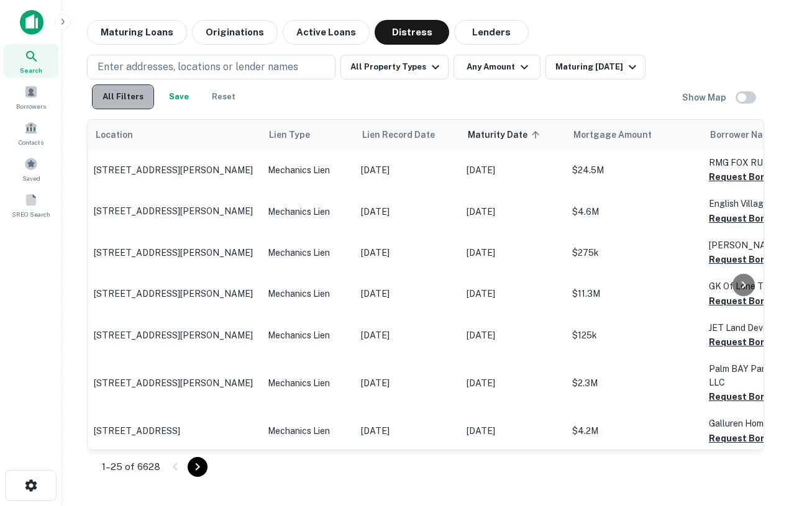
click at [140, 88] on button "All Filters" at bounding box center [123, 96] width 62 height 25
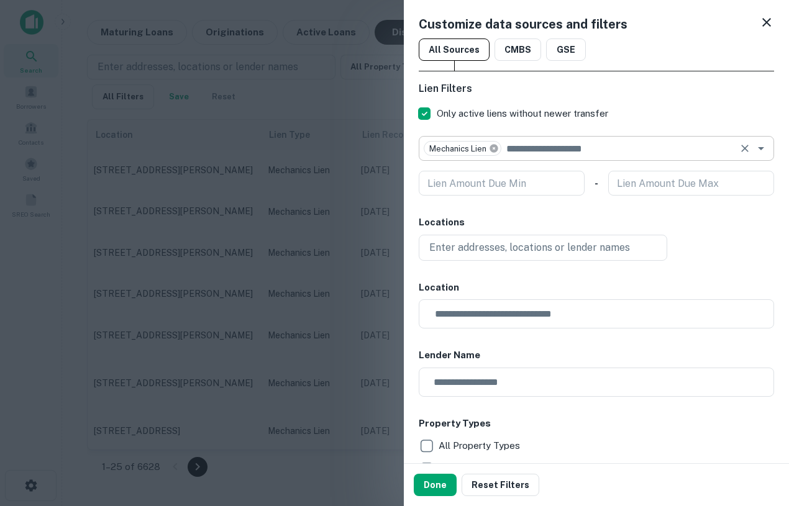
click at [499, 148] on icon at bounding box center [494, 148] width 10 height 10
click at [763, 150] on icon "Open" at bounding box center [760, 148] width 15 height 15
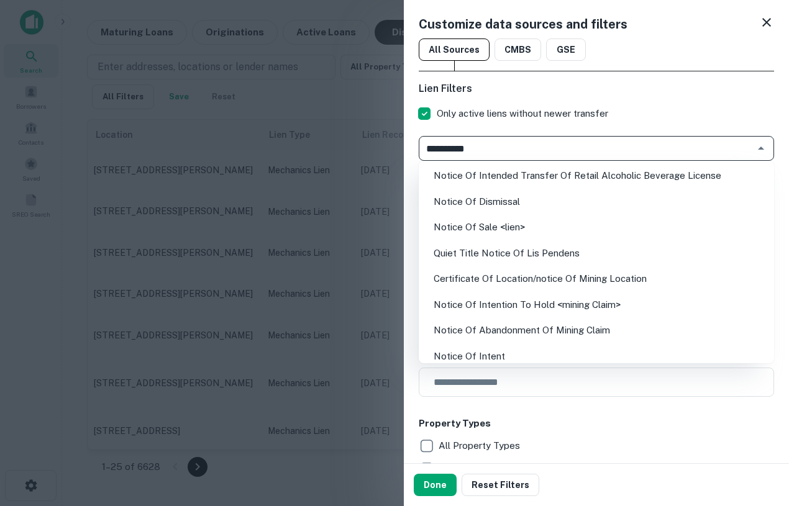
type input "**********"
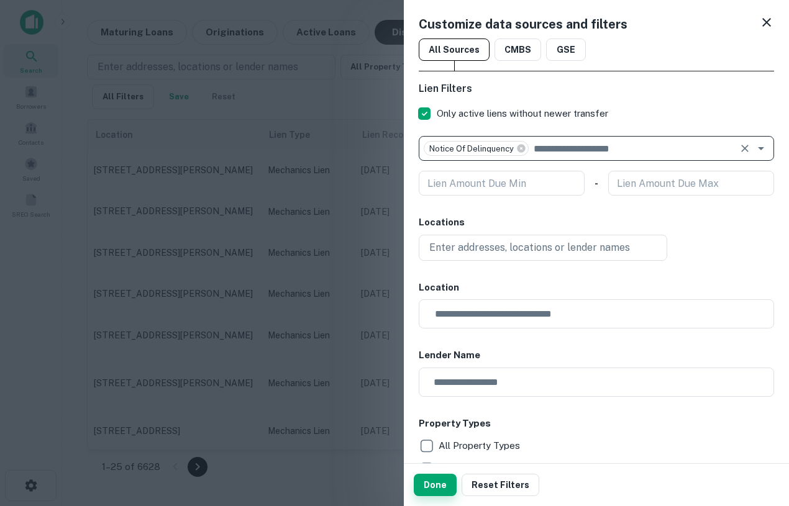
click at [441, 488] on button "Done" at bounding box center [435, 485] width 43 height 22
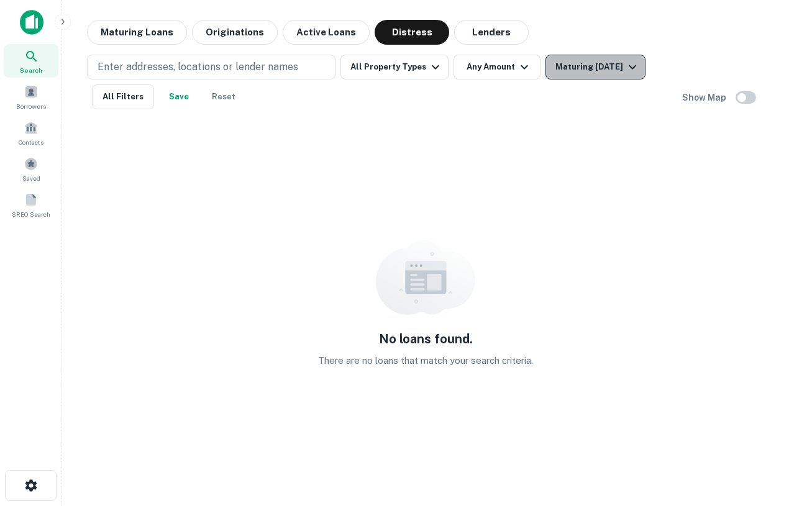
click at [597, 77] on button "Maturing [DATE]" at bounding box center [595, 67] width 100 height 25
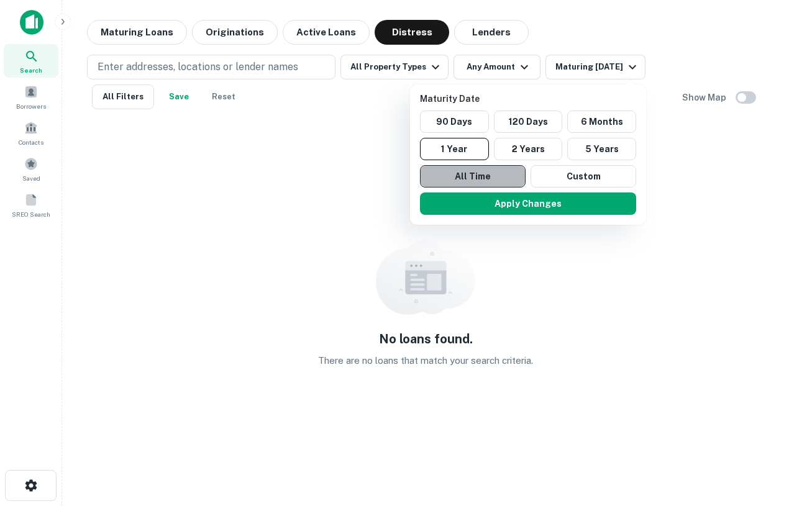
click at [453, 172] on button "All Time" at bounding box center [473, 176] width 106 height 22
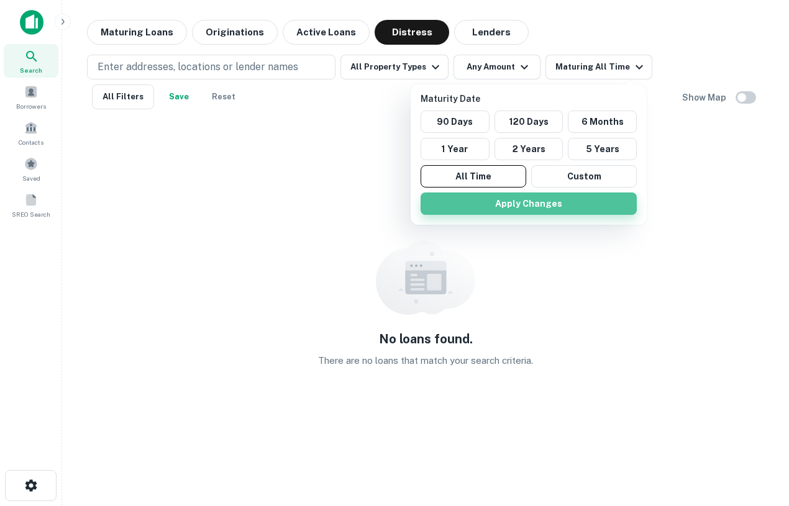
click at [485, 203] on button "Apply Changes" at bounding box center [528, 204] width 216 height 22
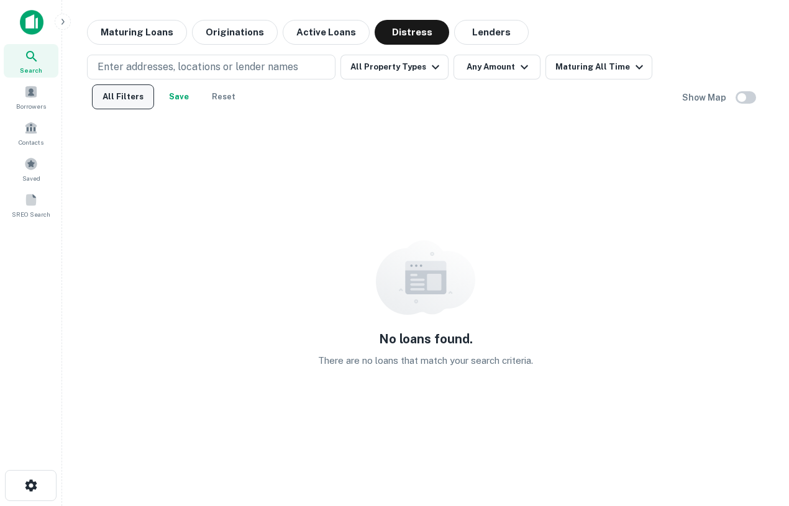
click at [109, 108] on button "All Filters" at bounding box center [123, 96] width 62 height 25
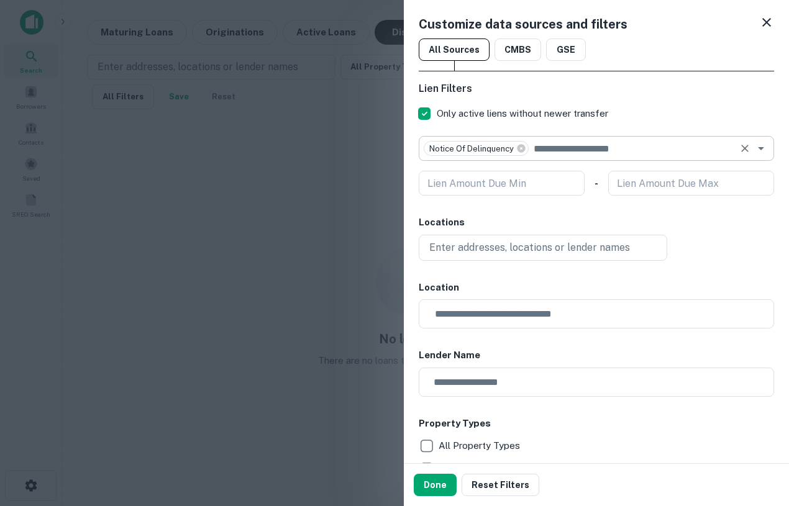
click at [518, 157] on div "Notice Of Delinquency ​" at bounding box center [596, 148] width 355 height 25
click at [522, 156] on div "Notice Of Delinquency ​" at bounding box center [596, 148] width 355 height 25
click at [521, 150] on icon at bounding box center [521, 148] width 8 height 8
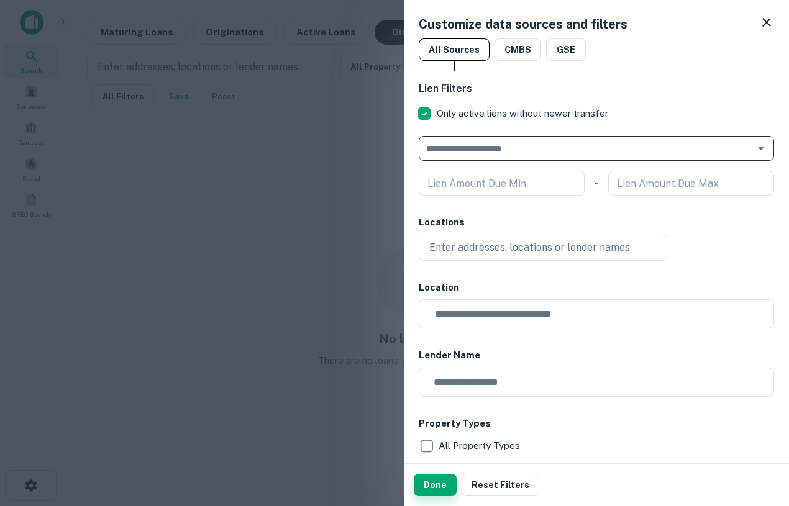
click at [430, 494] on button "Done" at bounding box center [435, 485] width 43 height 22
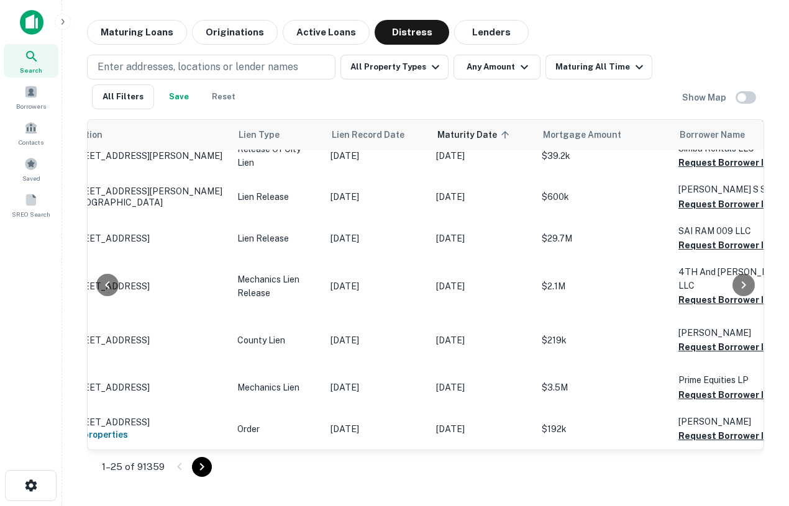
scroll to position [2064, 34]
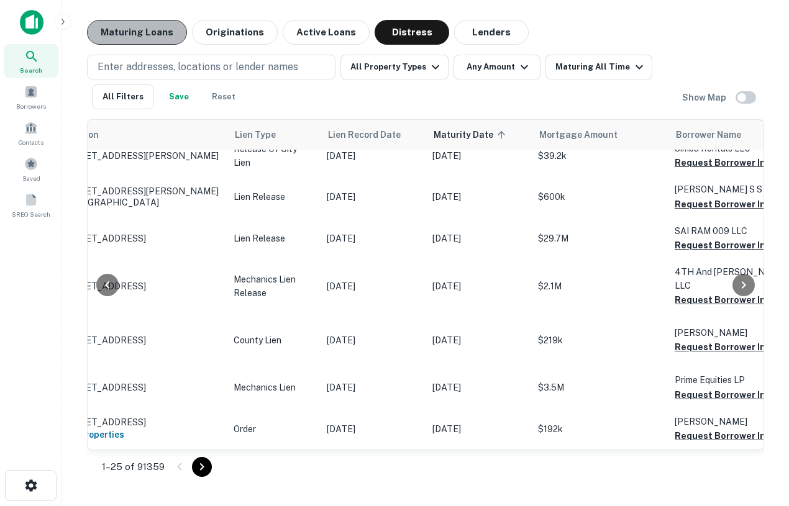
click at [161, 27] on button "Maturing Loans" at bounding box center [137, 32] width 100 height 25
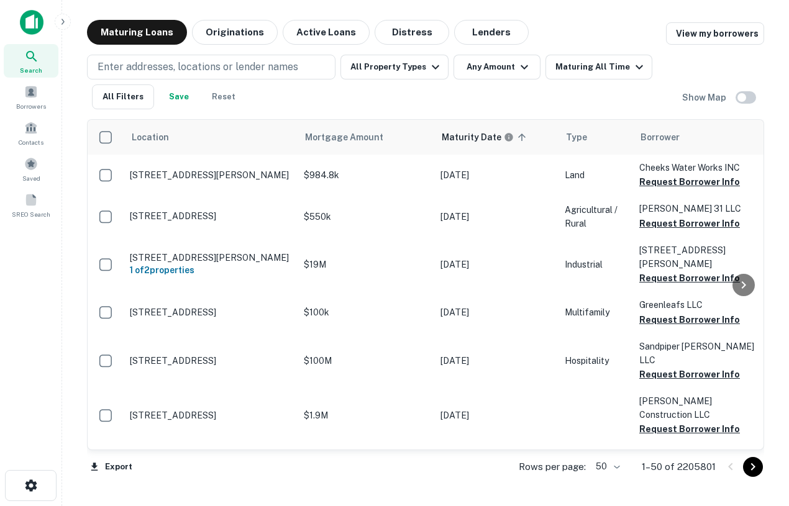
click at [394, 47] on div "Enter addresses, locations or lender names All Property Types Any Amount Maturi…" at bounding box center [425, 77] width 677 height 65
click at [411, 34] on button "Distress" at bounding box center [411, 32] width 75 height 25
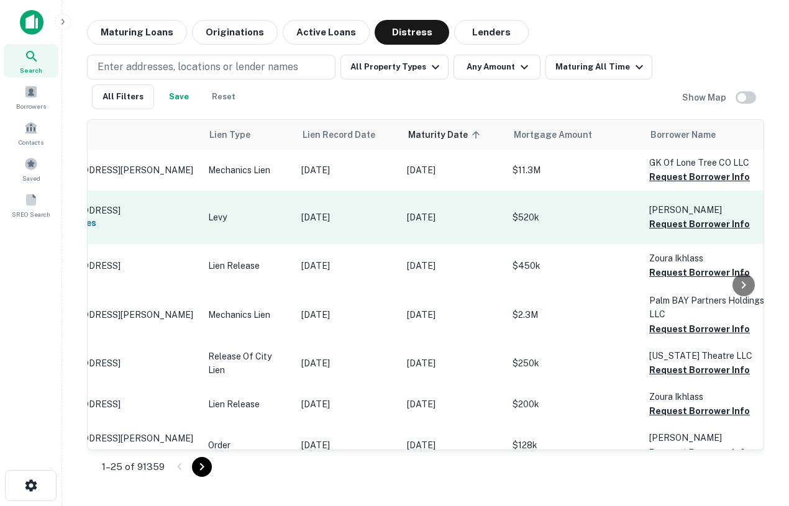
scroll to position [509, 0]
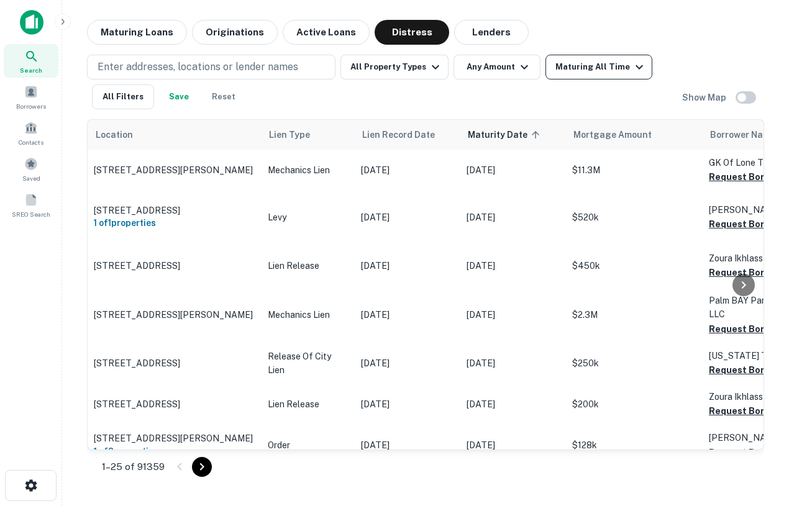
click at [604, 71] on div "Maturing All Time" at bounding box center [600, 67] width 91 height 15
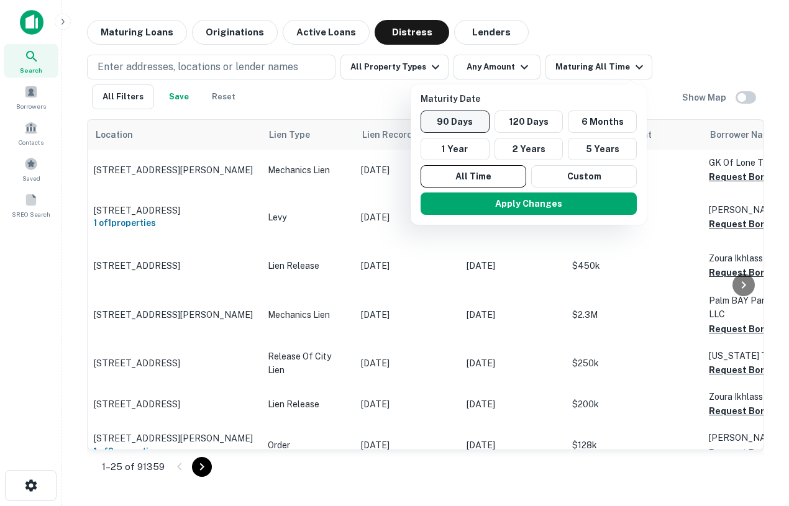
click at [445, 127] on button "90 Days" at bounding box center [454, 122] width 69 height 22
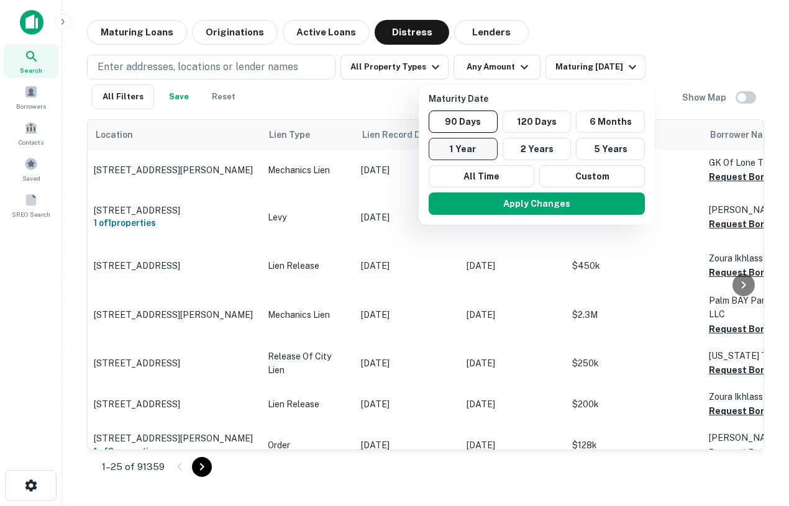
click at [478, 143] on button "1 Year" at bounding box center [463, 149] width 69 height 22
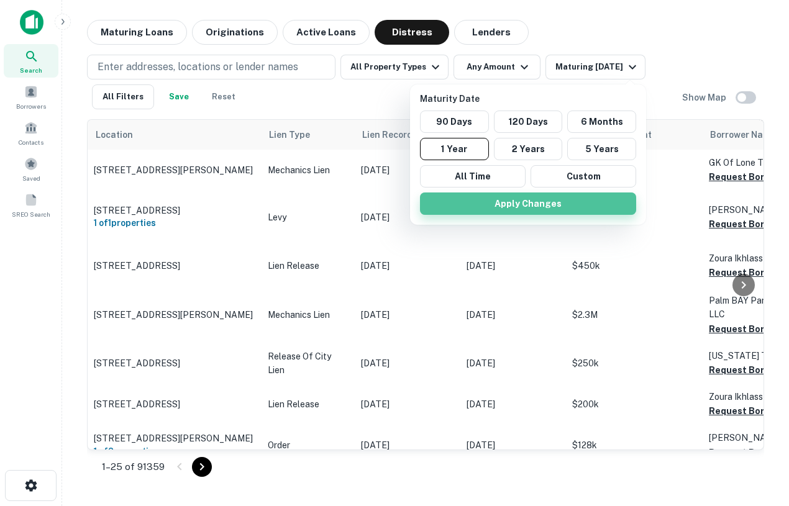
click at [515, 203] on button "Apply Changes" at bounding box center [528, 204] width 216 height 22
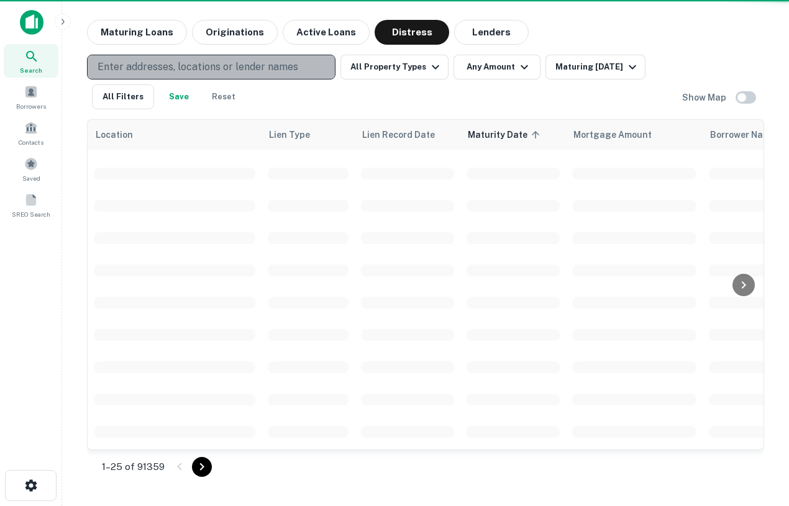
click at [219, 69] on p "Enter addresses, locations or lender names" at bounding box center [198, 67] width 201 height 15
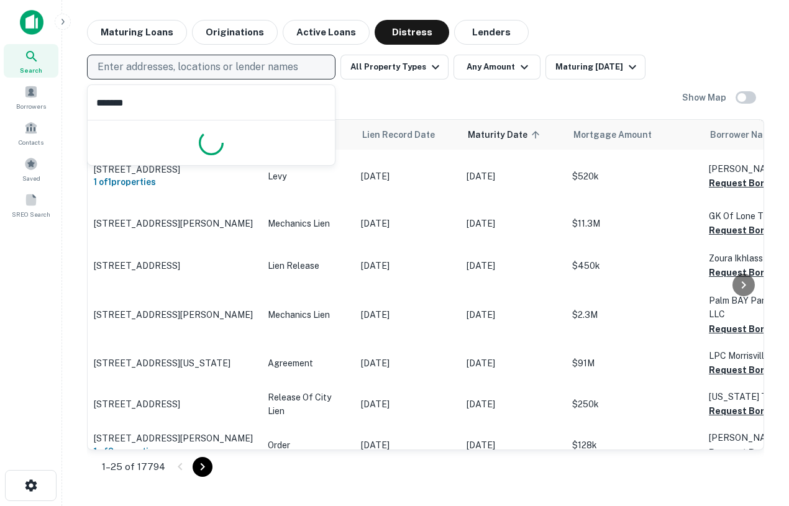
type input "********"
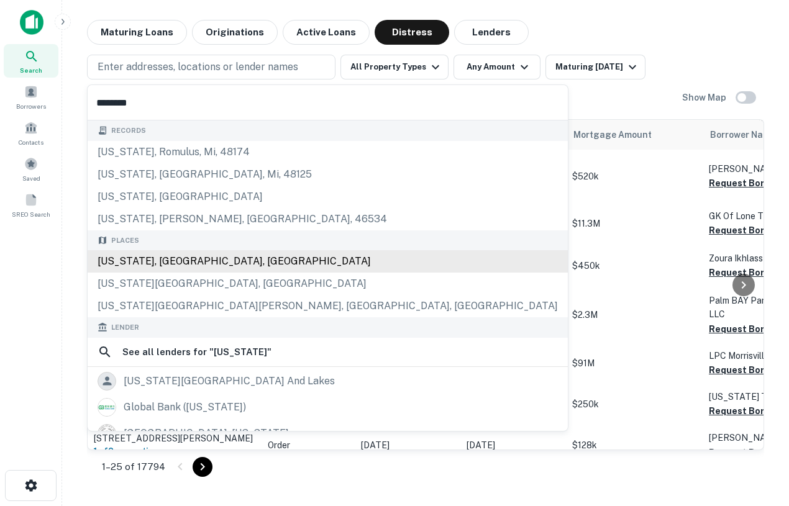
click at [158, 258] on div "New York, NY, USA" at bounding box center [328, 261] width 480 height 22
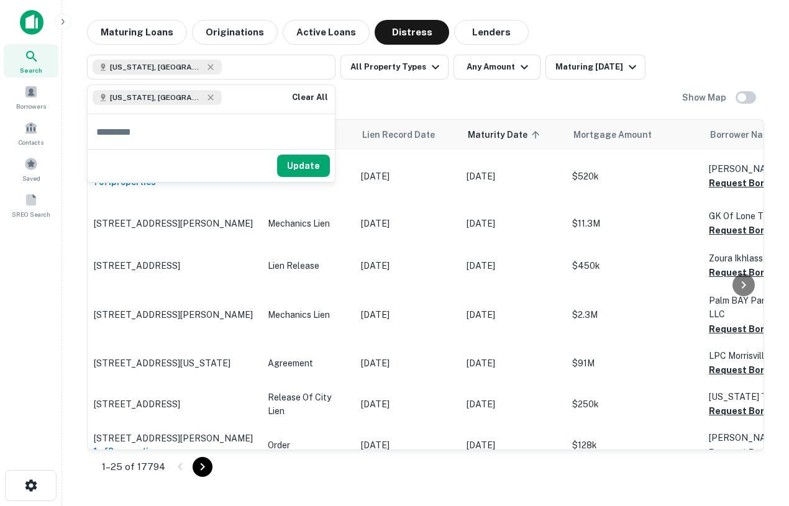
drag, startPoint x: 293, startPoint y: 166, endPoint x: 660, endPoint y: 88, distance: 375.3
click at [293, 166] on button "Update" at bounding box center [303, 166] width 53 height 22
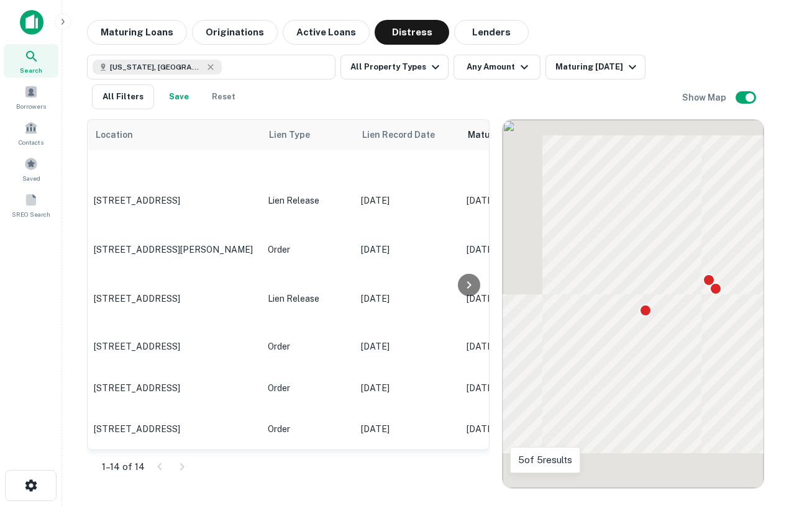
scroll to position [410, 0]
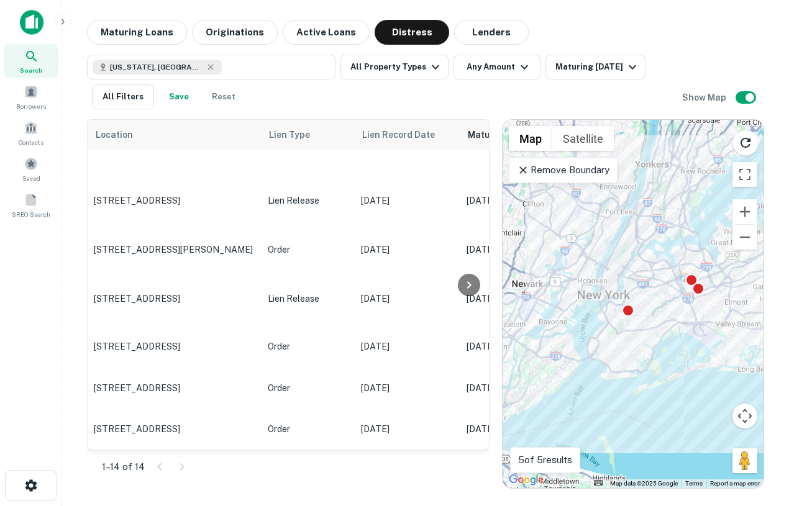
drag, startPoint x: 632, startPoint y: 268, endPoint x: 612, endPoint y: 268, distance: 19.9
click at [612, 268] on div "To activate drag with keyboard, press Alt + Enter. Once in keyboard drag state,…" at bounding box center [632, 304] width 261 height 368
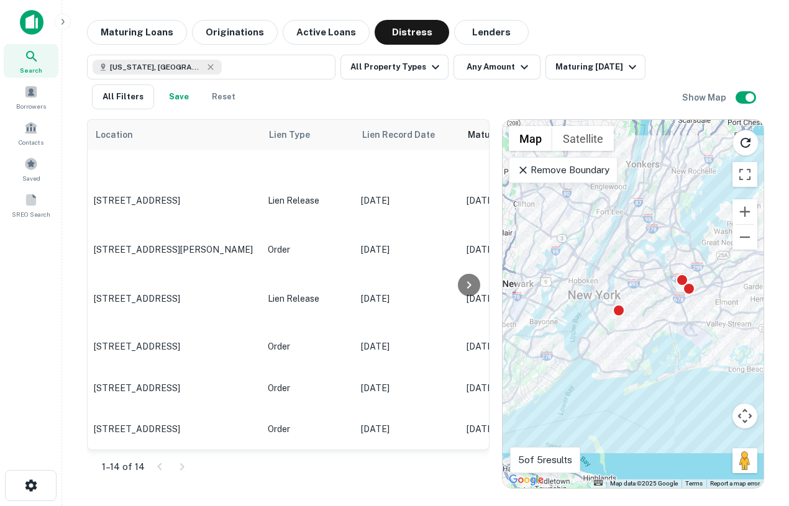
click at [582, 168] on p "Remove Boundary" at bounding box center [563, 170] width 93 height 15
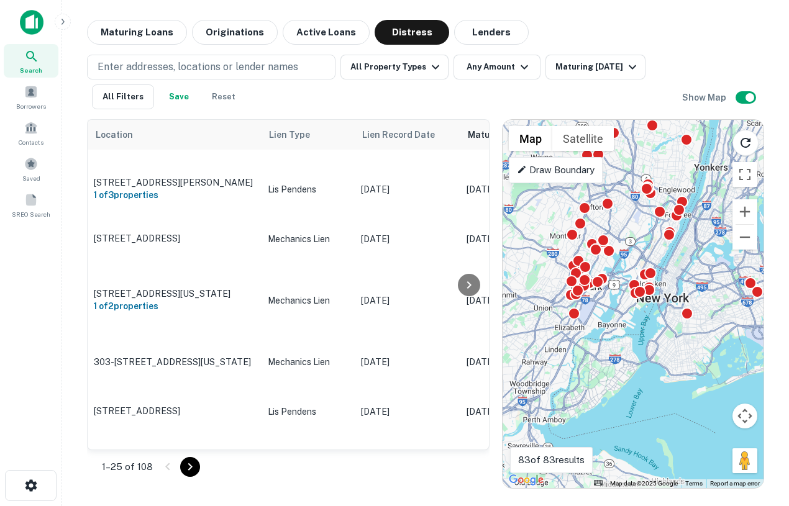
drag, startPoint x: 645, startPoint y: 252, endPoint x: 714, endPoint y: 255, distance: 68.4
click at [714, 255] on div "To activate drag with keyboard, press Alt + Enter. Once in keyboard drag state,…" at bounding box center [632, 304] width 261 height 368
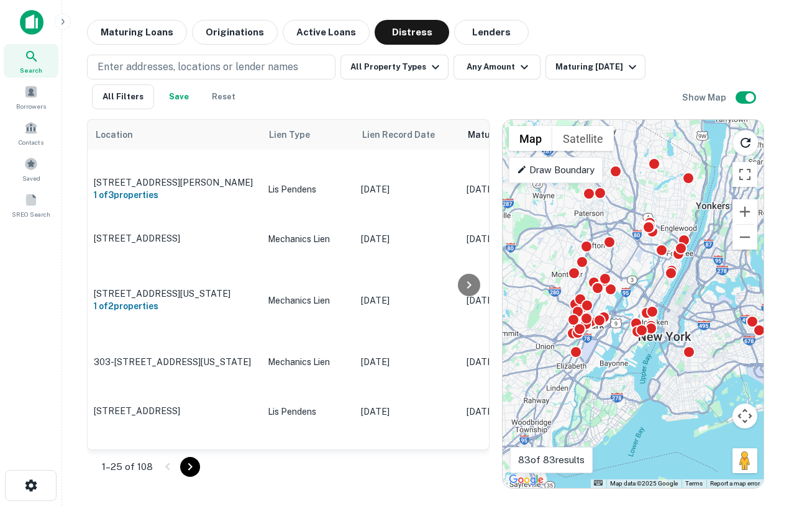
drag, startPoint x: 695, startPoint y: 258, endPoint x: 699, endPoint y: 302, distance: 44.3
click at [699, 303] on div "To activate drag with keyboard, press Alt + Enter. Once in keyboard drag state,…" at bounding box center [632, 304] width 261 height 368
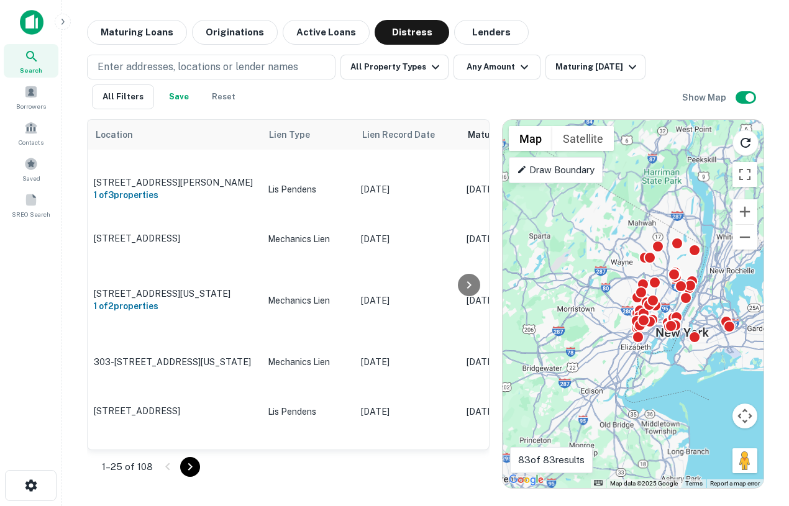
drag, startPoint x: 698, startPoint y: 297, endPoint x: 698, endPoint y: 309, distance: 11.8
click at [698, 309] on div "To activate drag with keyboard, press Alt + Enter. Once in keyboard drag state,…" at bounding box center [632, 304] width 261 height 368
click at [748, 145] on icon "Reload search area" at bounding box center [745, 143] width 10 height 10
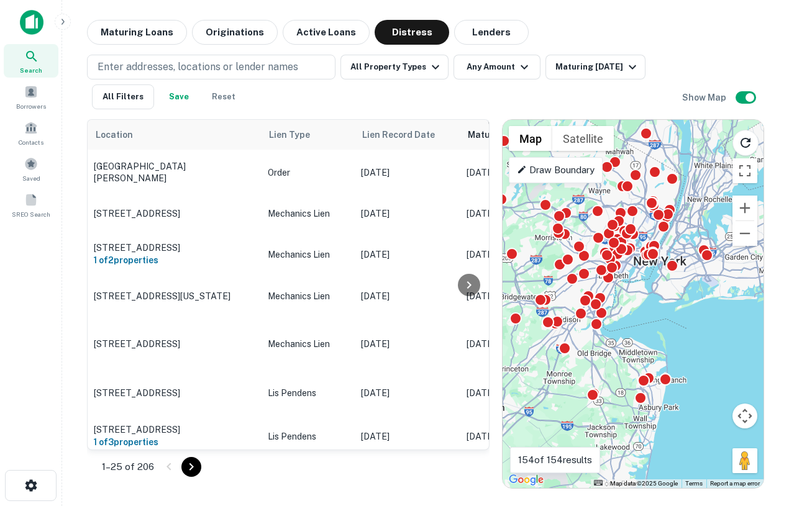
drag, startPoint x: 700, startPoint y: 299, endPoint x: 674, endPoint y: 228, distance: 76.0
click at [674, 228] on div "To activate drag with keyboard, press Alt + Enter. Once in keyboard drag state,…" at bounding box center [632, 304] width 261 height 368
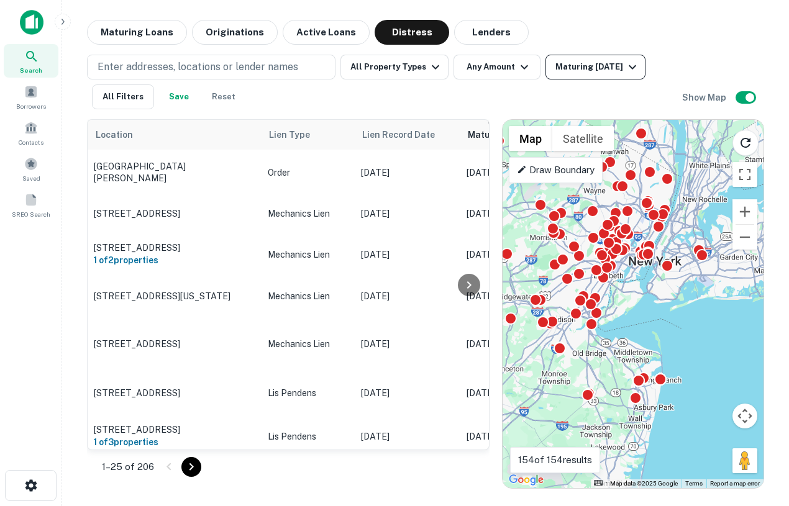
click at [584, 61] on div "Maturing [DATE]" at bounding box center [597, 67] width 84 height 15
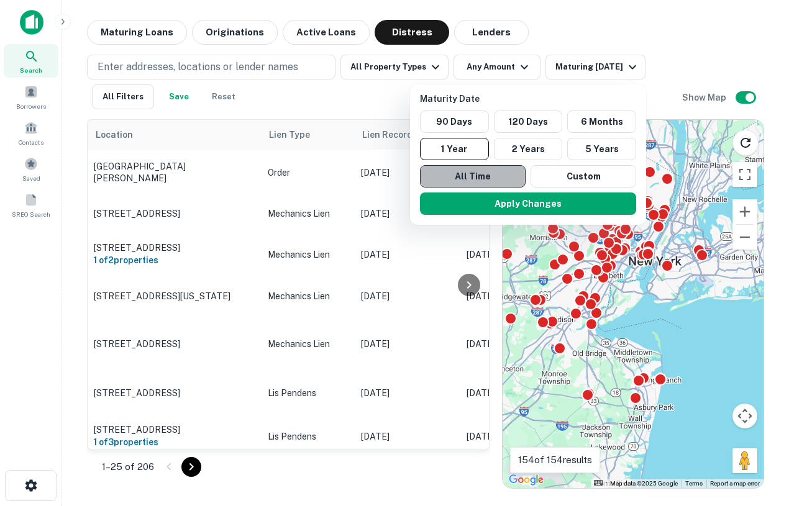
click at [479, 173] on button "All Time" at bounding box center [473, 176] width 106 height 22
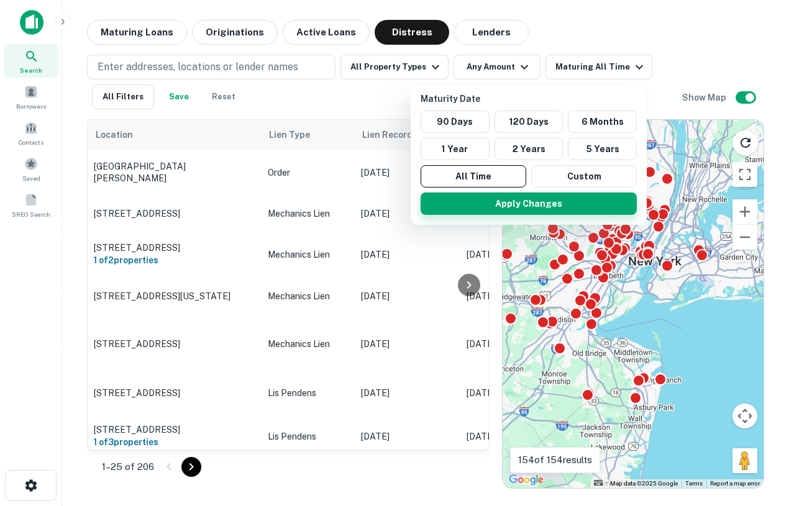
click at [511, 200] on button "Apply Changes" at bounding box center [528, 204] width 216 height 22
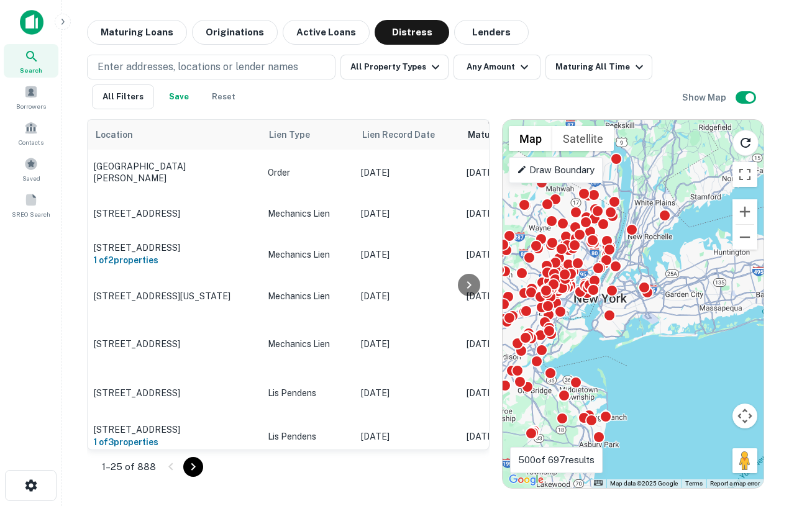
drag, startPoint x: 689, startPoint y: 288, endPoint x: 632, endPoint y: 325, distance: 67.7
click at [632, 325] on div "To activate drag with keyboard, press Alt + Enter. Once in keyboard drag state,…" at bounding box center [632, 304] width 261 height 368
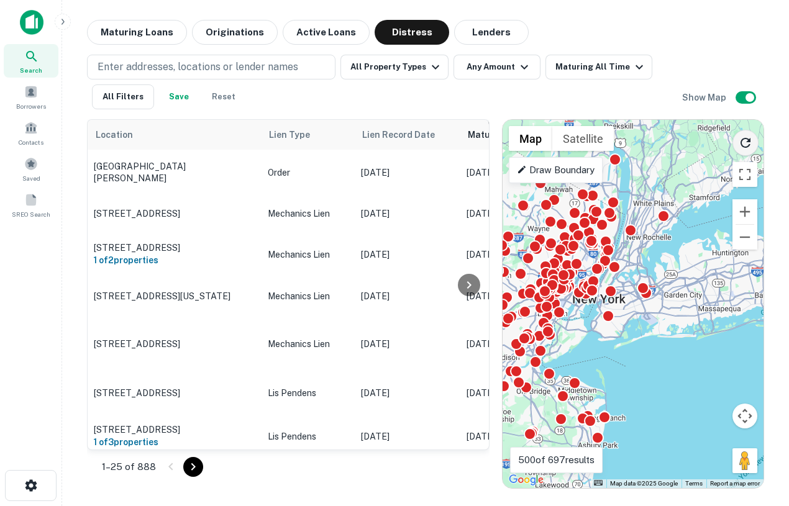
click at [750, 148] on icon "Reload search area" at bounding box center [745, 142] width 15 height 15
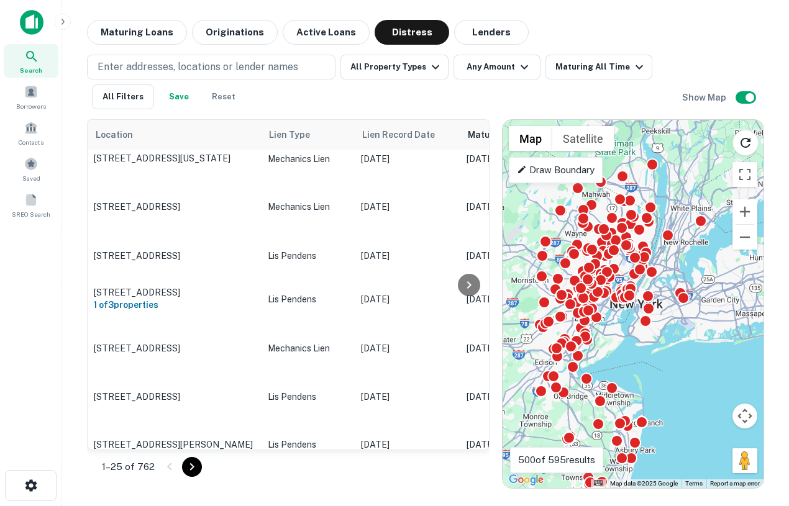
drag, startPoint x: 685, startPoint y: 236, endPoint x: 721, endPoint y: 239, distance: 36.2
click at [721, 239] on div "To activate drag with keyboard, press Alt + Enter. Once in keyboard drag state,…" at bounding box center [632, 304] width 261 height 368
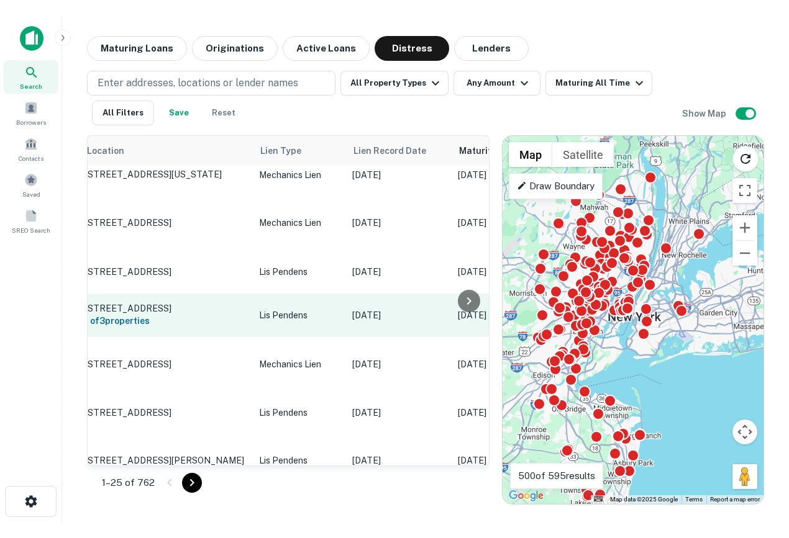
scroll to position [410, 0]
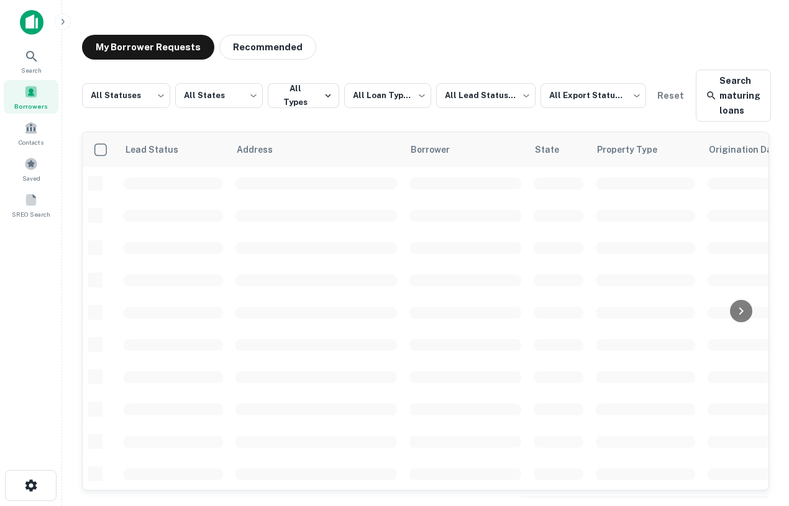
click at [57, 24] on button "button" at bounding box center [63, 22] width 16 height 16
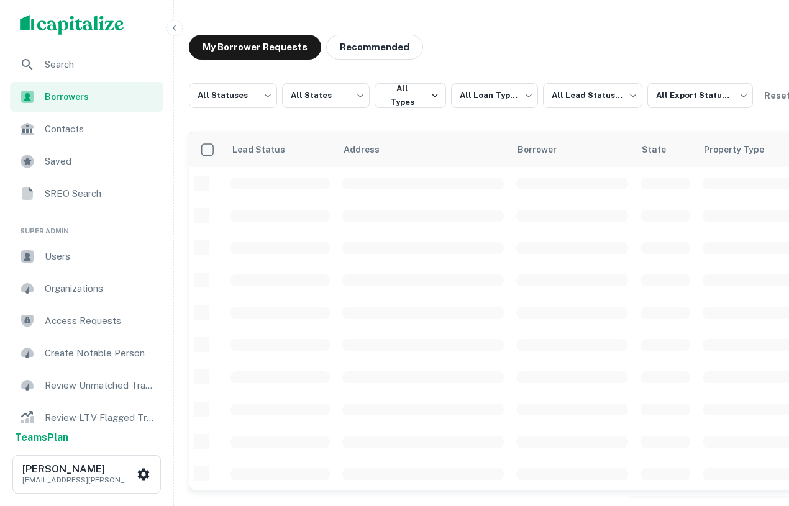
click at [96, 258] on span "Users" at bounding box center [100, 256] width 111 height 15
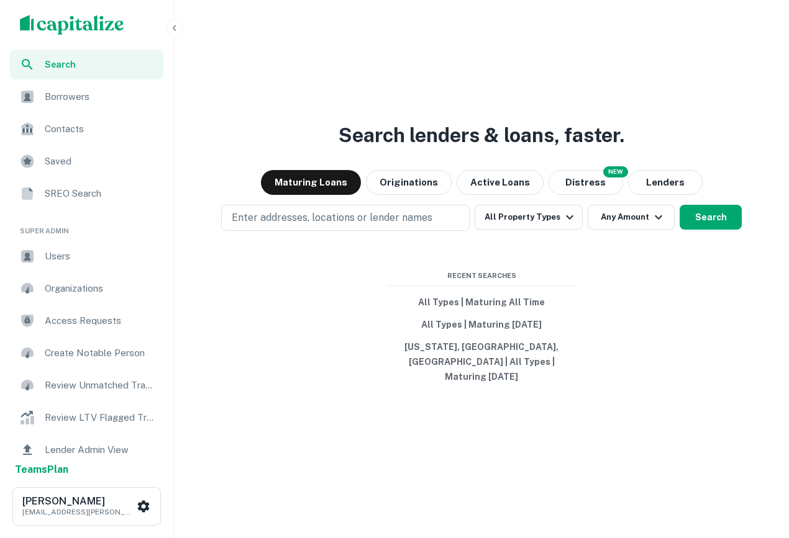
click at [178, 26] on icon "button" at bounding box center [175, 28] width 10 height 10
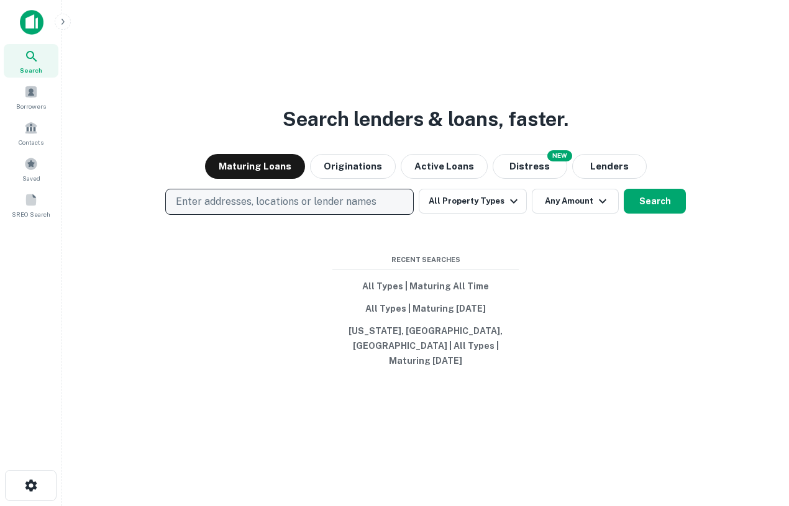
click at [265, 209] on p "Enter addresses, locations or lender names" at bounding box center [276, 201] width 201 height 15
type input "**********"
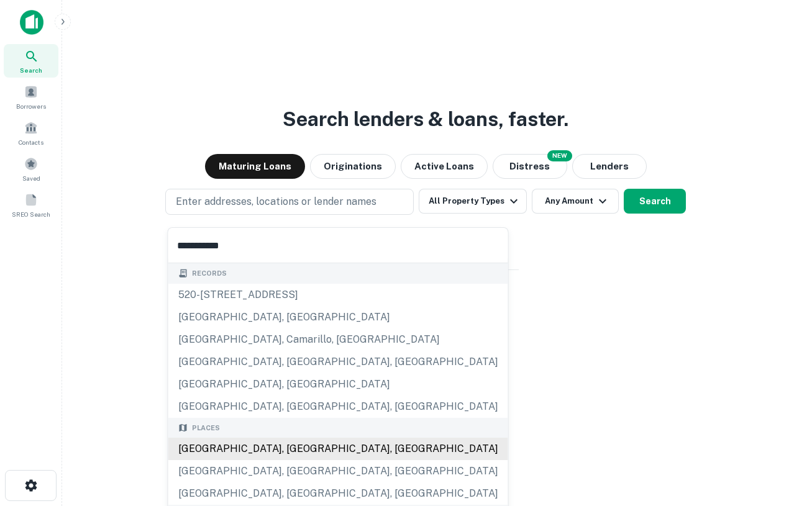
click at [245, 453] on div "[GEOGRAPHIC_DATA], [GEOGRAPHIC_DATA], [GEOGRAPHIC_DATA]" at bounding box center [338, 449] width 340 height 22
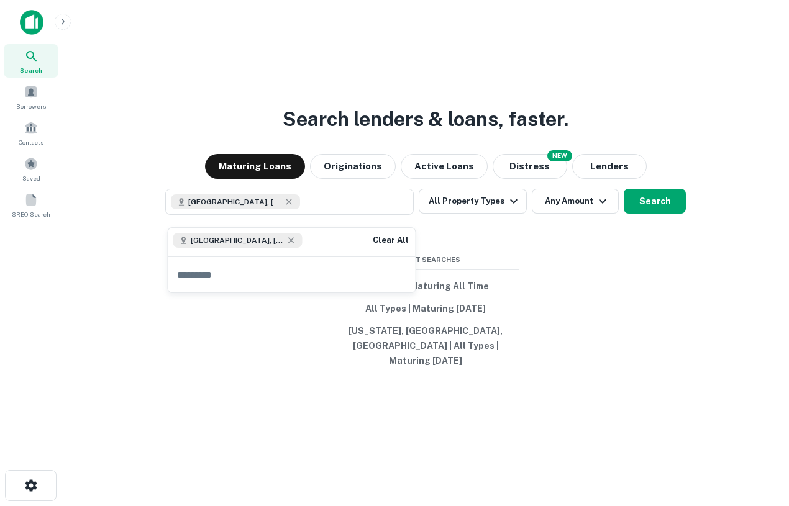
click at [280, 342] on div "Search lenders & loans, faster. Maturing Loans Originations Active Loans NEW Di…" at bounding box center [425, 283] width 707 height 506
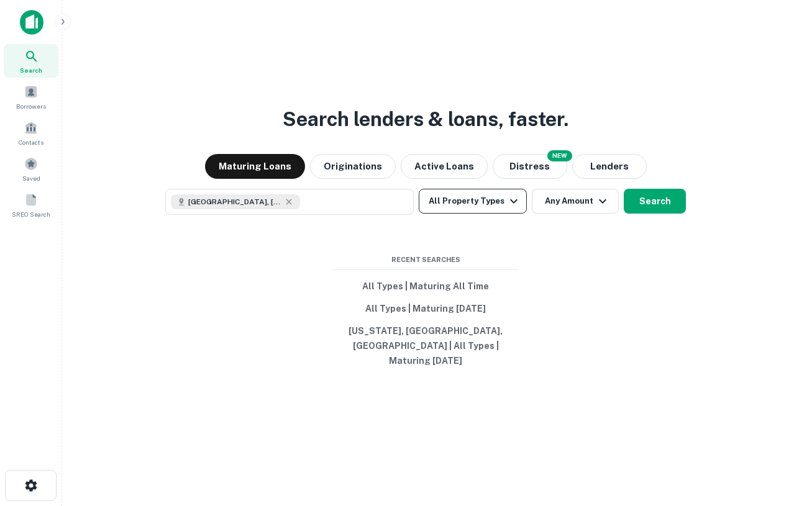
click at [505, 214] on button "All Property Types" at bounding box center [473, 201] width 108 height 25
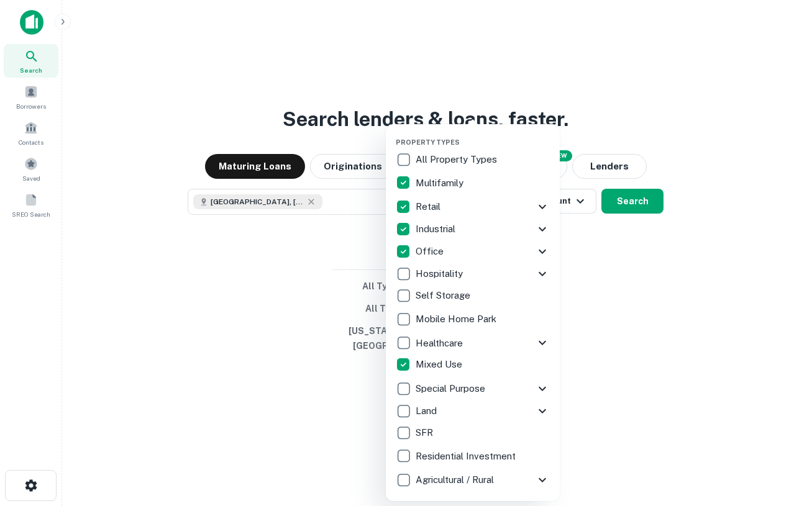
click at [621, 330] on div at bounding box center [394, 253] width 789 height 506
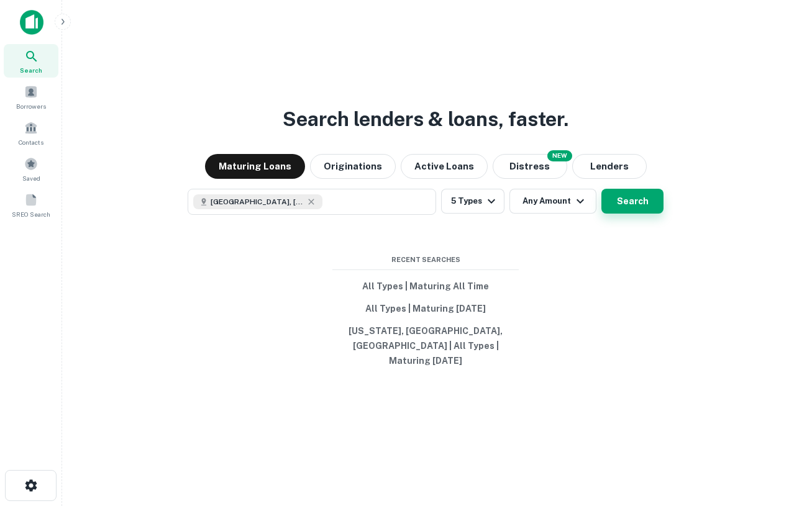
click at [632, 214] on button "Search" at bounding box center [632, 201] width 62 height 25
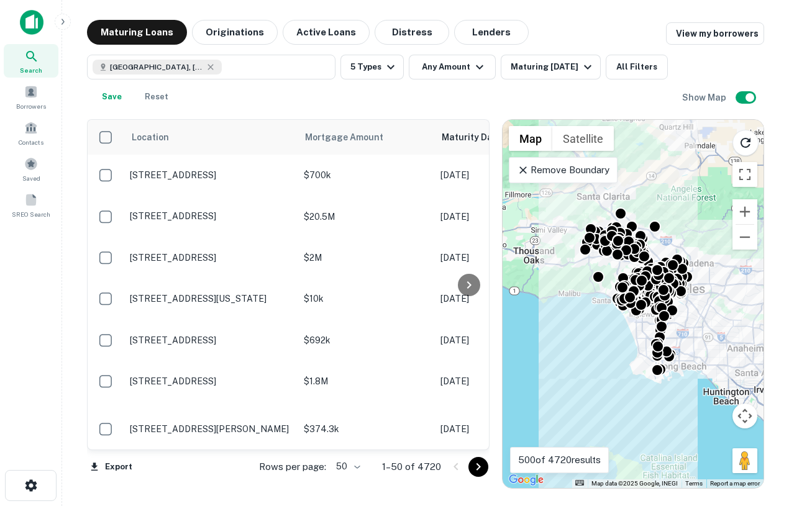
click at [564, 175] on p "Remove Boundary" at bounding box center [563, 170] width 93 height 15
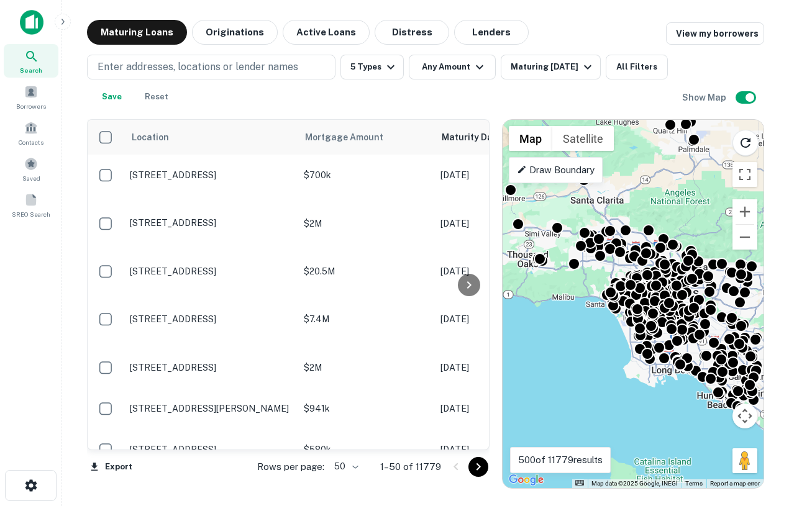
drag, startPoint x: 696, startPoint y: 224, endPoint x: 688, endPoint y: 229, distance: 9.5
click at [688, 231] on div "To activate drag with keyboard, press Alt + Enter. Once in keyboard drag state,…" at bounding box center [632, 304] width 261 height 368
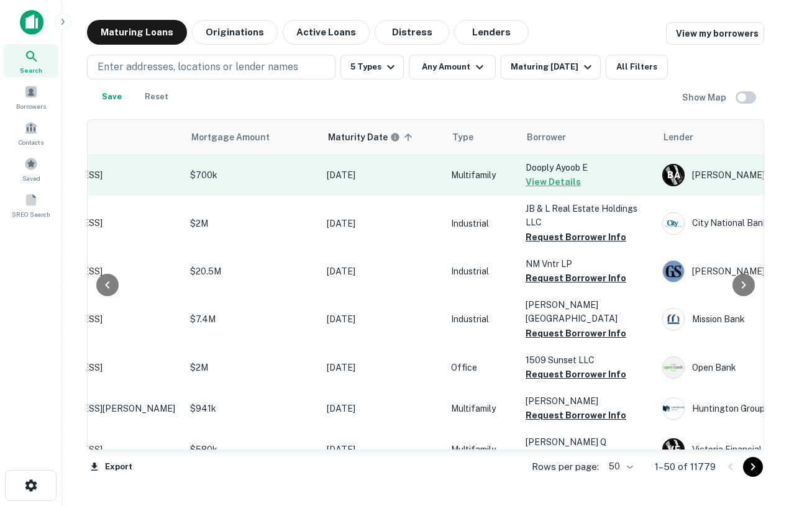
scroll to position [0, 114]
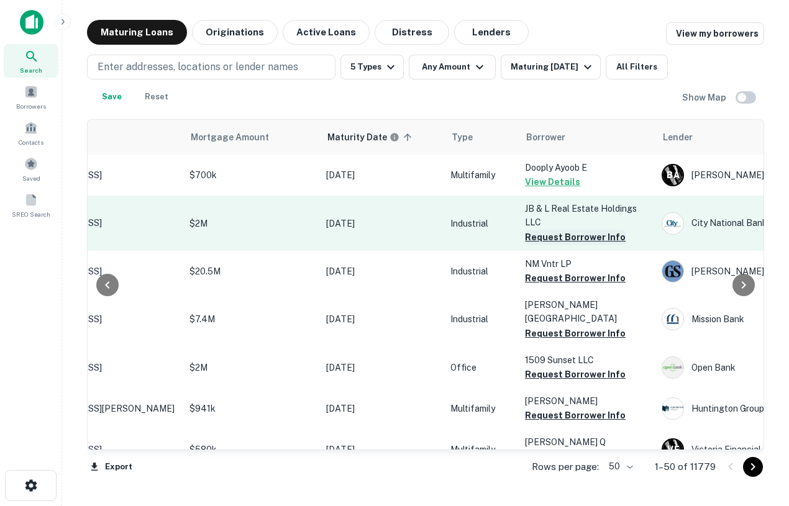
click at [542, 234] on button "Request Borrower Info" at bounding box center [575, 237] width 101 height 15
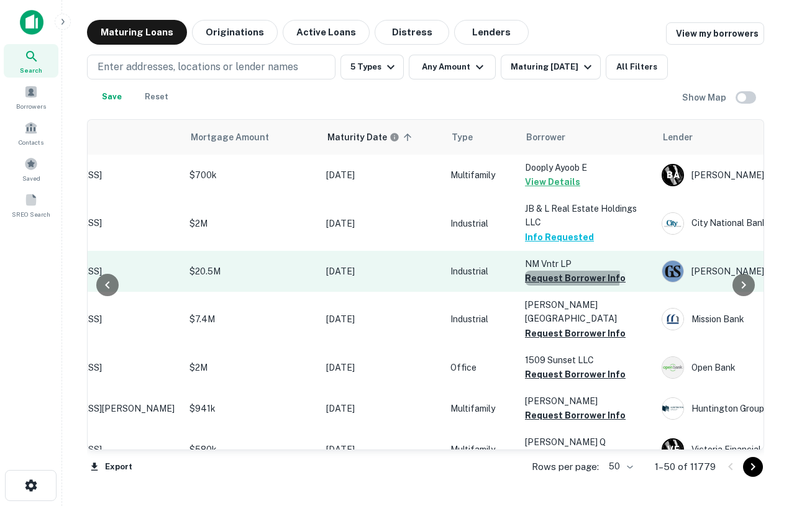
click at [570, 276] on button "Request Borrower Info" at bounding box center [575, 278] width 101 height 15
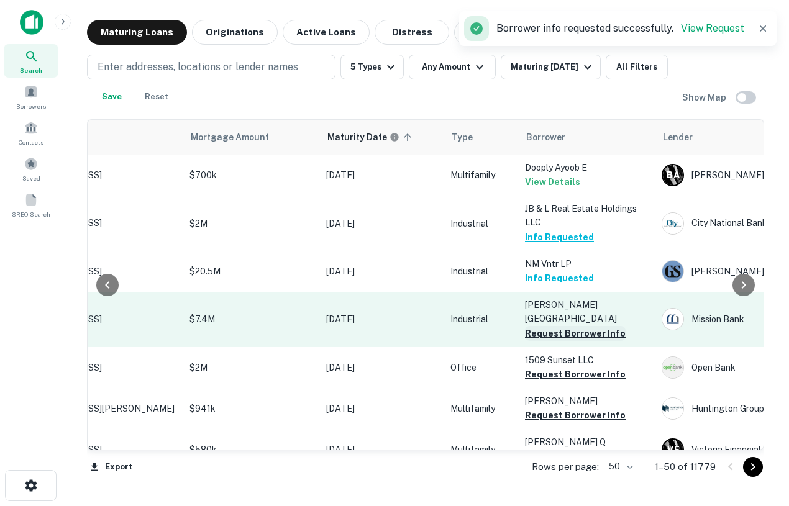
click at [561, 332] on button "Request Borrower Info" at bounding box center [575, 333] width 101 height 15
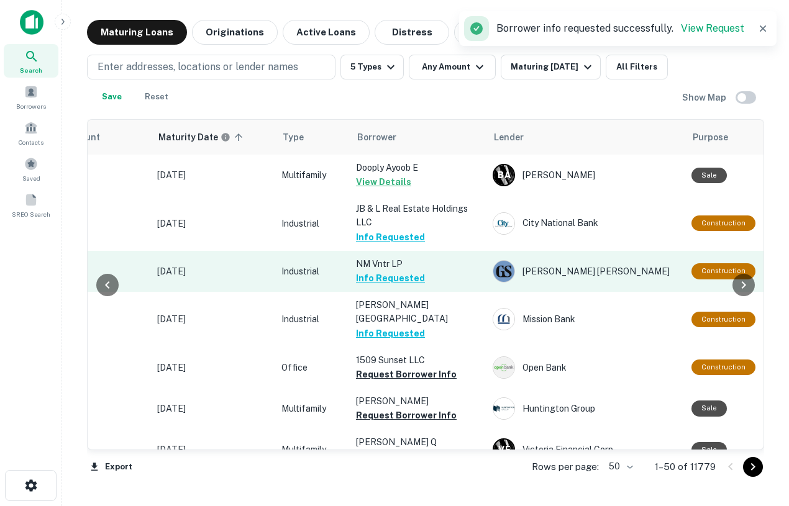
scroll to position [0, 287]
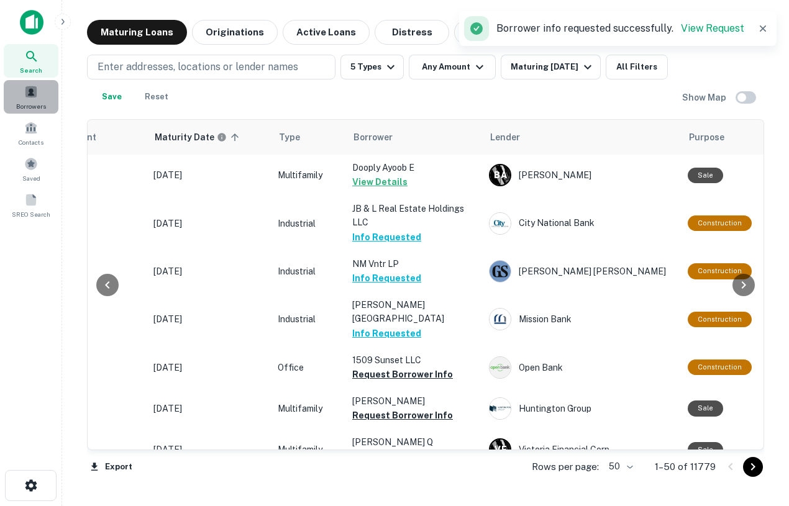
click at [27, 103] on span "Borrowers" at bounding box center [31, 106] width 30 height 10
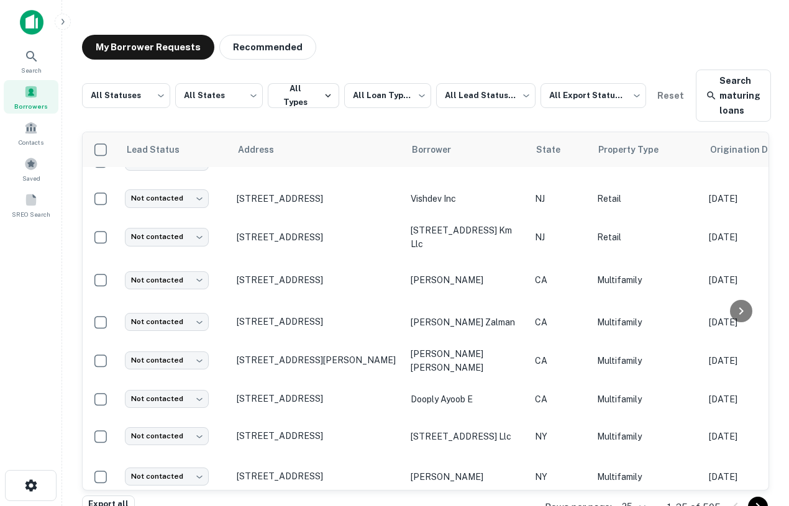
scroll to position [292, 0]
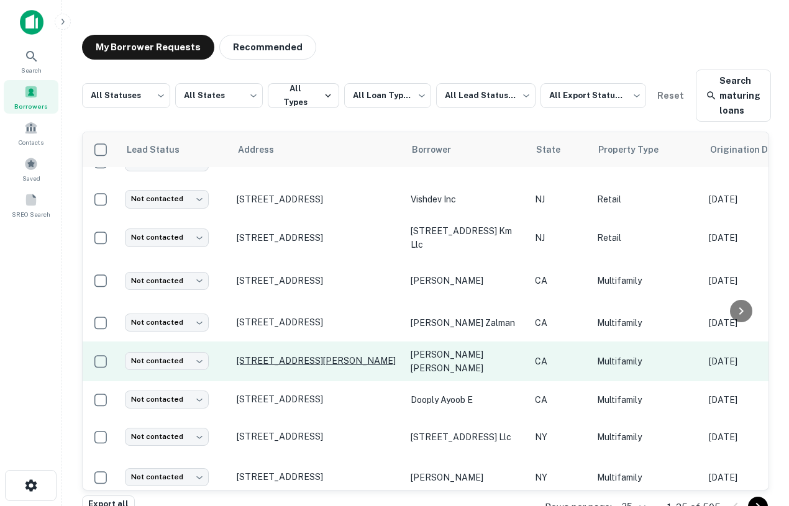
click at [321, 355] on p "[STREET_ADDRESS][PERSON_NAME]" at bounding box center [317, 360] width 161 height 11
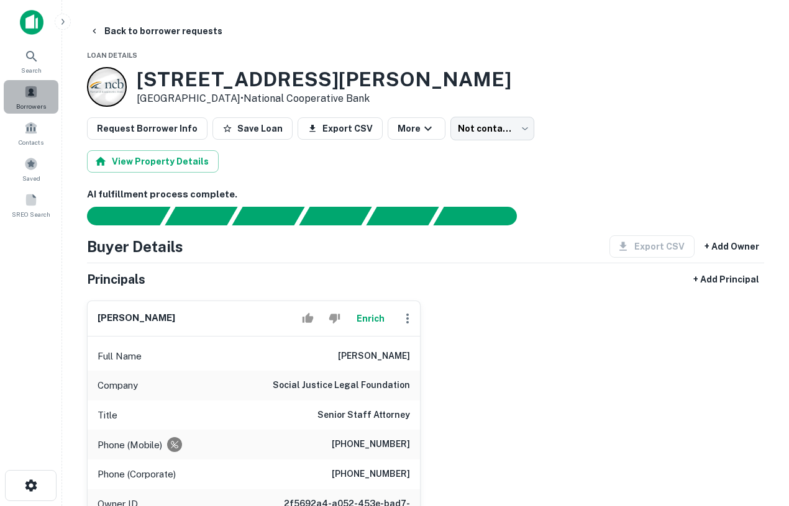
click at [29, 93] on span at bounding box center [31, 92] width 14 height 14
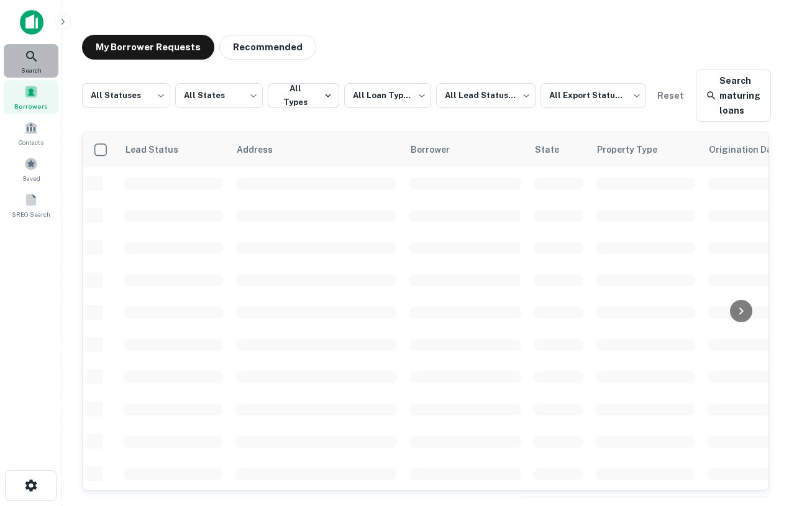
click at [34, 51] on icon at bounding box center [31, 56] width 15 height 15
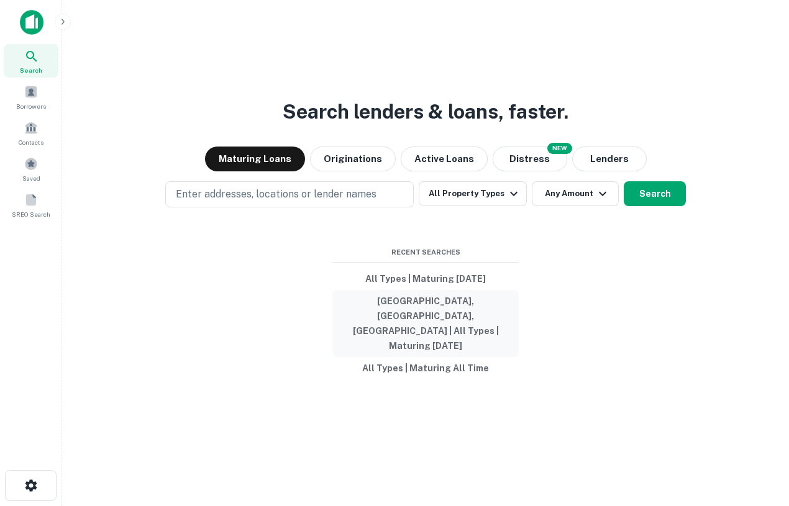
click at [412, 312] on button "[GEOGRAPHIC_DATA], [GEOGRAPHIC_DATA], [GEOGRAPHIC_DATA] | All Types | Maturing …" at bounding box center [425, 323] width 186 height 67
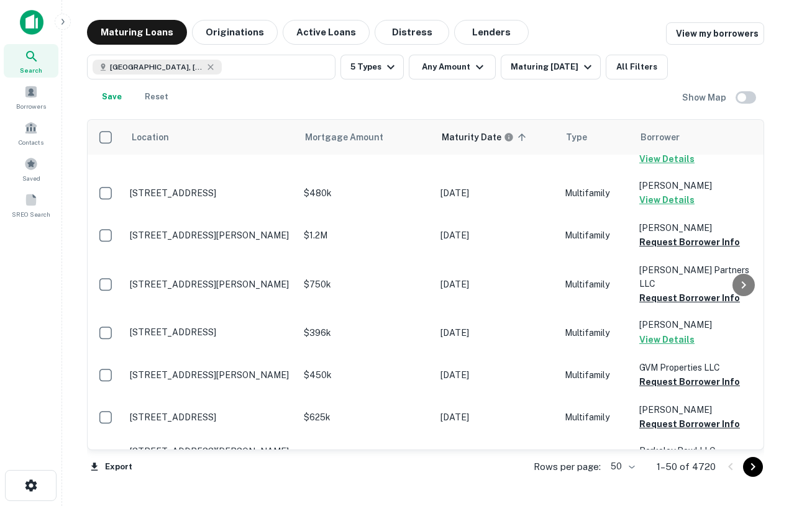
scroll to position [292, 0]
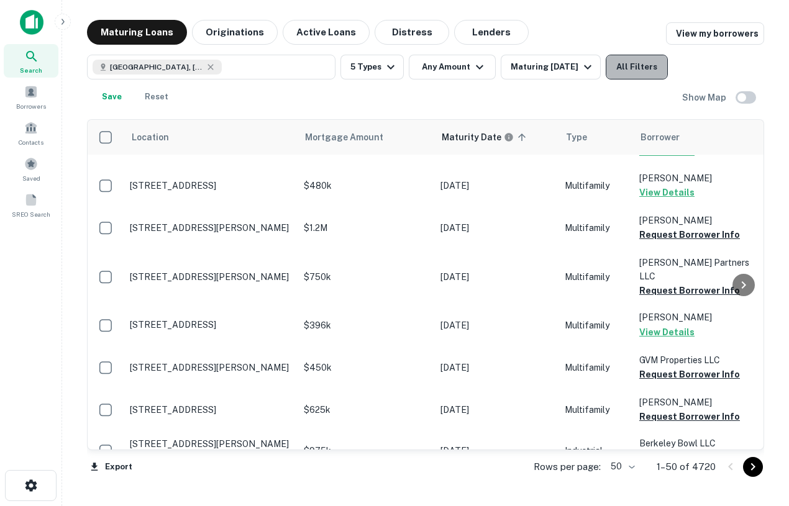
click at [632, 75] on button "All Filters" at bounding box center [637, 67] width 62 height 25
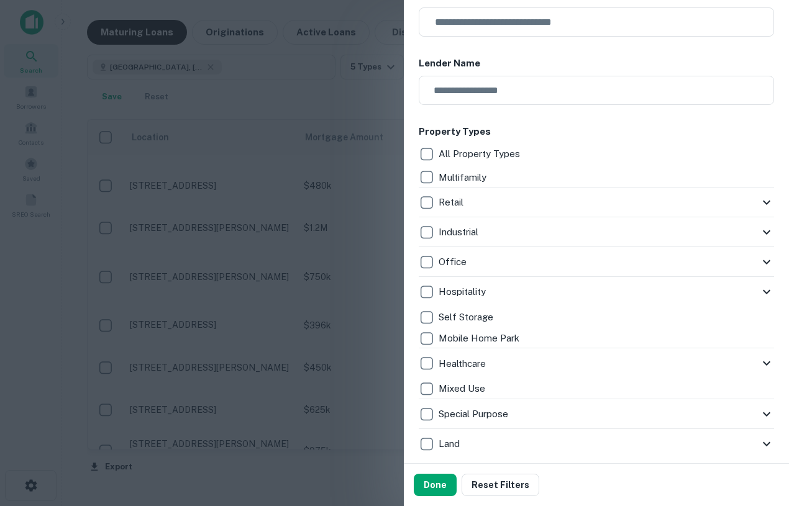
scroll to position [205, 0]
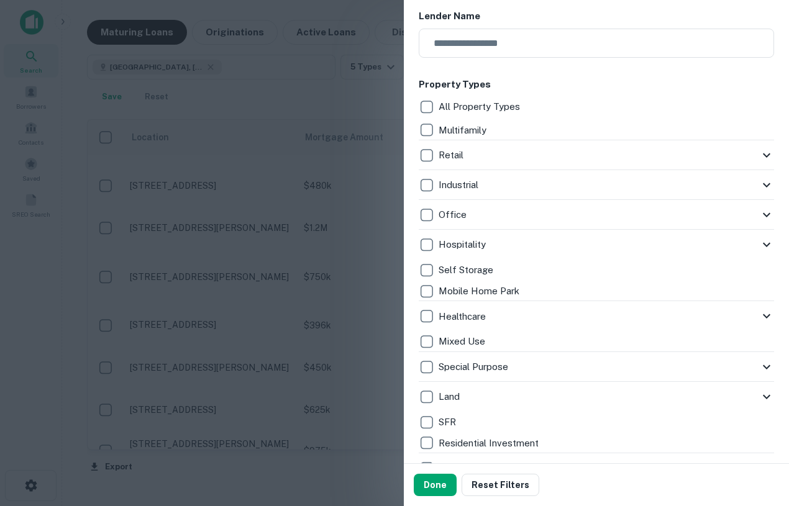
click at [341, 101] on div at bounding box center [394, 253] width 789 height 506
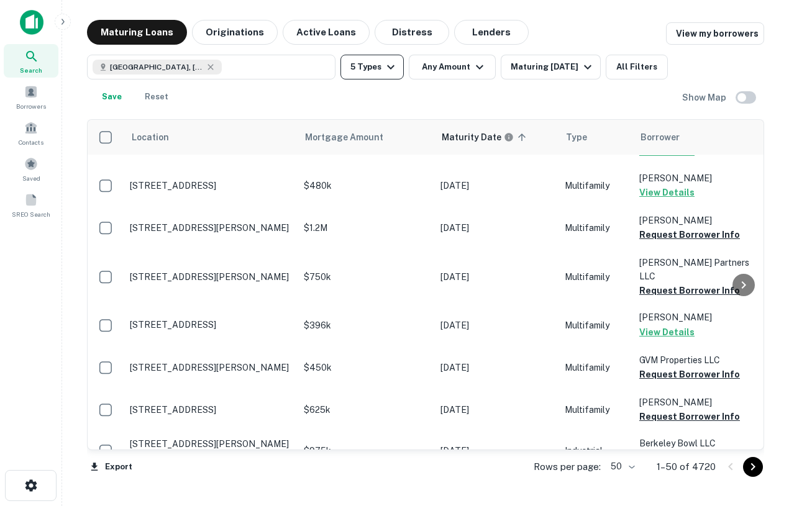
click at [366, 73] on button "5 Types" at bounding box center [371, 67] width 63 height 25
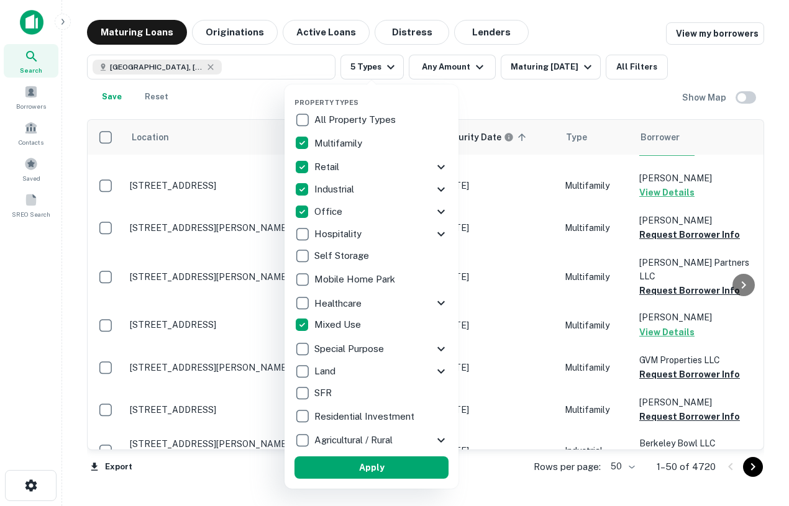
click at [270, 118] on div at bounding box center [394, 253] width 789 height 506
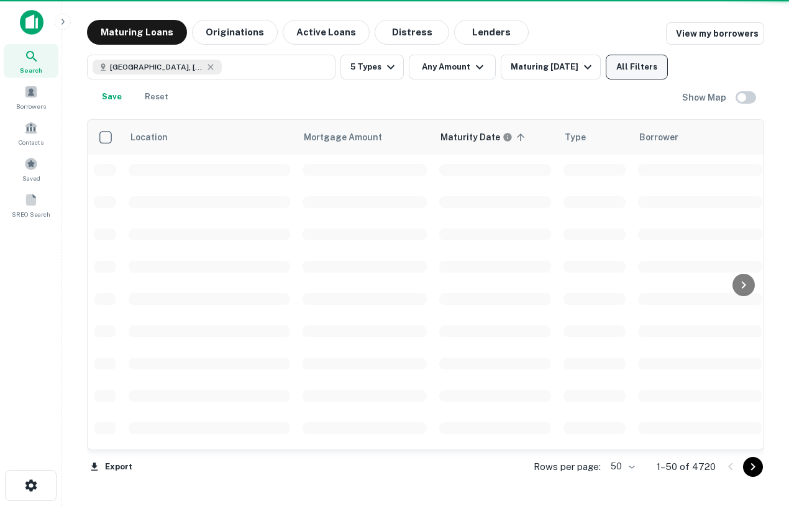
click at [636, 61] on button "All Filters" at bounding box center [637, 67] width 62 height 25
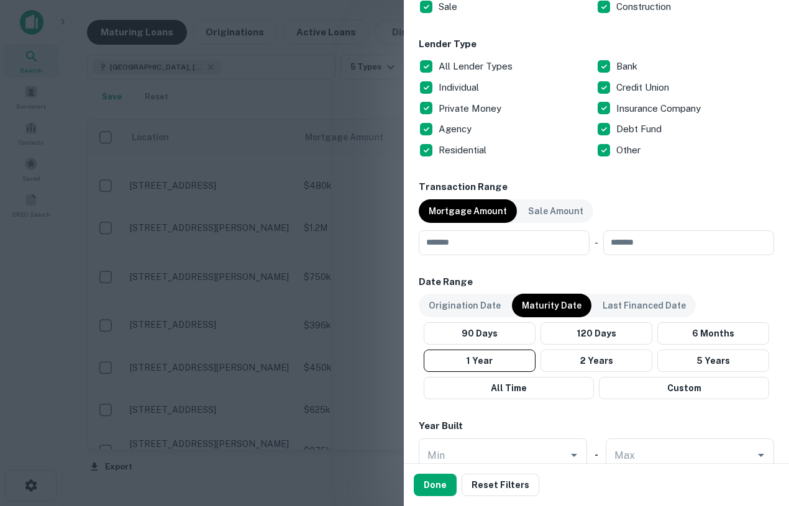
scroll to position [758, 0]
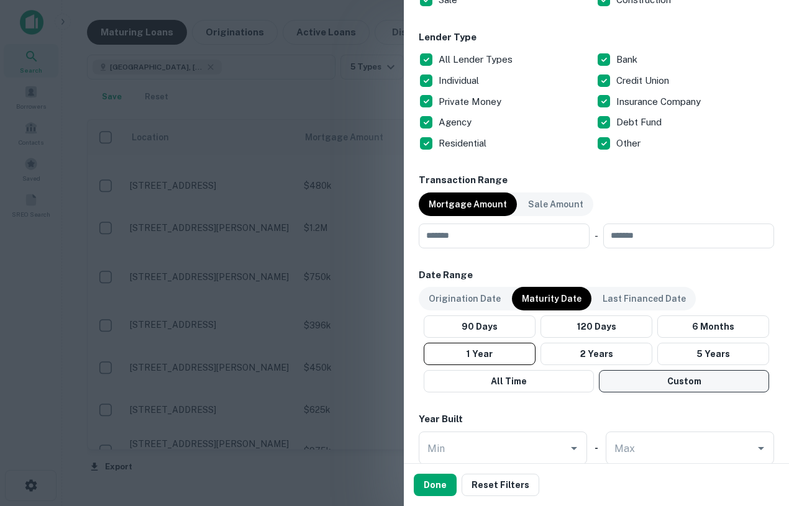
click at [633, 383] on button "Custom" at bounding box center [684, 381] width 170 height 22
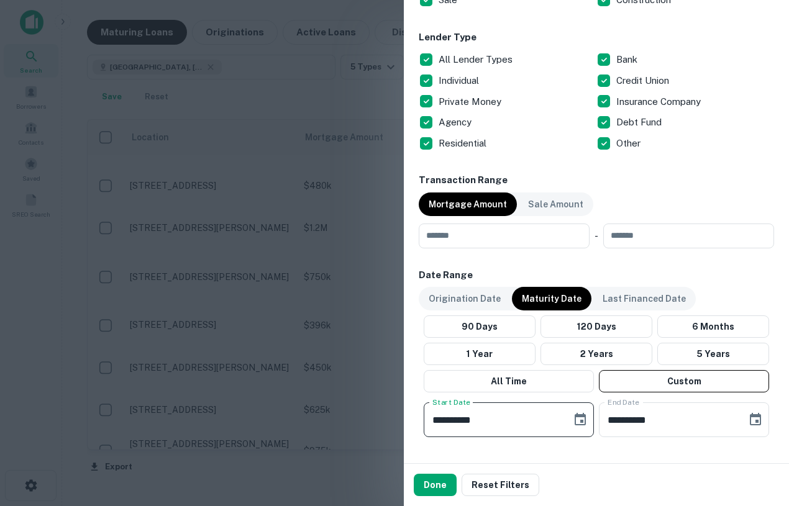
click at [439, 420] on input "**********" at bounding box center [493, 419] width 139 height 35
click at [443, 422] on input "**********" at bounding box center [493, 419] width 139 height 35
click at [508, 430] on input "**********" at bounding box center [493, 419] width 139 height 35
click at [488, 420] on input "**********" at bounding box center [493, 419] width 139 height 35
click at [474, 421] on input "**********" at bounding box center [493, 419] width 139 height 35
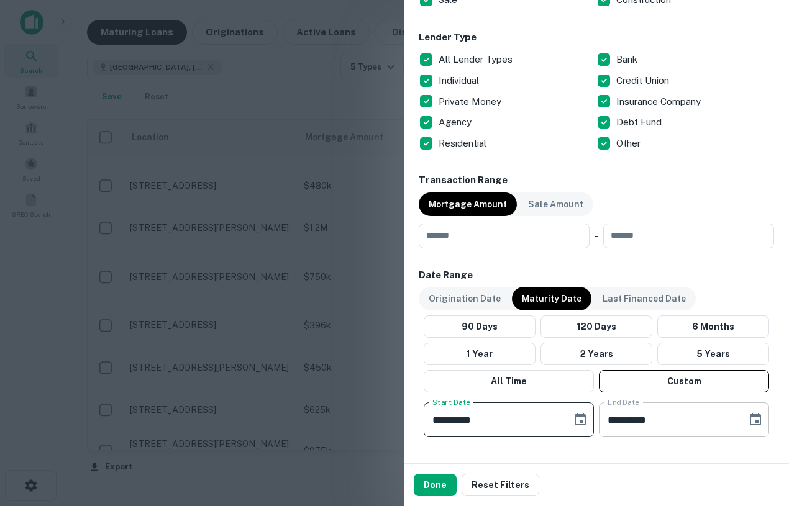
type input "**********"
click at [654, 427] on input "**********" at bounding box center [668, 419] width 139 height 35
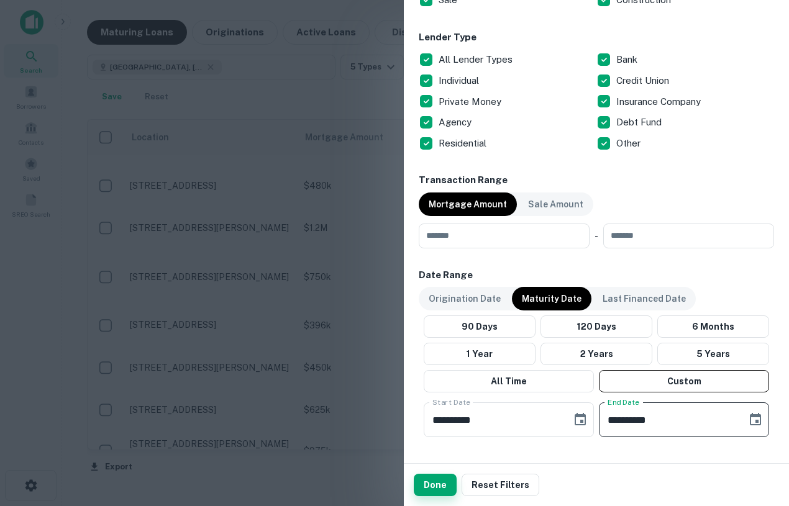
type input "**********"
click at [440, 486] on button "Done" at bounding box center [435, 485] width 43 height 22
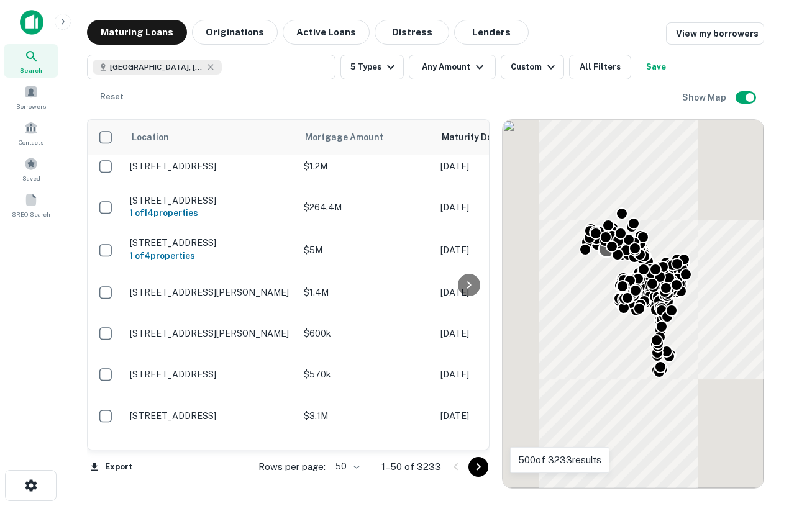
scroll to position [485, 0]
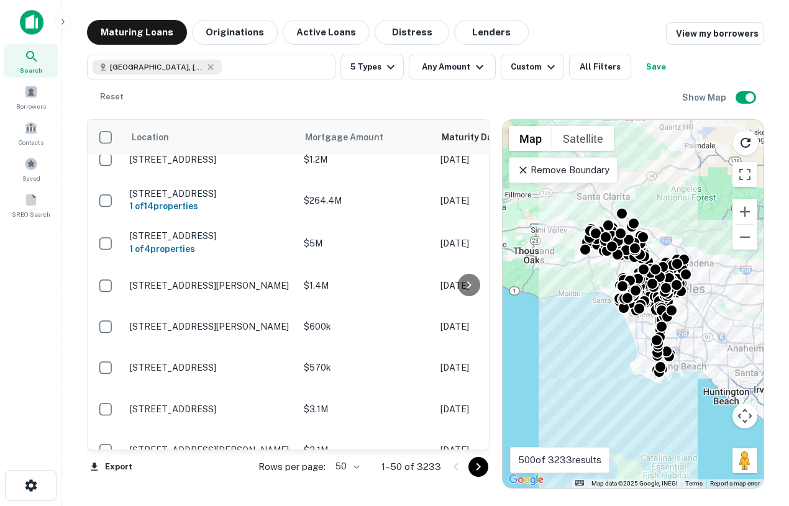
click at [597, 170] on p "Remove Boundary" at bounding box center [563, 170] width 93 height 15
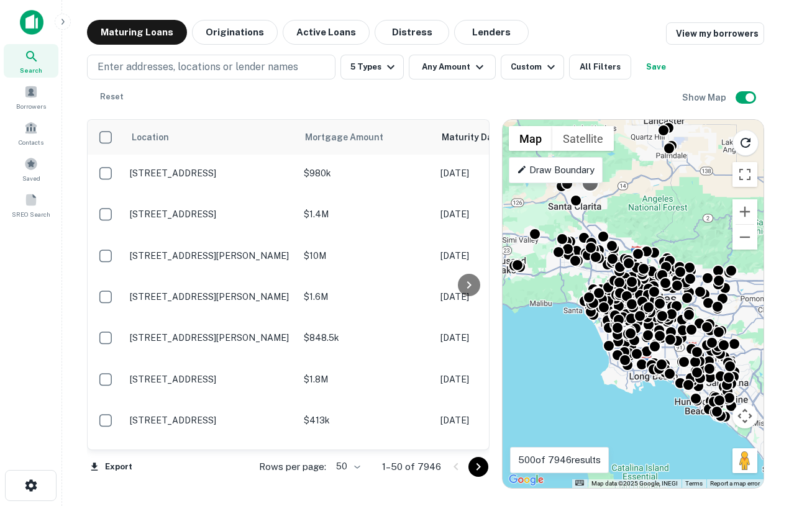
drag, startPoint x: 610, startPoint y: 177, endPoint x: 583, endPoint y: 188, distance: 29.3
click at [583, 188] on div "To activate drag with keyboard, press Alt + Enter. Once in keyboard drag state,…" at bounding box center [632, 304] width 261 height 368
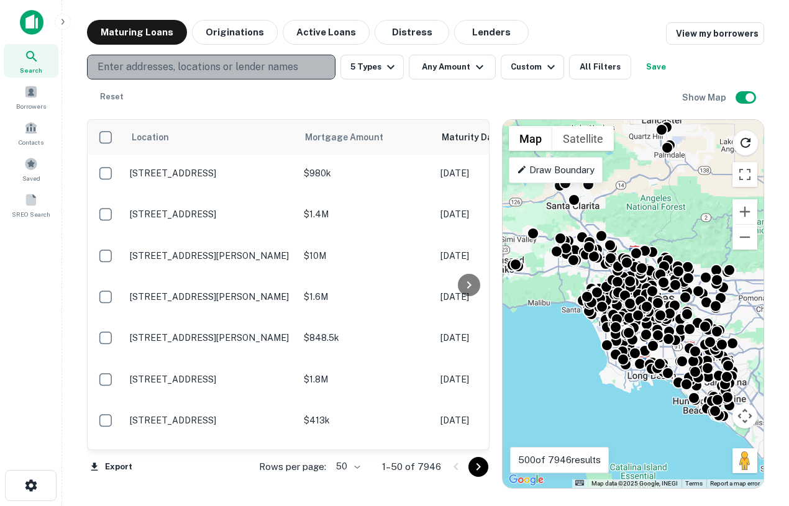
click at [250, 58] on button "Enter addresses, locations or lender names" at bounding box center [211, 67] width 248 height 25
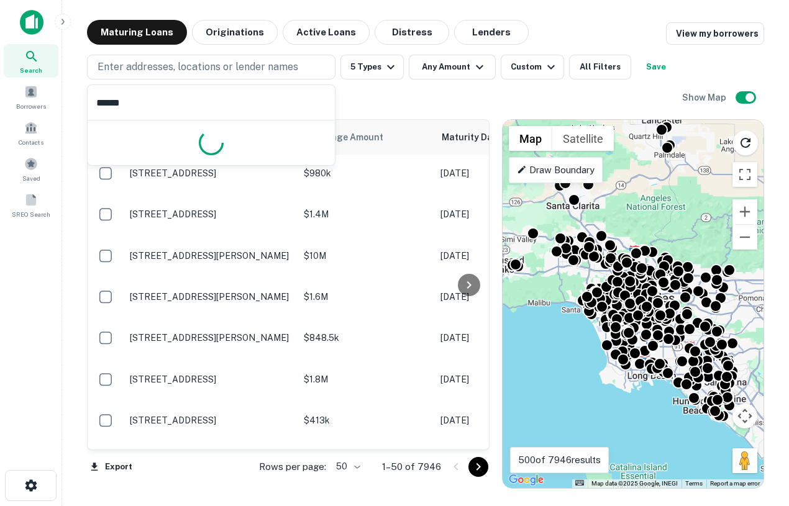
type input "*******"
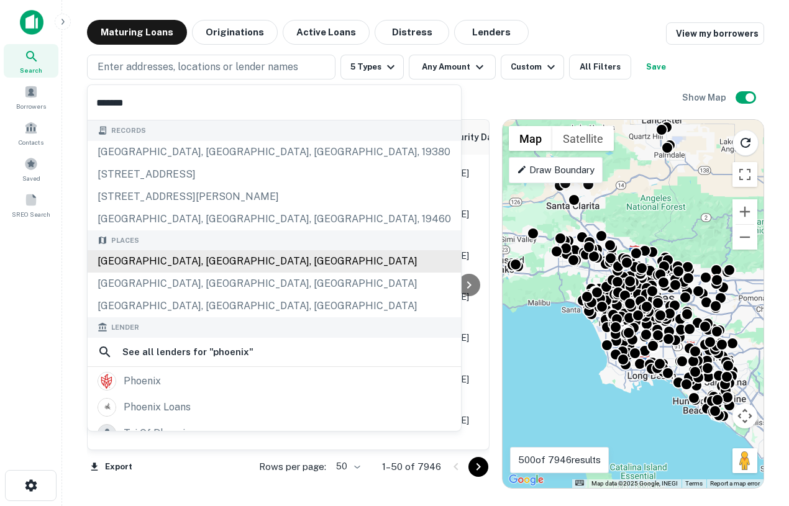
click at [165, 263] on div "Phoenix, AZ, USA" at bounding box center [274, 261] width 373 height 22
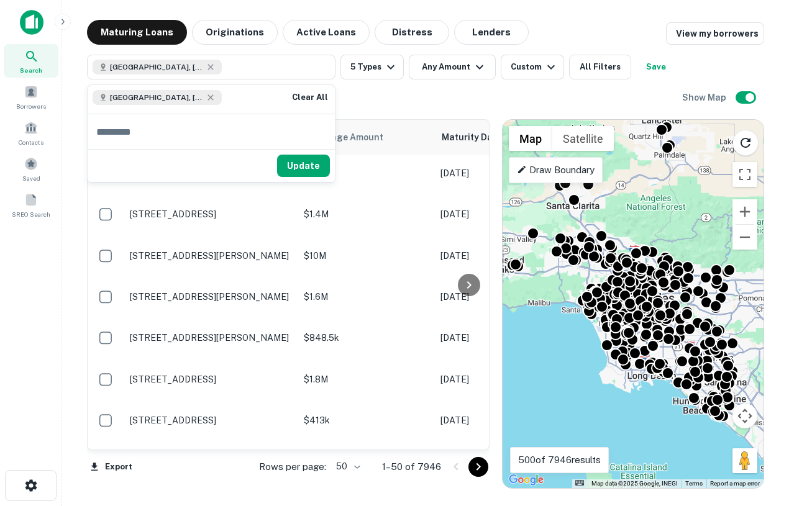
click at [168, 136] on input "text" at bounding box center [211, 131] width 247 height 35
type input "**********"
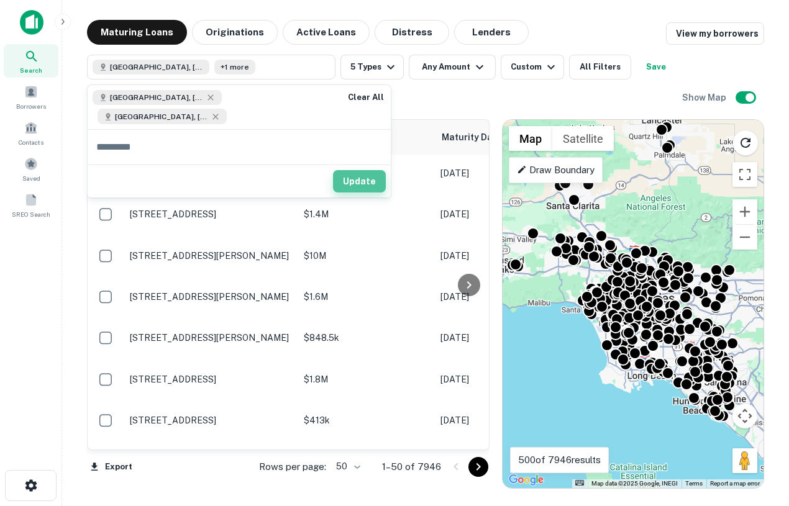
click at [340, 173] on button "Update" at bounding box center [359, 181] width 53 height 22
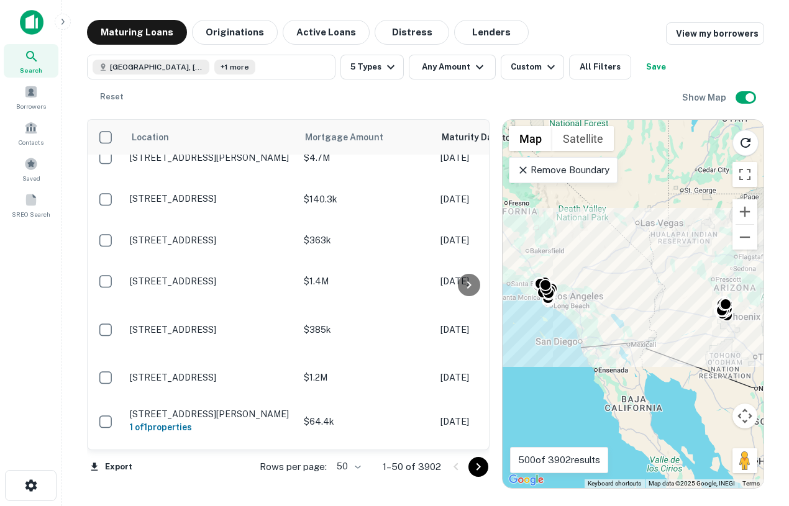
click at [709, 322] on div "To activate drag with keyboard, press Alt + Enter. Once in keyboard drag state,…" at bounding box center [632, 304] width 261 height 368
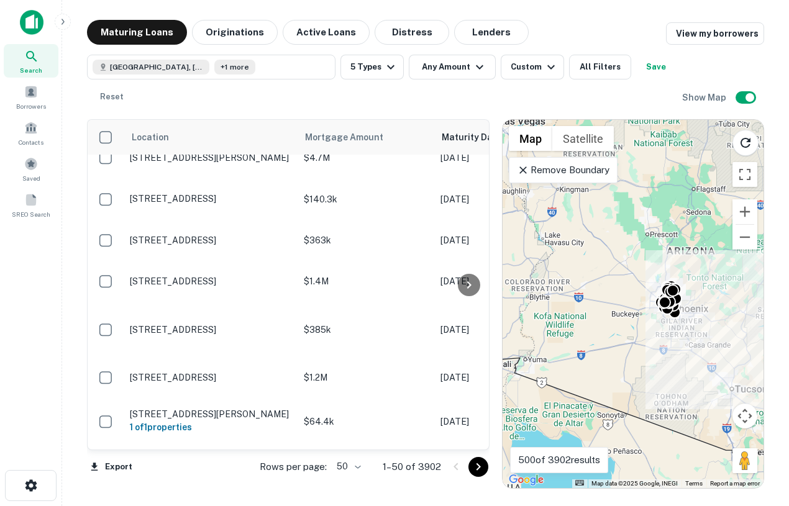
drag, startPoint x: 733, startPoint y: 322, endPoint x: 661, endPoint y: 320, distance: 71.4
click at [661, 320] on div "To activate drag with keyboard, press Alt + Enter. Once in keyboard drag state,…" at bounding box center [632, 304] width 261 height 368
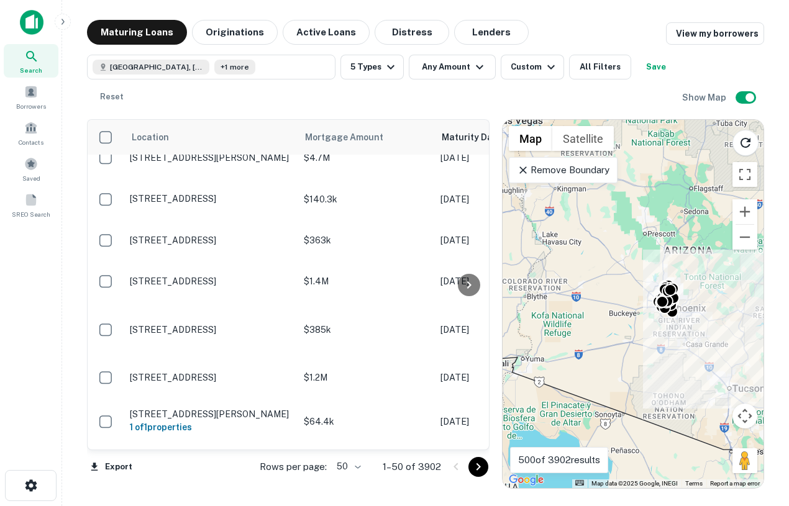
click at [661, 320] on div "To activate drag with keyboard, press Alt + Enter. Once in keyboard drag state,…" at bounding box center [632, 304] width 261 height 368
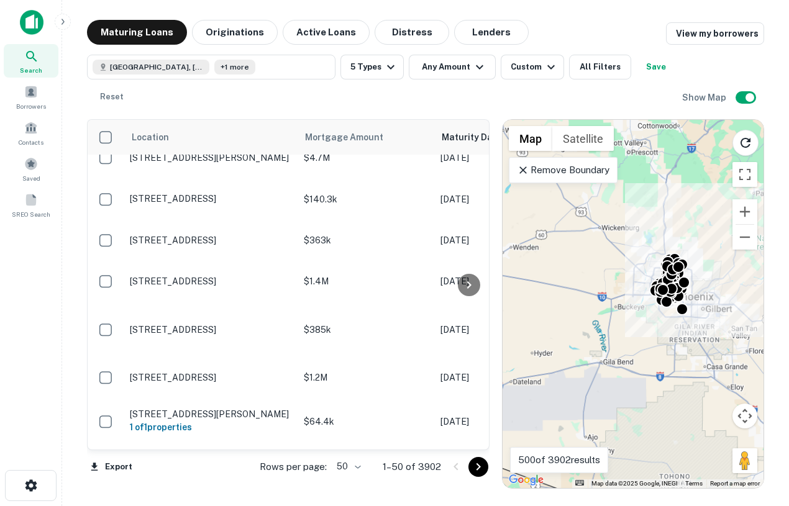
click at [672, 319] on div "To activate drag with keyboard, press Alt + Enter. Once in keyboard drag state,…" at bounding box center [632, 304] width 261 height 368
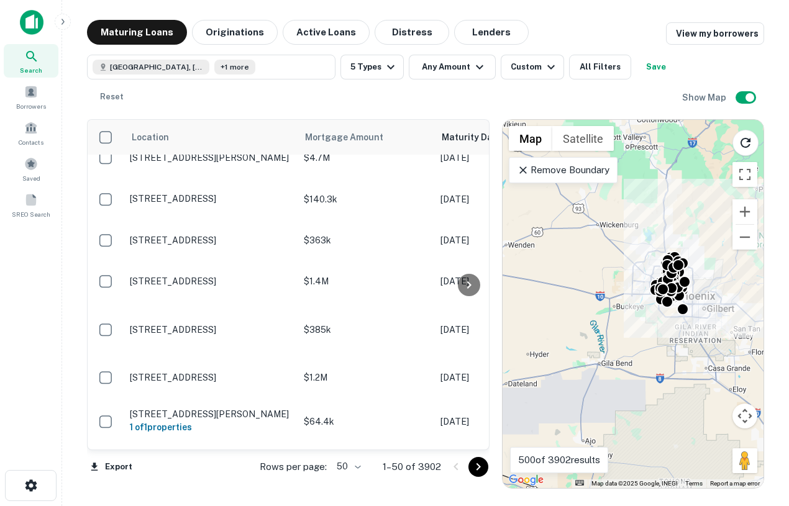
click at [672, 319] on div "To activate drag with keyboard, press Alt + Enter. Once in keyboard drag state,…" at bounding box center [632, 304] width 261 height 368
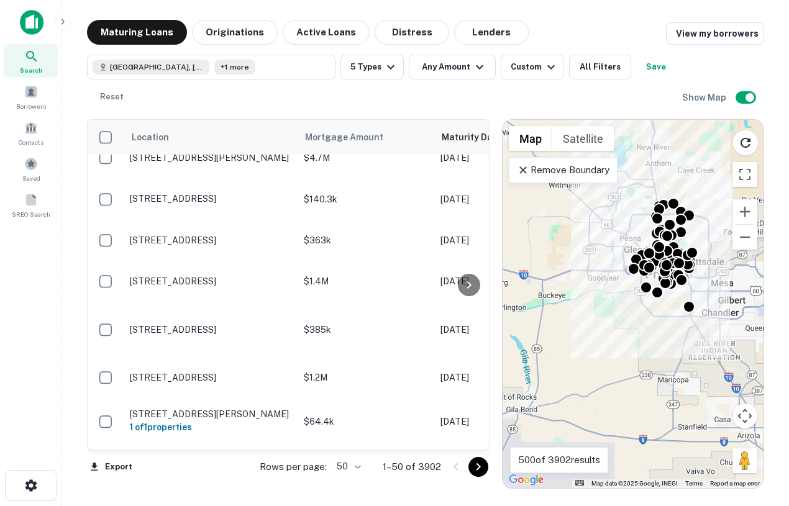
drag, startPoint x: 723, startPoint y: 162, endPoint x: 714, endPoint y: 159, distance: 9.2
click at [714, 162] on div "To activate drag with keyboard, press Alt + Enter. Once in keyboard drag state,…" at bounding box center [632, 304] width 261 height 368
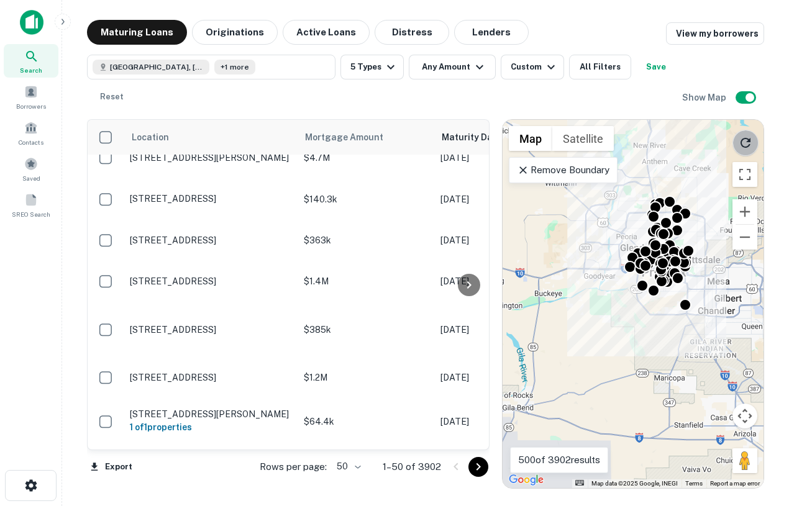
click at [737, 146] on button "Reload search area" at bounding box center [745, 143] width 26 height 26
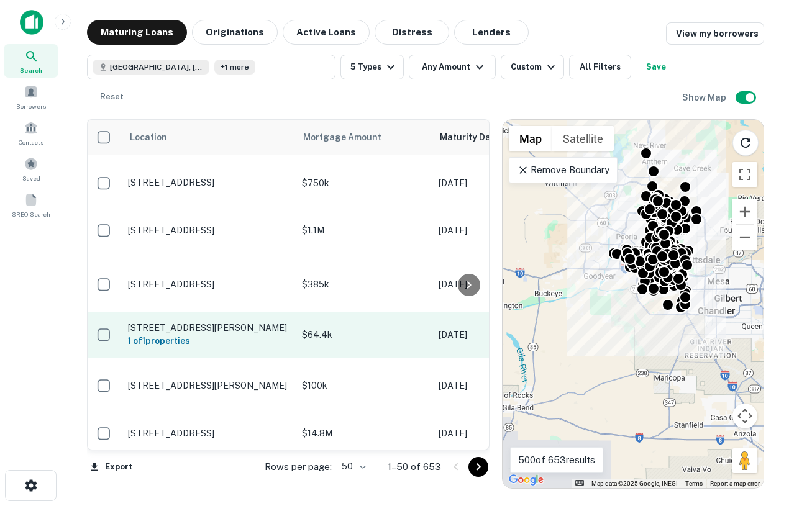
scroll to position [0, 2]
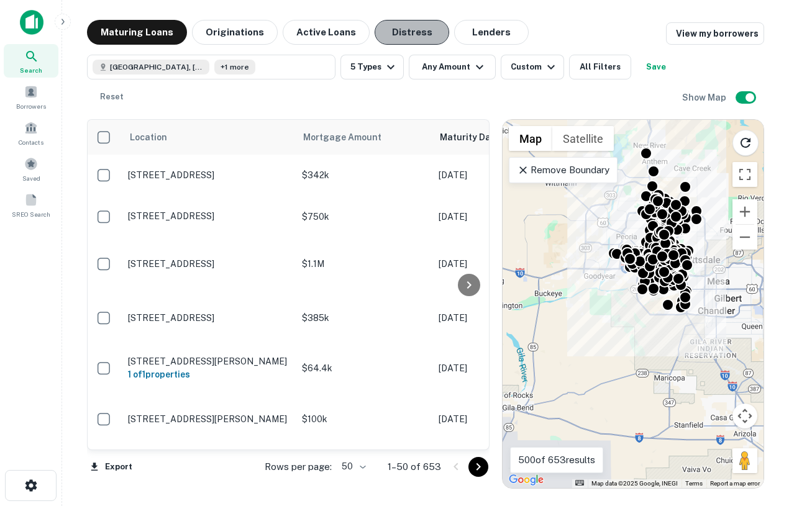
click at [409, 28] on button "Distress" at bounding box center [411, 32] width 75 height 25
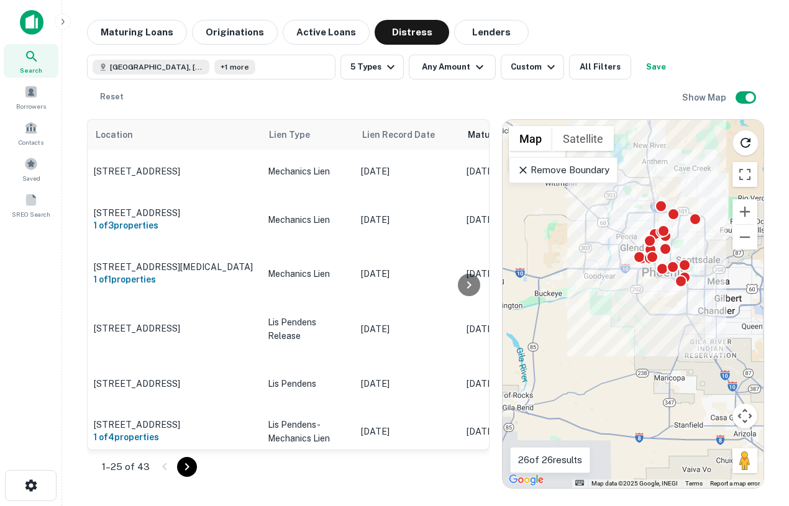
click at [565, 173] on p "Remove Boundary" at bounding box center [563, 170] width 93 height 15
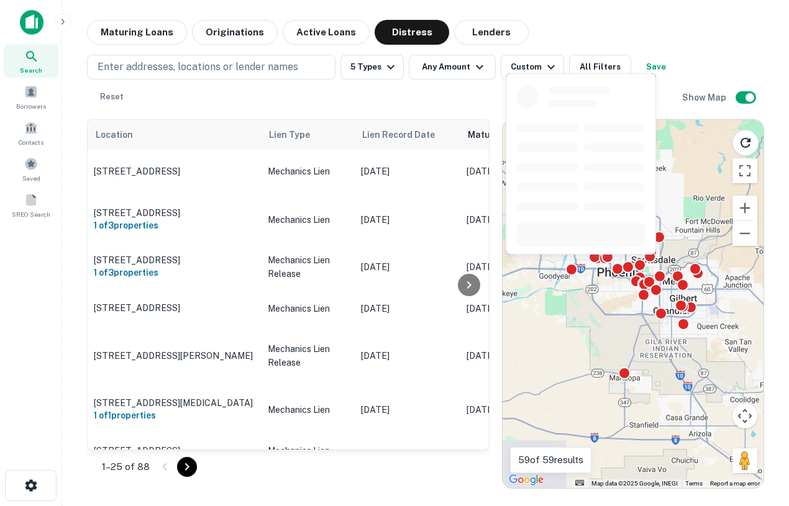
drag, startPoint x: 617, startPoint y: 261, endPoint x: 566, endPoint y: 260, distance: 50.9
click at [566, 261] on body "Search Borrowers Contacts Saved SREO Search Maturing Loans Originations Active …" at bounding box center [394, 253] width 789 height 506
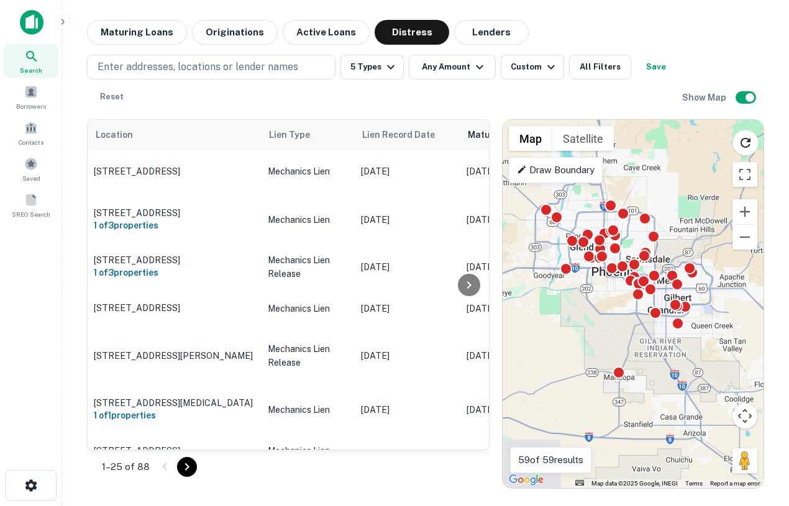
scroll to position [1, 0]
click at [553, 68] on icon "button" at bounding box center [550, 67] width 15 height 15
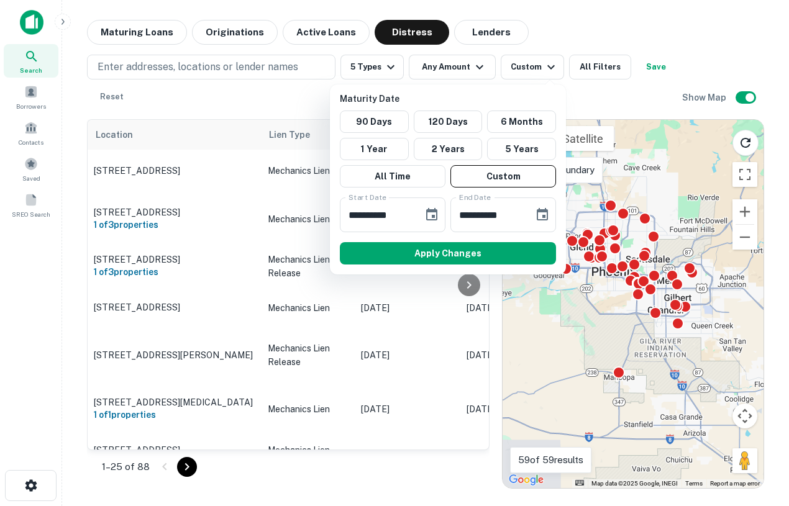
click at [353, 329] on div at bounding box center [394, 253] width 789 height 506
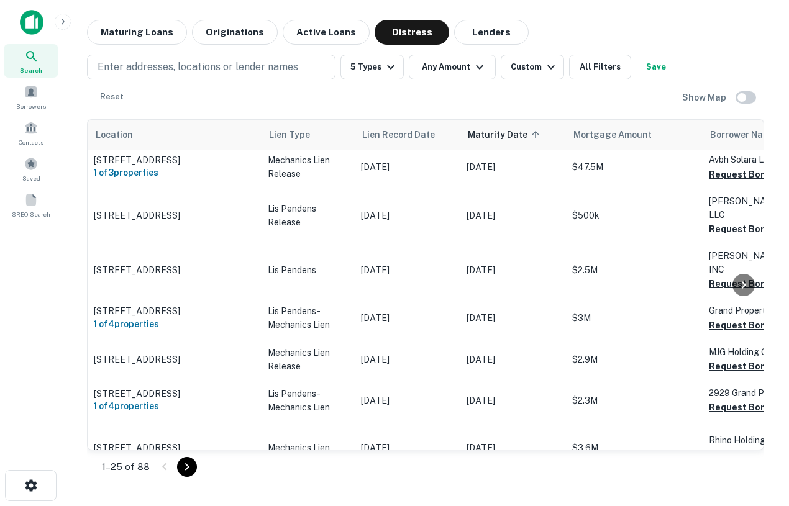
scroll to position [0, 0]
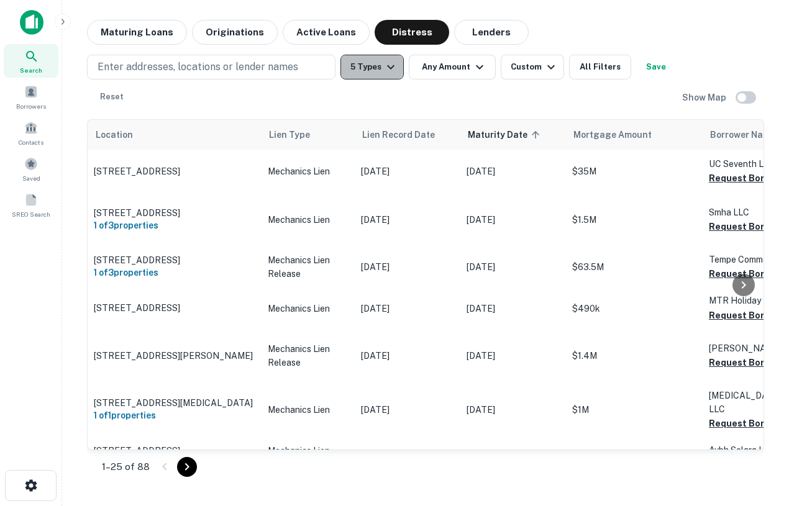
click at [379, 63] on button "5 Types" at bounding box center [371, 67] width 63 height 25
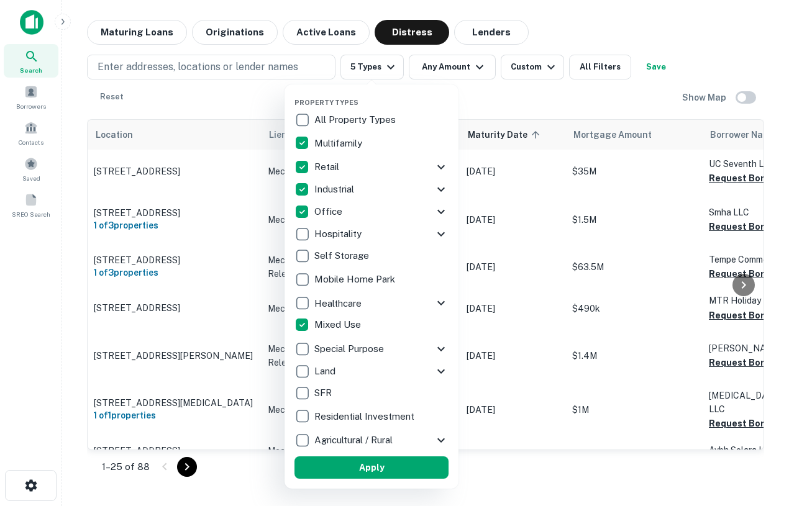
click at [509, 119] on div at bounding box center [394, 253] width 789 height 506
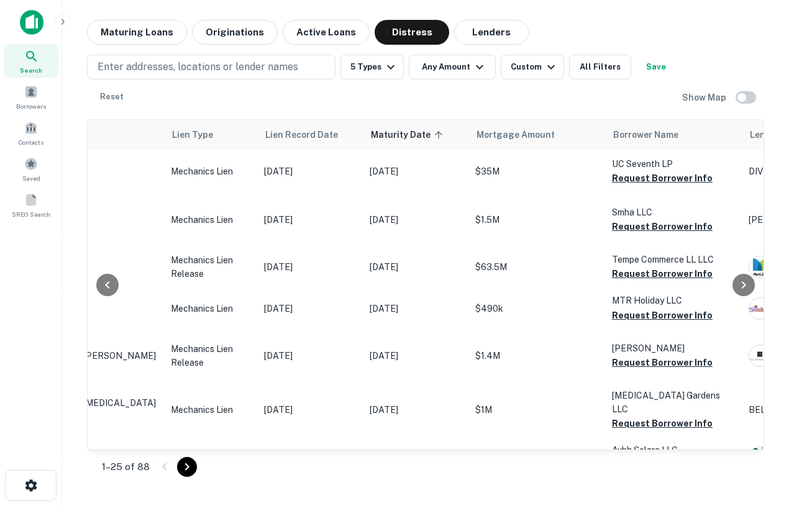
scroll to position [0, 106]
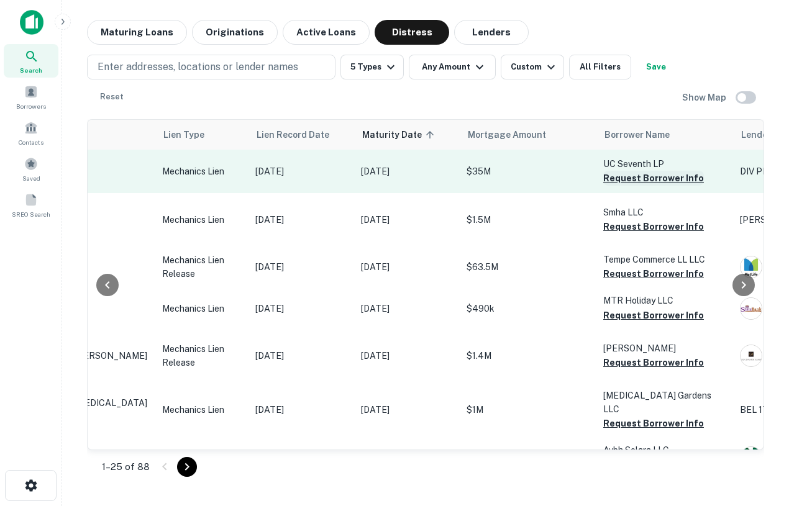
click at [661, 181] on button "Request Borrower Info" at bounding box center [653, 178] width 101 height 15
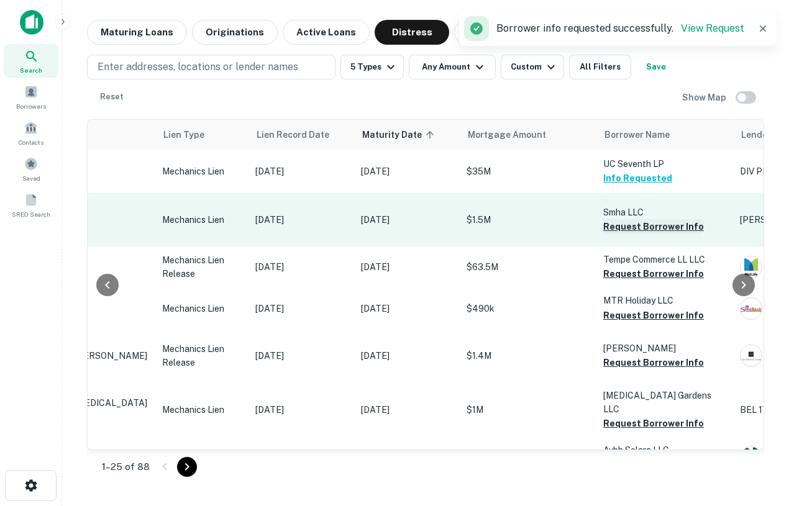
click at [656, 234] on button "Request Borrower Info" at bounding box center [653, 226] width 101 height 15
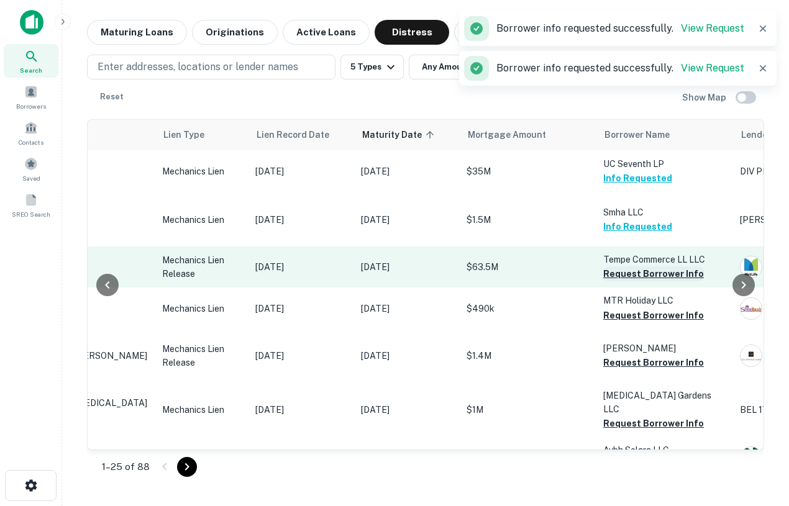
click at [656, 281] on button "Request Borrower Info" at bounding box center [653, 273] width 101 height 15
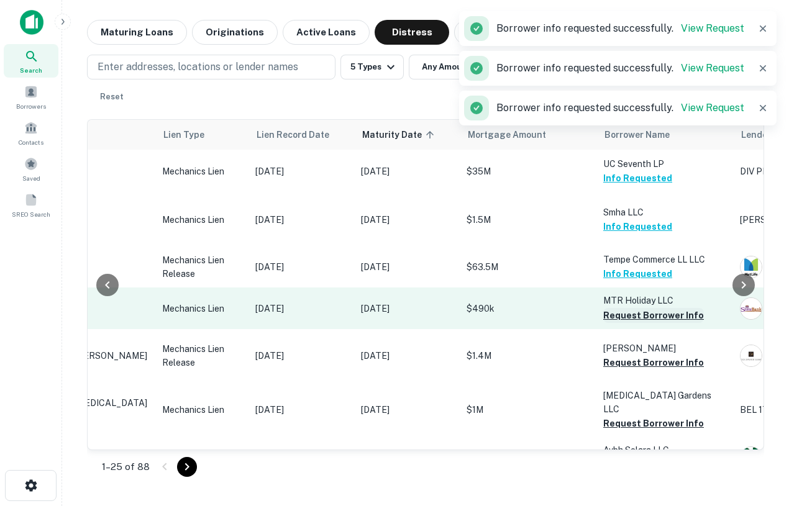
click at [648, 323] on button "Request Borrower Info" at bounding box center [653, 315] width 101 height 15
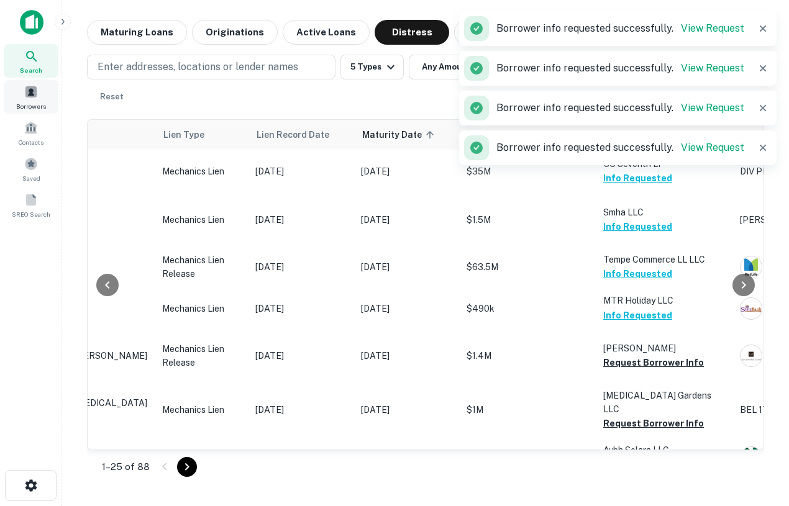
click at [33, 91] on span at bounding box center [31, 92] width 14 height 14
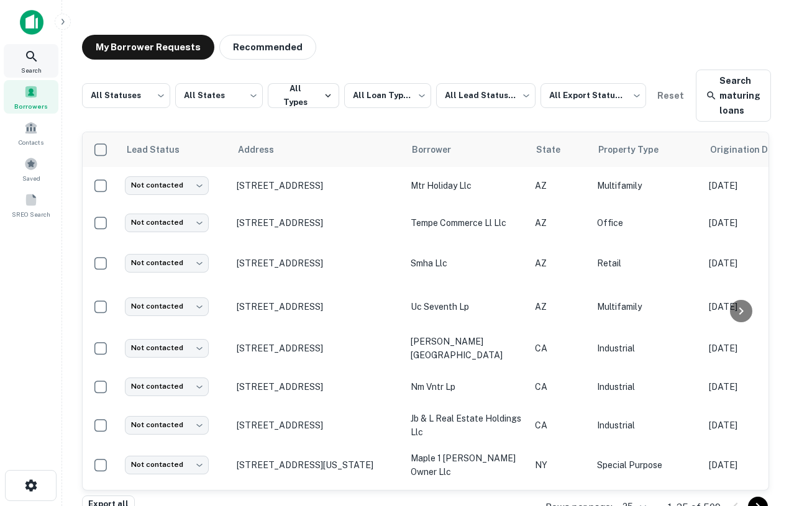
click at [35, 56] on icon at bounding box center [31, 56] width 15 height 15
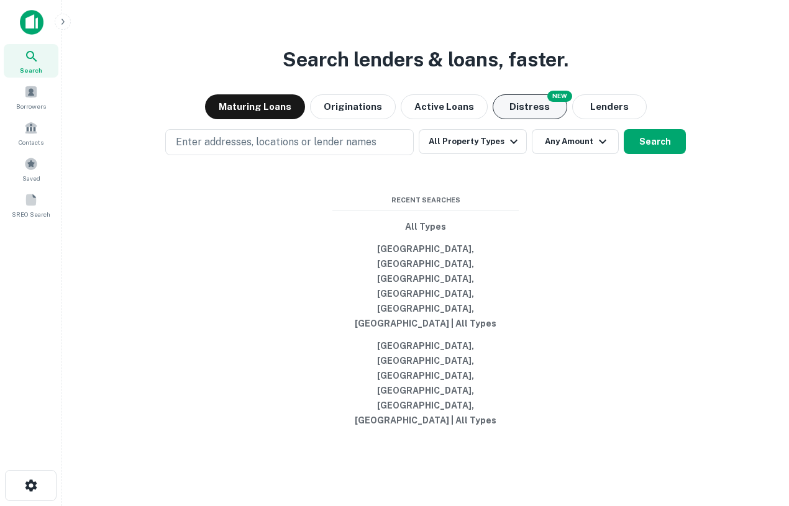
click at [515, 119] on button "Distress" at bounding box center [529, 106] width 75 height 25
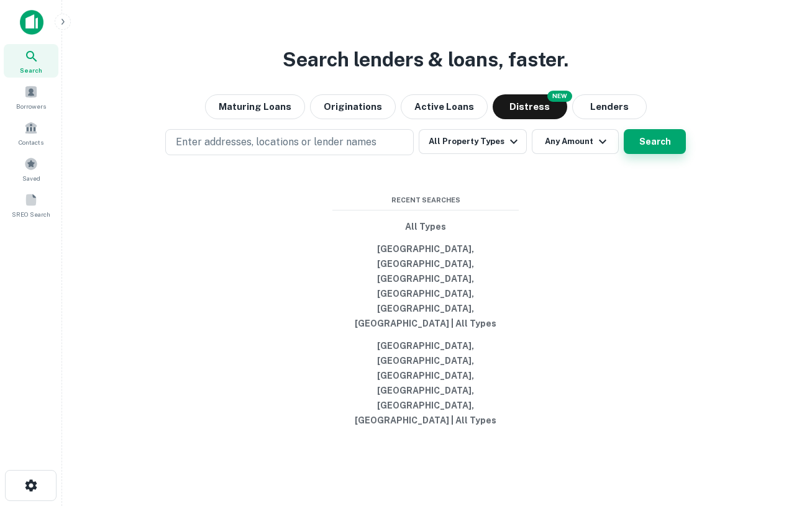
click at [638, 154] on button "Search" at bounding box center [655, 141] width 62 height 25
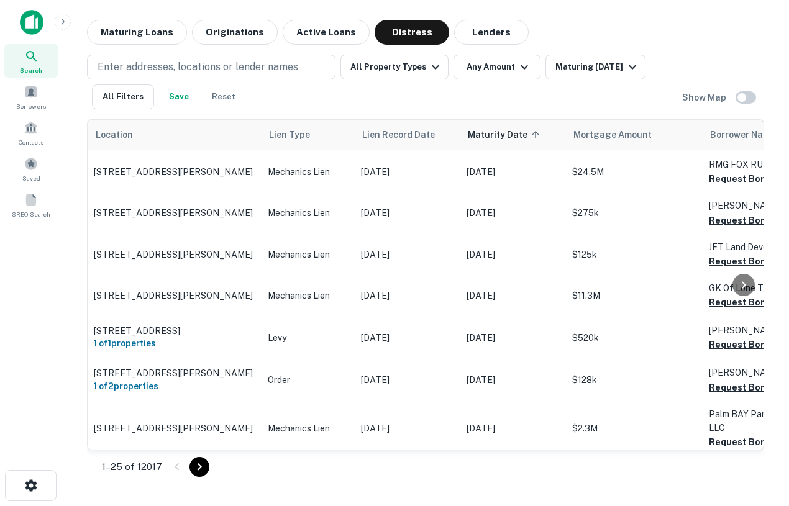
scroll to position [125, 0]
click at [139, 94] on button "All Filters" at bounding box center [123, 96] width 62 height 25
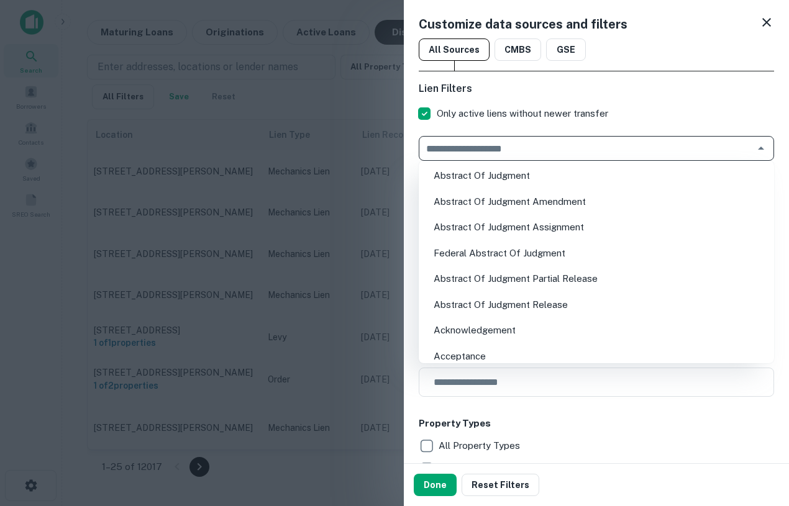
click at [592, 150] on input "text" at bounding box center [585, 148] width 327 height 17
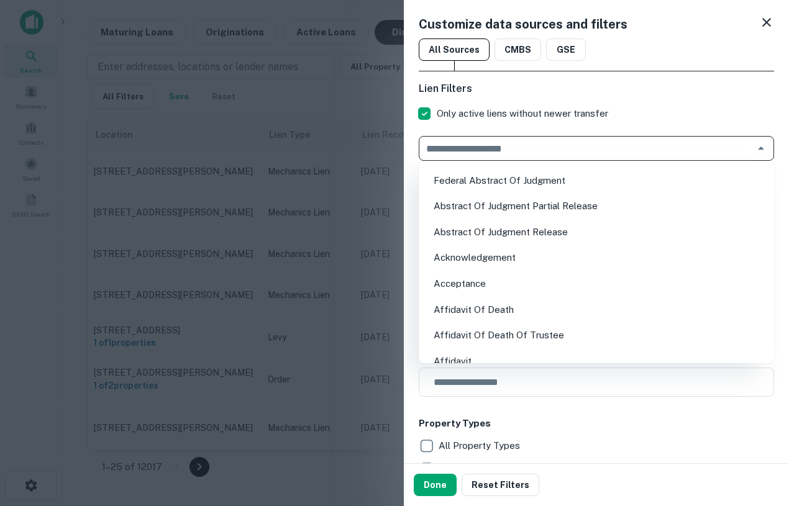
scroll to position [73, 0]
click at [609, 98] on div "Lien Filters Only active liens without newer transfer ​ Lien Amount Due Min Lie…" at bounding box center [596, 138] width 355 height 114
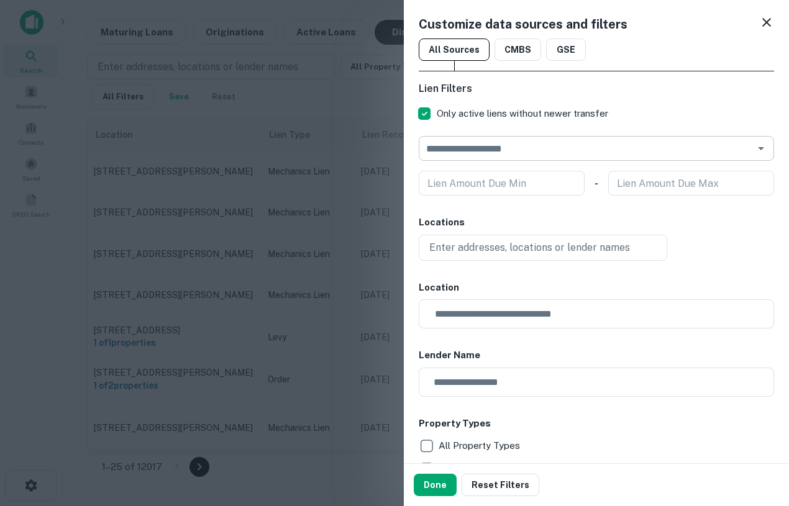
click at [491, 155] on input "text" at bounding box center [585, 148] width 327 height 17
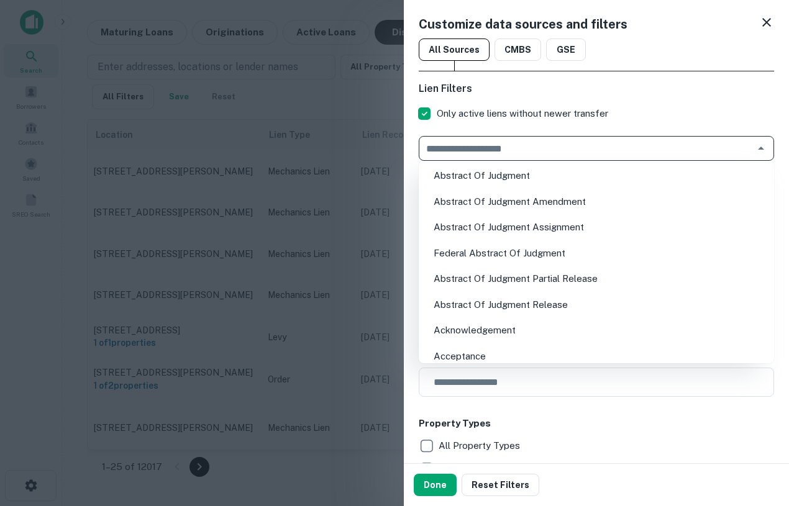
click at [287, 135] on div at bounding box center [394, 253] width 789 height 506
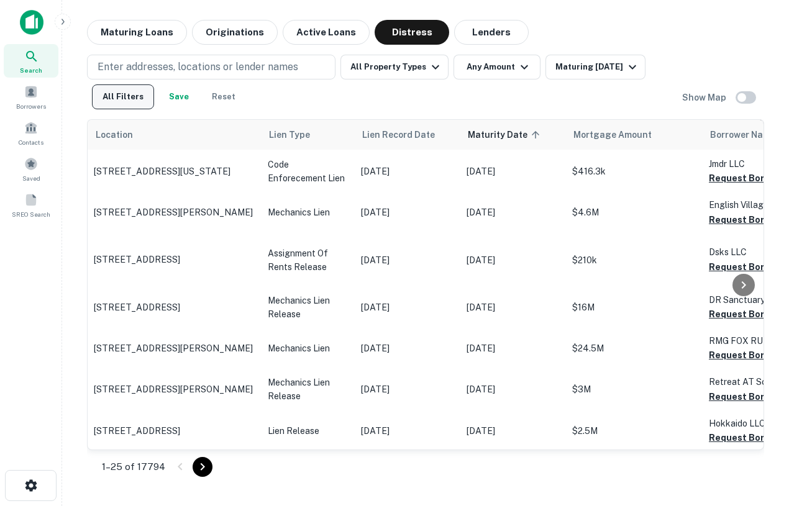
click at [128, 96] on button "All Filters" at bounding box center [123, 96] width 62 height 25
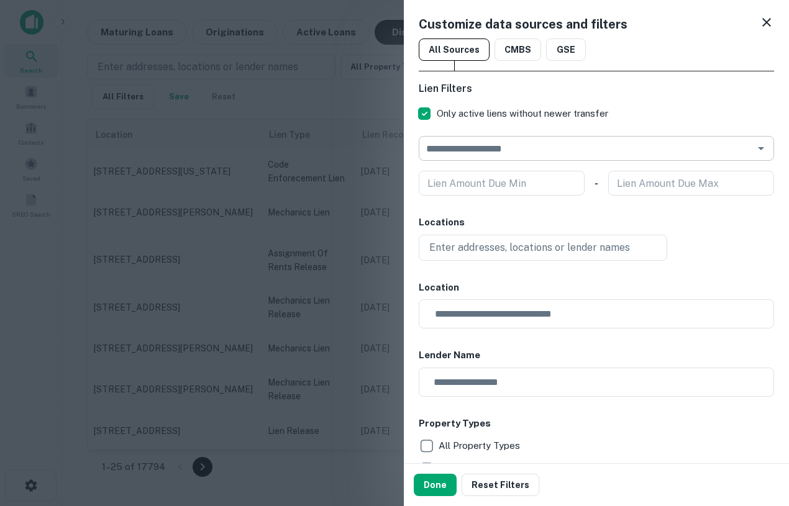
click at [485, 151] on input "text" at bounding box center [585, 148] width 327 height 17
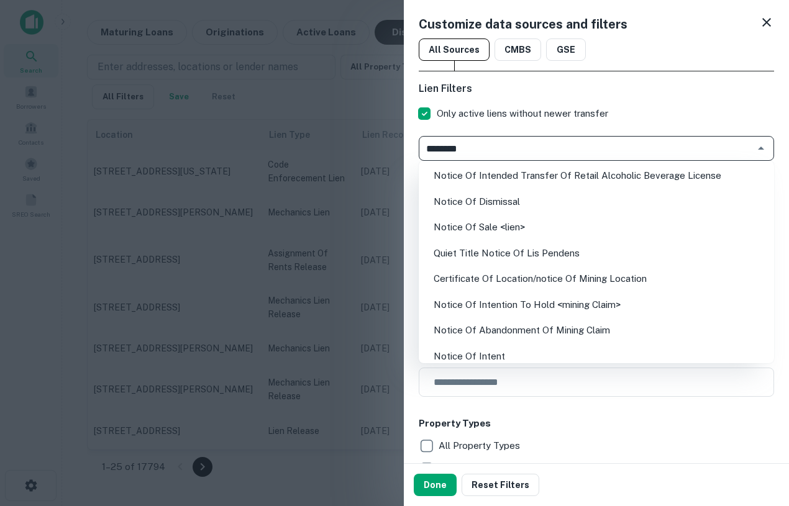
type input "*********"
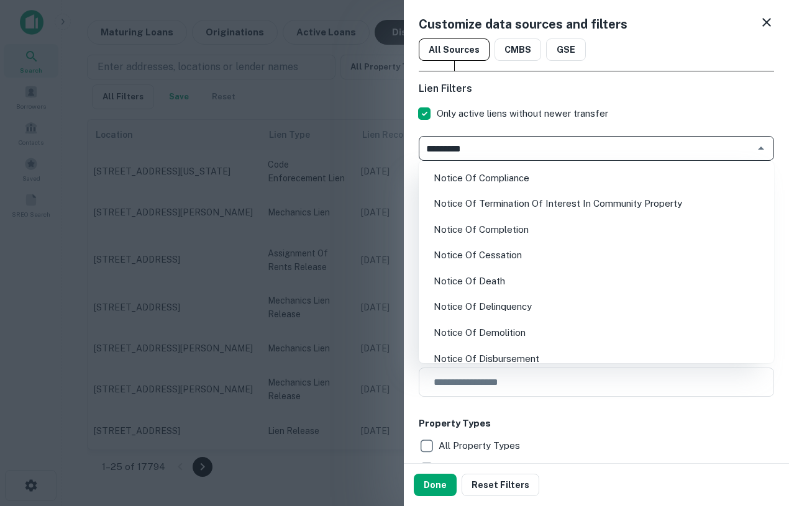
scroll to position [444, 0]
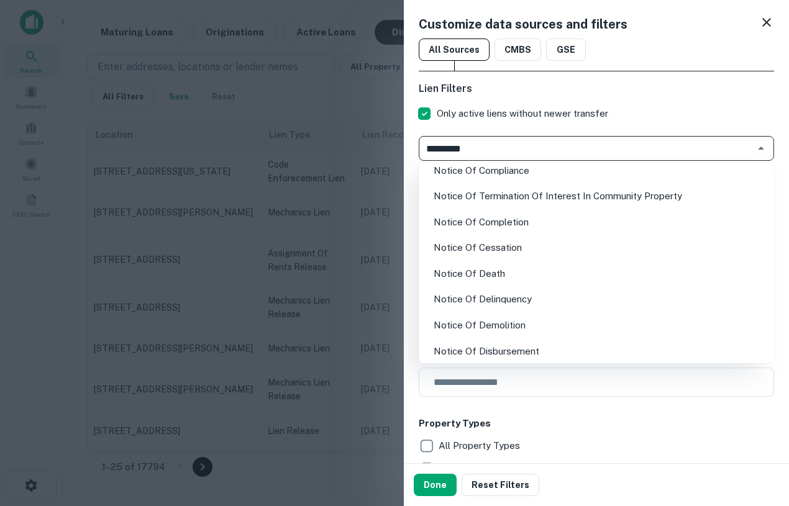
click at [526, 293] on li "Notice Of Delinquency" at bounding box center [596, 299] width 345 height 22
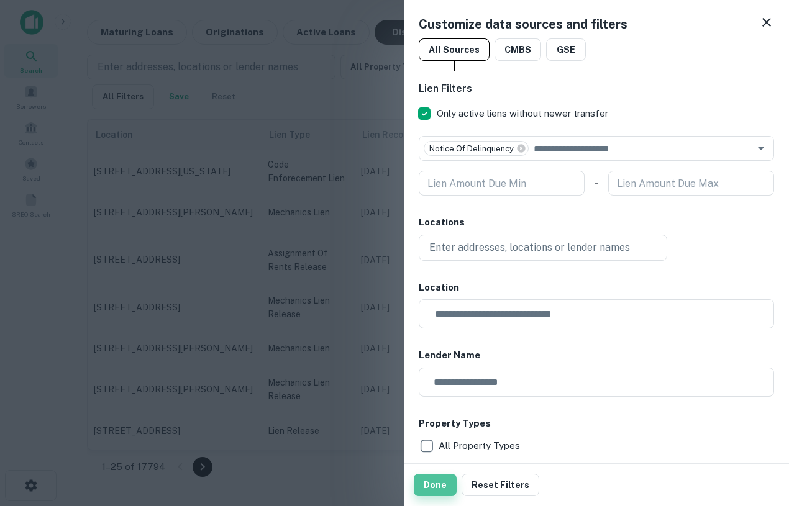
click at [438, 486] on button "Done" at bounding box center [435, 485] width 43 height 22
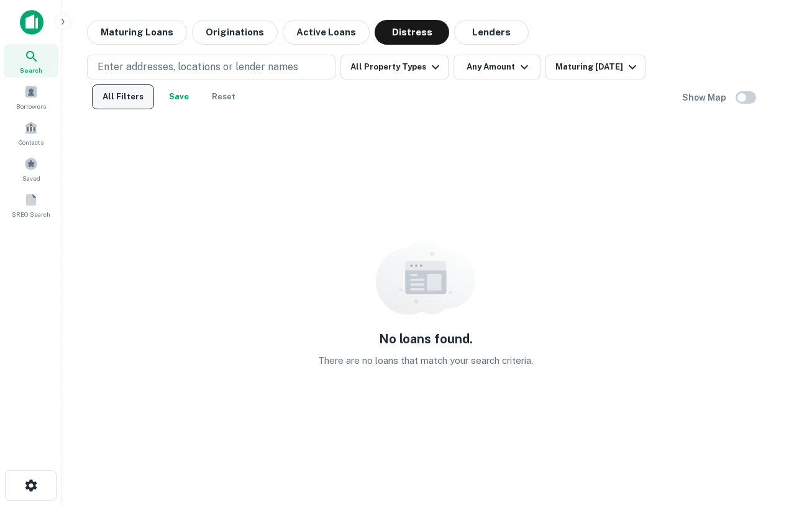
click at [126, 91] on button "All Filters" at bounding box center [123, 96] width 62 height 25
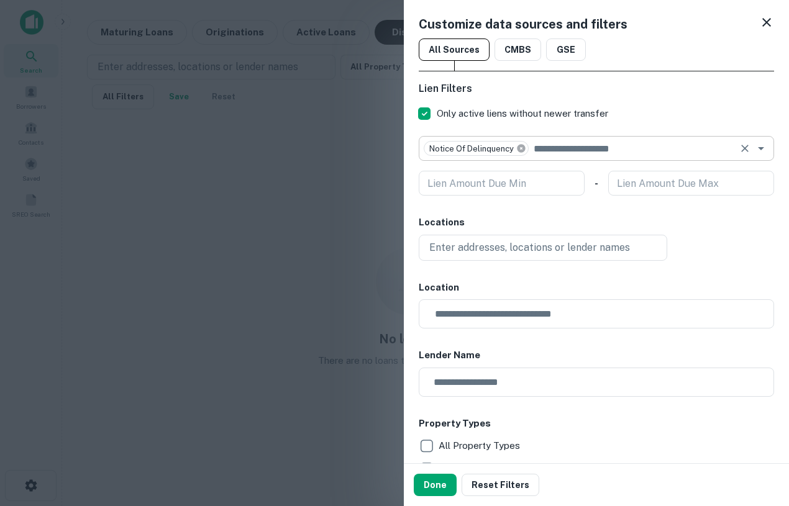
click at [522, 145] on icon at bounding box center [521, 148] width 8 height 8
click at [522, 145] on input "text" at bounding box center [585, 148] width 327 height 17
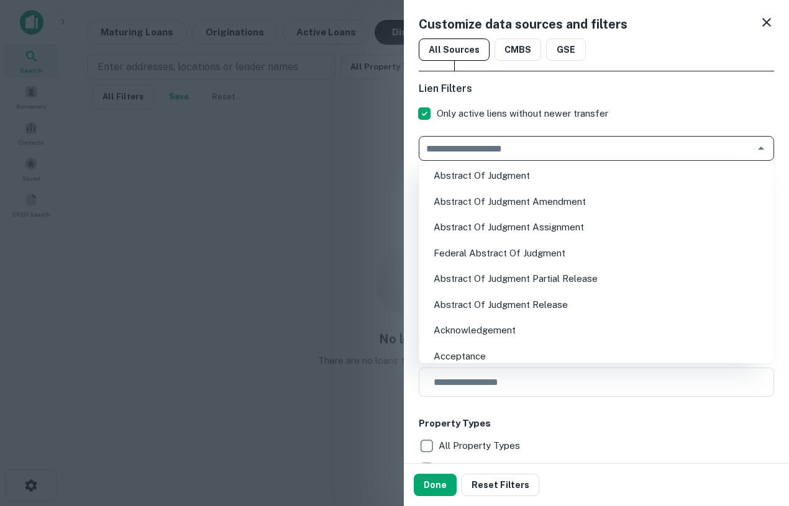
click at [299, 207] on div at bounding box center [394, 253] width 789 height 506
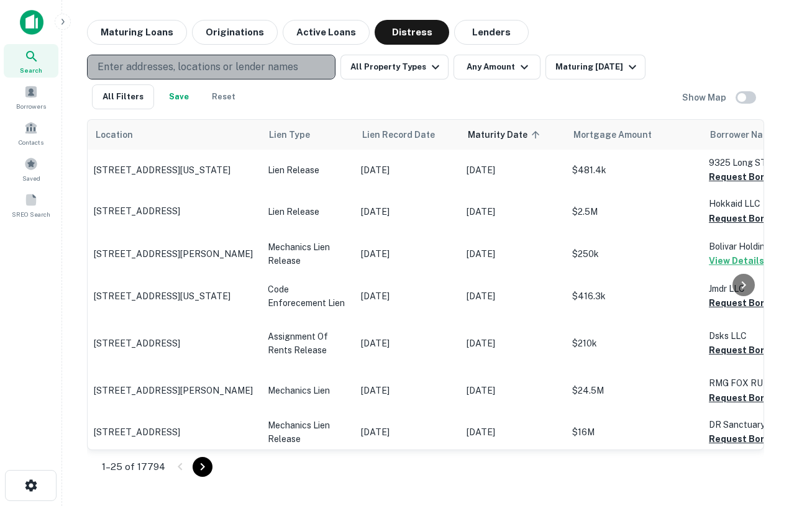
click at [194, 68] on p "Enter addresses, locations or lender names" at bounding box center [198, 67] width 201 height 15
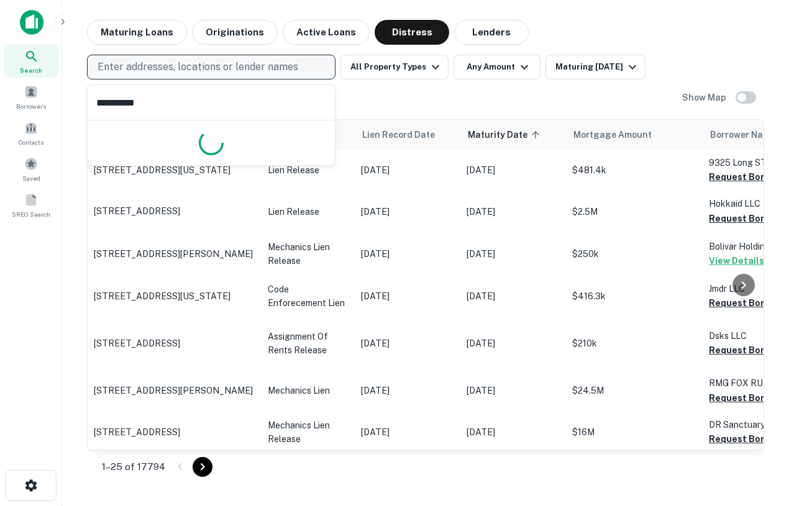
type input "**********"
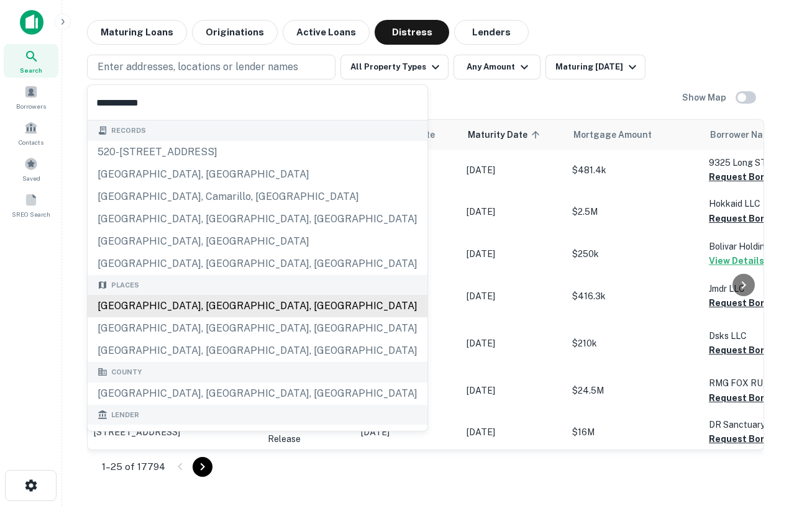
click at [183, 307] on div "Los Angeles, CA, USA" at bounding box center [258, 306] width 340 height 22
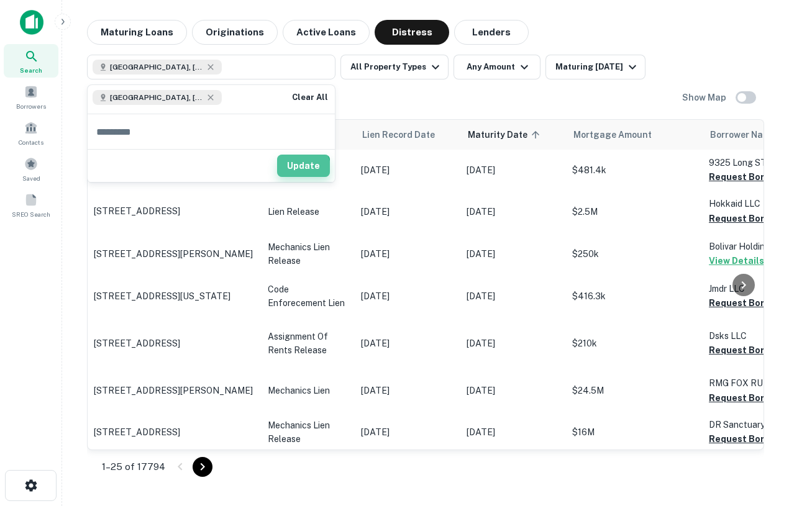
click at [296, 171] on button "Update" at bounding box center [303, 166] width 53 height 22
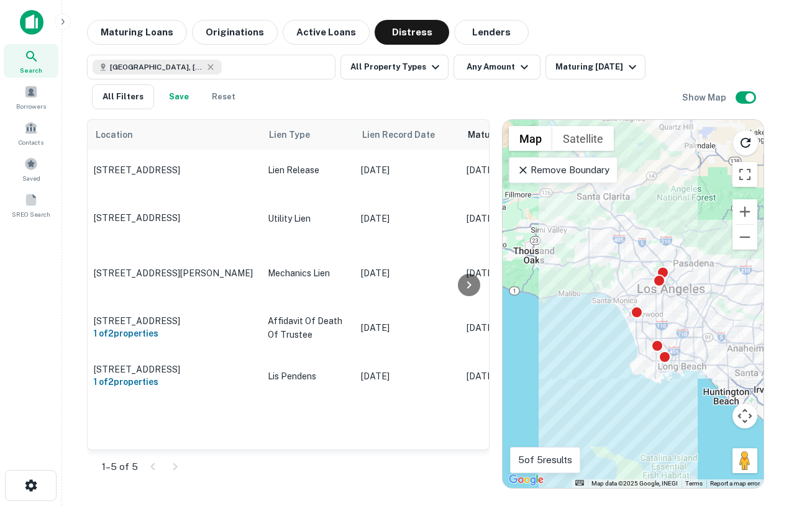
click at [574, 173] on p "Remove Boundary" at bounding box center [563, 170] width 93 height 15
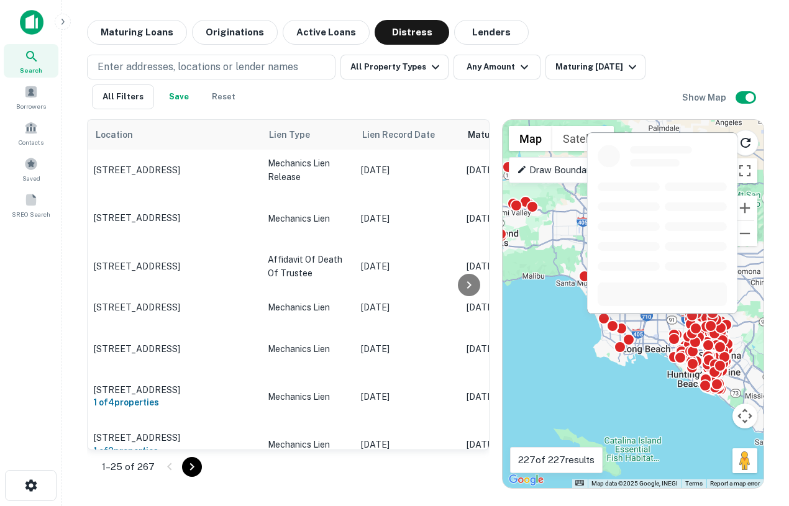
click at [639, 301] on body "Search Borrowers Contacts Saved SREO Search Maturing Loans Originations Active …" at bounding box center [394, 253] width 789 height 506
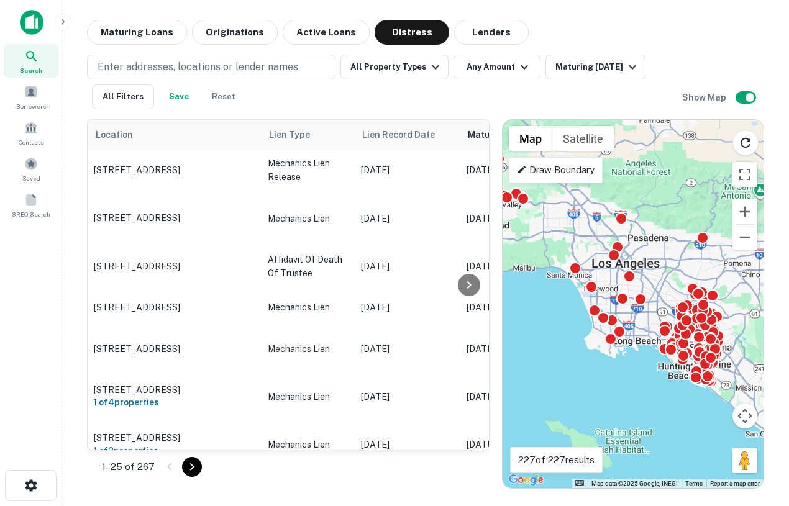
drag, startPoint x: 660, startPoint y: 287, endPoint x: 651, endPoint y: 279, distance: 11.9
click at [651, 279] on div "To activate drag with keyboard, press Alt + Enter. Once in keyboard drag state,…" at bounding box center [632, 304] width 261 height 368
click at [652, 281] on div "To activate drag with keyboard, press Alt + Enter. Once in keyboard drag state,…" at bounding box center [632, 304] width 261 height 368
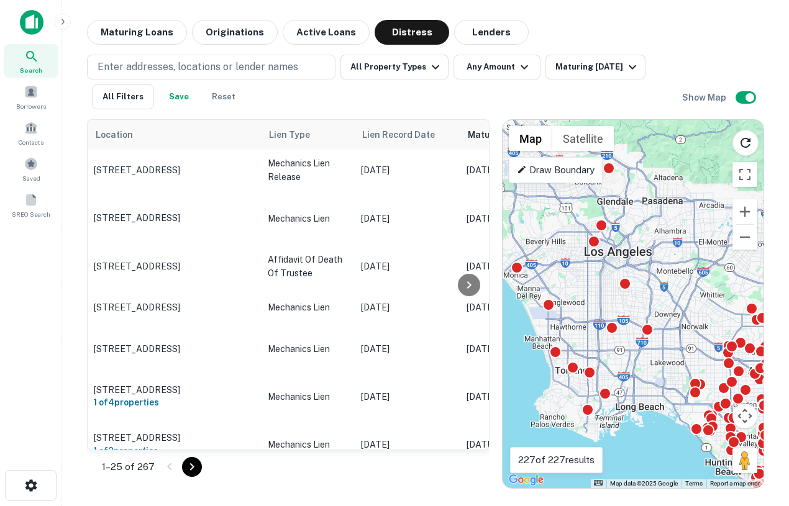
drag, startPoint x: 653, startPoint y: 294, endPoint x: 671, endPoint y: 287, distance: 19.5
click at [671, 289] on div "To activate drag with keyboard, press Alt + Enter. Once in keyboard drag state,…" at bounding box center [632, 304] width 261 height 368
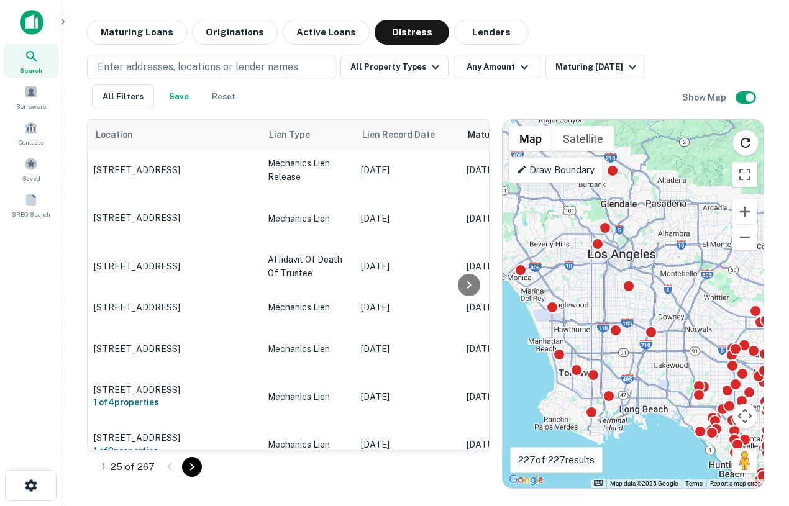
drag, startPoint x: 601, startPoint y: 237, endPoint x: 605, endPoint y: 255, distance: 17.9
click at [605, 255] on div "To activate drag with keyboard, press Alt + Enter. Once in keyboard drag state,…" at bounding box center [632, 304] width 261 height 368
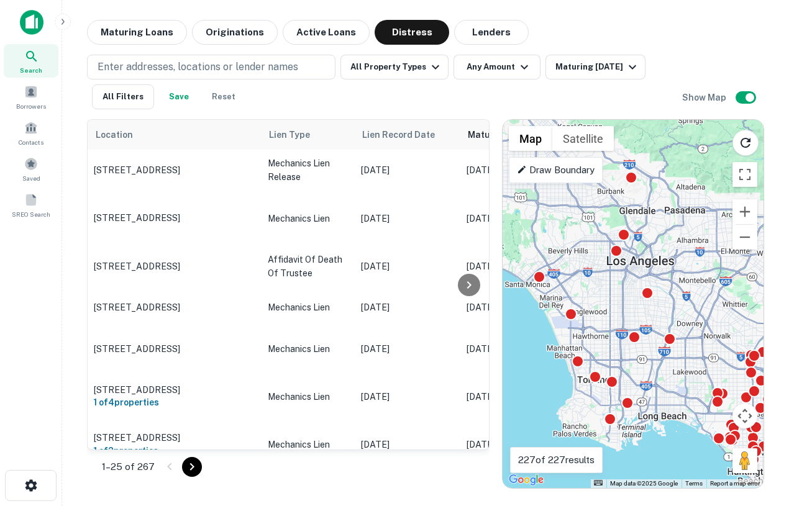
drag, startPoint x: 637, startPoint y: 391, endPoint x: 657, endPoint y: 397, distance: 21.6
click at [657, 397] on div "To activate drag with keyboard, press Alt + Enter. Once in keyboard drag state,…" at bounding box center [632, 304] width 261 height 368
click at [599, 71] on div "Maturing In 1 Year" at bounding box center [597, 67] width 84 height 15
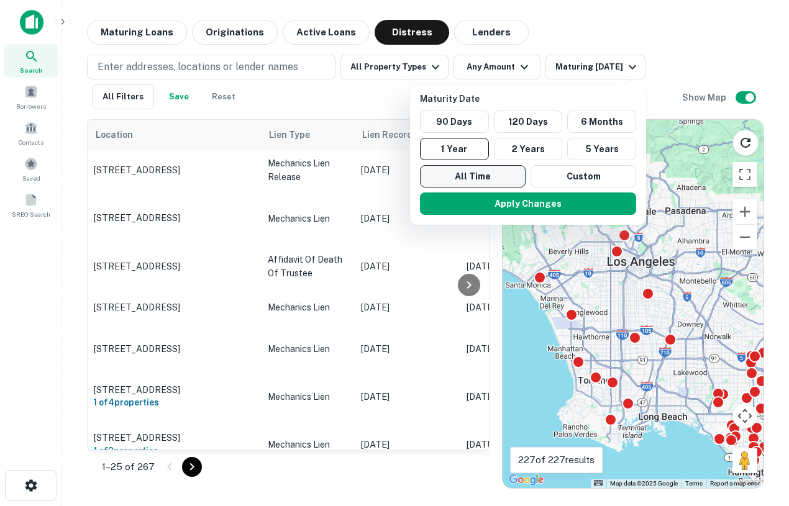
click at [480, 170] on button "All Time" at bounding box center [473, 176] width 106 height 22
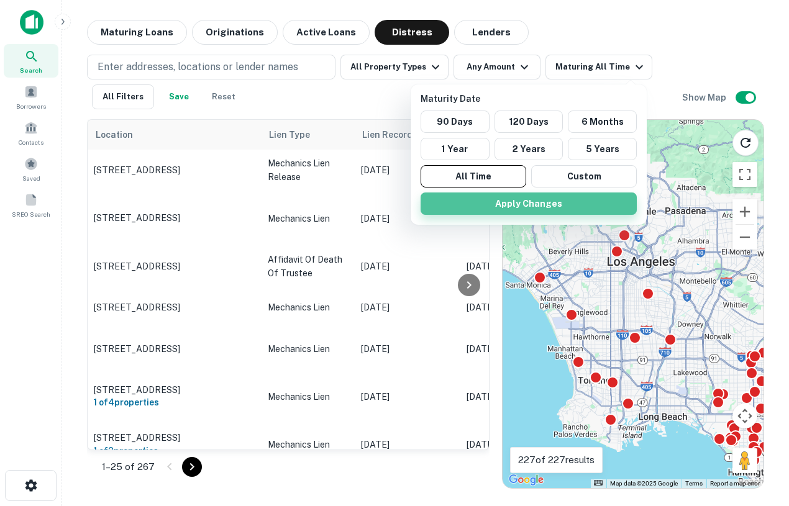
click at [513, 210] on button "Apply Changes" at bounding box center [528, 204] width 216 height 22
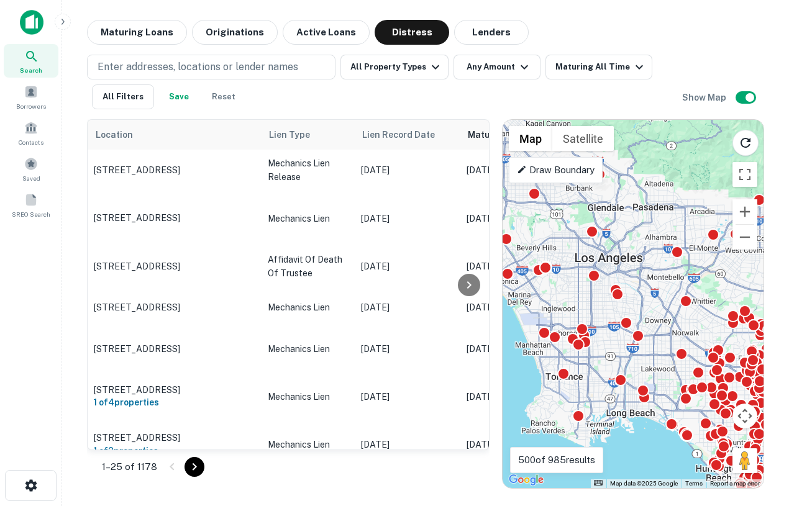
drag, startPoint x: 634, startPoint y: 307, endPoint x: 602, endPoint y: 302, distance: 32.0
click at [602, 303] on div "To activate drag with keyboard, press Alt + Enter. Once in keyboard drag state,…" at bounding box center [632, 304] width 261 height 368
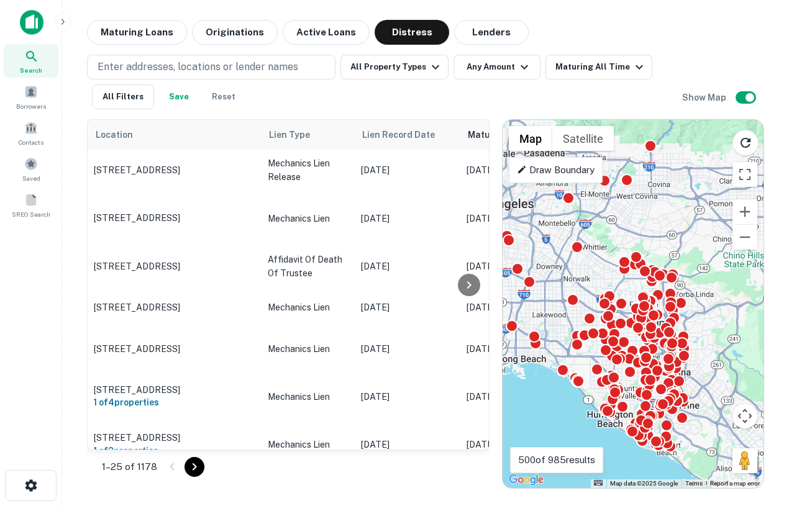
drag, startPoint x: 679, startPoint y: 229, endPoint x: 556, endPoint y: 162, distance: 140.3
click at [556, 162] on div "To activate drag with keyboard, press Alt + Enter. Once in keyboard drag state,…" at bounding box center [632, 304] width 261 height 368
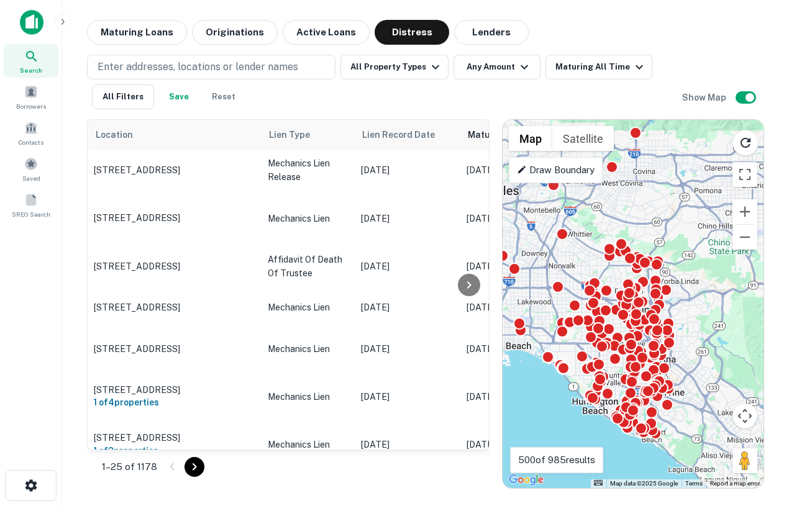
click at [704, 320] on div "To activate drag with keyboard, press Alt + Enter. Once in keyboard drag state,…" at bounding box center [632, 304] width 261 height 368
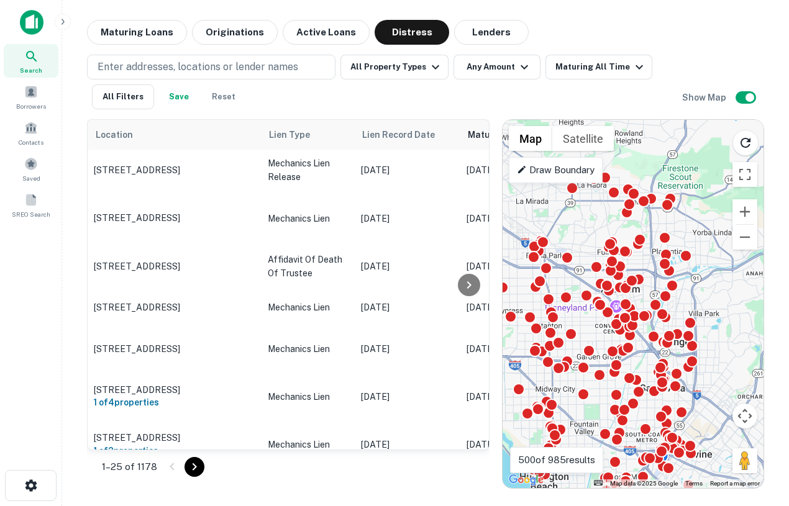
drag, startPoint x: 674, startPoint y: 321, endPoint x: 733, endPoint y: 312, distance: 59.1
click at [733, 312] on div "To activate drag with keyboard, press Alt + Enter. Once in keyboard drag state,…" at bounding box center [632, 304] width 261 height 368
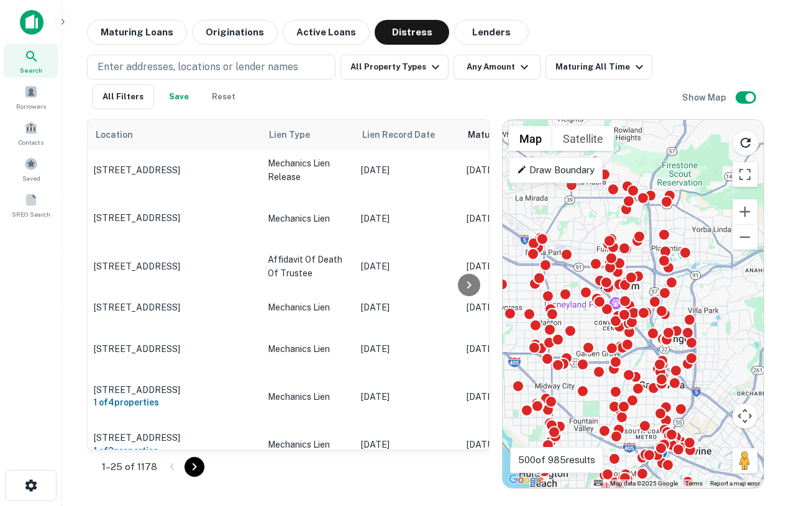
click at [732, 304] on div "To activate drag with keyboard, press Alt + Enter. Once in keyboard drag state,…" at bounding box center [632, 304] width 261 height 368
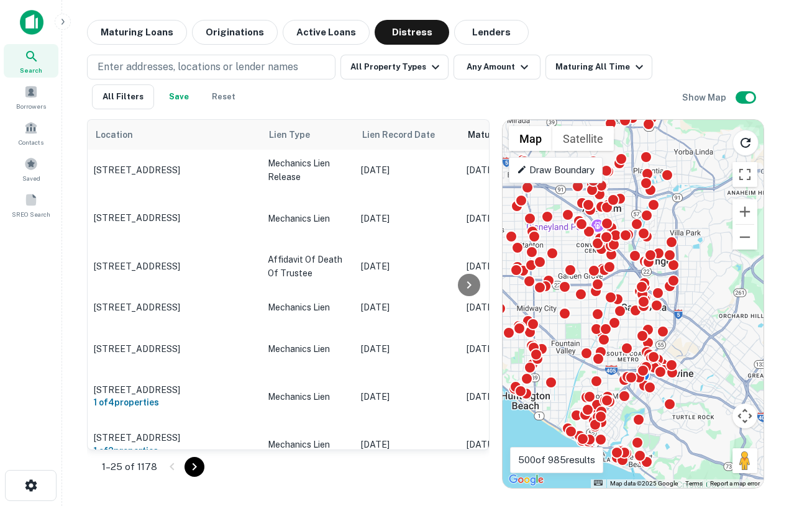
drag, startPoint x: 728, startPoint y: 279, endPoint x: 703, endPoint y: 179, distance: 103.0
click at [703, 179] on div "To activate drag with keyboard, press Alt + Enter. Once in keyboard drag state,…" at bounding box center [632, 304] width 261 height 368
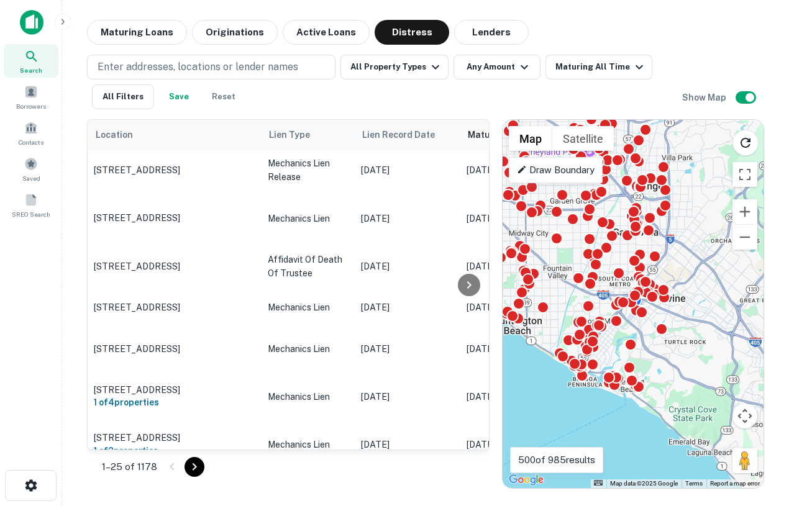
drag, startPoint x: 701, startPoint y: 262, endPoint x: 698, endPoint y: 204, distance: 57.8
click at [699, 204] on div "To activate drag with keyboard, press Alt + Enter. Once in keyboard drag state,…" at bounding box center [632, 304] width 261 height 368
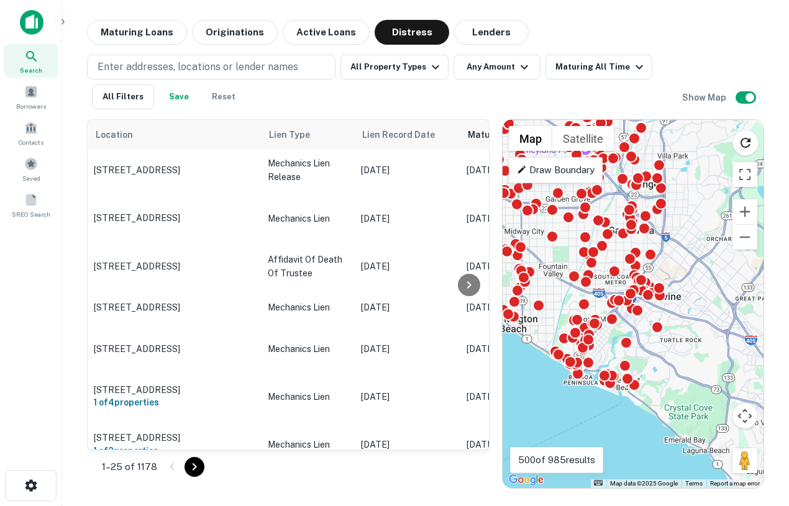
click at [599, 355] on div "To activate drag with keyboard, press Alt + Enter. Once in keyboard drag state,…" at bounding box center [632, 304] width 261 height 368
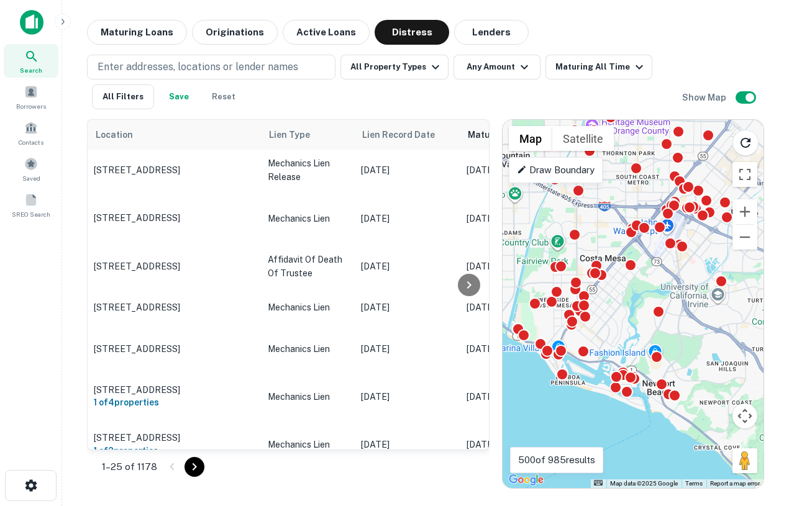
drag, startPoint x: 597, startPoint y: 365, endPoint x: 601, endPoint y: 338, distance: 26.3
click at [601, 338] on div "To activate drag with keyboard, press Alt + Enter. Once in keyboard drag state,…" at bounding box center [632, 304] width 261 height 368
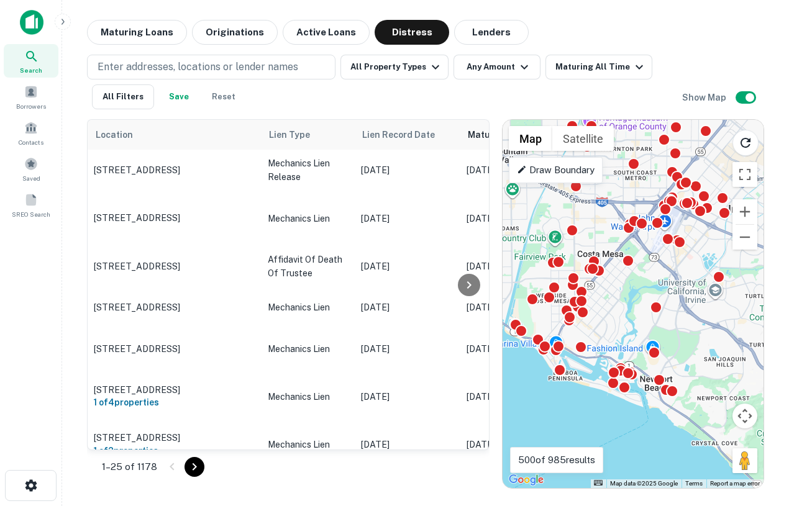
click at [594, 364] on div "To activate drag with keyboard, press Alt + Enter. Once in keyboard drag state,…" at bounding box center [632, 304] width 261 height 368
click at [594, 363] on div "To activate drag with keyboard, press Alt + Enter. Once in keyboard drag state,…" at bounding box center [632, 304] width 261 height 368
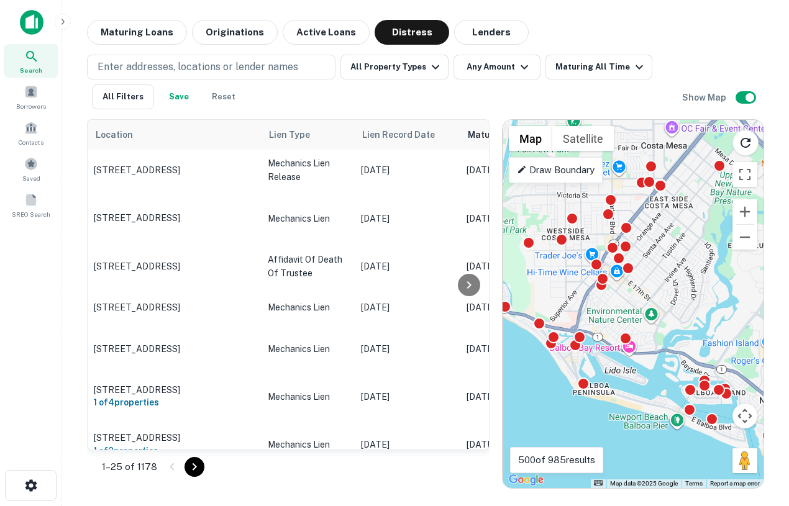
drag, startPoint x: 563, startPoint y: 371, endPoint x: 620, endPoint y: 373, distance: 57.2
click at [620, 373] on div "To activate drag with keyboard, press Alt + Enter. Once in keyboard drag state,…" at bounding box center [632, 304] width 261 height 368
click at [603, 365] on div "To activate drag with keyboard, press Alt + Enter. Once in keyboard drag state,…" at bounding box center [632, 304] width 261 height 368
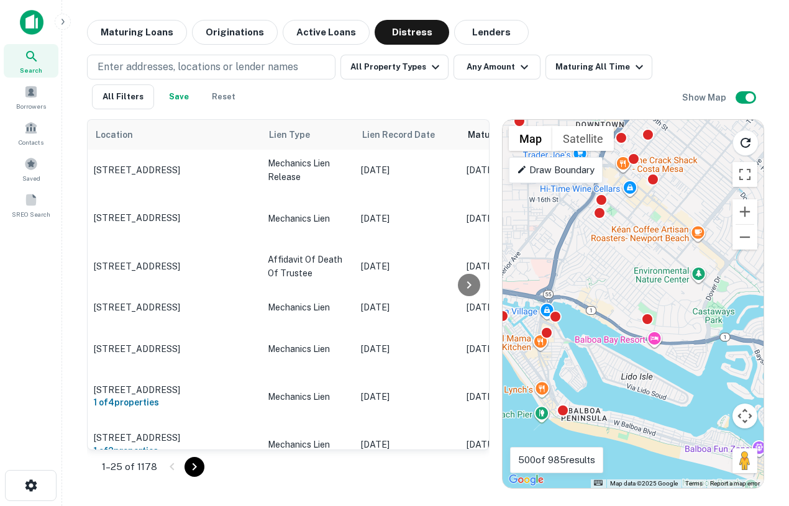
click at [578, 356] on div "To activate drag with keyboard, press Alt + Enter. Once in keyboard drag state,…" at bounding box center [632, 304] width 261 height 368
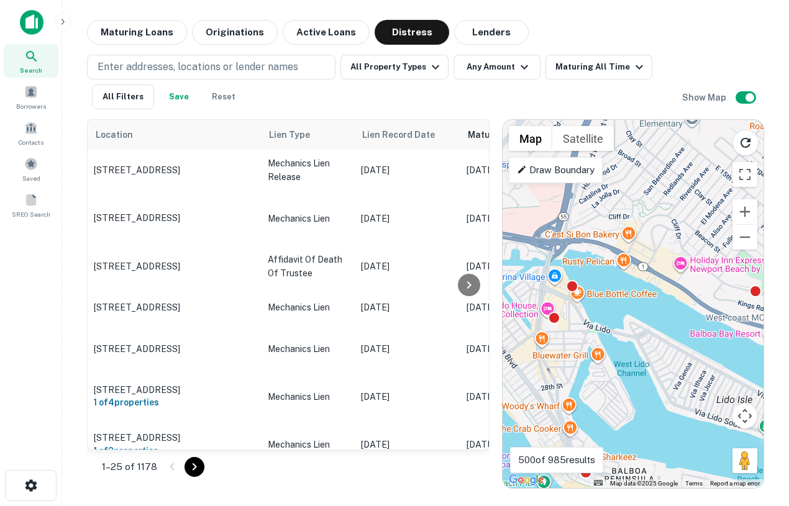
drag, startPoint x: 578, startPoint y: 356, endPoint x: 619, endPoint y: 359, distance: 40.5
click at [619, 359] on div "To activate drag with keyboard, press Alt + Enter. Once in keyboard drag state,…" at bounding box center [632, 304] width 261 height 368
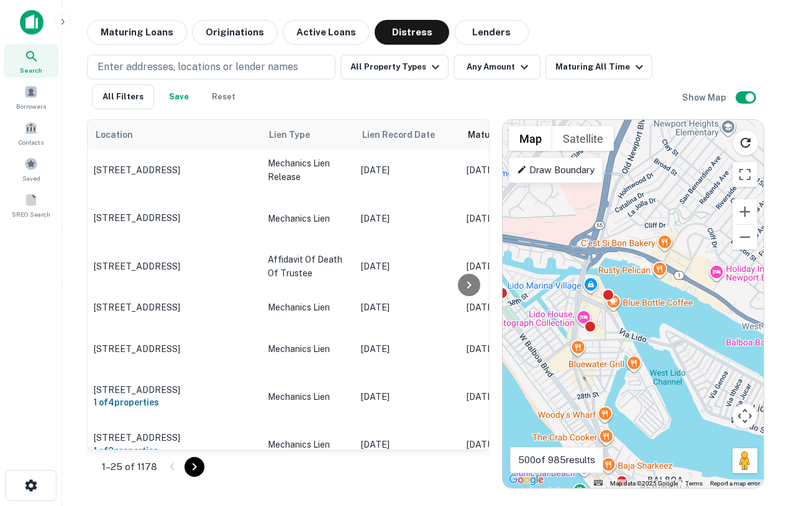
drag, startPoint x: 582, startPoint y: 327, endPoint x: 620, endPoint y: 334, distance: 39.1
click at [622, 335] on div "To activate drag with keyboard, press Alt + Enter. Once in keyboard drag state,…" at bounding box center [632, 304] width 261 height 368
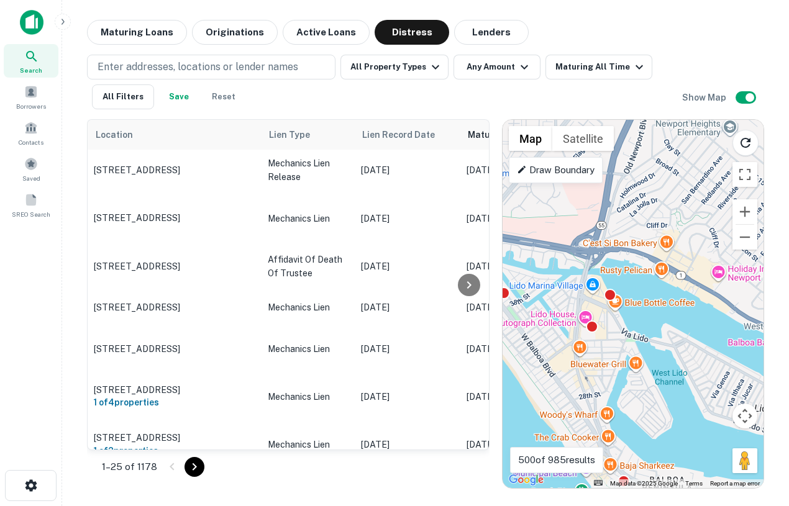
click at [620, 334] on div "To activate drag with keyboard, press Alt + Enter. Once in keyboard drag state,…" at bounding box center [632, 304] width 261 height 368
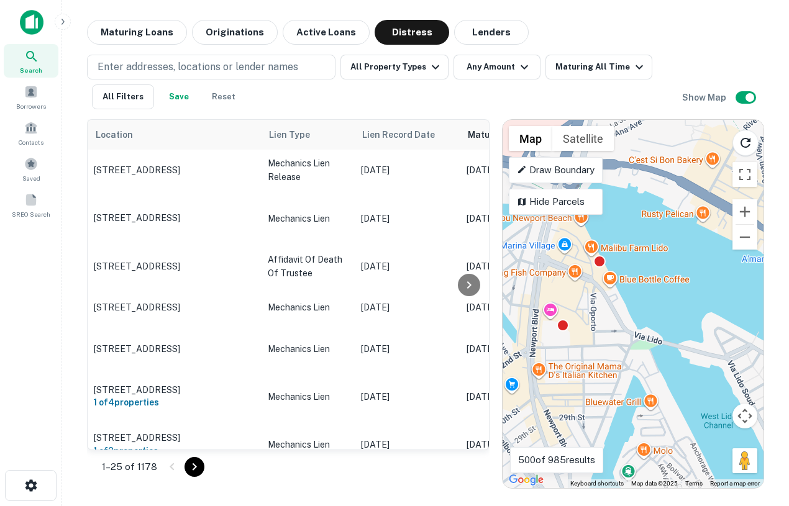
drag, startPoint x: 599, startPoint y: 311, endPoint x: 606, endPoint y: 343, distance: 33.5
click at [607, 345] on div "To activate drag with keyboard, press Alt + Enter. Once in keyboard drag state,…" at bounding box center [632, 304] width 261 height 368
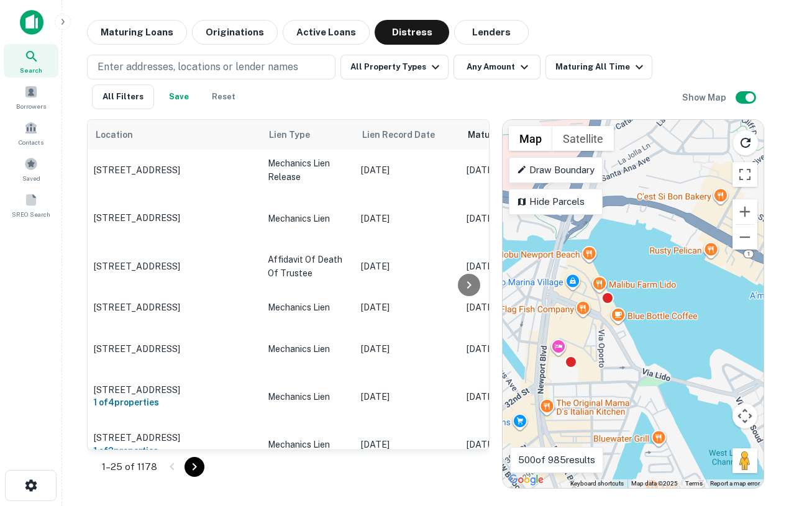
drag, startPoint x: 660, startPoint y: 353, endPoint x: 638, endPoint y: 360, distance: 22.8
click at [638, 361] on div "To activate drag with keyboard, press Alt + Enter. Once in keyboard drag state,…" at bounding box center [632, 304] width 261 height 368
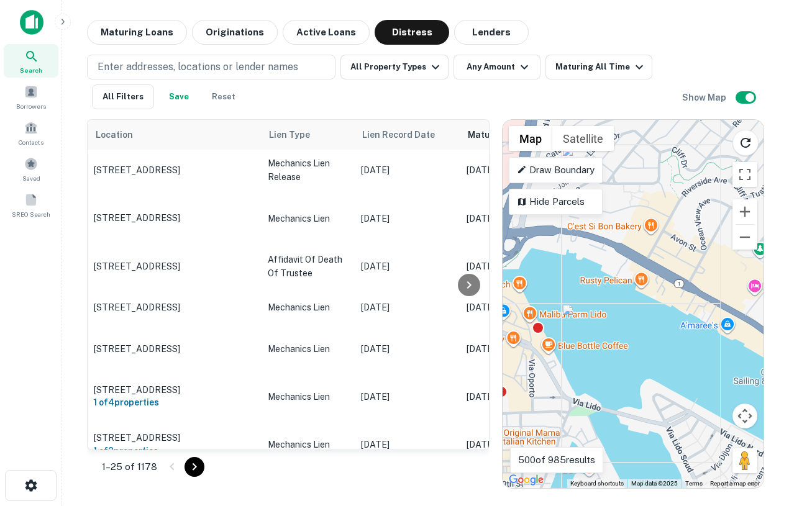
drag, startPoint x: 691, startPoint y: 331, endPoint x: 640, endPoint y: 352, distance: 54.9
click at [639, 352] on div "To activate drag with keyboard, press Alt + Enter. Once in keyboard drag state,…" at bounding box center [632, 304] width 261 height 368
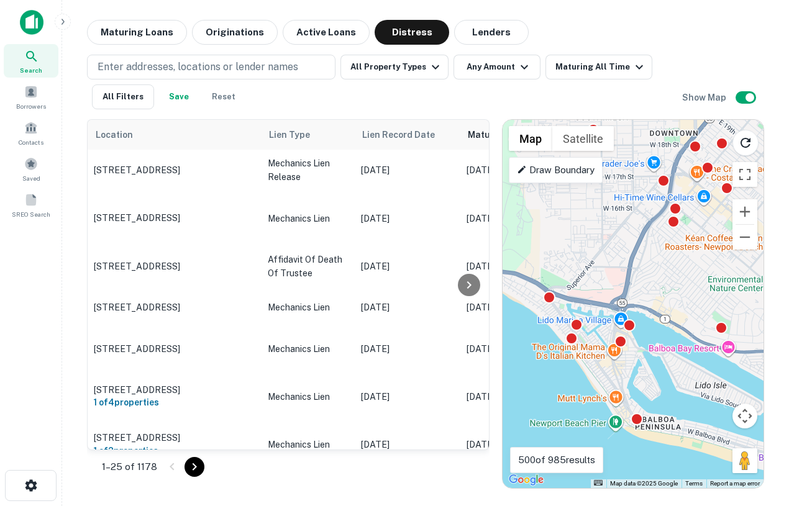
drag, startPoint x: 647, startPoint y: 275, endPoint x: 656, endPoint y: 317, distance: 42.5
click at [656, 317] on div "To activate drag with keyboard, press Alt + Enter. Once in keyboard drag state,…" at bounding box center [632, 304] width 261 height 368
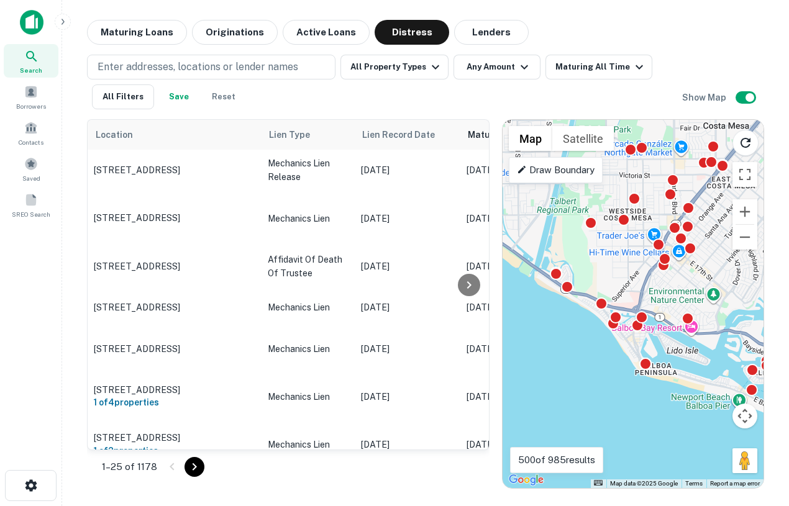
click at [661, 335] on div "To activate drag with keyboard, press Alt + Enter. Once in keyboard drag state,…" at bounding box center [632, 304] width 261 height 368
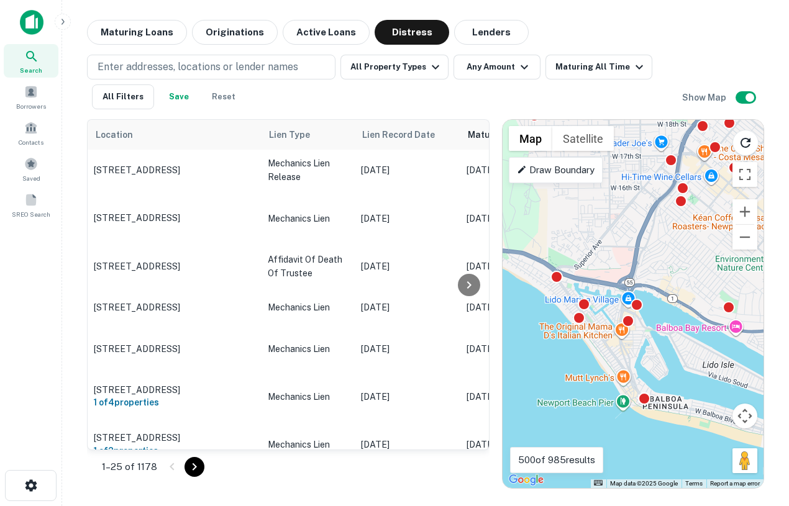
drag, startPoint x: 661, startPoint y: 335, endPoint x: 675, endPoint y: 335, distance: 14.3
click at [675, 335] on div "To activate drag with keyboard, press Alt + Enter. Once in keyboard drag state,…" at bounding box center [632, 304] width 261 height 368
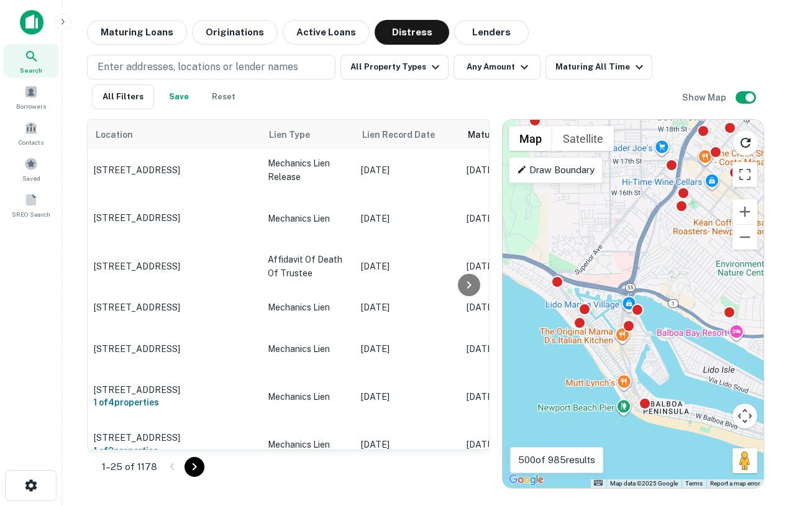
click at [666, 341] on div "To activate drag with keyboard, press Alt + Enter. Once in keyboard drag state,…" at bounding box center [632, 304] width 261 height 368
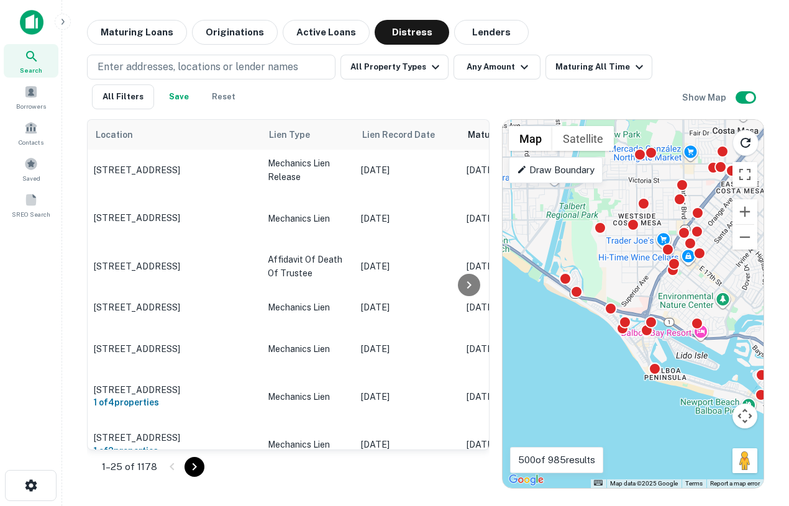
click at [692, 362] on div "To activate drag with keyboard, press Alt + Enter. Once in keyboard drag state,…" at bounding box center [632, 304] width 261 height 368
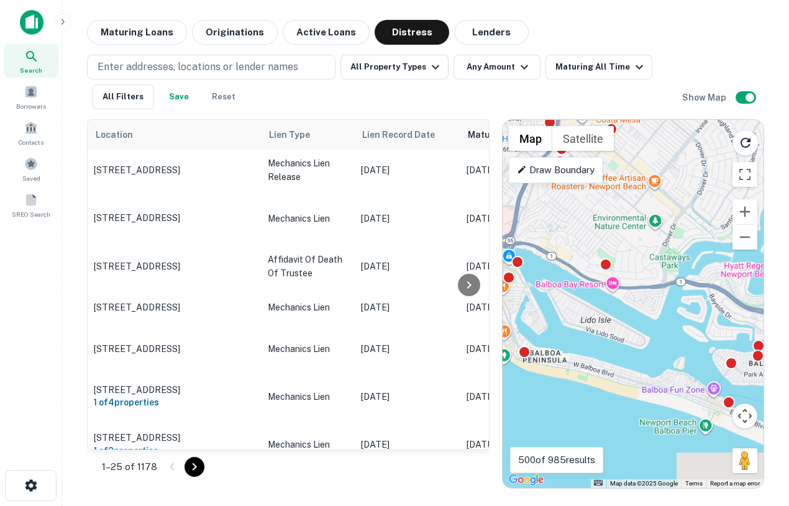
drag, startPoint x: 692, startPoint y: 362, endPoint x: 506, endPoint y: 296, distance: 198.4
click at [506, 296] on div "To activate drag with keyboard, press Alt + Enter. Once in keyboard drag state,…" at bounding box center [632, 304] width 261 height 368
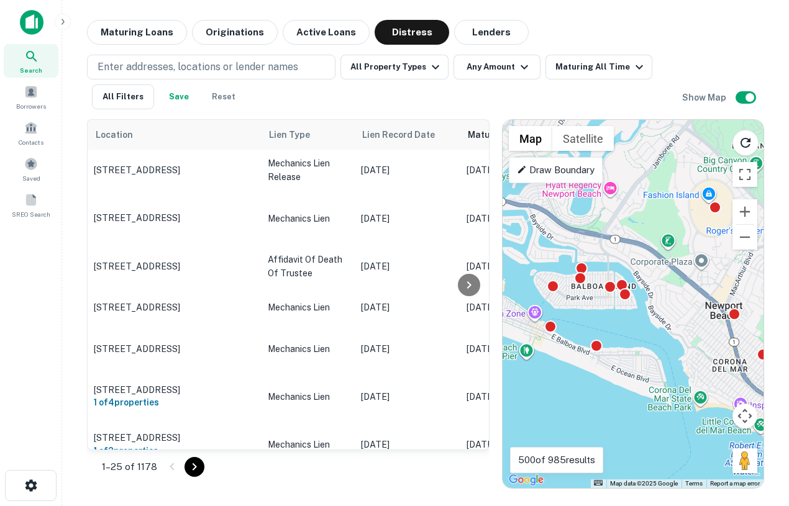
drag, startPoint x: 583, startPoint y: 326, endPoint x: 594, endPoint y: 339, distance: 17.2
click at [594, 339] on div "To activate drag with keyboard, press Alt + Enter. Once in keyboard drag state,…" at bounding box center [632, 304] width 261 height 368
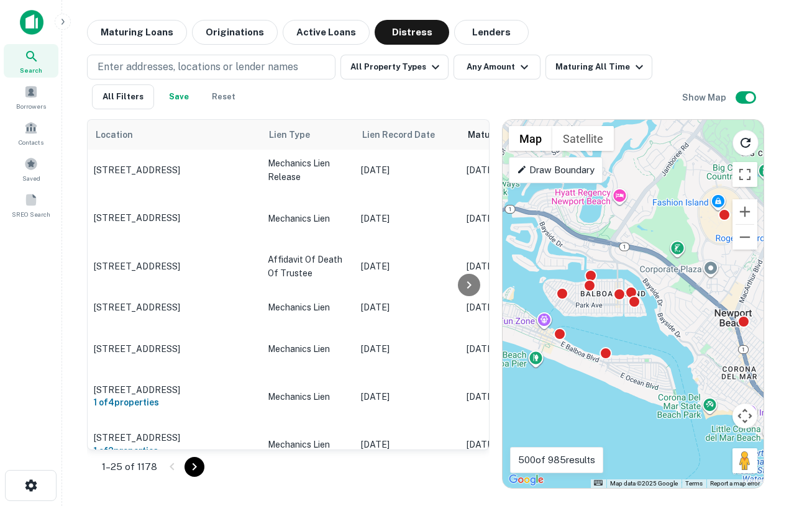
click at [614, 312] on div "To activate drag with keyboard, press Alt + Enter. Once in keyboard drag state,…" at bounding box center [632, 304] width 261 height 368
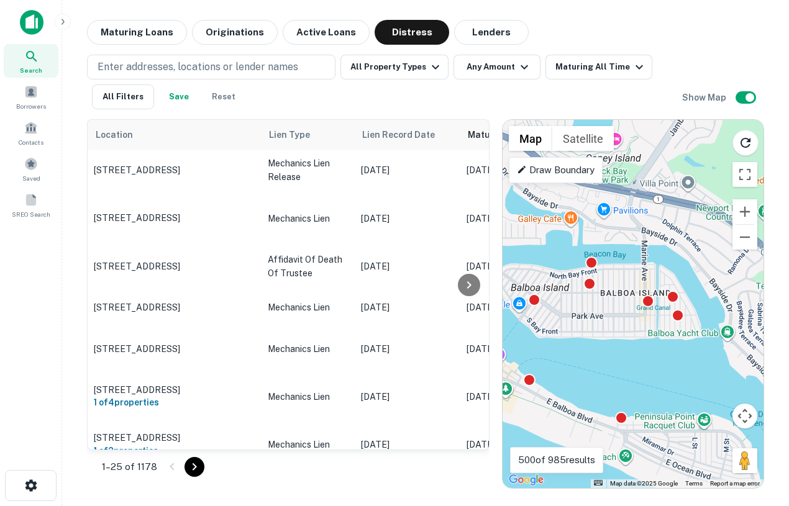
drag, startPoint x: 614, startPoint y: 312, endPoint x: 638, endPoint y: 329, distance: 30.3
click at [638, 329] on div "To activate drag with keyboard, press Alt + Enter. Once in keyboard drag state,…" at bounding box center [632, 304] width 261 height 368
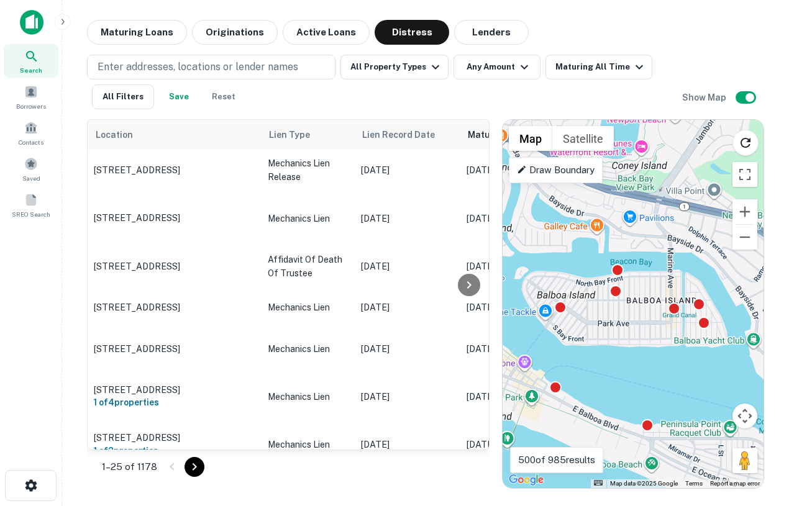
drag, startPoint x: 638, startPoint y: 329, endPoint x: 668, endPoint y: 338, distance: 30.6
click at [668, 338] on div "To activate drag with keyboard, press Alt + Enter. Once in keyboard drag state,…" at bounding box center [632, 304] width 261 height 368
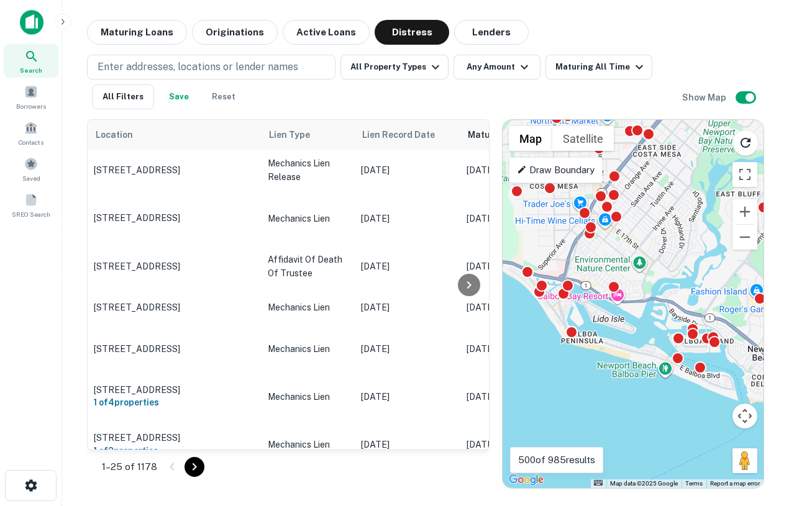
drag, startPoint x: 666, startPoint y: 337, endPoint x: 733, endPoint y: 360, distance: 70.3
click at [733, 360] on div "To activate drag with keyboard, press Alt + Enter. Once in keyboard drag state,…" at bounding box center [632, 304] width 261 height 368
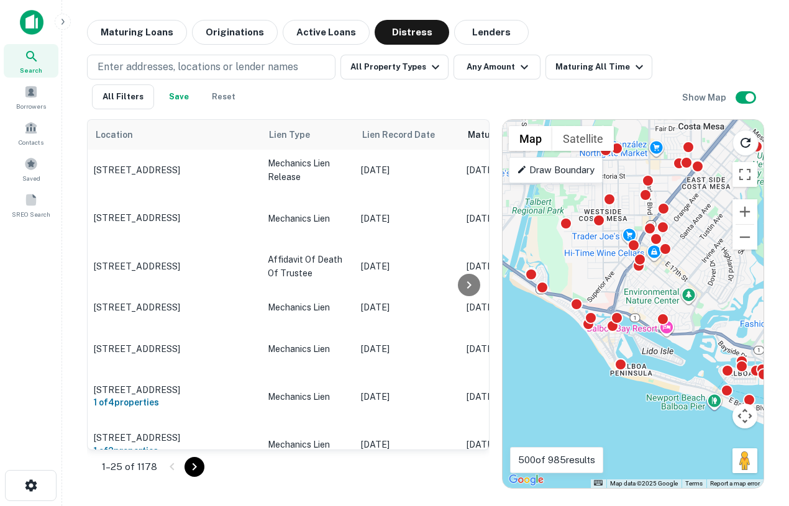
drag, startPoint x: 637, startPoint y: 319, endPoint x: 663, endPoint y: 340, distance: 33.6
click at [663, 340] on div "To activate drag with keyboard, press Alt + Enter. Once in keyboard drag state,…" at bounding box center [632, 304] width 261 height 368
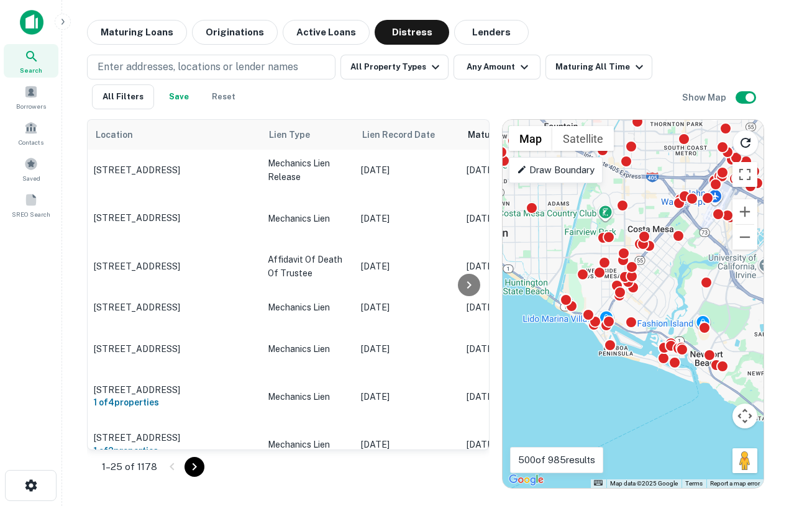
drag, startPoint x: 596, startPoint y: 337, endPoint x: 593, endPoint y: 355, distance: 17.7
click at [593, 355] on div "To activate drag with keyboard, press Alt + Enter. Once in keyboard drag state,…" at bounding box center [632, 304] width 261 height 368
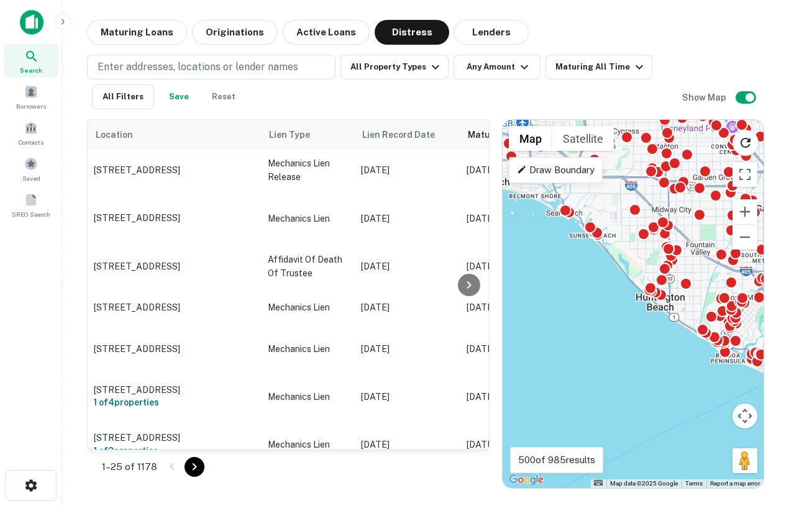
drag, startPoint x: 701, startPoint y: 270, endPoint x: 799, endPoint y: 337, distance: 119.2
click at [788, 337] on html "Search Borrowers Contacts Saved SREO Search Maturing Loans Originations Active …" at bounding box center [394, 253] width 789 height 506
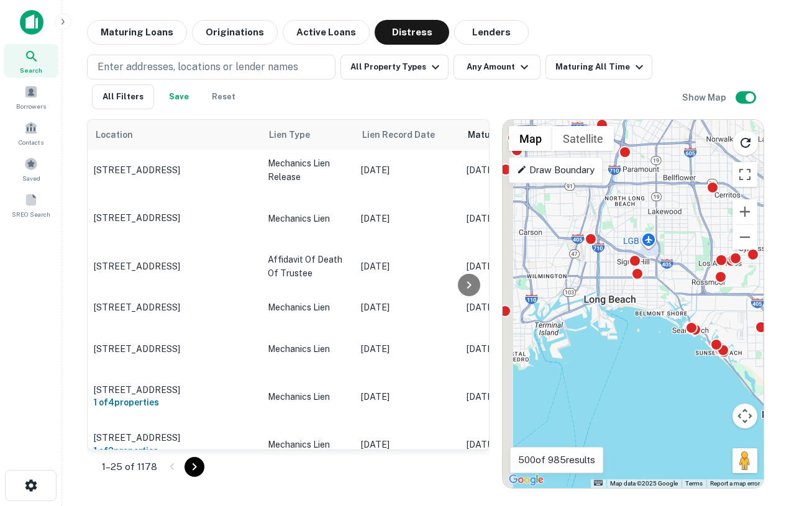
drag, startPoint x: 643, startPoint y: 255, endPoint x: 780, endPoint y: 376, distance: 182.6
click at [778, 374] on div "Maturing Loans Originations Active Loans Distress Lenders Enter addresses, loca…" at bounding box center [425, 254] width 707 height 469
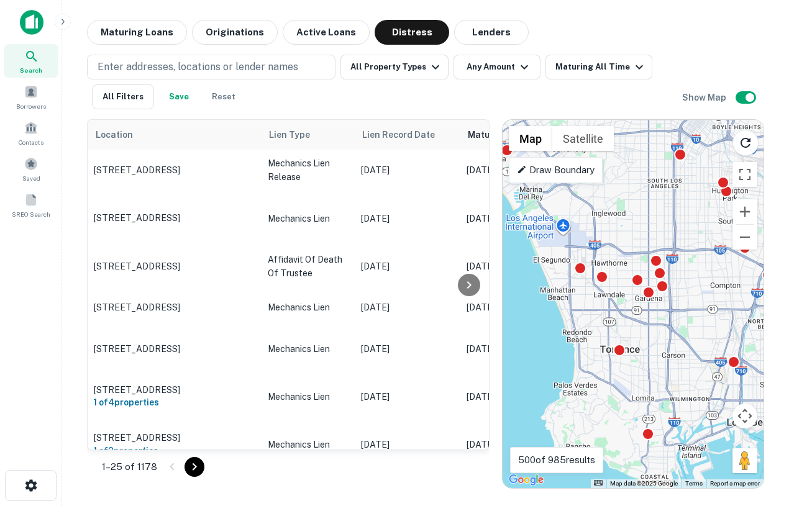
drag, startPoint x: 665, startPoint y: 310, endPoint x: 666, endPoint y: 317, distance: 7.6
click at [666, 318] on div "To activate drag with keyboard, press Alt + Enter. Once in keyboard drag state,…" at bounding box center [632, 304] width 261 height 368
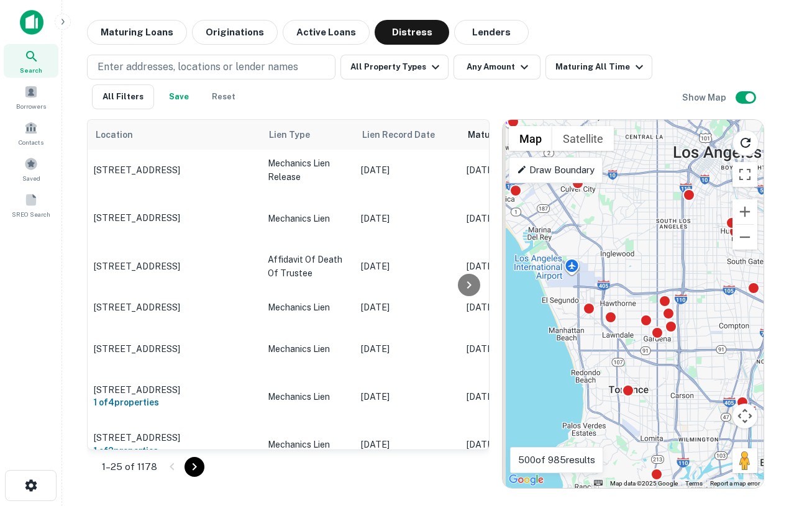
drag, startPoint x: 666, startPoint y: 317, endPoint x: 676, endPoint y: 360, distance: 44.0
click at [676, 360] on div "To activate drag with keyboard, press Alt + Enter. Once in keyboard drag state,…" at bounding box center [632, 304] width 261 height 368
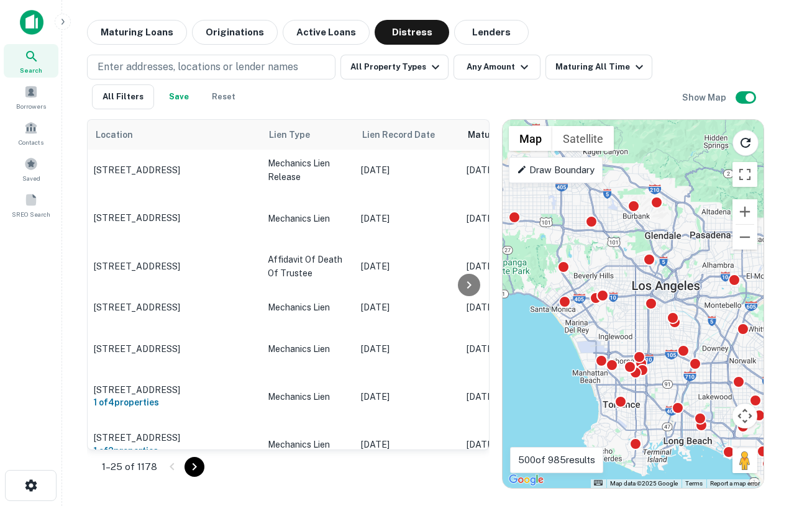
drag, startPoint x: 677, startPoint y: 302, endPoint x: 631, endPoint y: 334, distance: 56.2
click at [631, 334] on div "To activate drag with keyboard, press Alt + Enter. Once in keyboard drag state,…" at bounding box center [632, 304] width 261 height 368
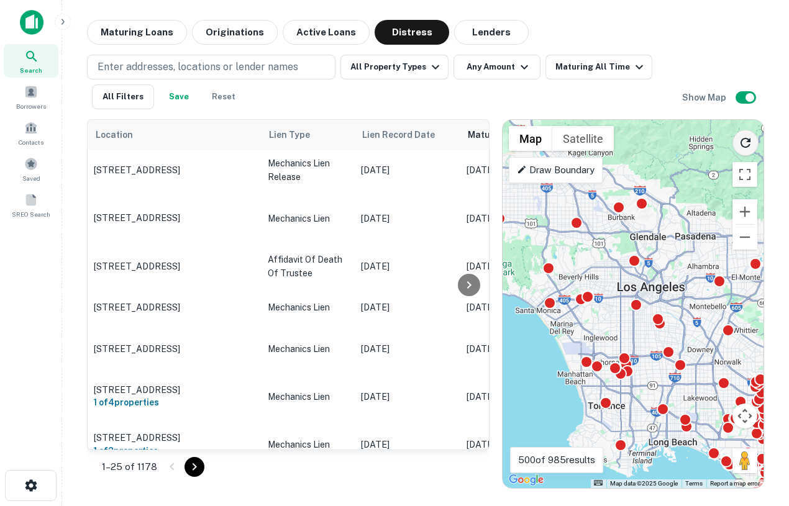
click at [741, 143] on icon "Reload search area" at bounding box center [745, 143] width 10 height 10
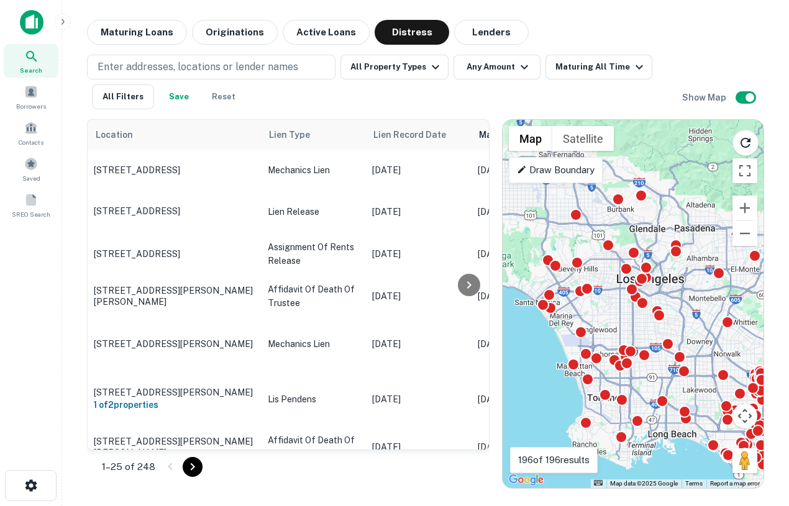
drag, startPoint x: 676, startPoint y: 284, endPoint x: 673, endPoint y: 270, distance: 14.0
click at [673, 270] on div "To activate drag with keyboard, press Alt + Enter. Once in keyboard drag state,…" at bounding box center [632, 304] width 261 height 368
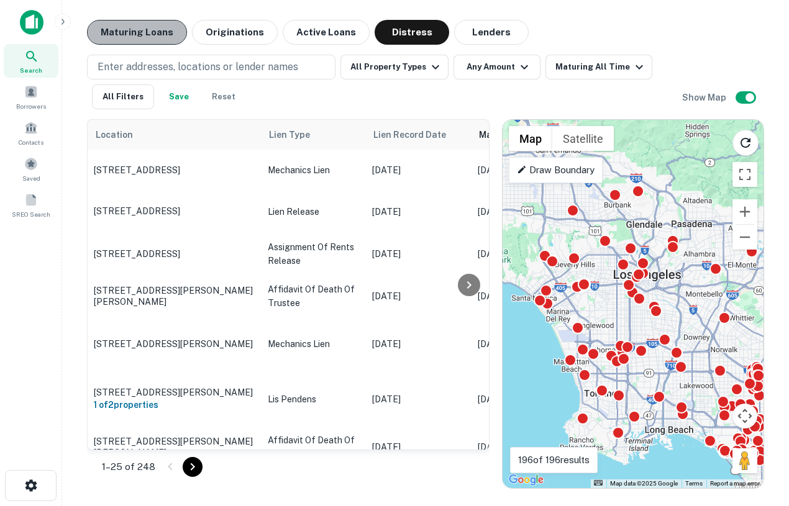
click at [144, 27] on button "Maturing Loans" at bounding box center [137, 32] width 100 height 25
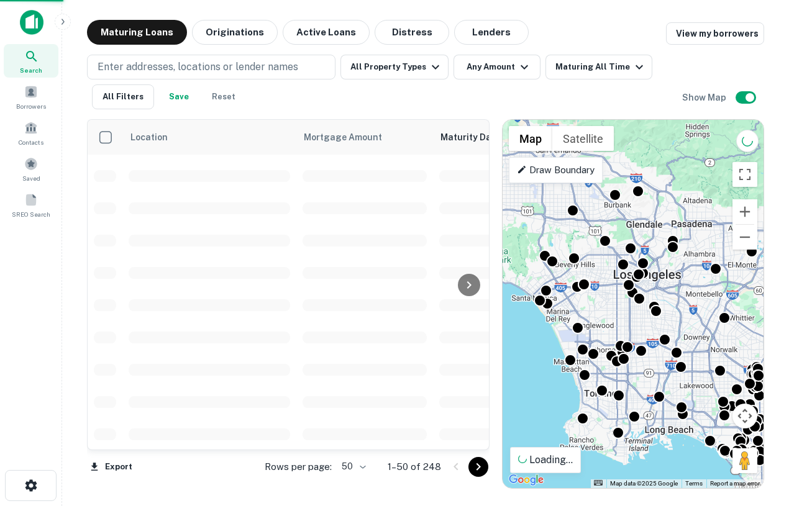
scroll to position [125, 0]
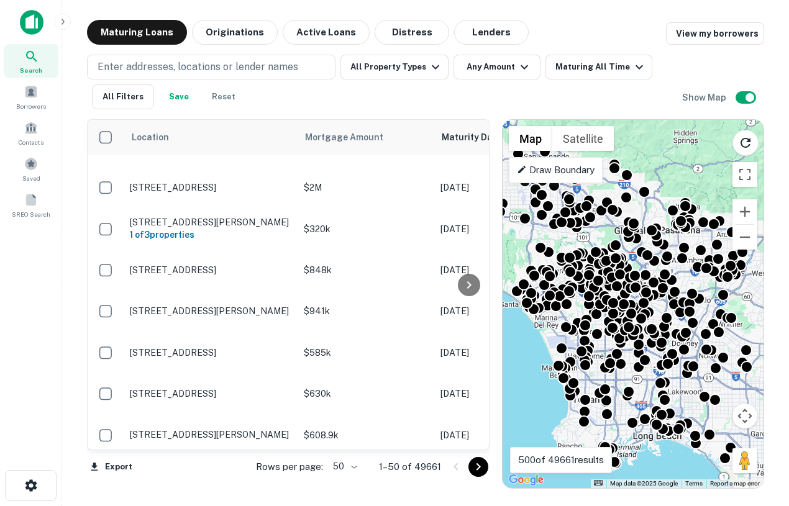
drag, startPoint x: 710, startPoint y: 332, endPoint x: 697, endPoint y: 339, distance: 15.3
click at [697, 339] on div "To navigate, press the arrow keys. To activate drag with keyboard, press Alt + …" at bounding box center [632, 304] width 261 height 368
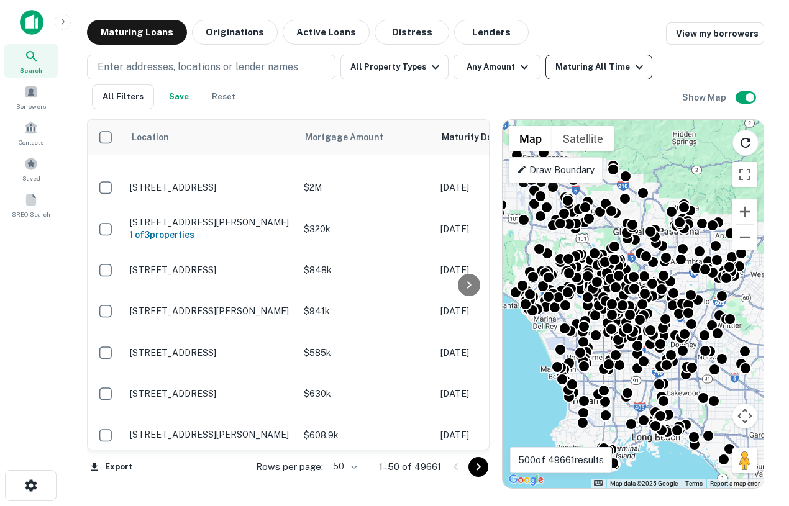
click at [579, 74] on div "Maturing All Time" at bounding box center [600, 67] width 91 height 15
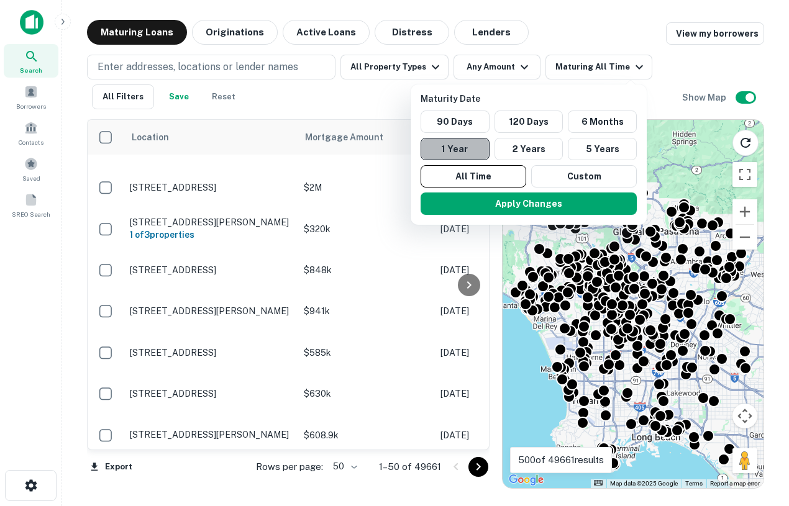
click at [470, 145] on button "1 Year" at bounding box center [454, 149] width 69 height 22
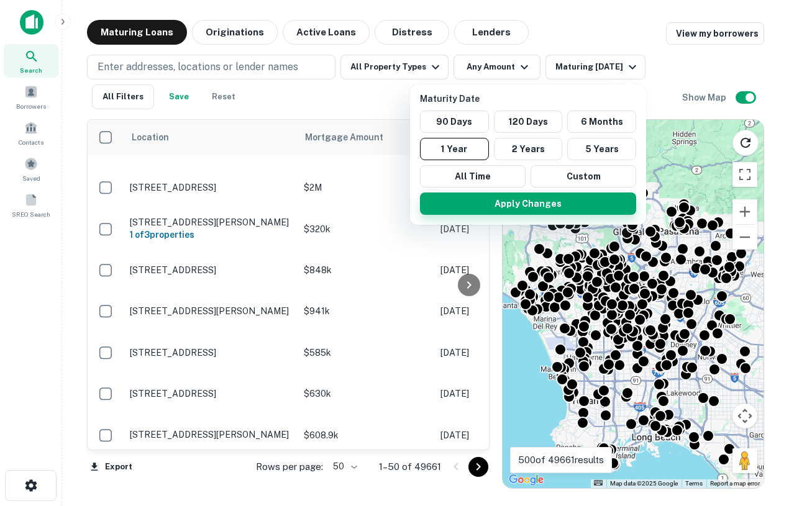
click at [514, 209] on button "Apply Changes" at bounding box center [528, 204] width 216 height 22
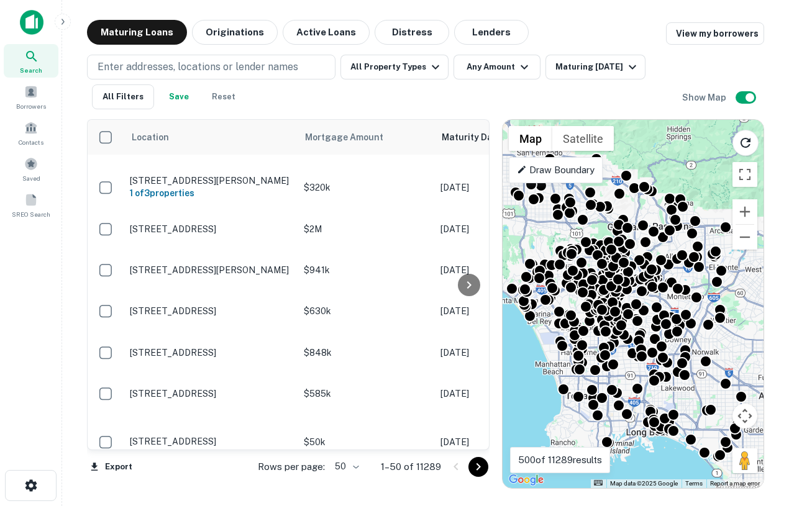
drag, startPoint x: 618, startPoint y: 217, endPoint x: 609, endPoint y: 210, distance: 11.1
click at [609, 210] on div at bounding box center [606, 207] width 12 height 12
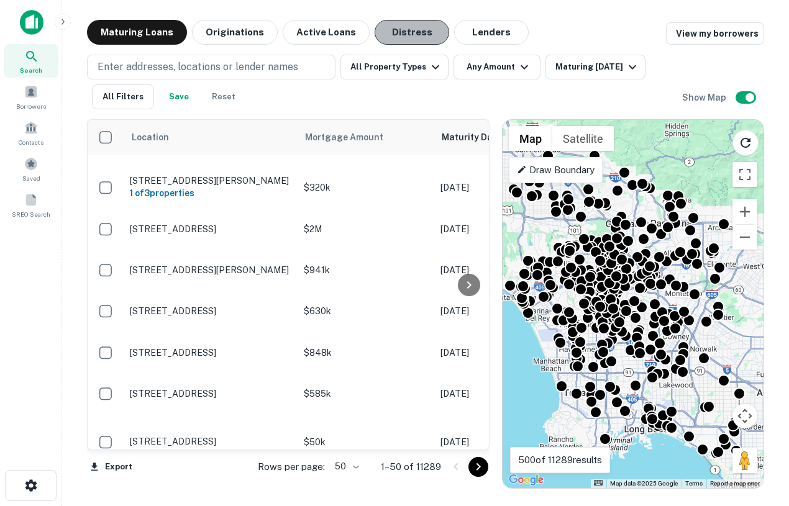
click at [397, 22] on button "Distress" at bounding box center [411, 32] width 75 height 25
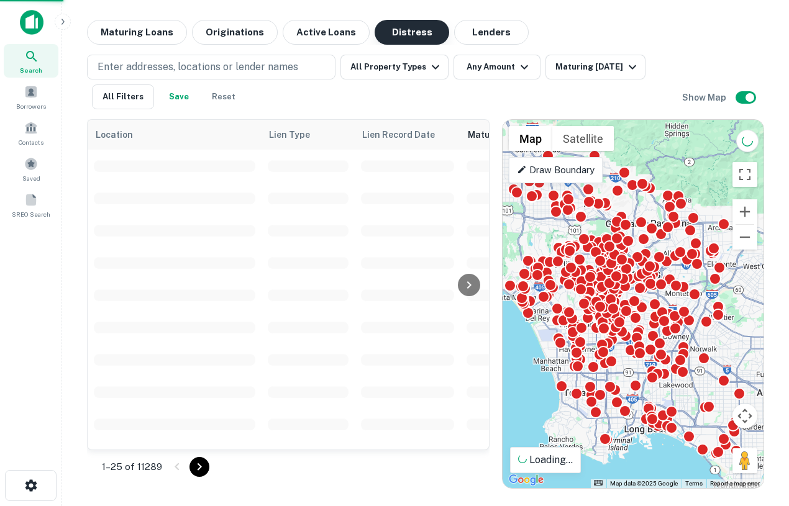
scroll to position [125, 0]
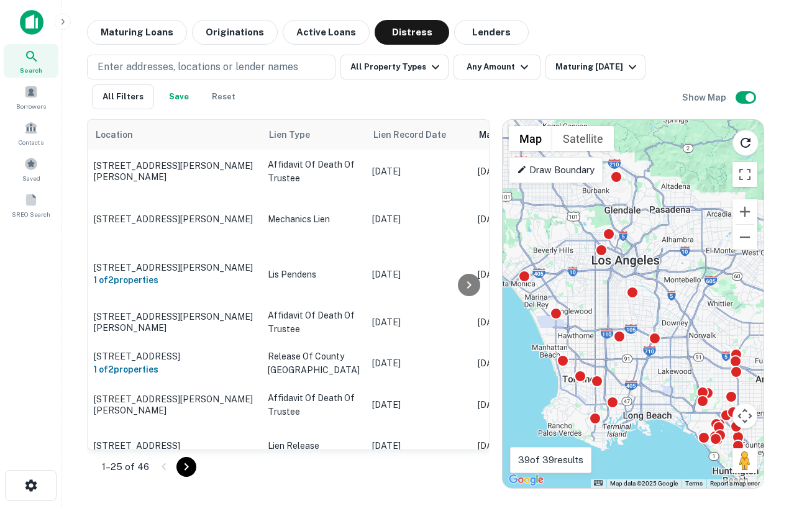
drag, startPoint x: 592, startPoint y: 234, endPoint x: 591, endPoint y: 219, distance: 15.0
click at [591, 219] on div "To activate drag with keyboard, press Alt + Enter. Once in keyboard drag state,…" at bounding box center [632, 304] width 261 height 368
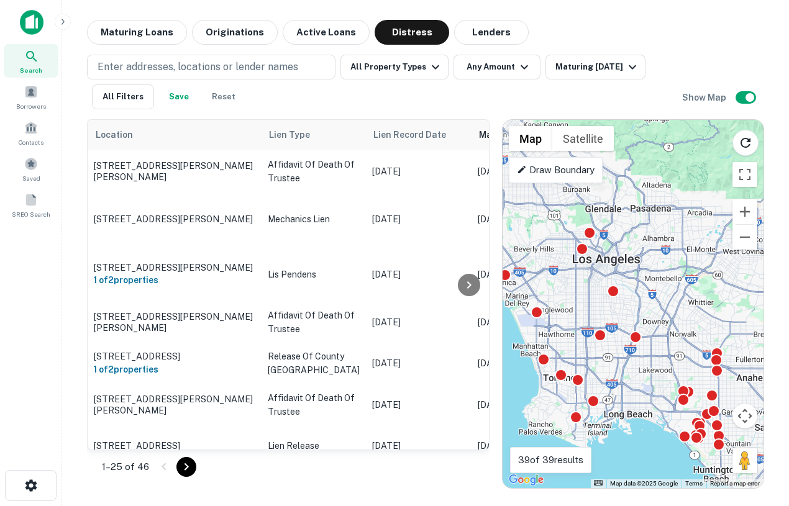
drag, startPoint x: 696, startPoint y: 452, endPoint x: 674, endPoint y: 450, distance: 21.2
click at [674, 450] on div "To activate drag with keyboard, press Alt + Enter. Once in keyboard drag state,…" at bounding box center [632, 304] width 261 height 368
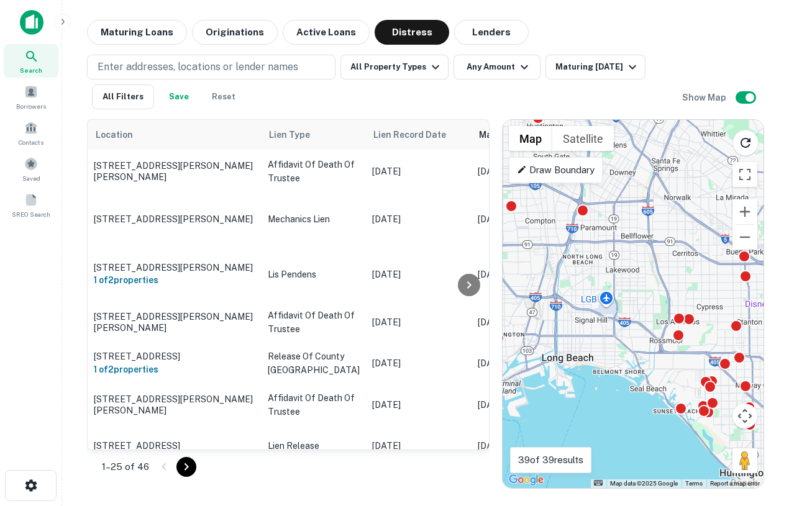
drag, startPoint x: 674, startPoint y: 449, endPoint x: 661, endPoint y: 429, distance: 23.4
click at [661, 429] on div "To activate drag with keyboard, press Alt + Enter. Once in keyboard drag state,…" at bounding box center [632, 304] width 261 height 368
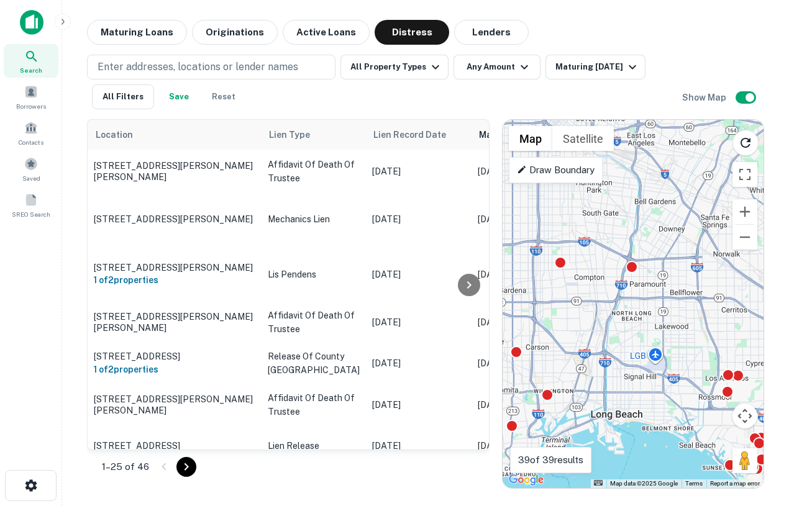
drag, startPoint x: 640, startPoint y: 393, endPoint x: 693, endPoint y: 450, distance: 78.7
click at [692, 449] on div "To activate drag with keyboard, press Alt + Enter. Once in keyboard drag state,…" at bounding box center [632, 304] width 261 height 368
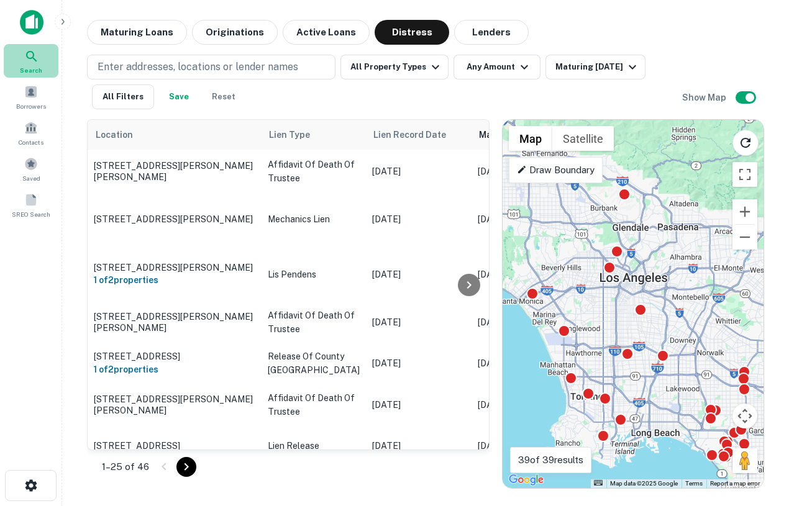
click at [43, 61] on div "Search" at bounding box center [31, 61] width 55 height 34
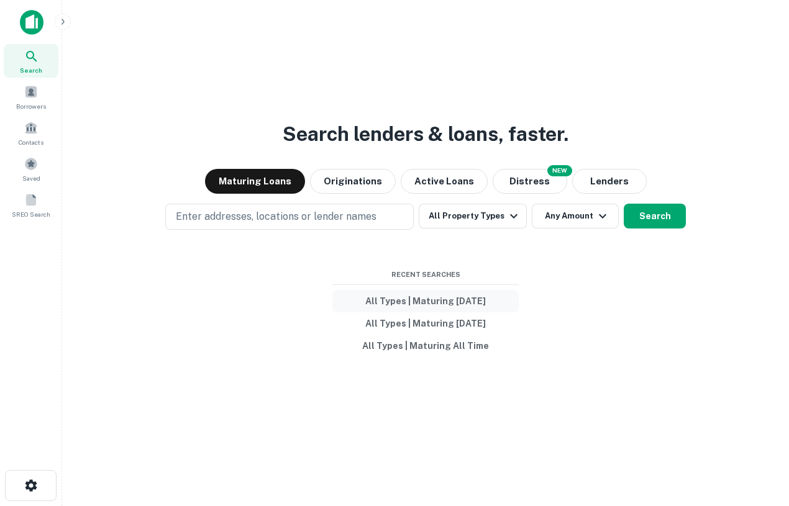
click at [450, 307] on button "All Types | Maturing [DATE]" at bounding box center [425, 301] width 186 height 22
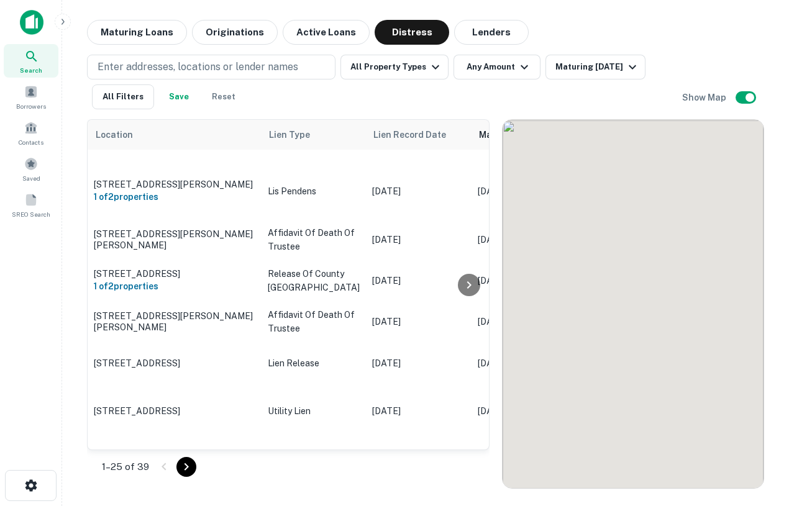
scroll to position [125, 0]
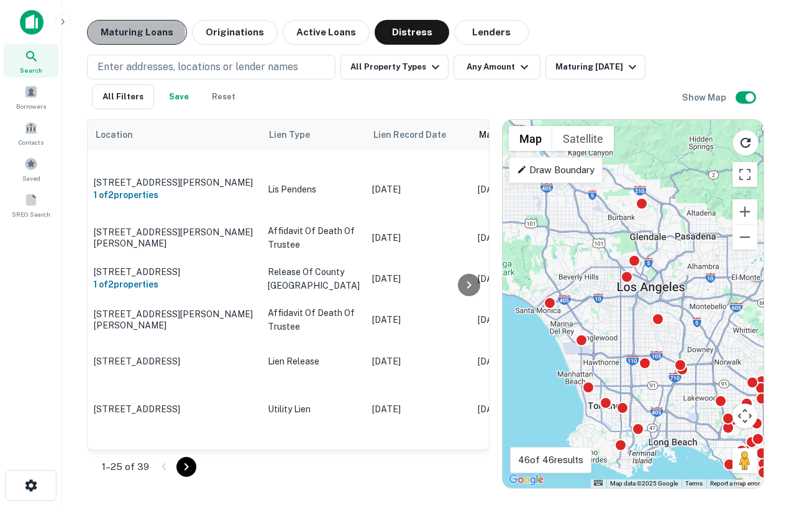
click at [134, 34] on button "Maturing Loans" at bounding box center [137, 32] width 100 height 25
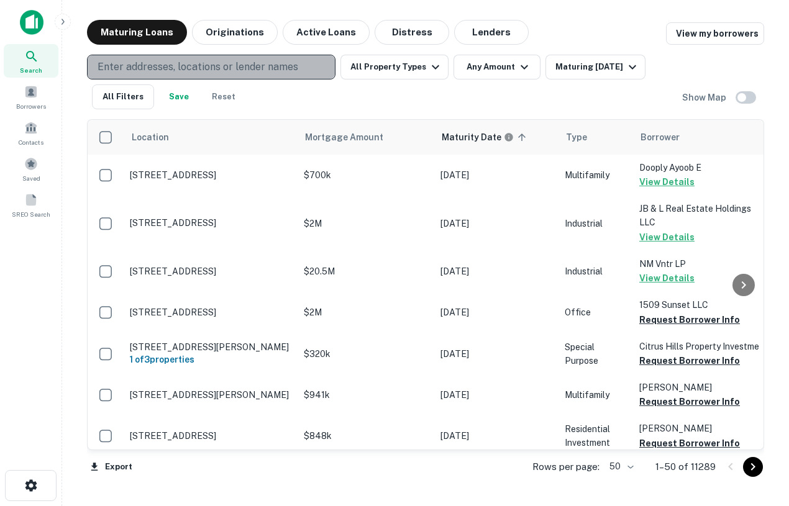
click at [165, 73] on p "Enter addresses, locations or lender names" at bounding box center [198, 67] width 201 height 15
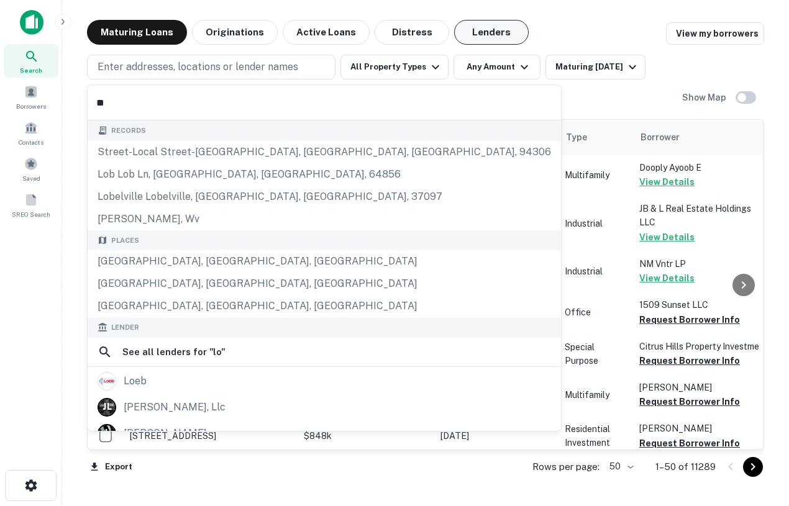
type input "**"
click at [494, 33] on button "Lenders" at bounding box center [491, 32] width 75 height 25
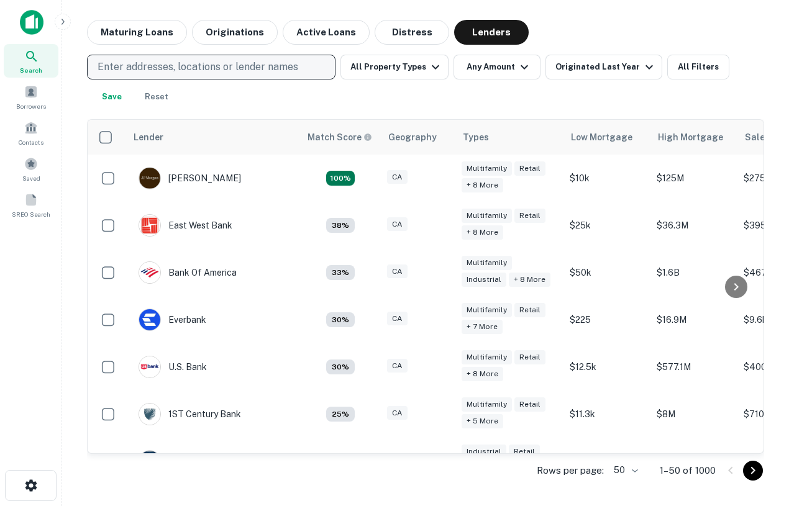
click at [220, 70] on p "Enter addresses, locations or lender names" at bounding box center [198, 67] width 201 height 15
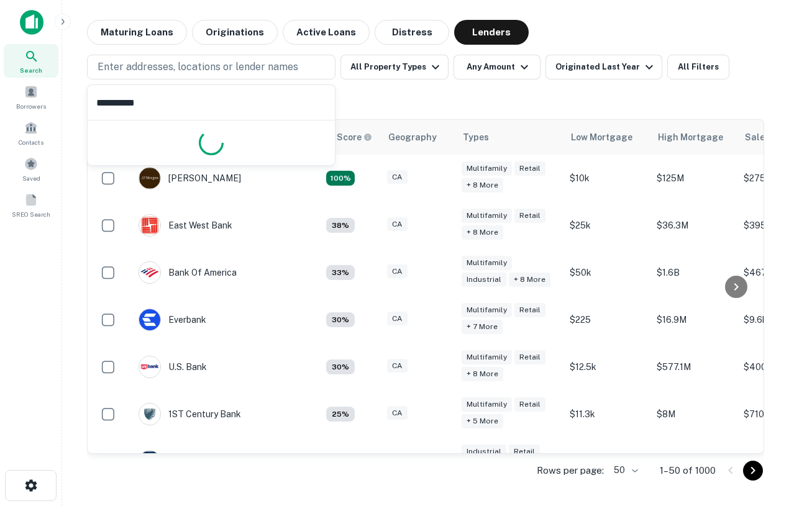
type input "**********"
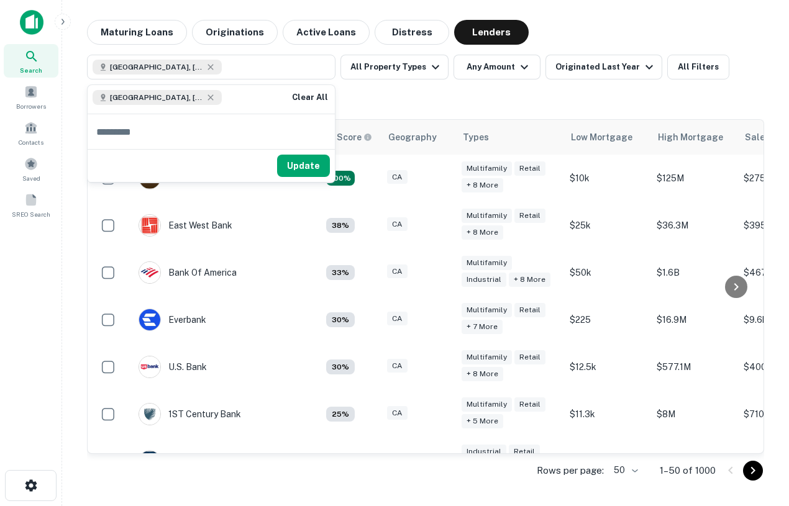
drag, startPoint x: 302, startPoint y: 163, endPoint x: 357, endPoint y: 116, distance: 72.7
click at [301, 163] on button "Update" at bounding box center [303, 166] width 53 height 22
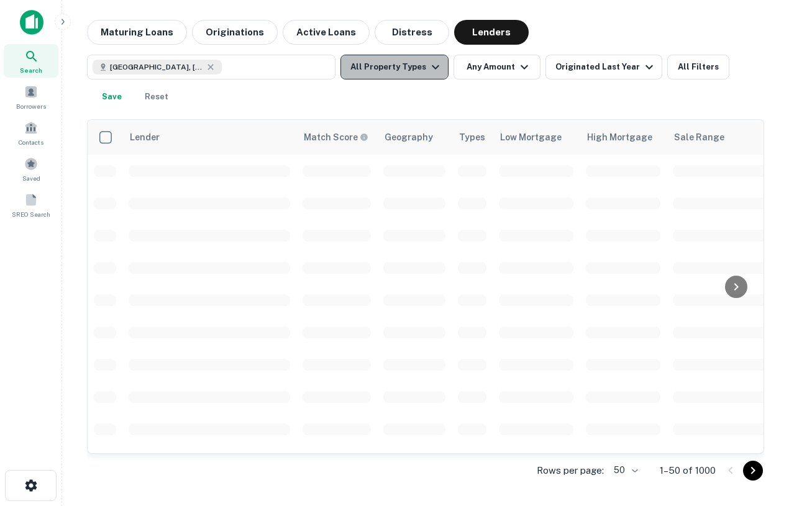
click at [422, 69] on button "All Property Types" at bounding box center [394, 67] width 108 height 25
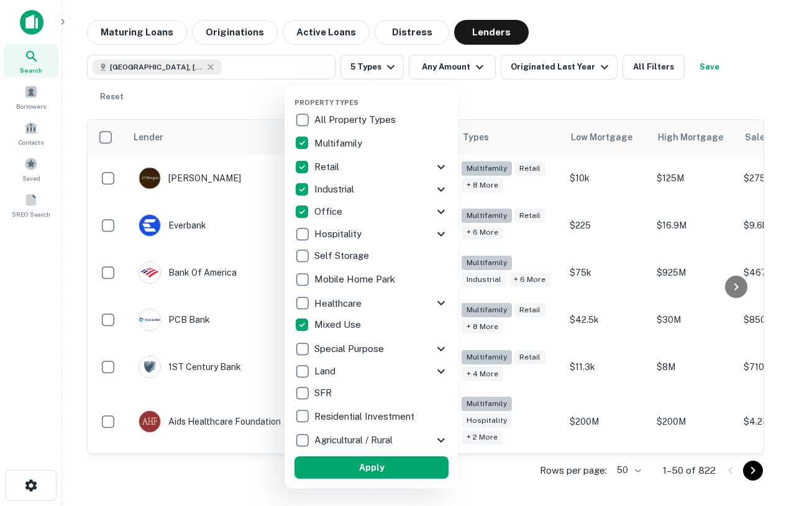
click at [363, 471] on button "Apply" at bounding box center [371, 467] width 154 height 22
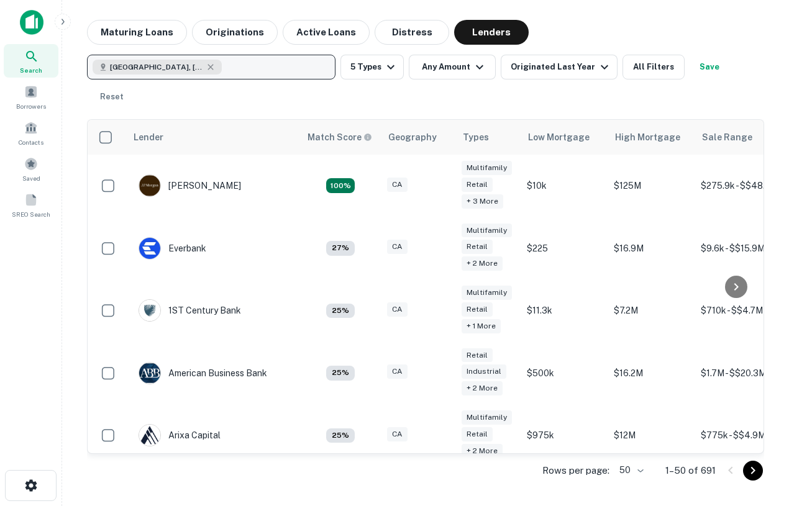
click at [198, 61] on div "[GEOGRAPHIC_DATA], [GEOGRAPHIC_DATA], [GEOGRAPHIC_DATA]" at bounding box center [157, 67] width 129 height 15
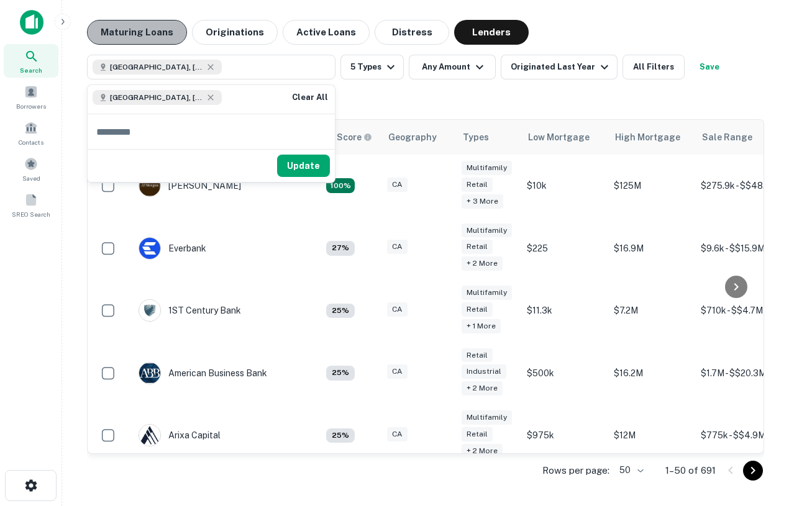
click at [150, 31] on button "Maturing Loans" at bounding box center [137, 32] width 100 height 25
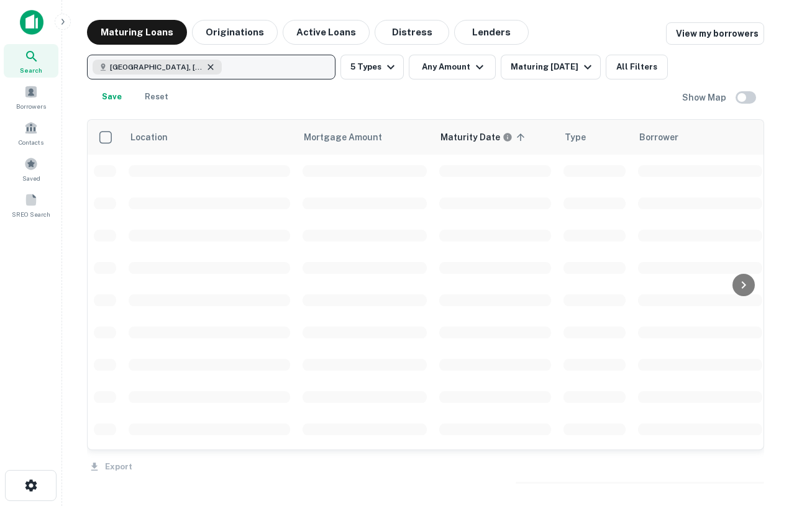
click at [207, 66] on icon "button" at bounding box center [210, 67] width 6 height 6
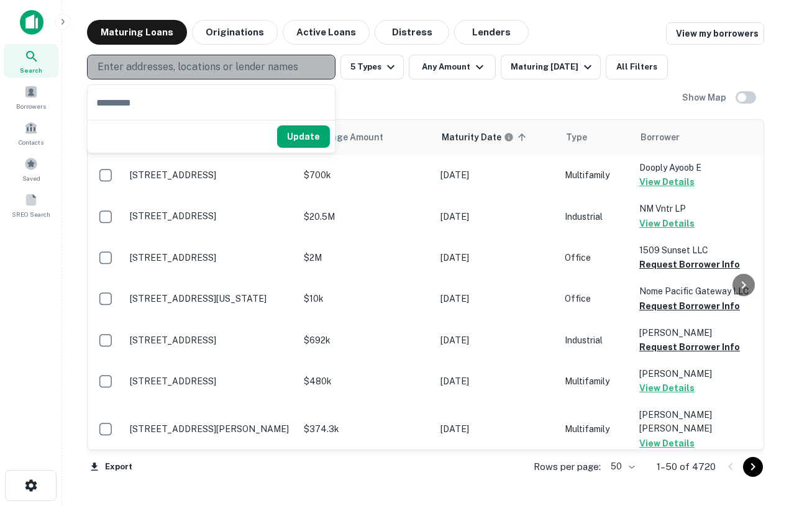
click at [193, 66] on p "Enter addresses, locations or lender names" at bounding box center [198, 67] width 201 height 15
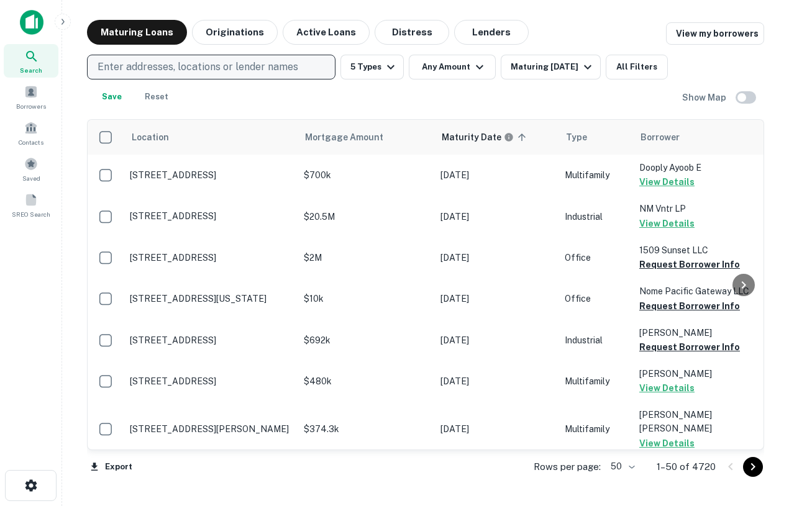
click at [193, 66] on p "Enter addresses, locations or lender names" at bounding box center [198, 67] width 201 height 15
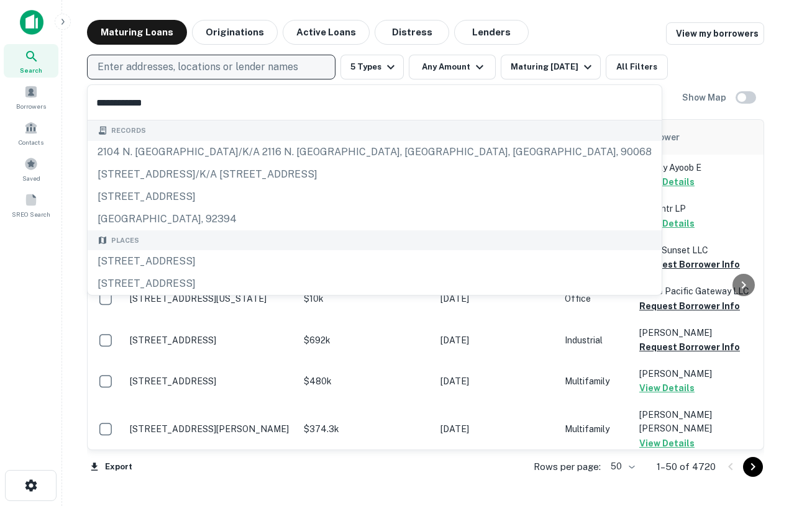
click at [116, 107] on input "**********" at bounding box center [375, 102] width 574 height 35
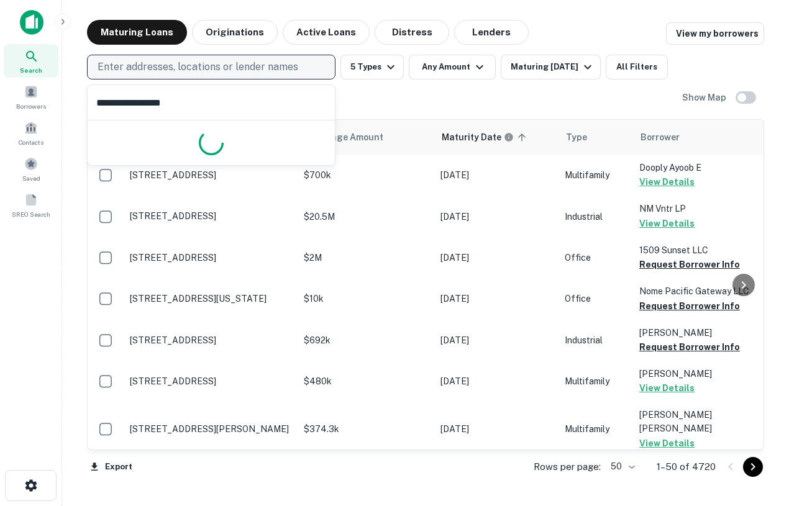
type input "**********"
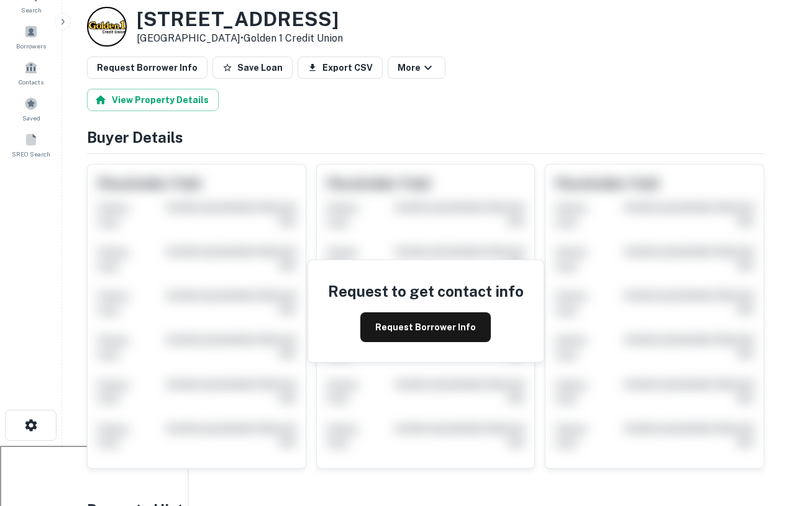
scroll to position [63, 0]
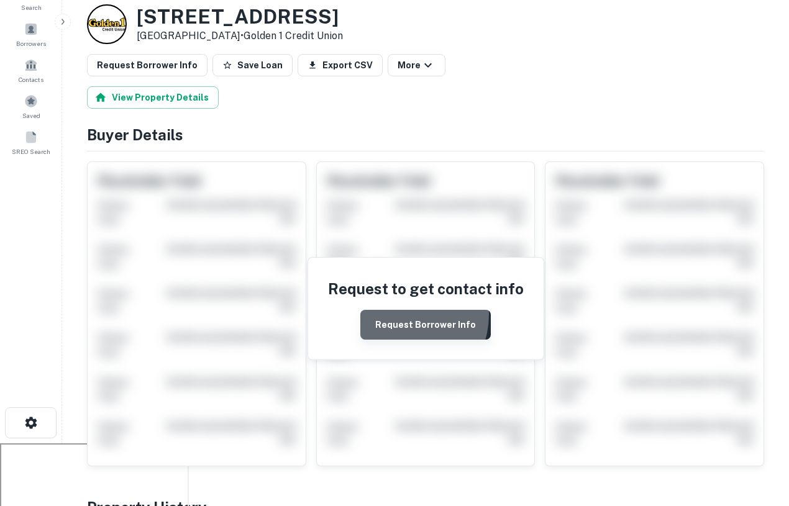
click at [402, 315] on button "Request Borrower Info" at bounding box center [425, 325] width 130 height 30
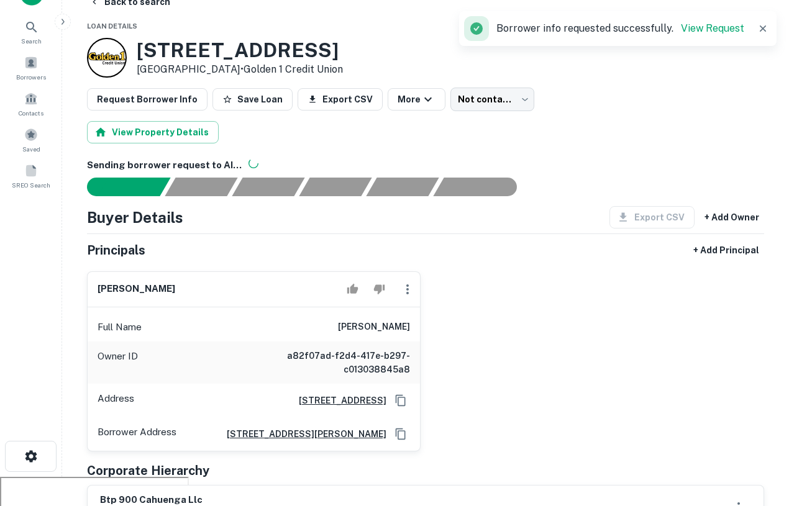
scroll to position [0, 0]
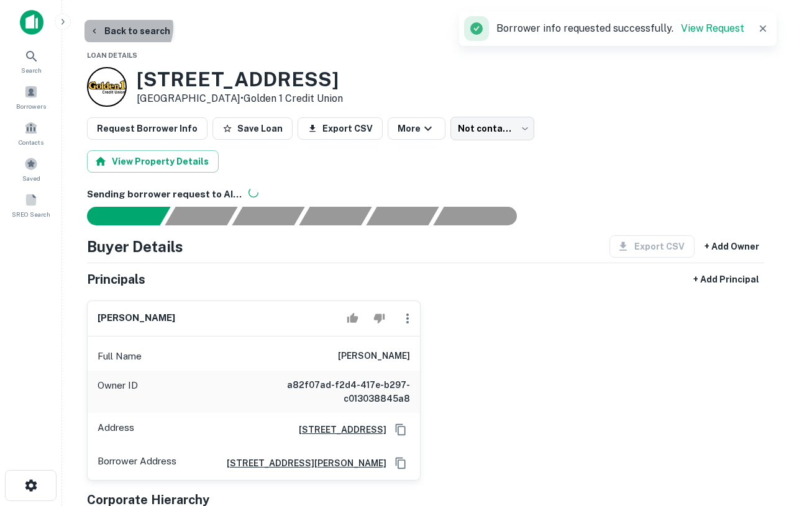
click at [127, 27] on button "Back to search" at bounding box center [129, 31] width 91 height 22
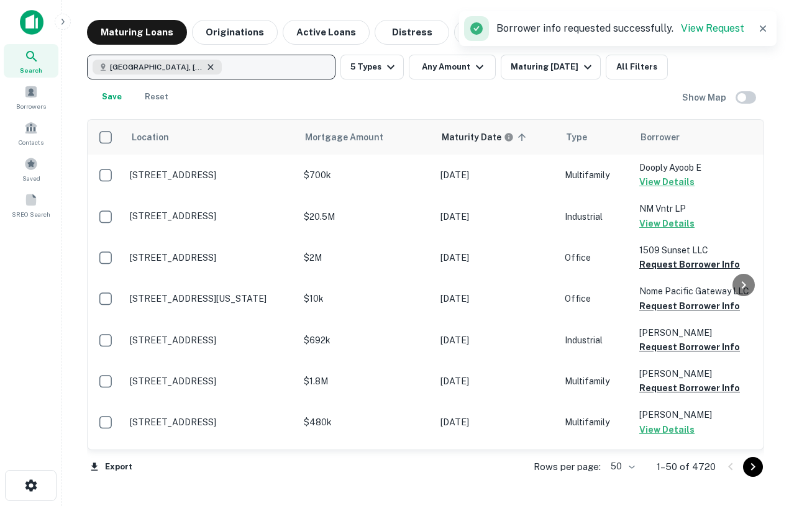
click at [206, 68] on icon "button" at bounding box center [211, 67] width 10 height 10
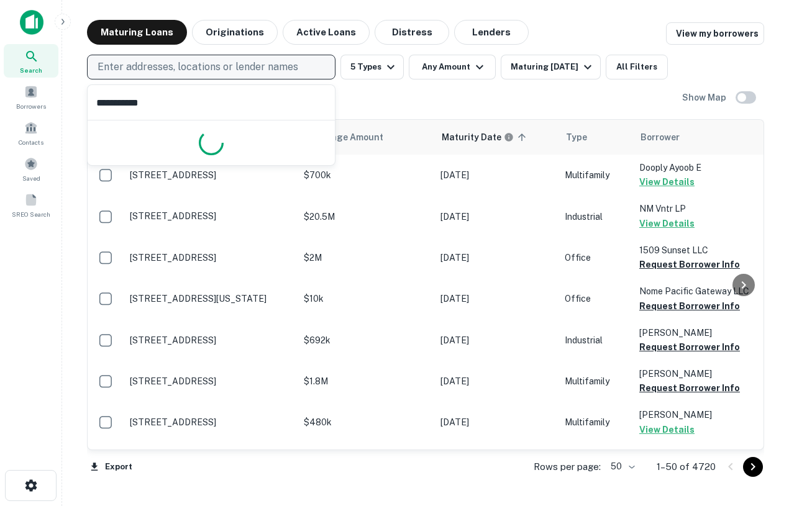
type input "**********"
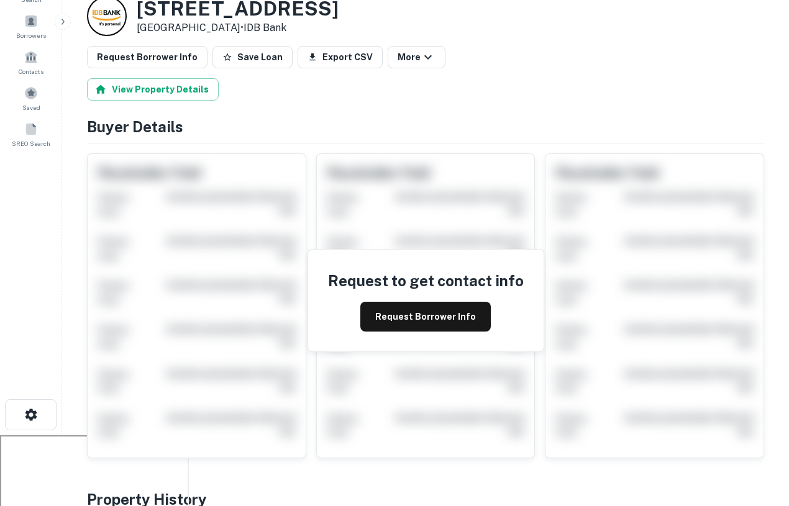
scroll to position [80, 0]
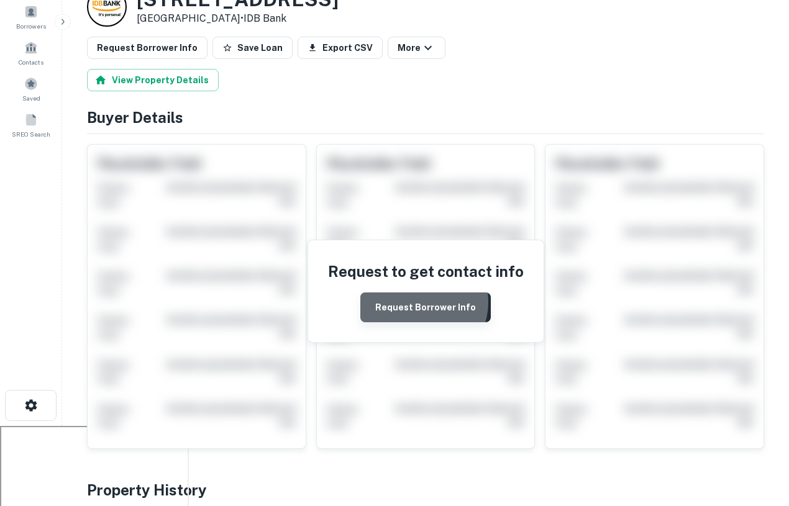
click at [424, 302] on button "Request Borrower Info" at bounding box center [425, 308] width 130 height 30
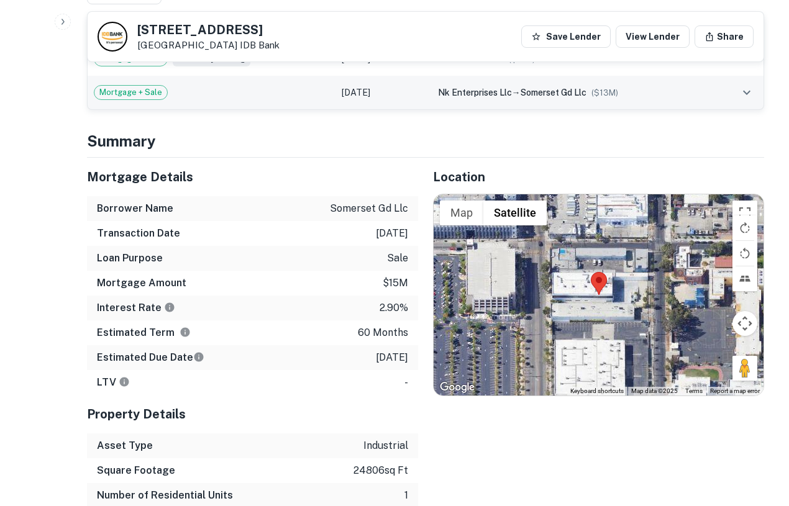
scroll to position [719, 0]
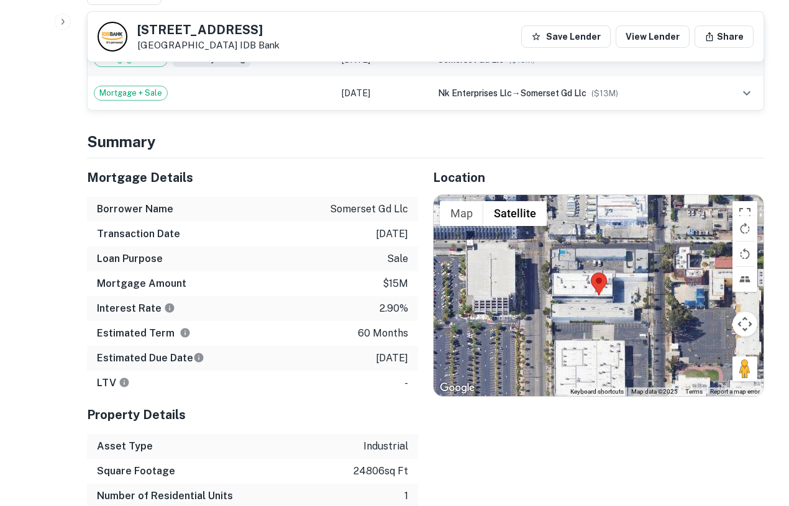
click at [540, 66] on div "somerset gd llc ($ 15M )" at bounding box center [573, 60] width 270 height 14
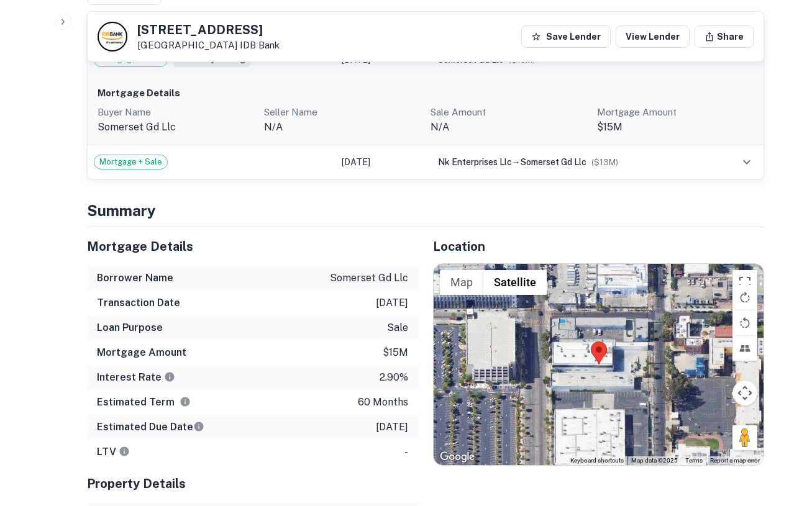
click at [540, 66] on div "somerset gd llc ($ 15M )" at bounding box center [573, 60] width 270 height 14
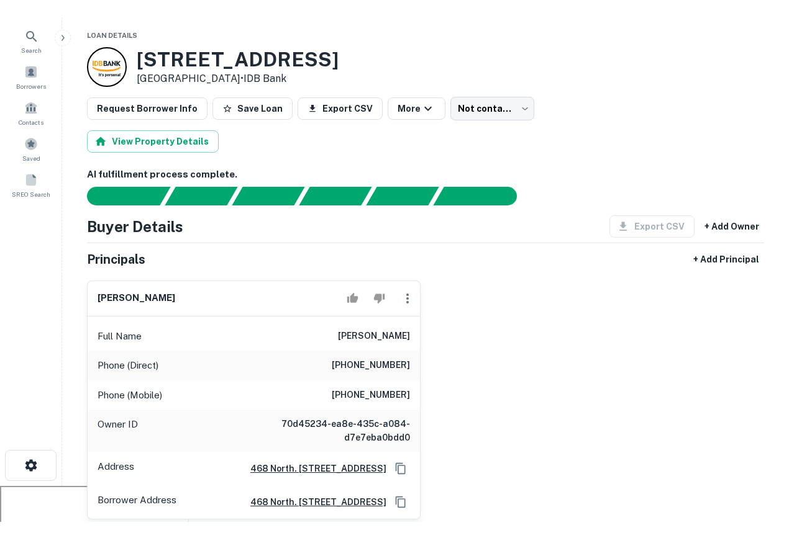
scroll to position [35, 0]
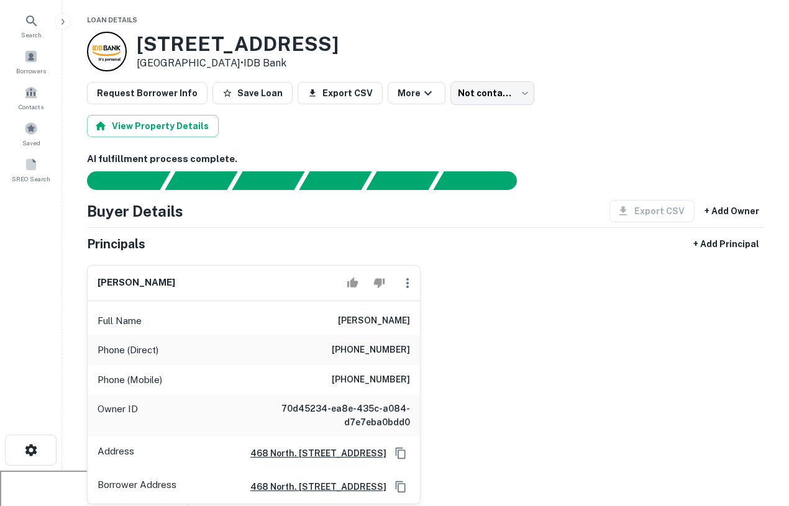
click at [121, 53] on div at bounding box center [107, 52] width 40 height 40
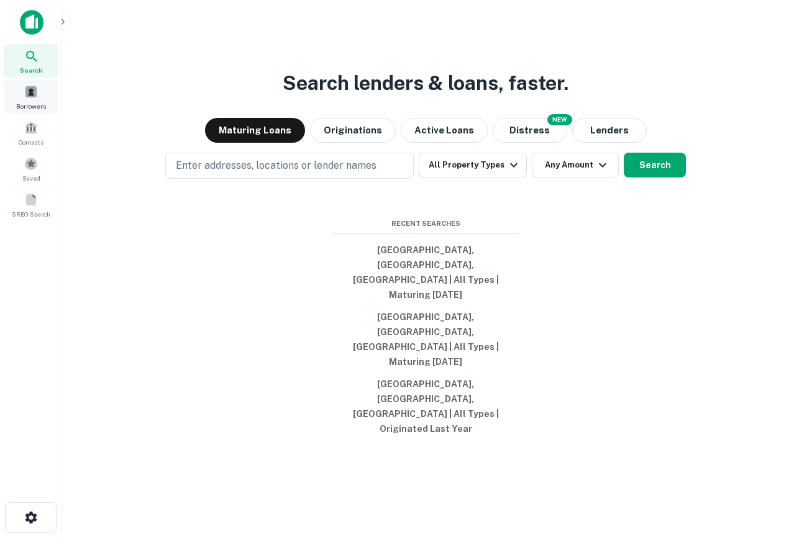
click at [42, 88] on div "Borrowers" at bounding box center [31, 97] width 55 height 34
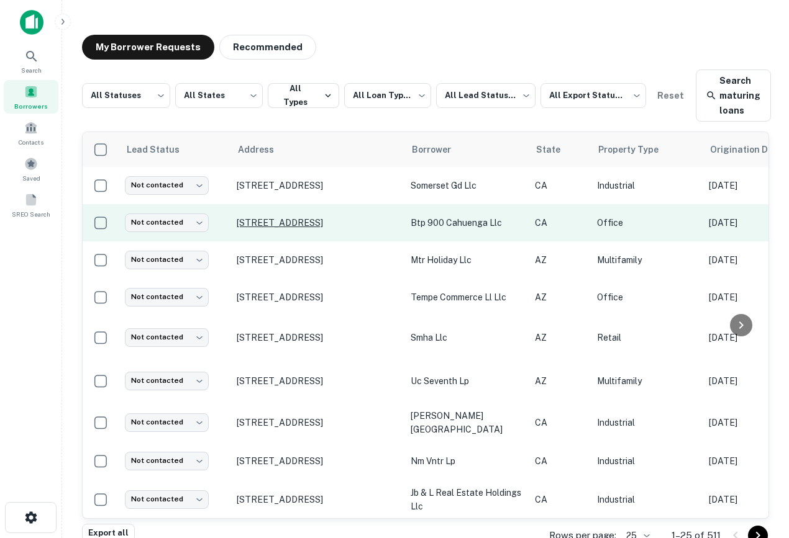
click at [331, 222] on p "[STREET_ADDRESS]" at bounding box center [317, 222] width 161 height 11
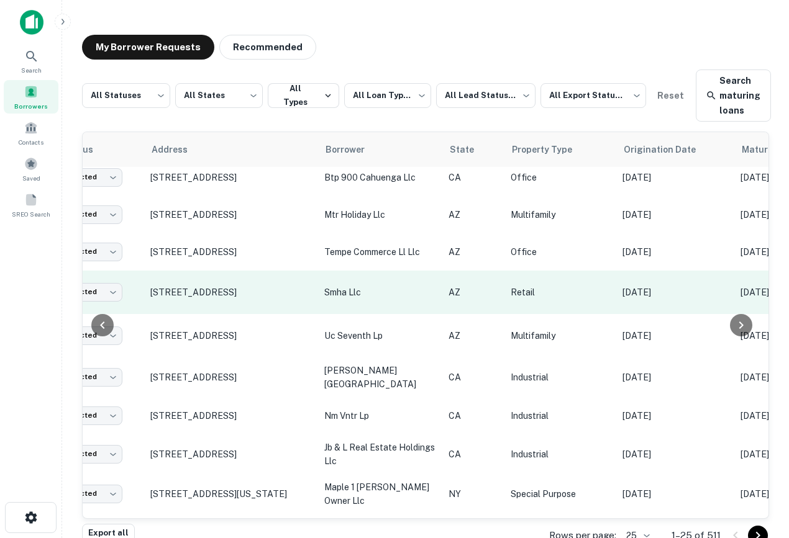
scroll to position [45, 0]
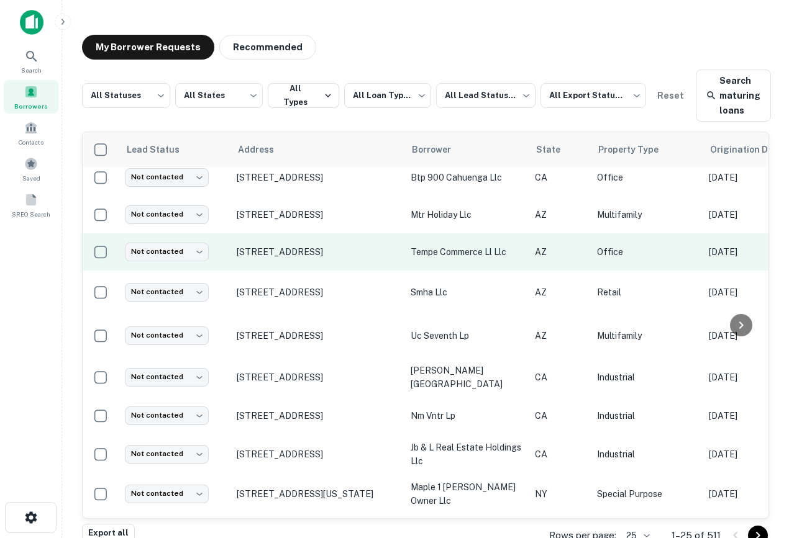
click at [297, 242] on td "[STREET_ADDRESS]" at bounding box center [317, 252] width 174 height 37
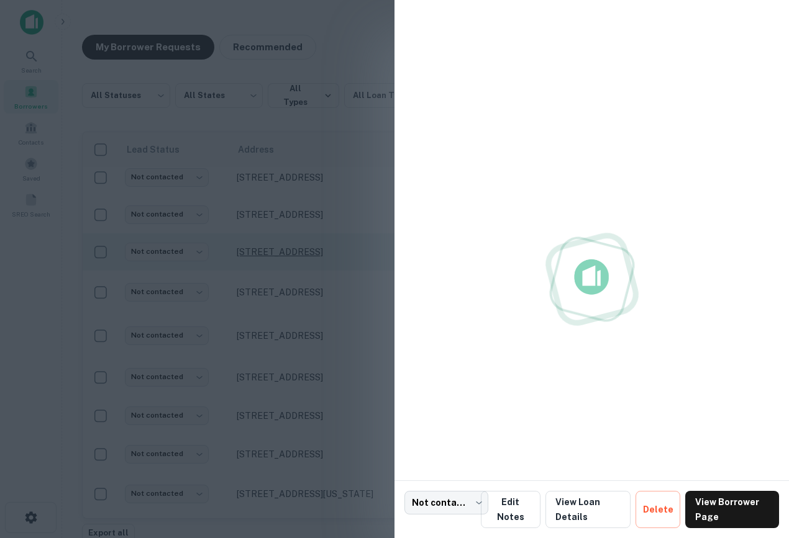
click at [300, 253] on div at bounding box center [394, 269] width 789 height 538
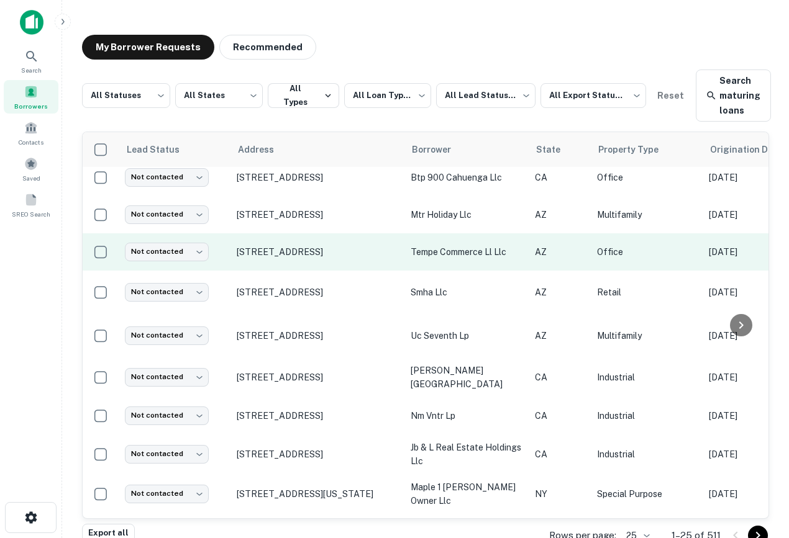
click at [289, 242] on td "[STREET_ADDRESS]" at bounding box center [317, 252] width 174 height 37
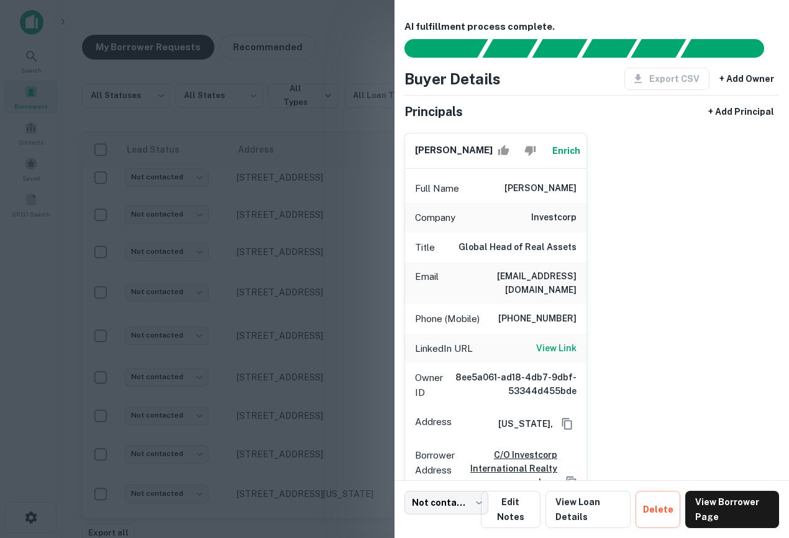
click at [334, 134] on div at bounding box center [394, 269] width 789 height 538
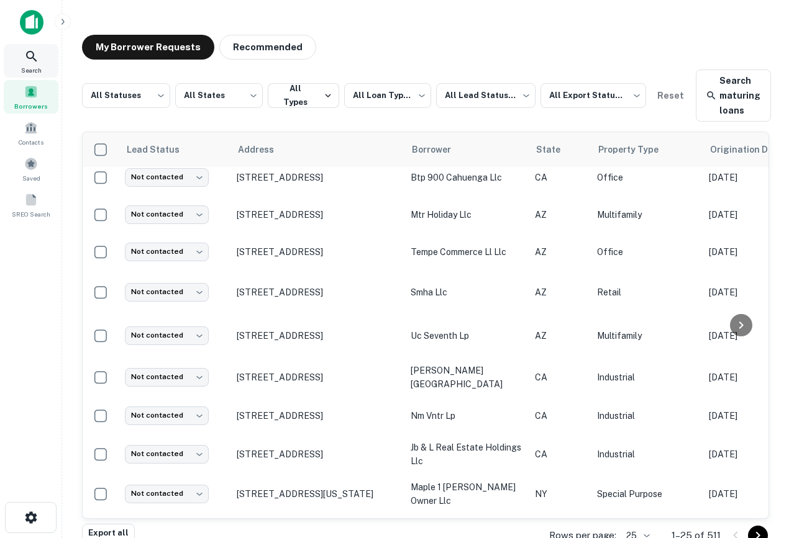
click at [36, 58] on icon at bounding box center [31, 56] width 15 height 15
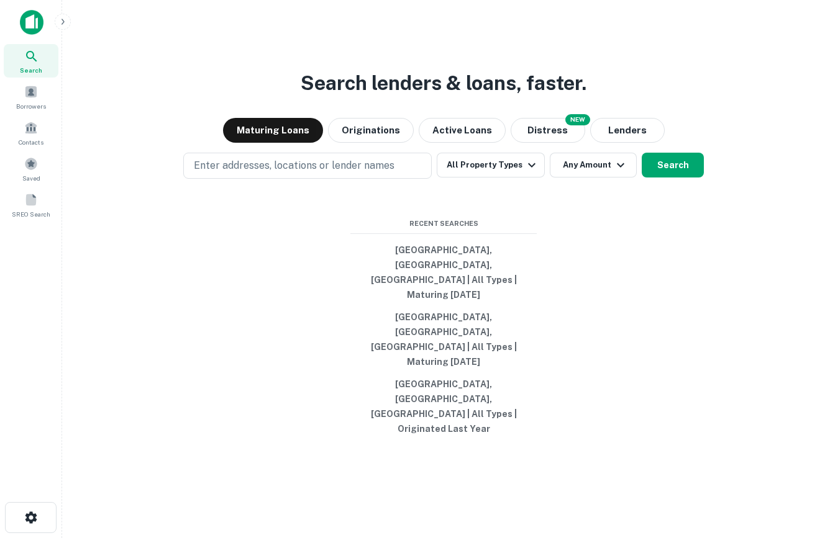
click at [60, 32] on div at bounding box center [82, 22] width 124 height 25
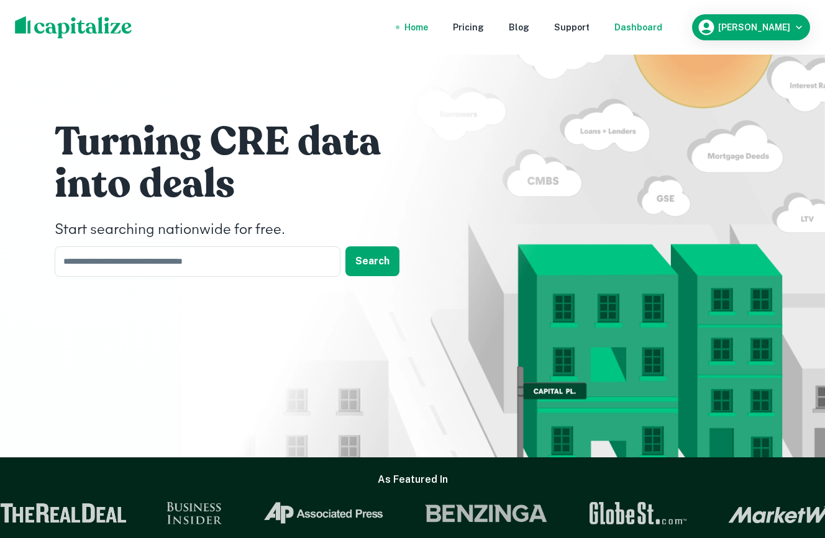
click at [662, 25] on div "Dashboard" at bounding box center [638, 27] width 48 height 14
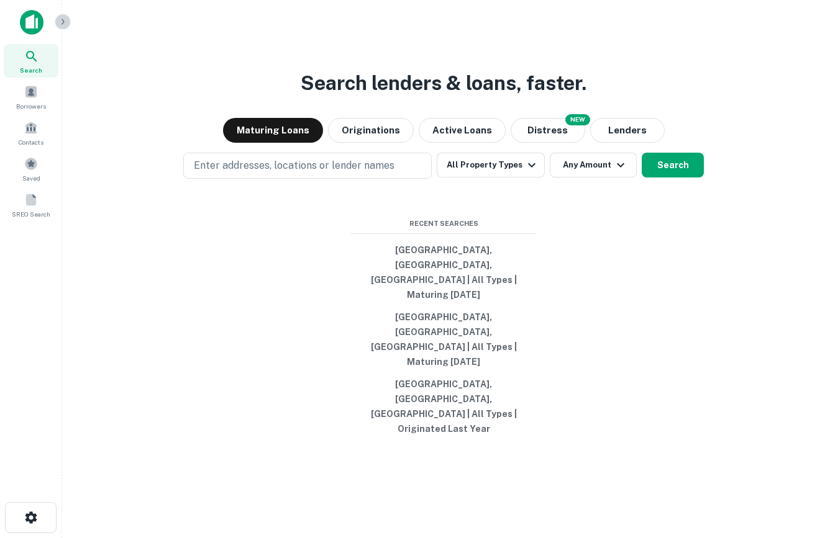
click at [61, 27] on button "button" at bounding box center [63, 22] width 16 height 16
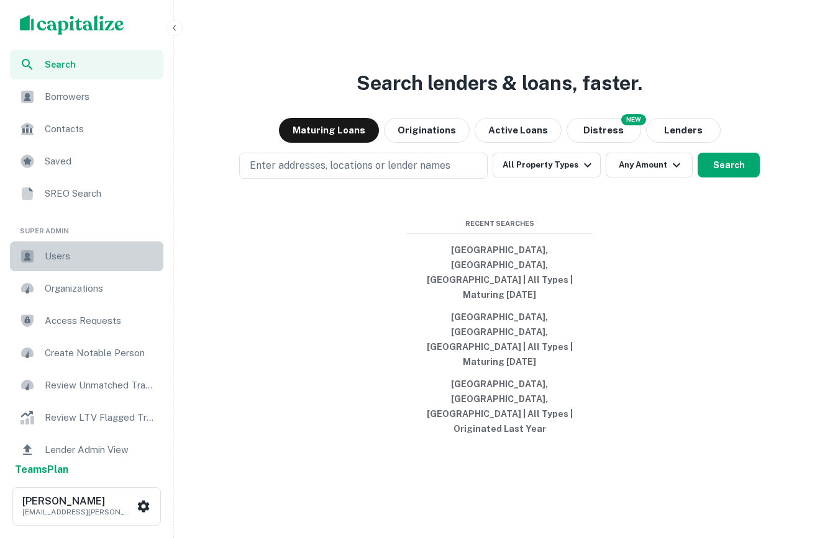
click at [73, 253] on span "Users" at bounding box center [100, 256] width 111 height 15
